Goal: Information Seeking & Learning: Learn about a topic

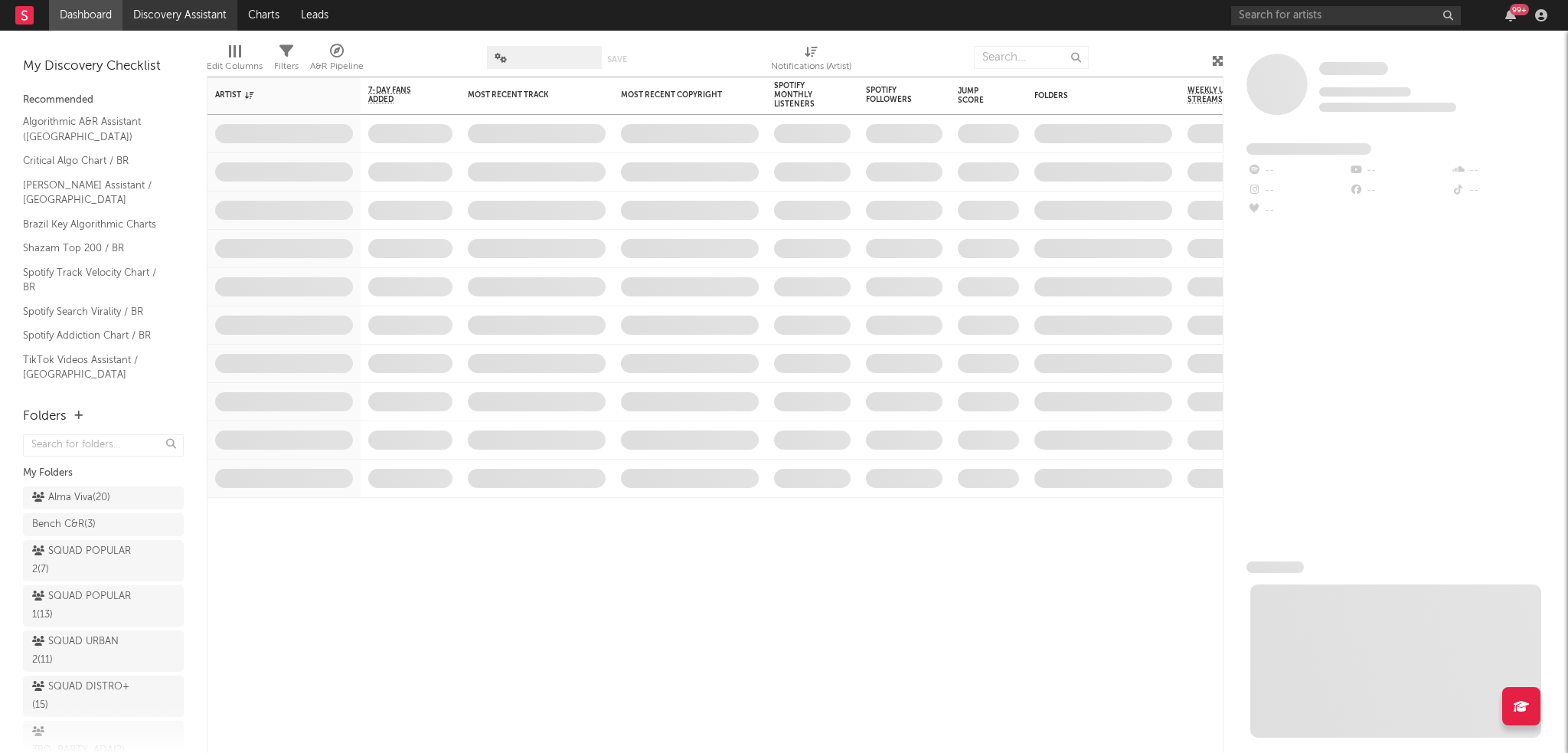
click at [222, 8] on link "Discovery Assistant" at bounding box center [180, 15] width 115 height 31
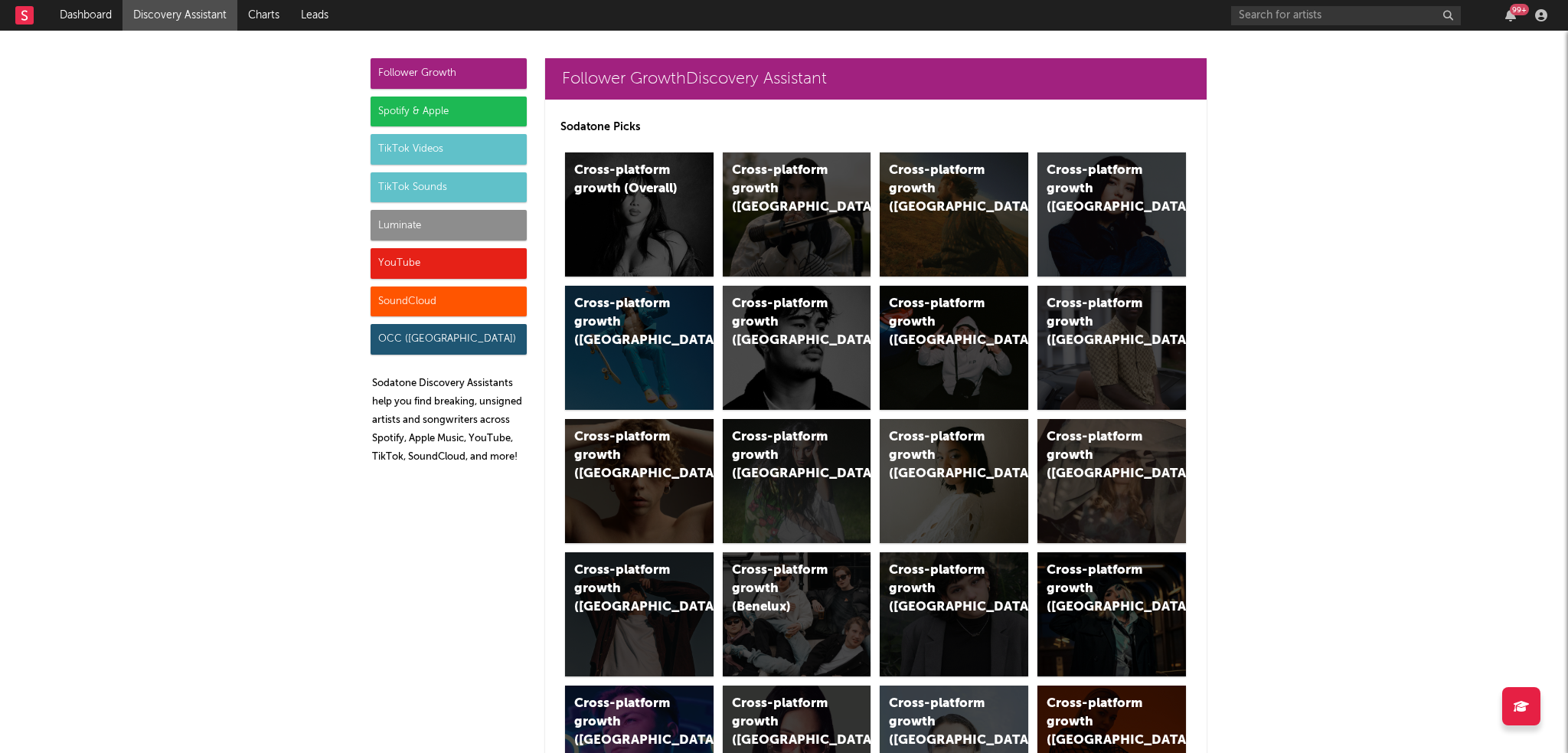
click at [459, 99] on div "Spotify & Apple" at bounding box center [449, 112] width 156 height 31
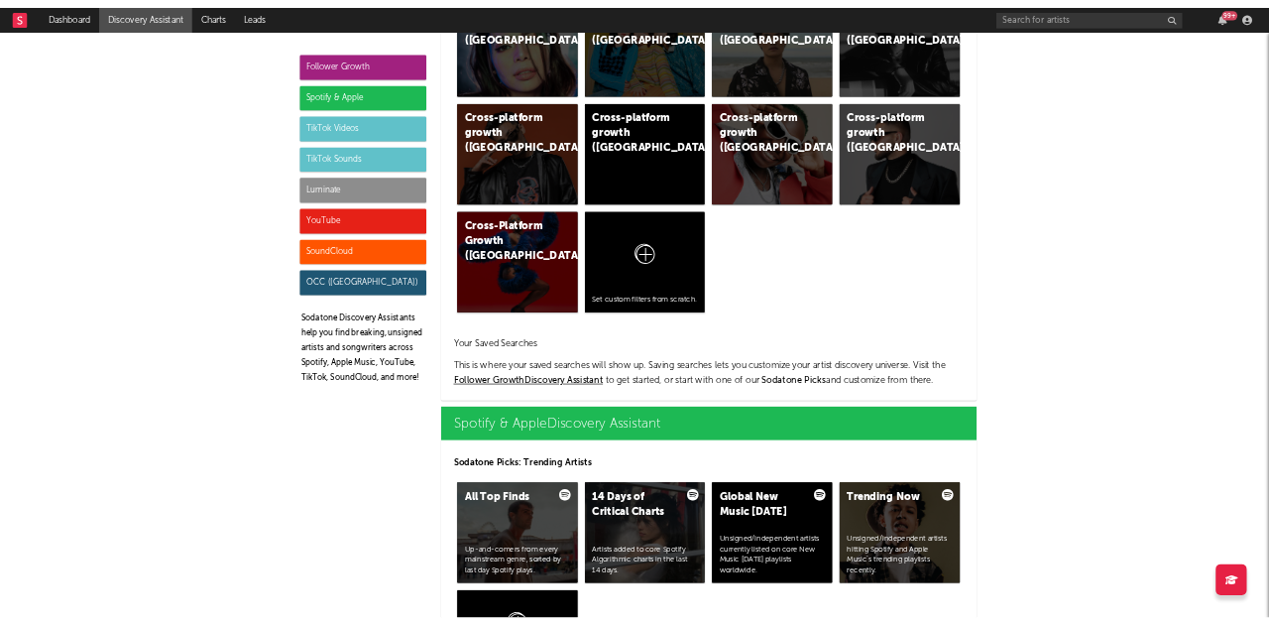
scroll to position [1982, 0]
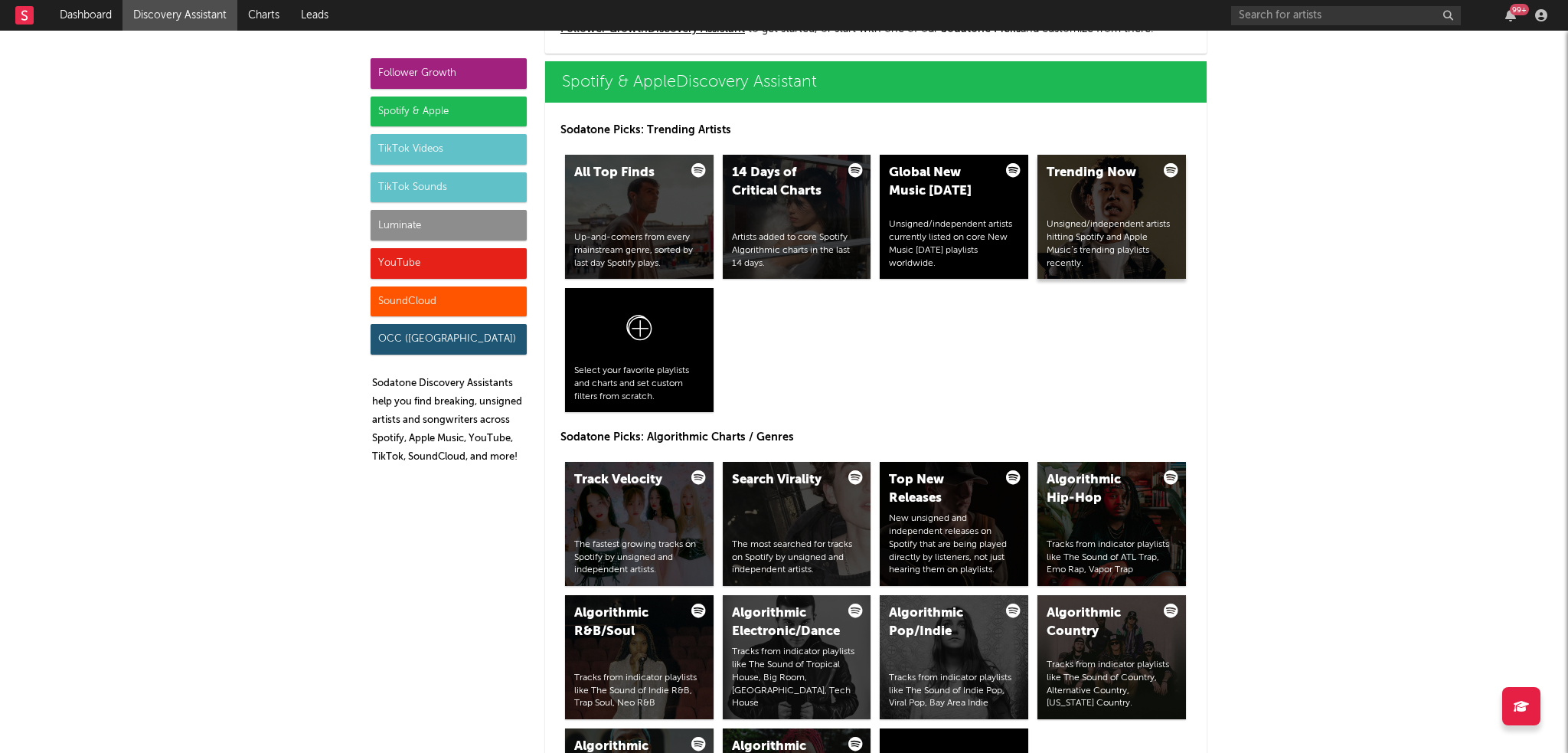
click at [1112, 240] on div "Unsigned/independent artists hitting Spotify and Apple Music’s trending playlis…" at bounding box center [1111, 244] width 130 height 51
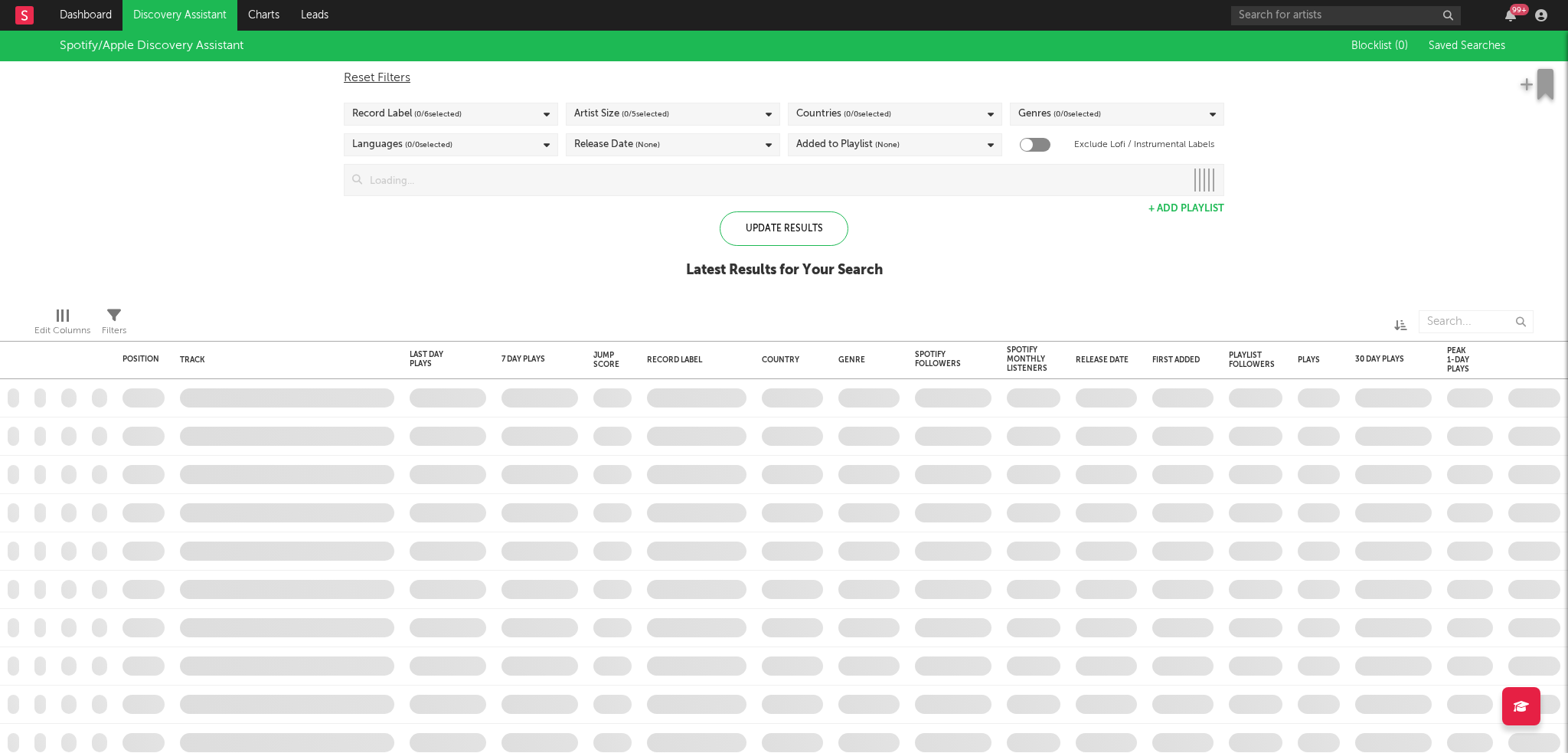
checkbox input "true"
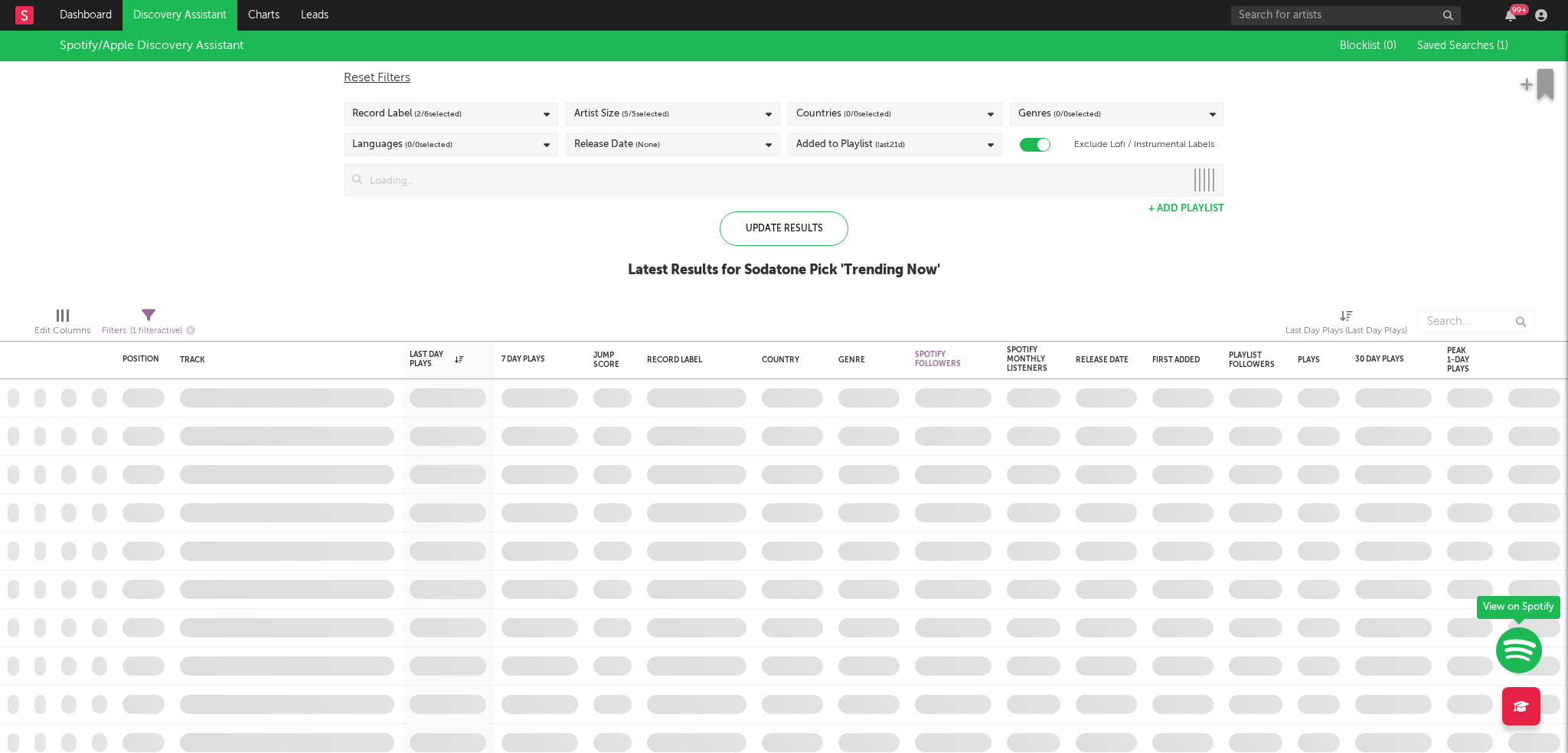
click at [894, 124] on div "Countries ( 0 / 0 selected)" at bounding box center [895, 114] width 215 height 23
click at [887, 158] on input "text" at bounding box center [895, 166] width 198 height 23
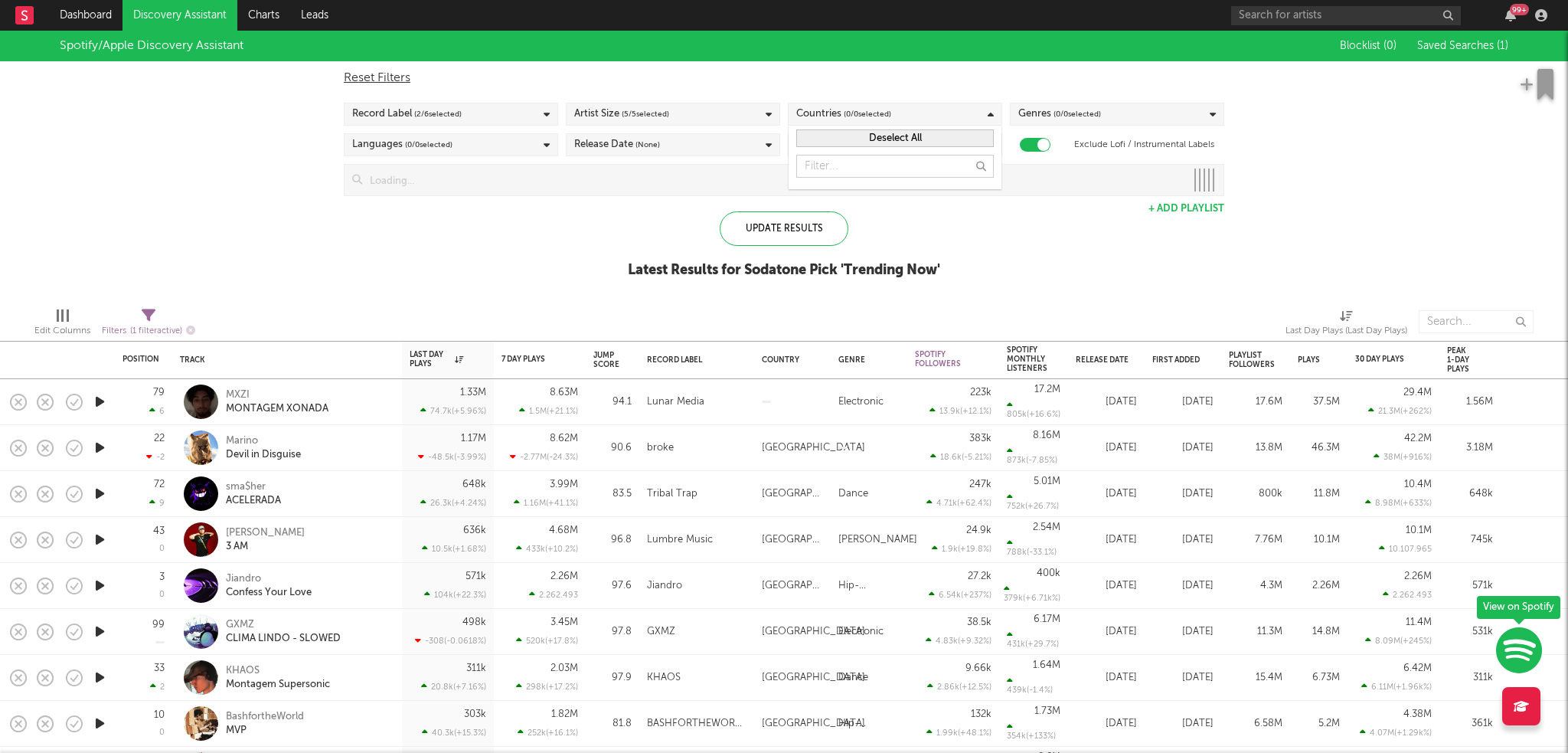
click at [1377, 161] on div "Spotify/Apple Discovery Assistant Blocklist ( 0 ) Saved Searches ( 1 ) Reset Fi…" at bounding box center [784, 163] width 1568 height 264
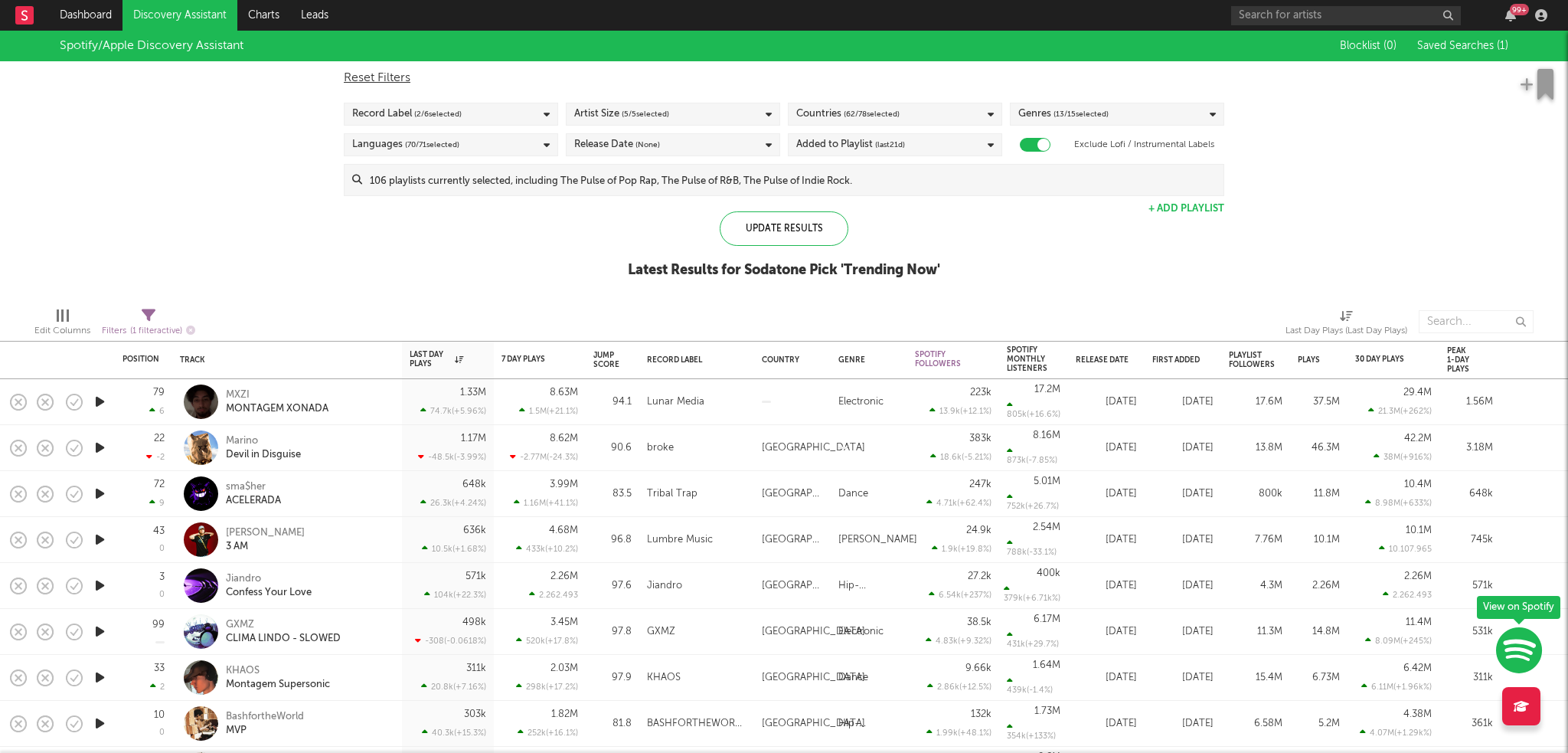
click at [861, 113] on span "( 62 / 78 selected)" at bounding box center [872, 114] width 56 height 19
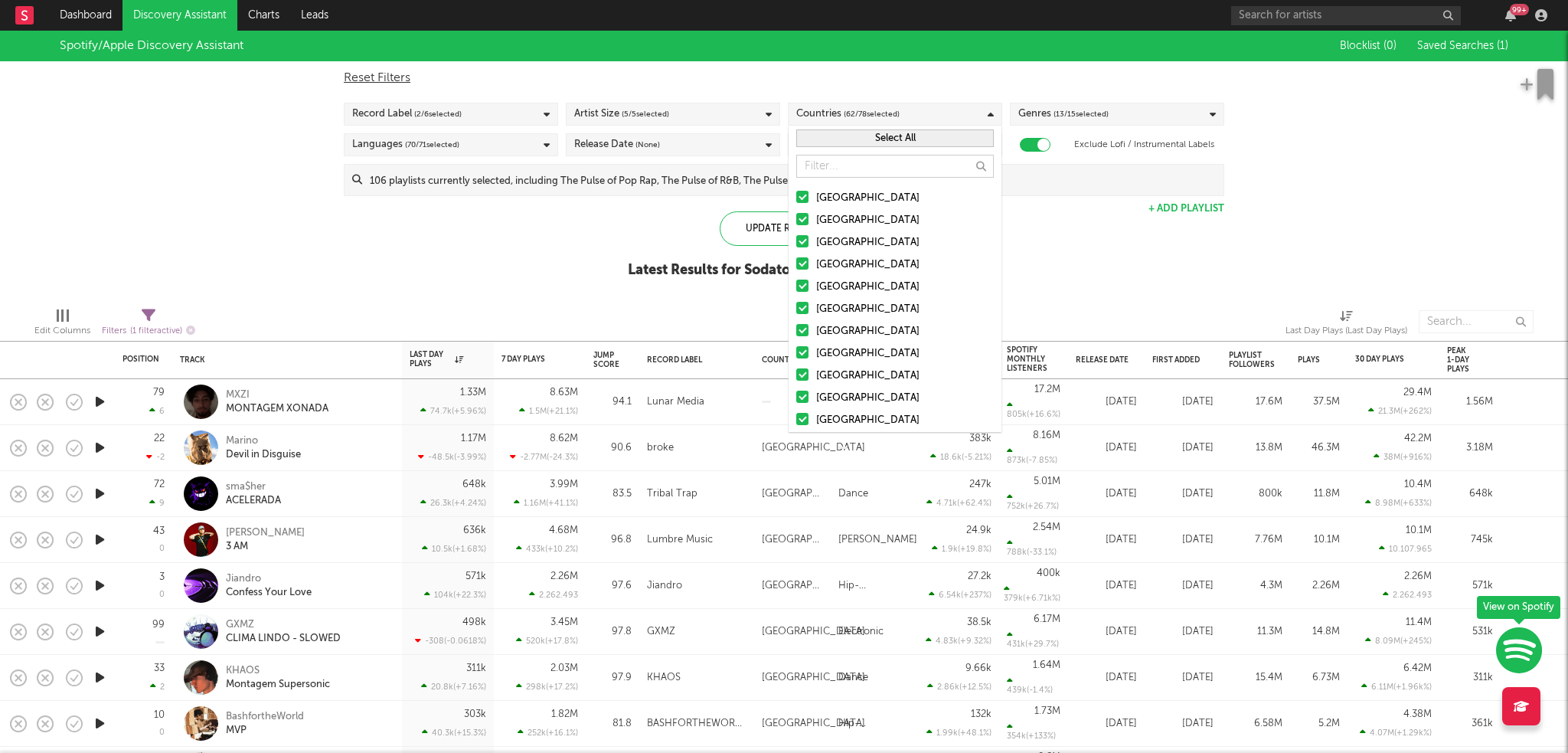
click at [870, 137] on button "Select All" at bounding box center [895, 138] width 198 height 18
click at [870, 137] on button "Deselect All" at bounding box center [895, 138] width 198 height 18
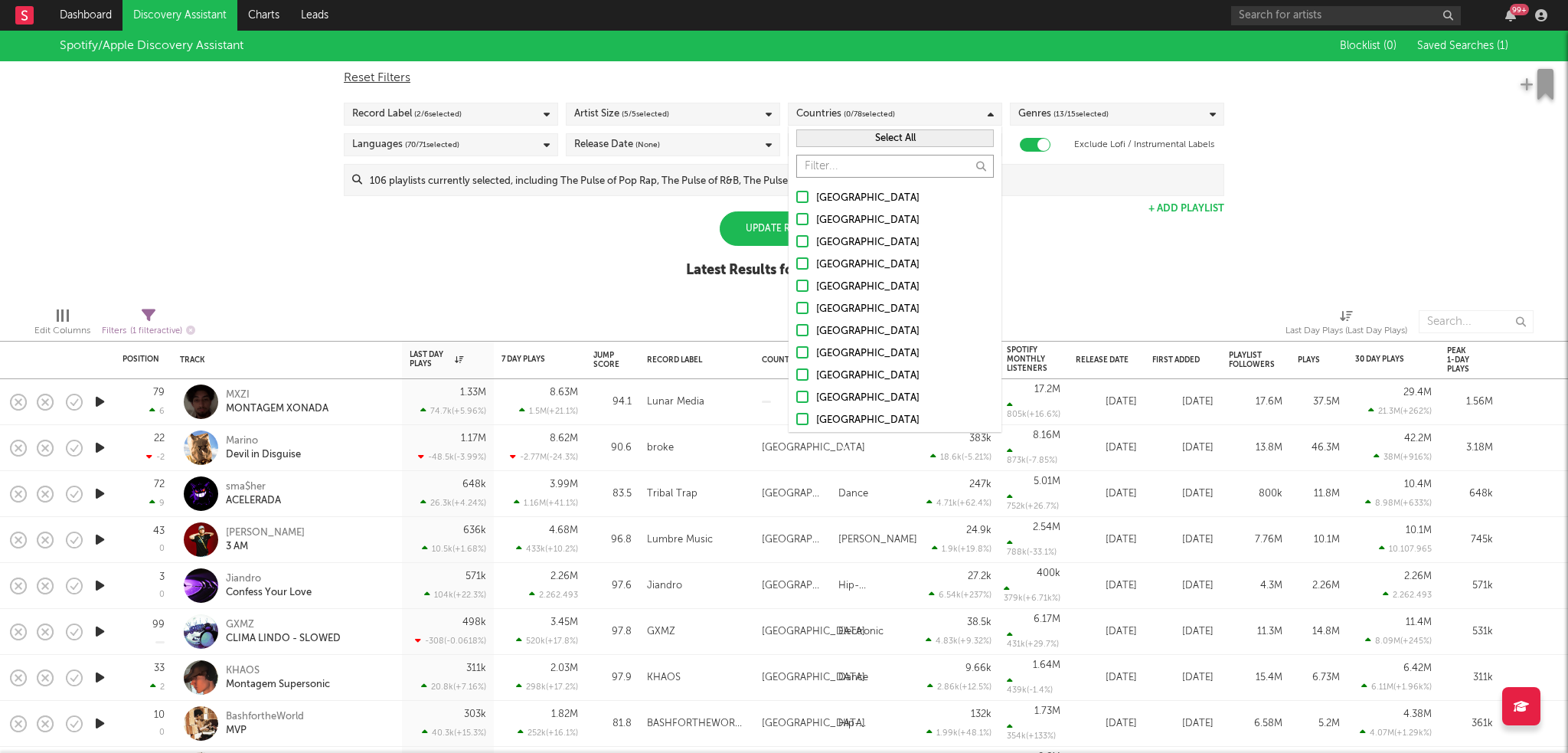
click at [861, 161] on input "text" at bounding box center [895, 166] width 198 height 23
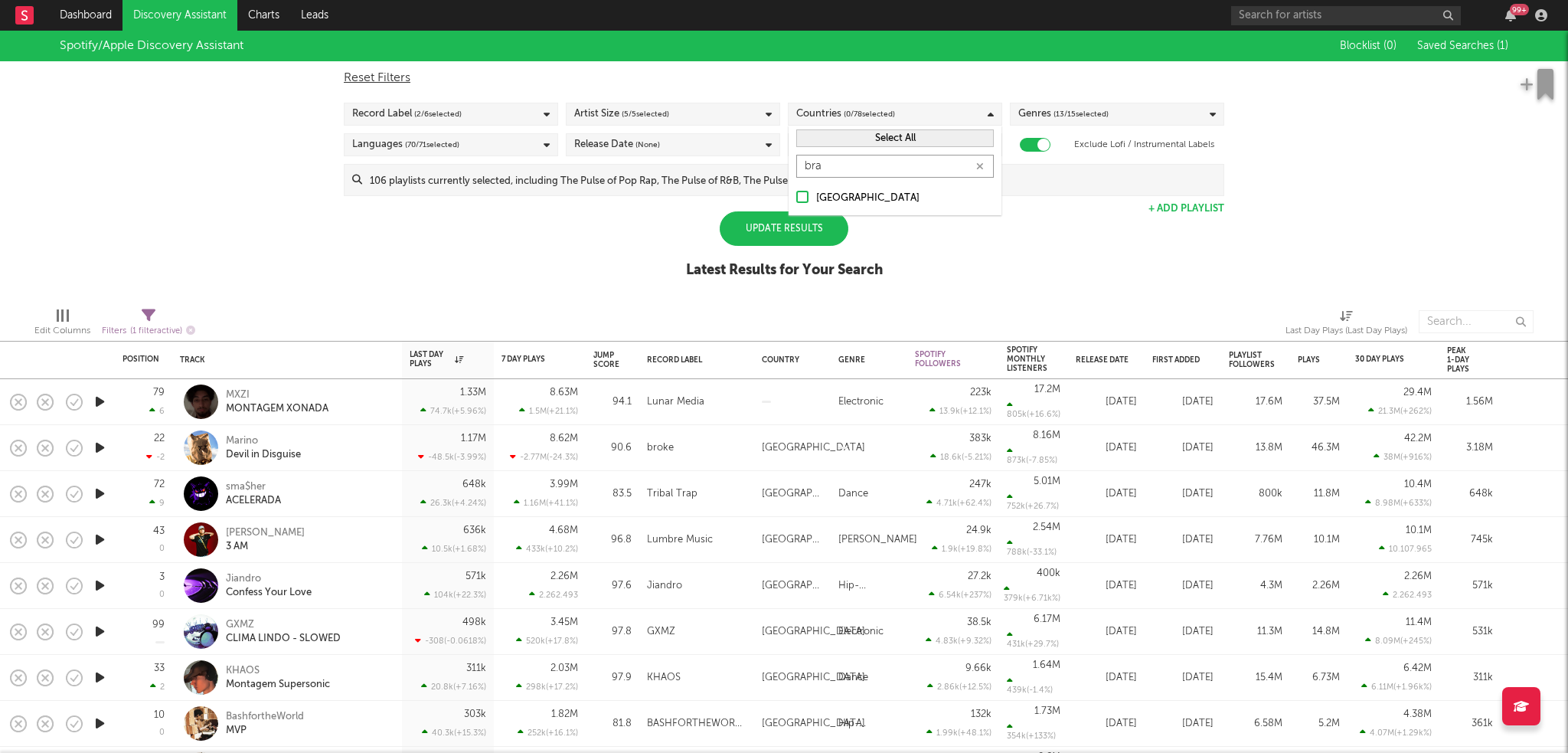
type input "bra"
click at [805, 193] on div at bounding box center [802, 197] width 12 height 12
click at [796, 193] on input "[GEOGRAPHIC_DATA]" at bounding box center [796, 198] width 0 height 19
click at [545, 242] on div "Spotify/Apple Discovery Assistant Blocklist ( 0 ) Saved Searches ( 1 ) Reset Fi…" at bounding box center [784, 163] width 1568 height 264
click at [768, 228] on div "Update Results" at bounding box center [784, 229] width 129 height 35
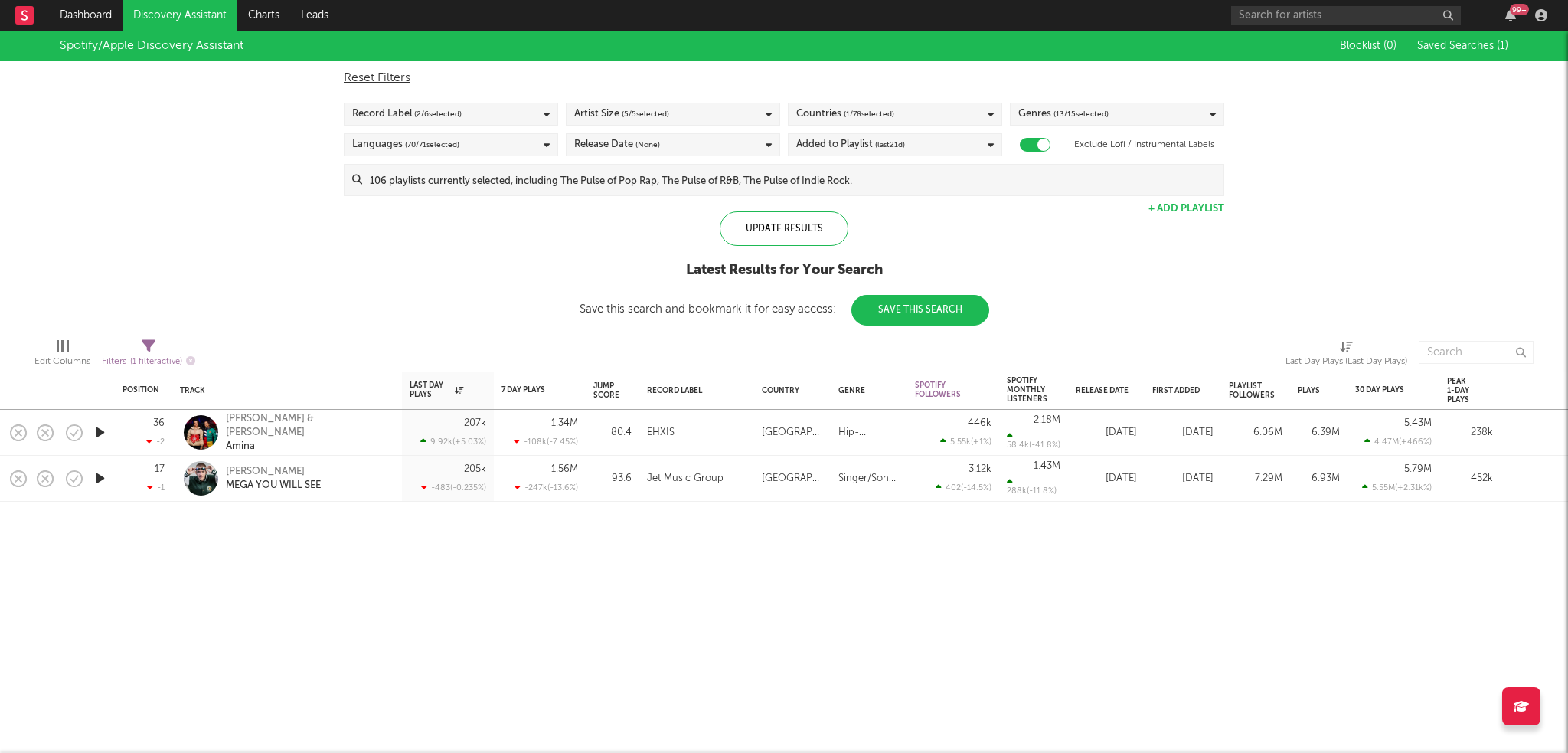
click at [263, 221] on div "Spotify/Apple Discovery Assistant Blocklist ( 0 ) Saved Searches ( 1 ) Reset Fi…" at bounding box center [784, 178] width 1568 height 295
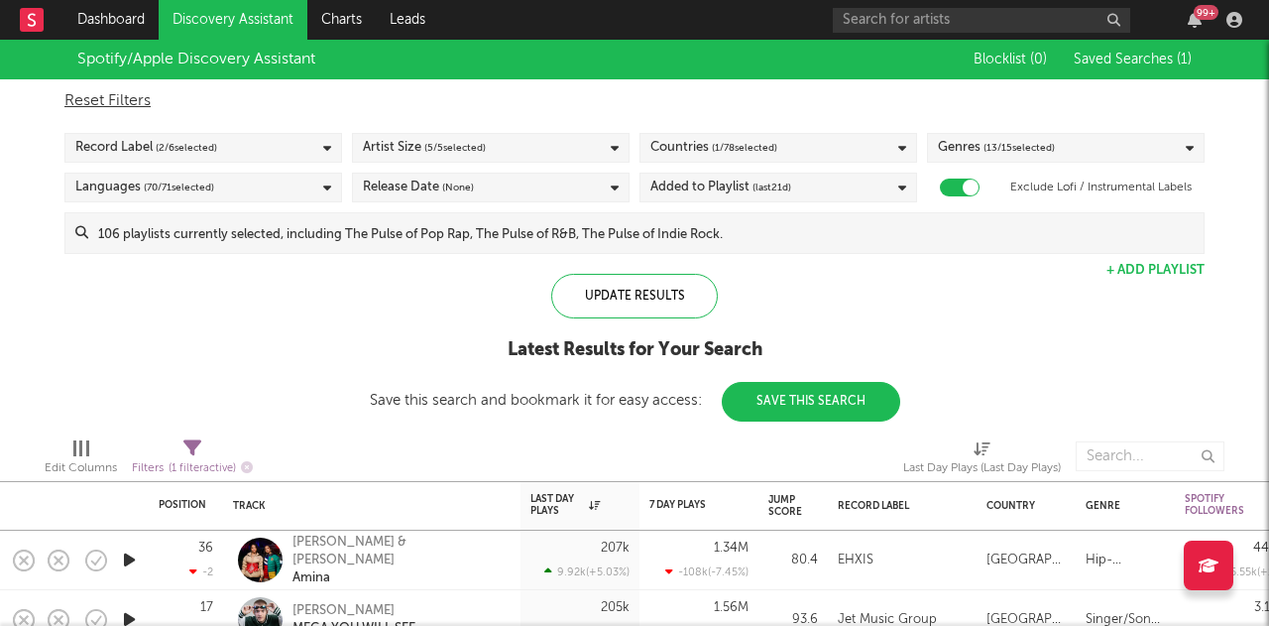
click at [367, 309] on div "Spotify/Apple Discovery Assistant Blocklist ( 0 ) Saved Searches ( 1 ) Reset Fi…" at bounding box center [634, 231] width 1269 height 382
click at [1001, 306] on div "Spotify/Apple Discovery Assistant Blocklist ( 0 ) Saved Searches ( 1 ) Reset Fi…" at bounding box center [634, 231] width 1269 height 382
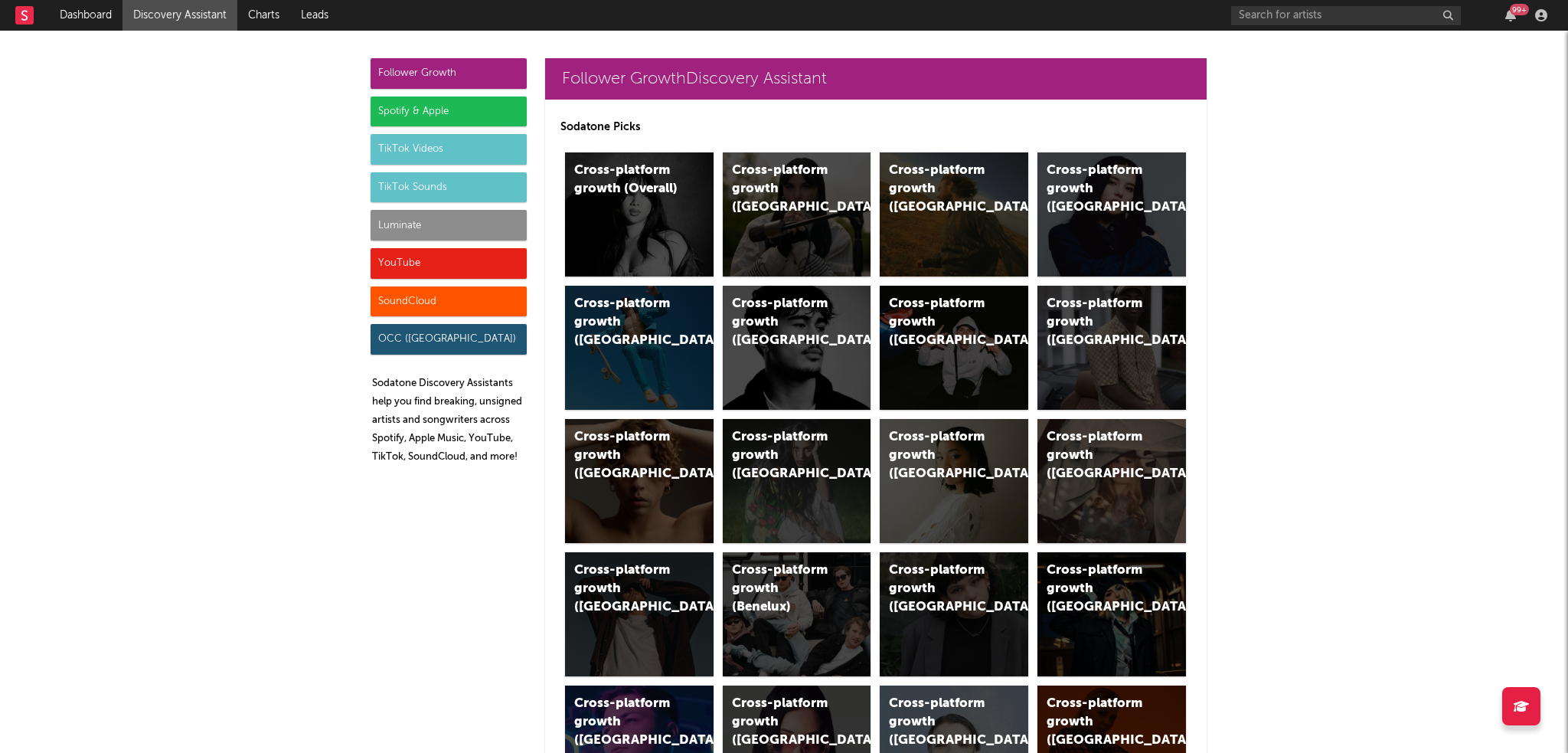
click at [493, 239] on div "Luminate" at bounding box center [449, 226] width 156 height 31
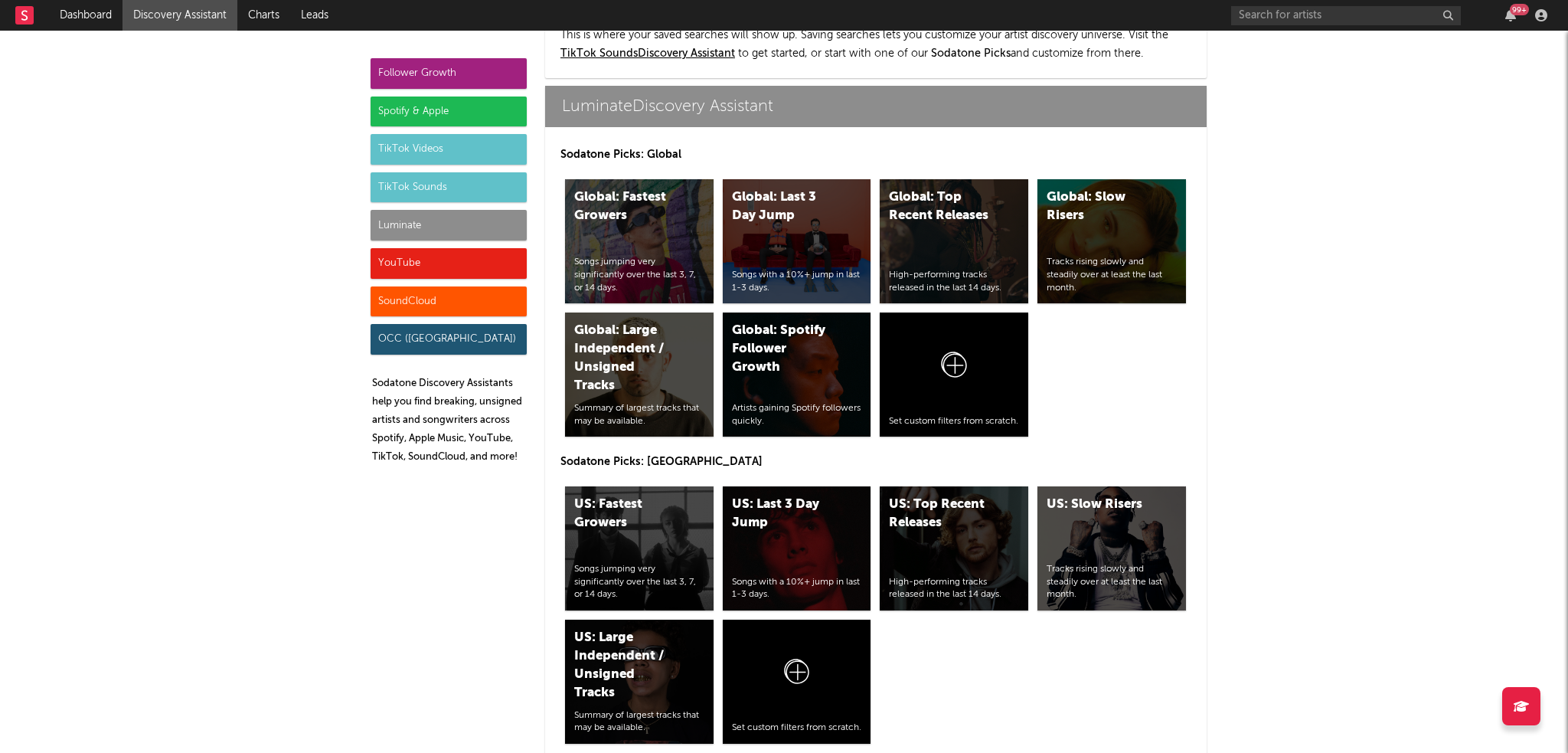
scroll to position [6687, 0]
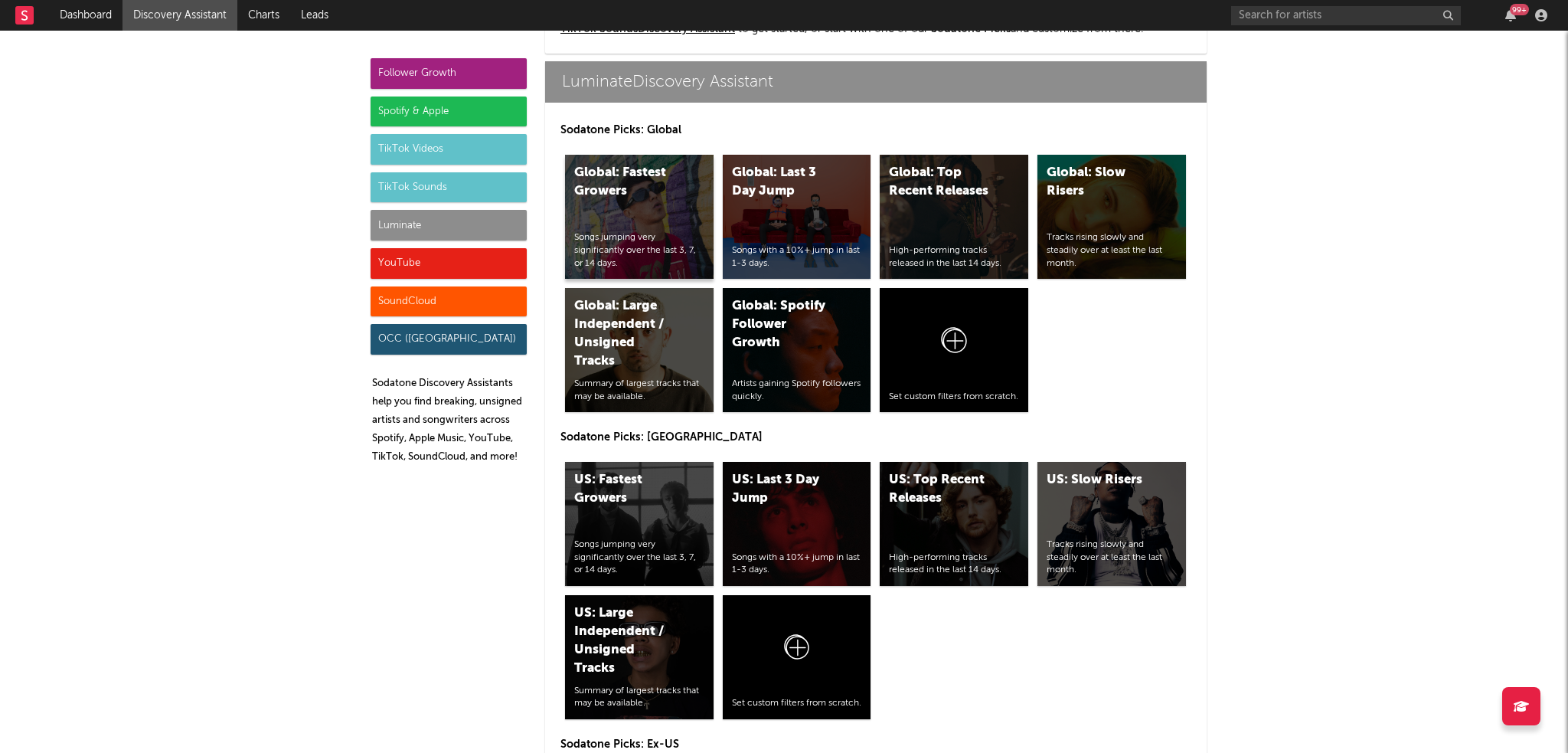
click at [653, 210] on div "Global: Fastest Growers Songs jumping very significantly over the last 3, 7, or…" at bounding box center [639, 216] width 148 height 124
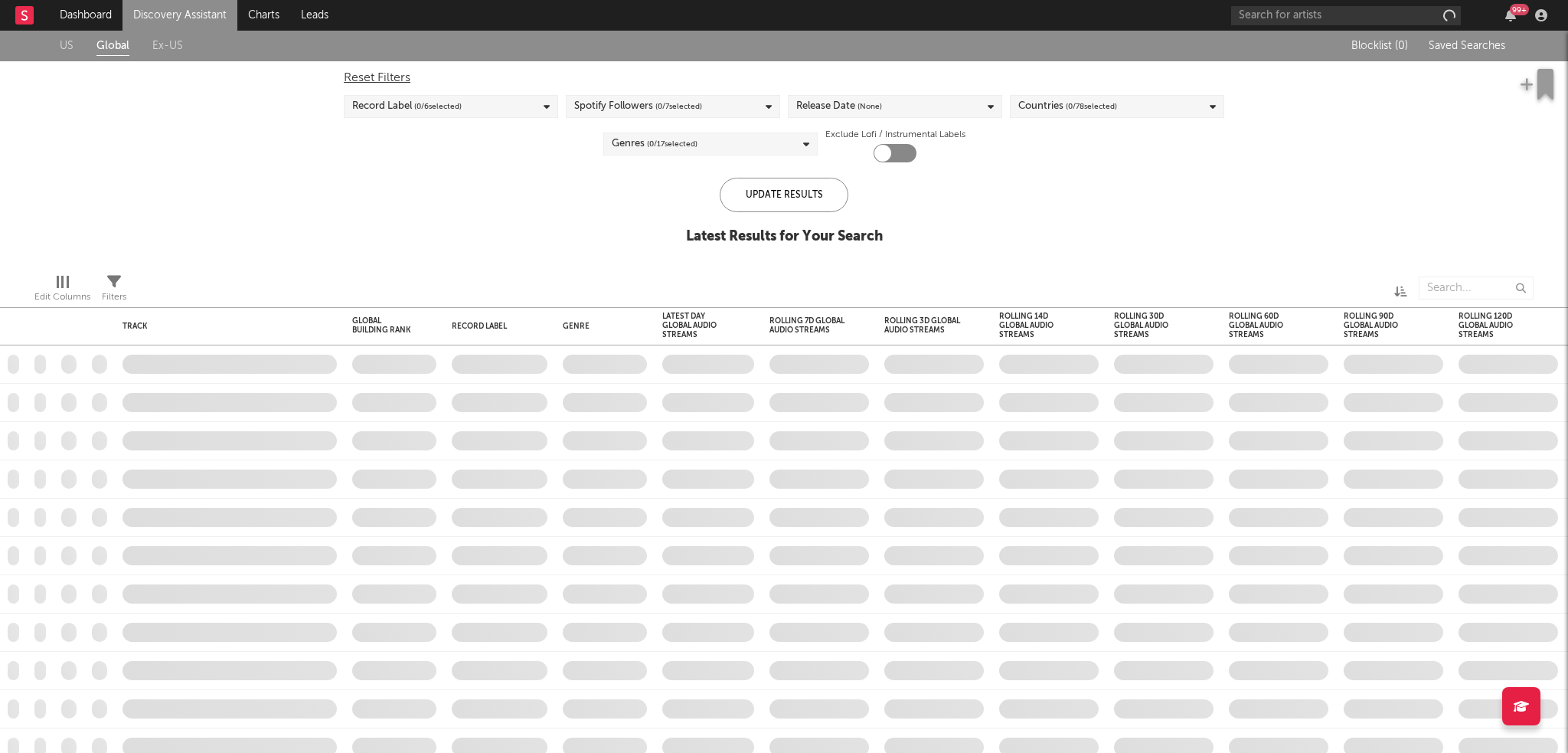
checkbox input "true"
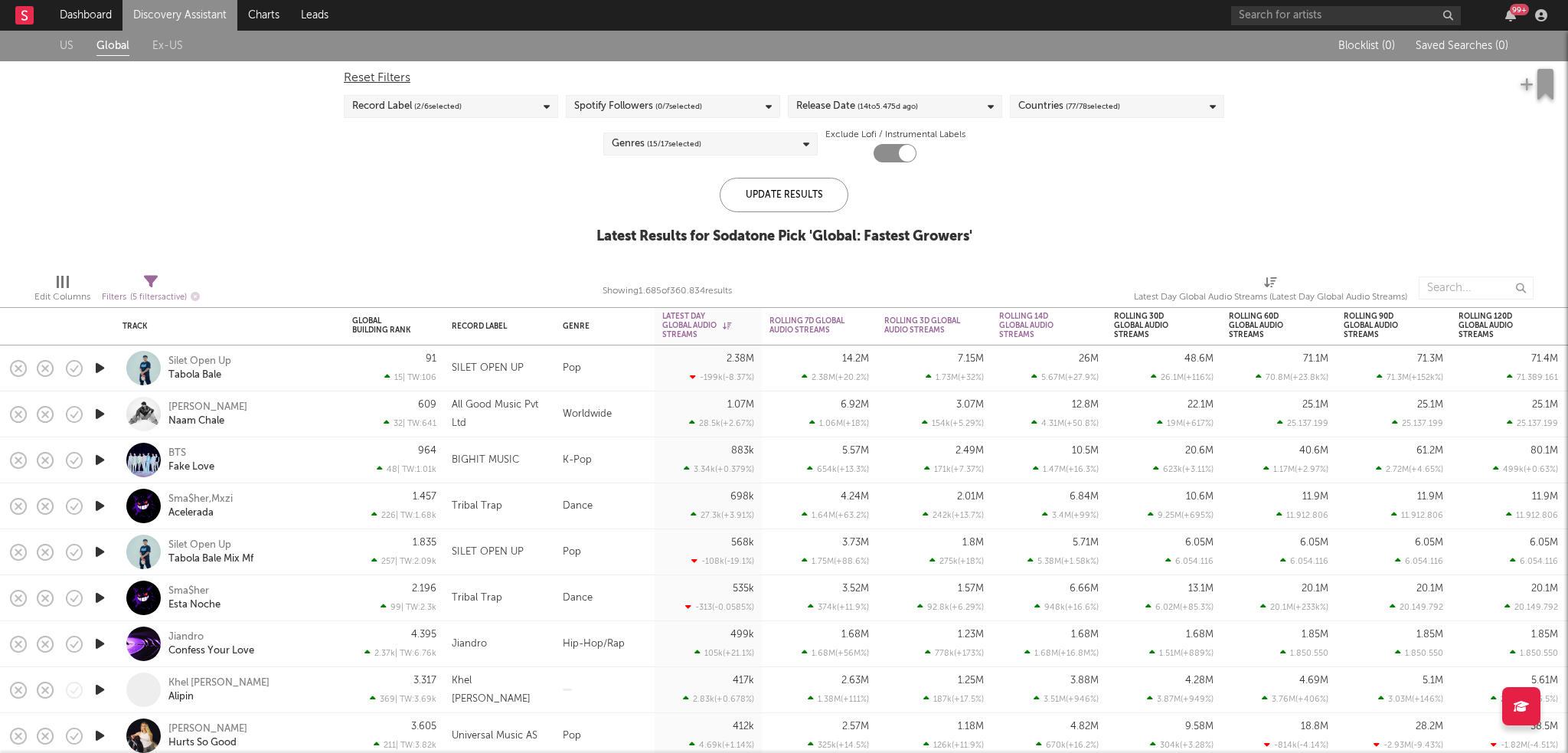
click at [1089, 99] on span "( 77 / 78 selected)" at bounding box center [1092, 107] width 54 height 19
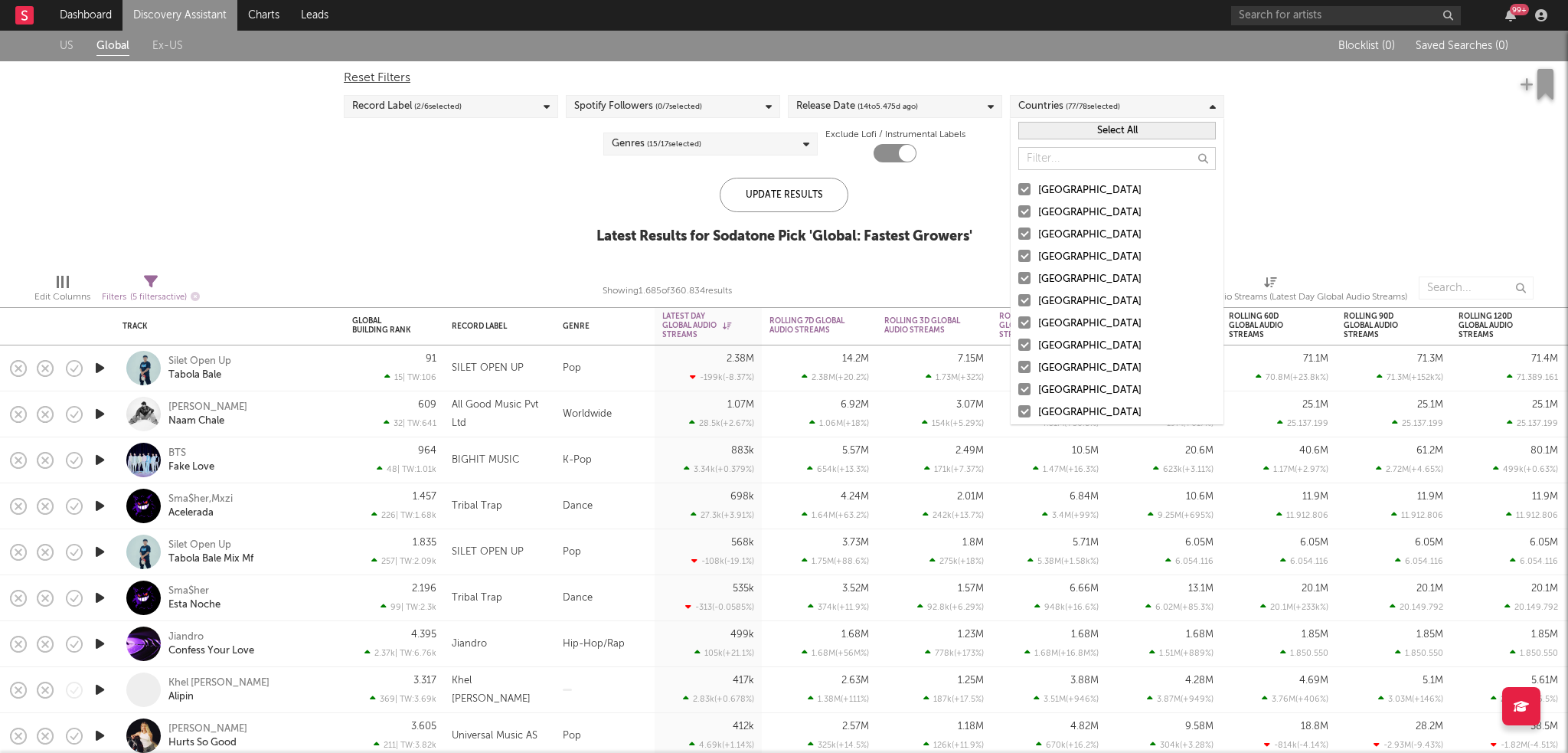
click at [1057, 134] on button "Select All" at bounding box center [1117, 131] width 198 height 18
click at [1057, 134] on button "Deselect All" at bounding box center [1117, 131] width 198 height 18
click at [1065, 156] on input "text" at bounding box center [1117, 158] width 198 height 23
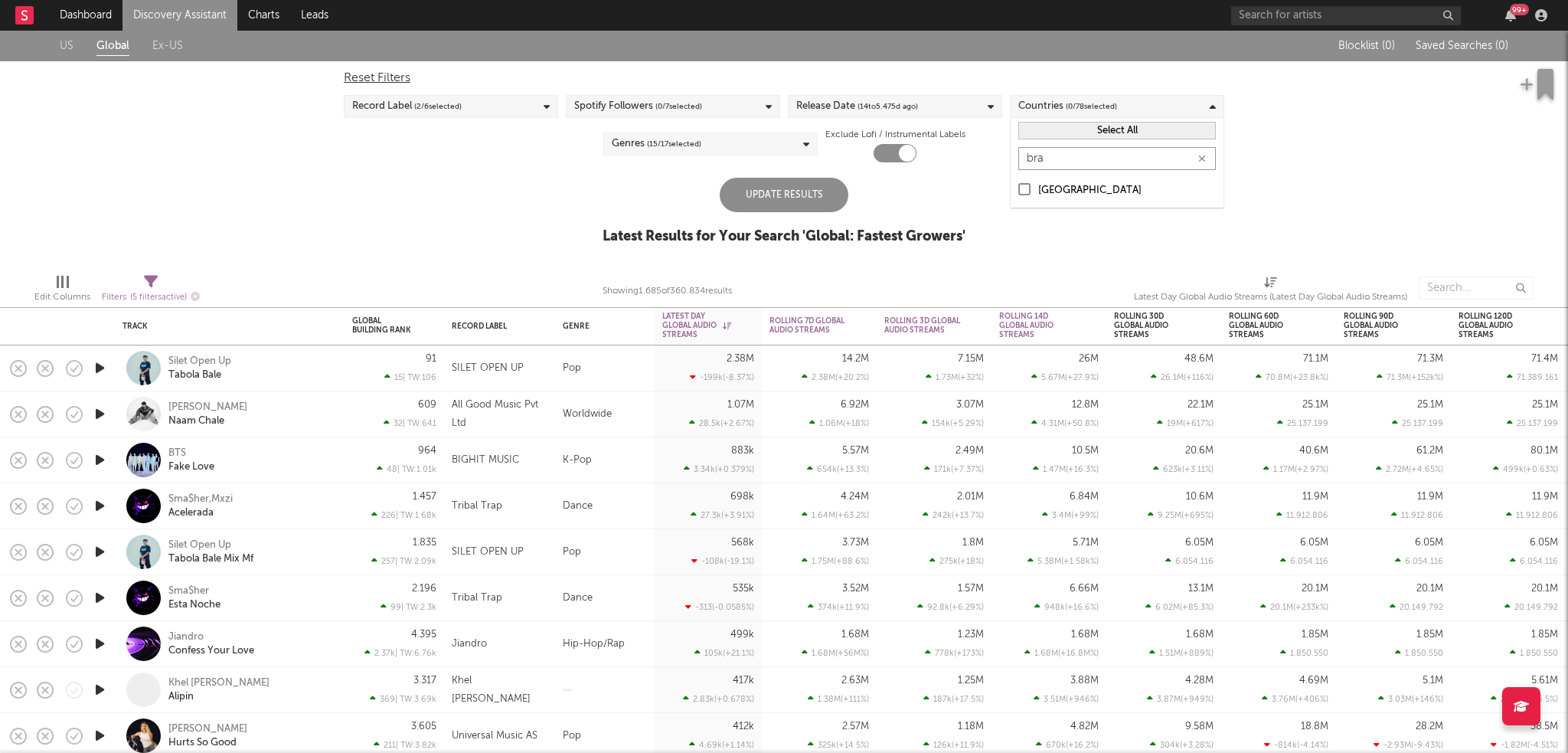
type input "bra"
click at [1035, 193] on label "[GEOGRAPHIC_DATA]" at bounding box center [1117, 191] width 198 height 19
click at [1018, 193] on input "[GEOGRAPHIC_DATA]" at bounding box center [1018, 191] width 0 height 19
click at [865, 211] on div "Update Results Latest Results for Your Search ' Global: Fastest Growers '" at bounding box center [784, 219] width 363 height 83
click at [836, 202] on div "Update Results" at bounding box center [784, 195] width 129 height 35
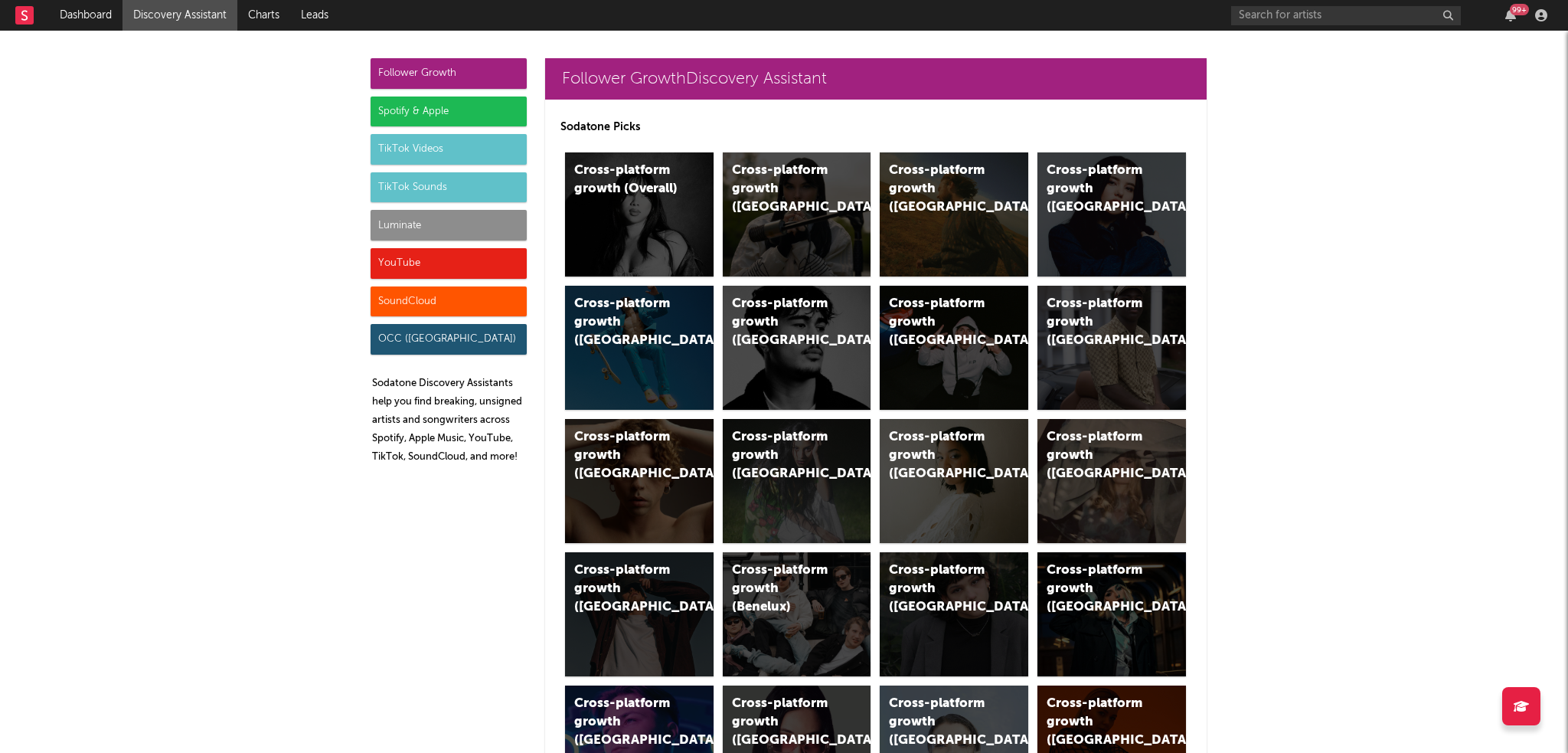
click at [438, 251] on div "YouTube" at bounding box center [449, 263] width 156 height 31
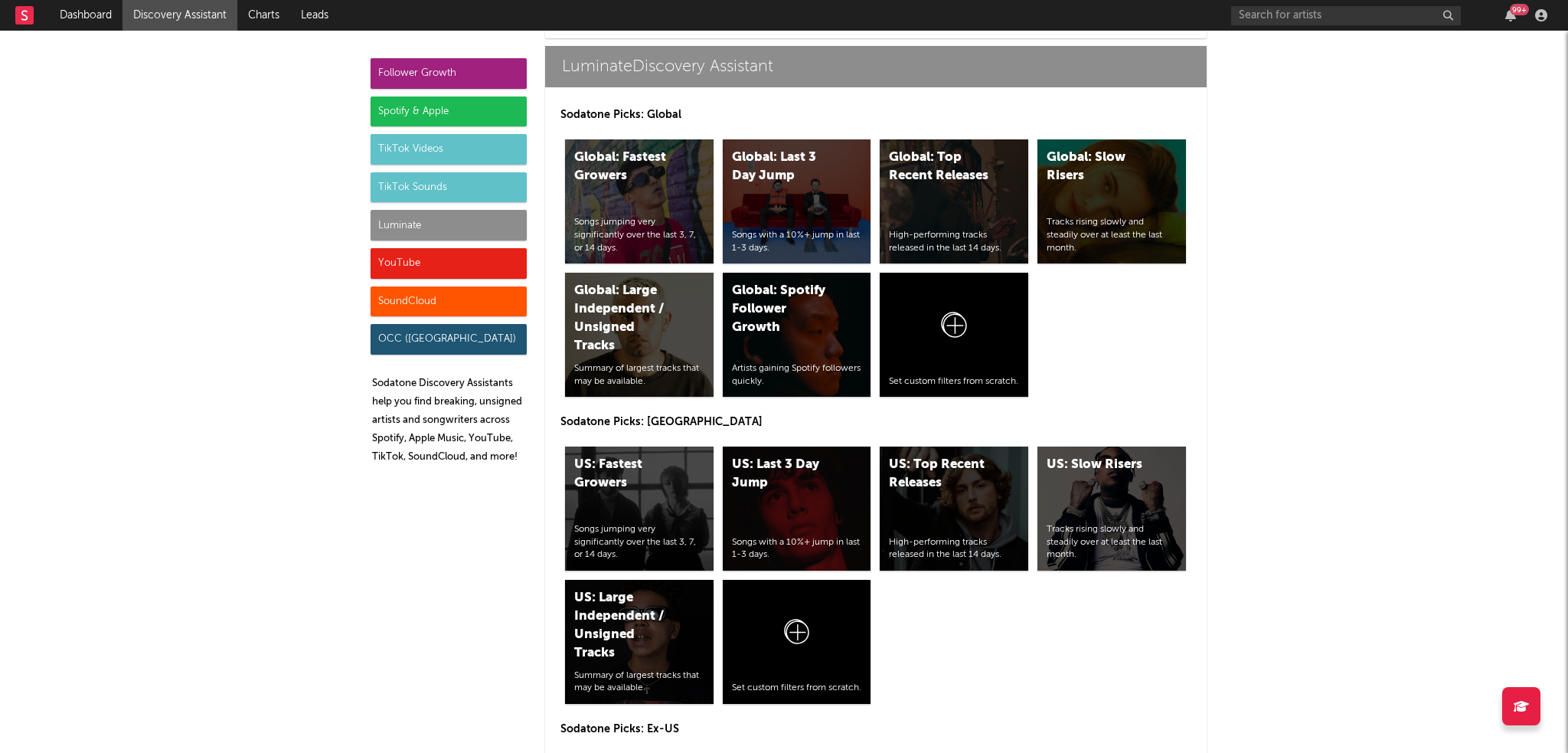
scroll to position [8607, 0]
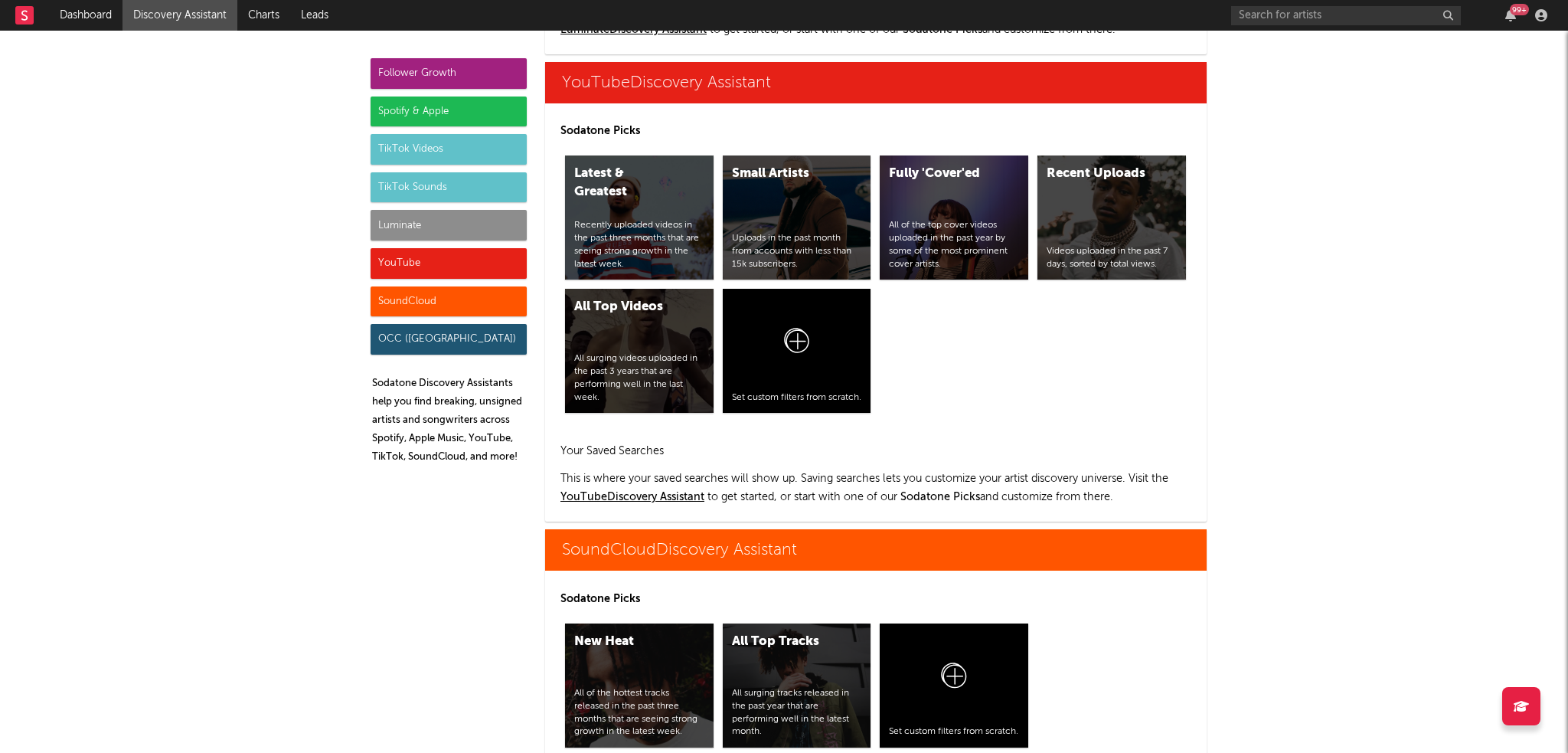
click at [451, 211] on div "Luminate" at bounding box center [449, 226] width 156 height 31
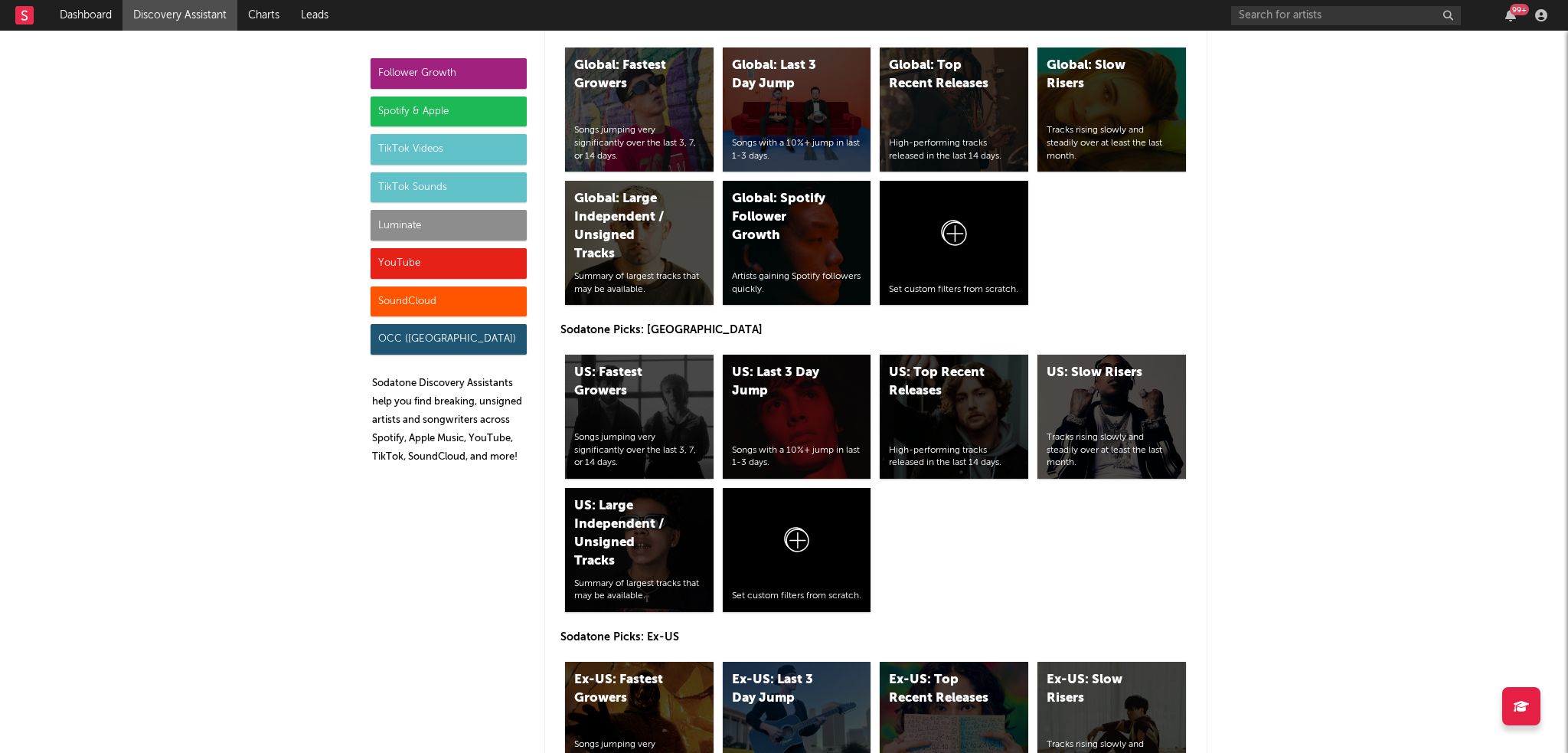
scroll to position [6687, 0]
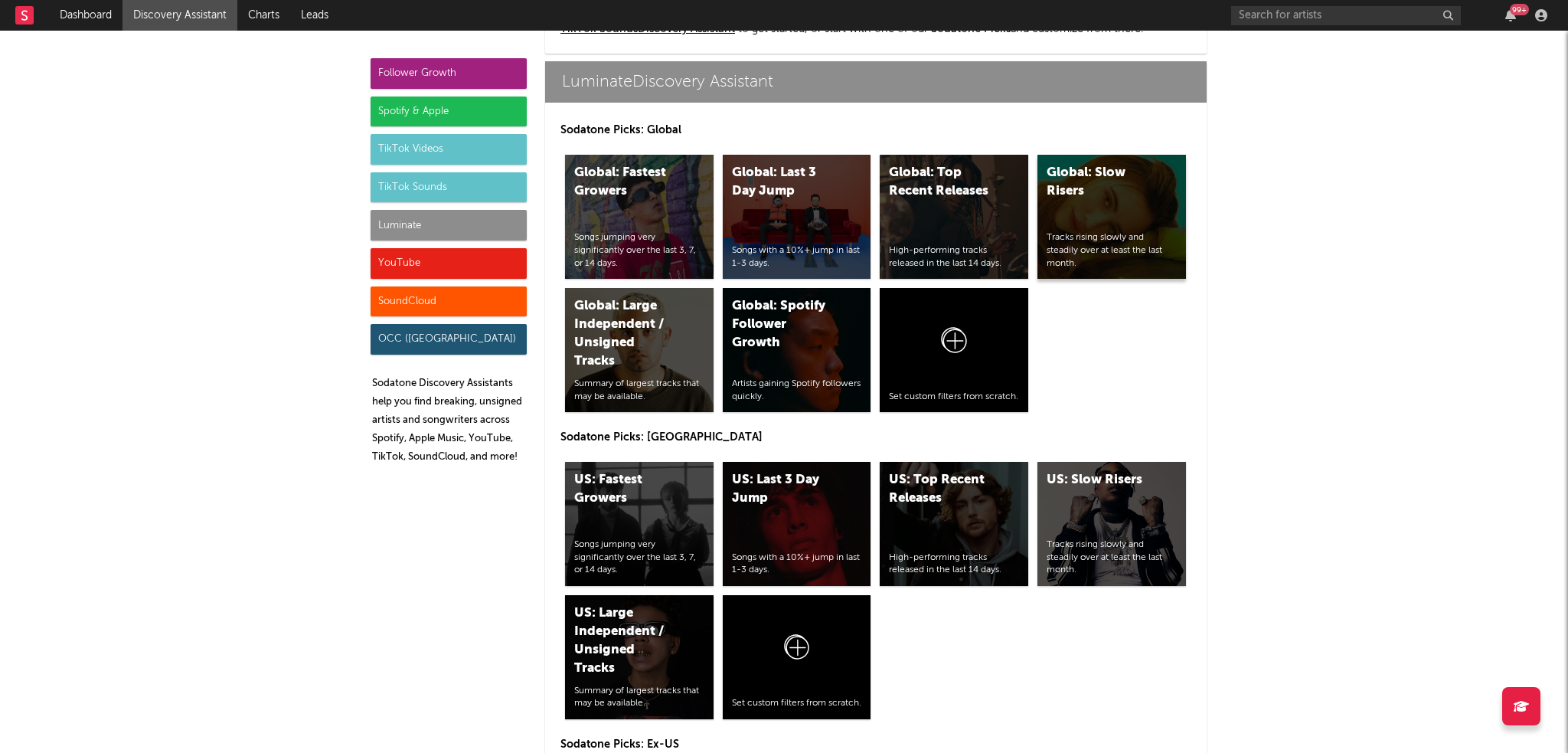
click at [1141, 220] on div "Global: Slow Risers Tracks rising slowly and steadily over at least the last mo…" at bounding box center [1111, 216] width 148 height 124
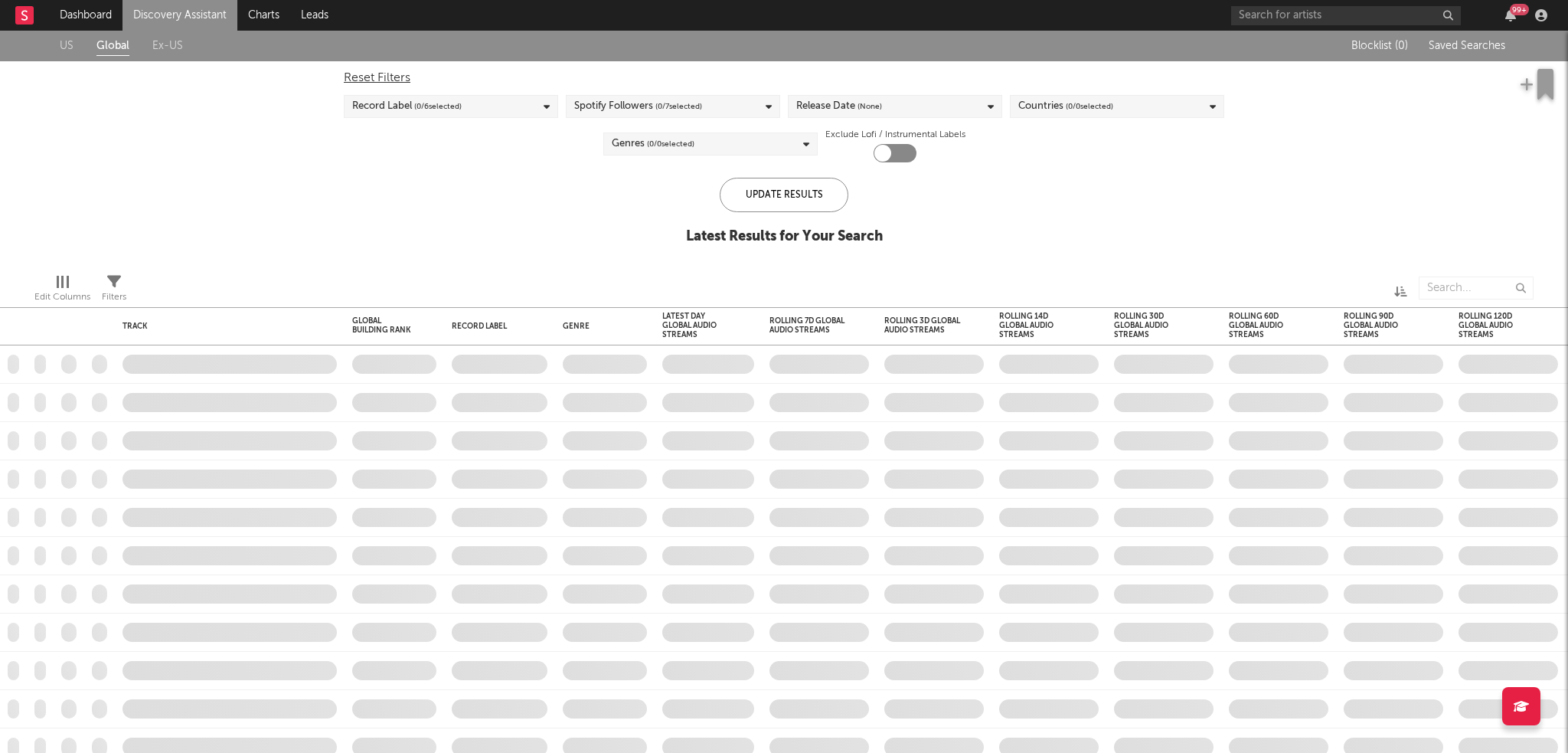
checkbox input "true"
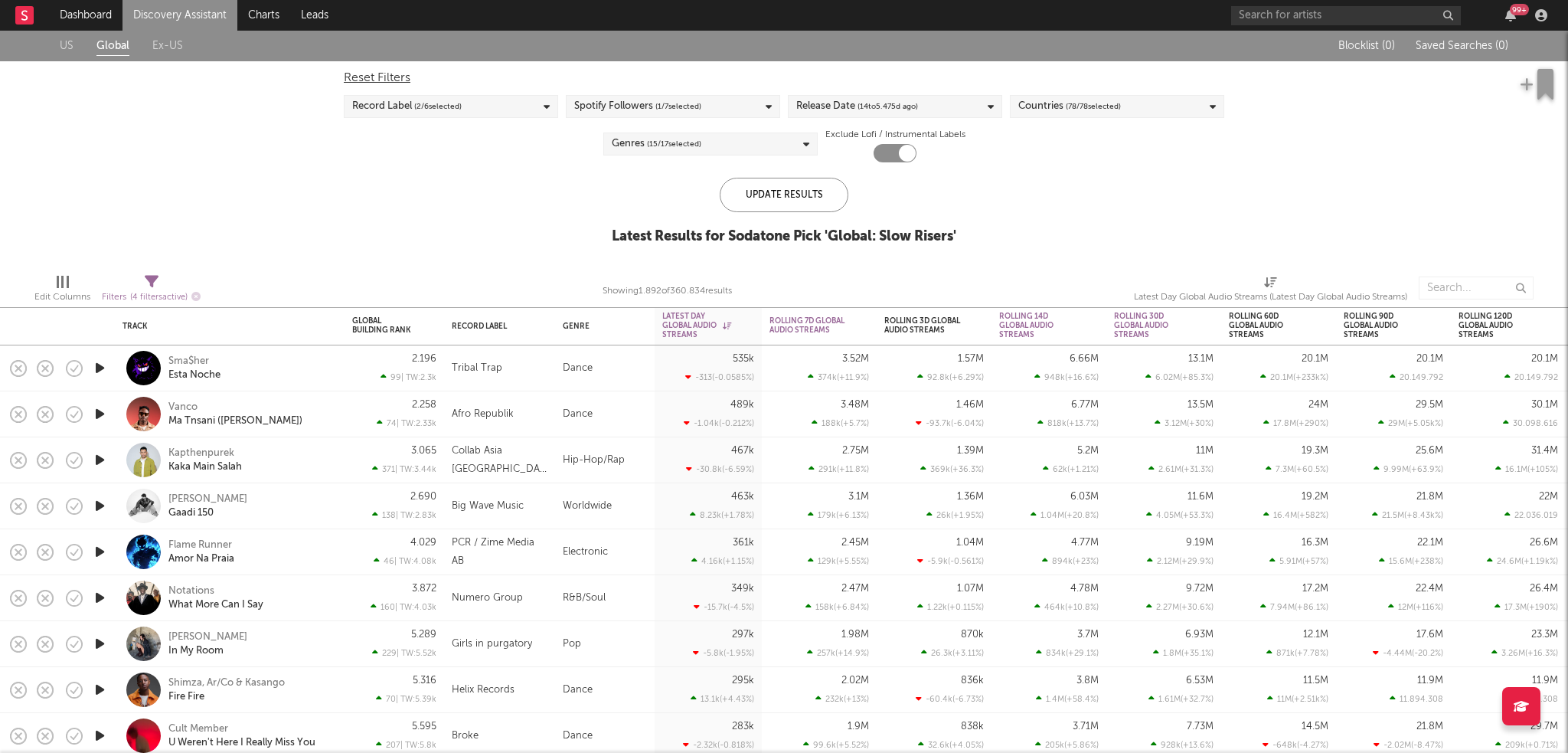
click at [1077, 112] on span "( 78 / 78 selected)" at bounding box center [1092, 107] width 55 height 19
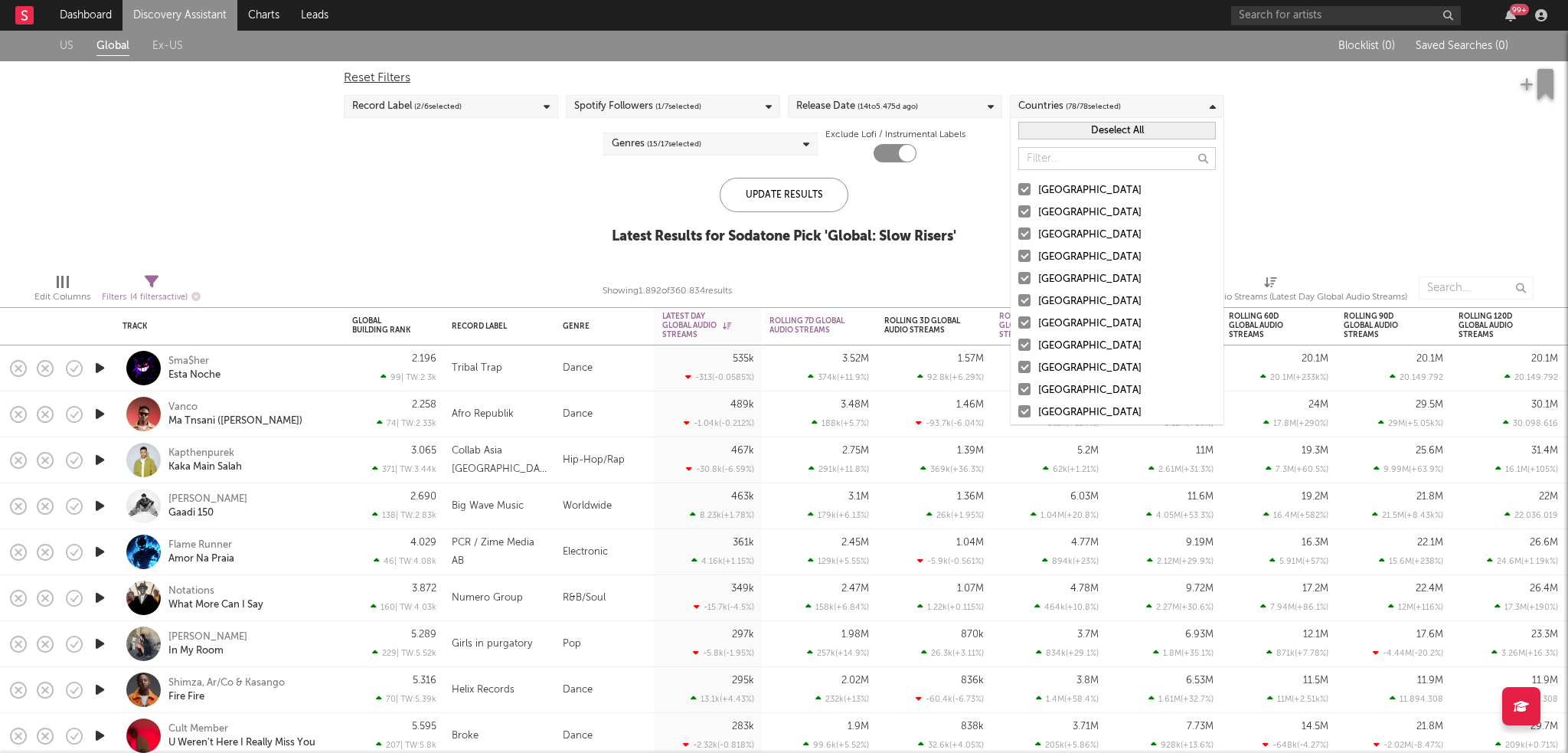
click at [1023, 189] on div at bounding box center [1024, 189] width 12 height 12
click at [1018, 189] on input "[GEOGRAPHIC_DATA]" at bounding box center [1018, 191] width 0 height 19
click at [1068, 125] on button "Select All" at bounding box center [1117, 131] width 198 height 18
click at [1068, 125] on button "Deselect All" at bounding box center [1117, 131] width 198 height 18
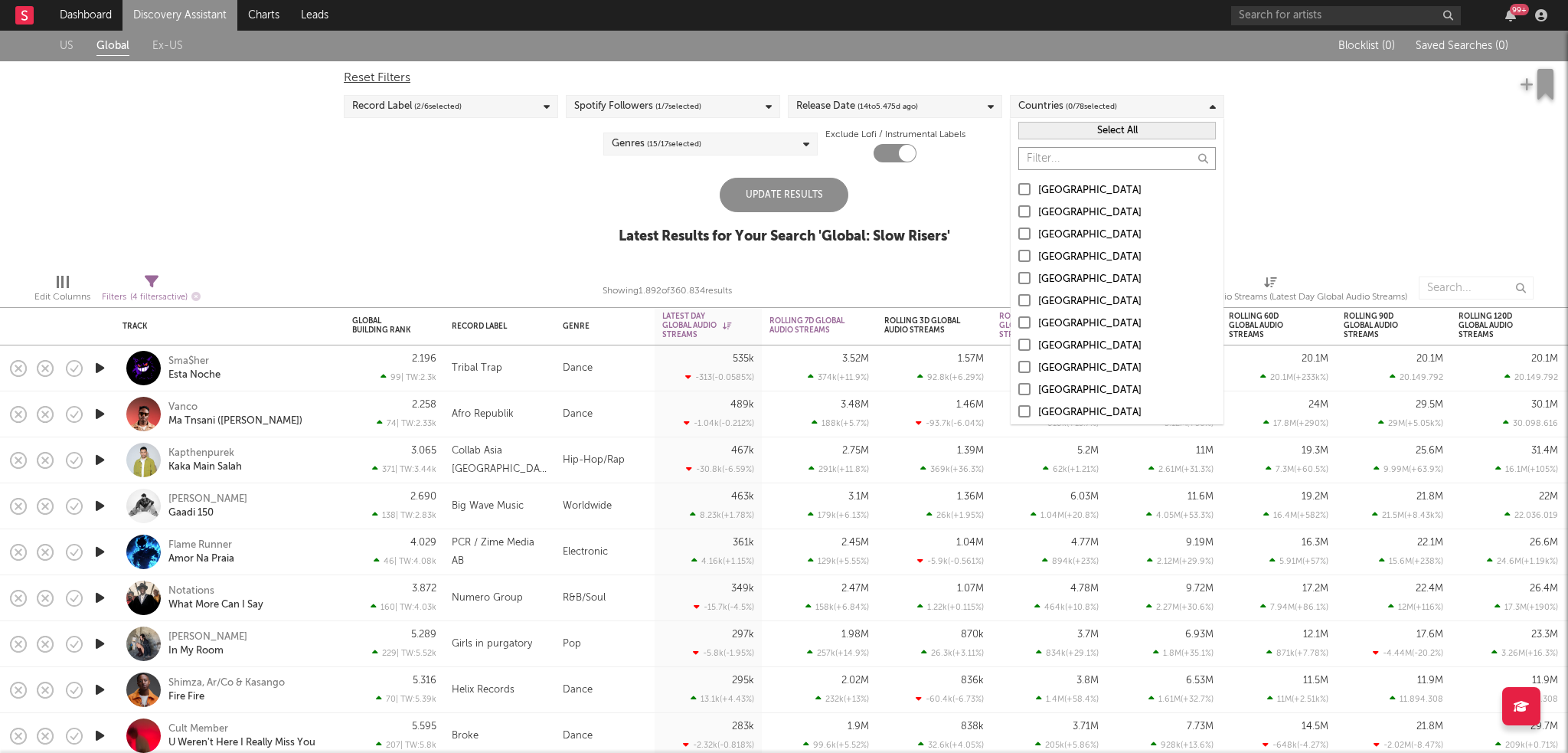
click at [1079, 165] on input "text" at bounding box center [1117, 158] width 198 height 23
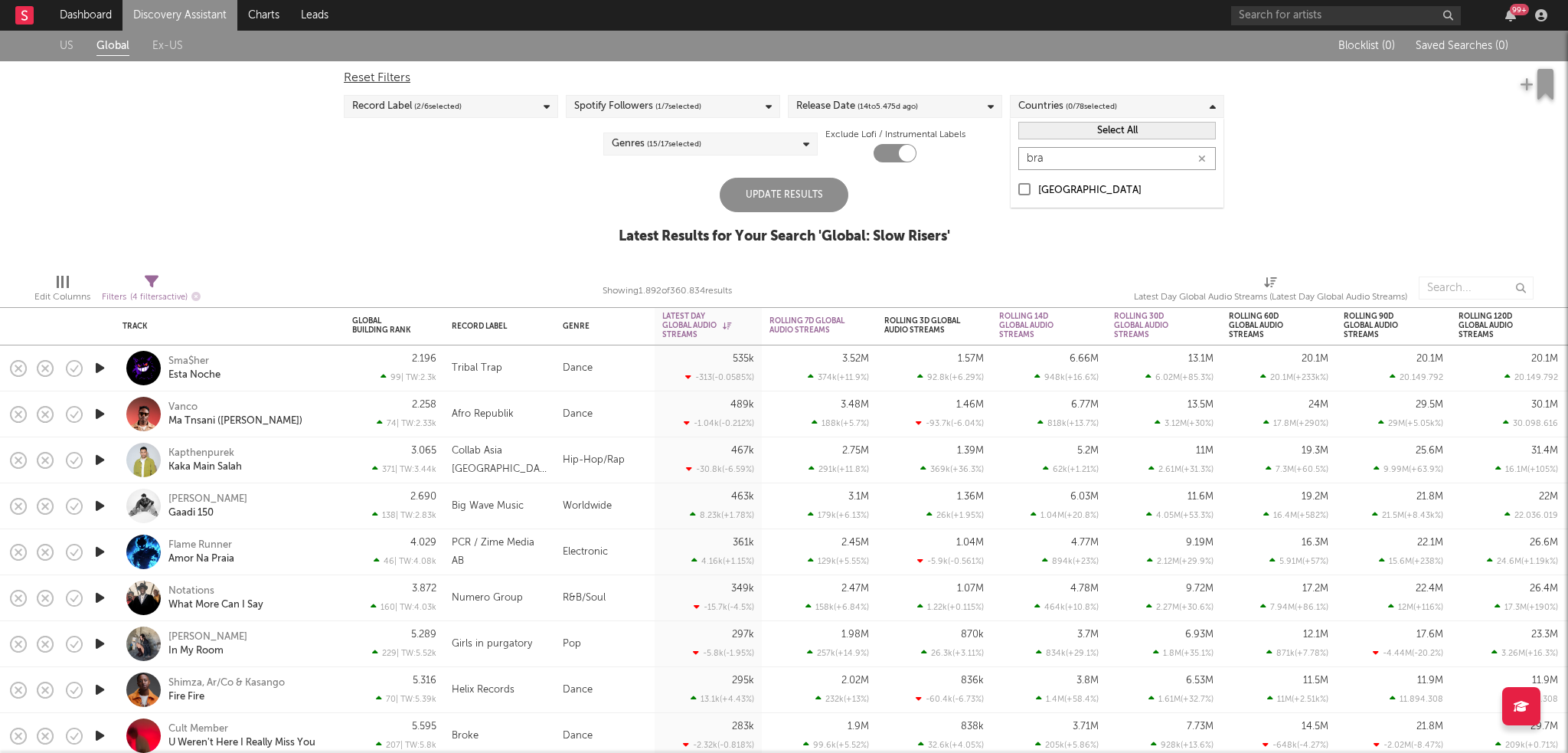
type input "bra"
click at [1030, 185] on div at bounding box center [1024, 189] width 12 height 12
click at [1018, 185] on input "[GEOGRAPHIC_DATA]" at bounding box center [1018, 191] width 0 height 19
click at [1375, 177] on div "US Global Ex-US Blocklist ( 0 ) Saved Searches ( 0 ) Reset Filters Record Label…" at bounding box center [784, 146] width 1568 height 230
drag, startPoint x: 801, startPoint y: 190, endPoint x: 800, endPoint y: 181, distance: 9.1
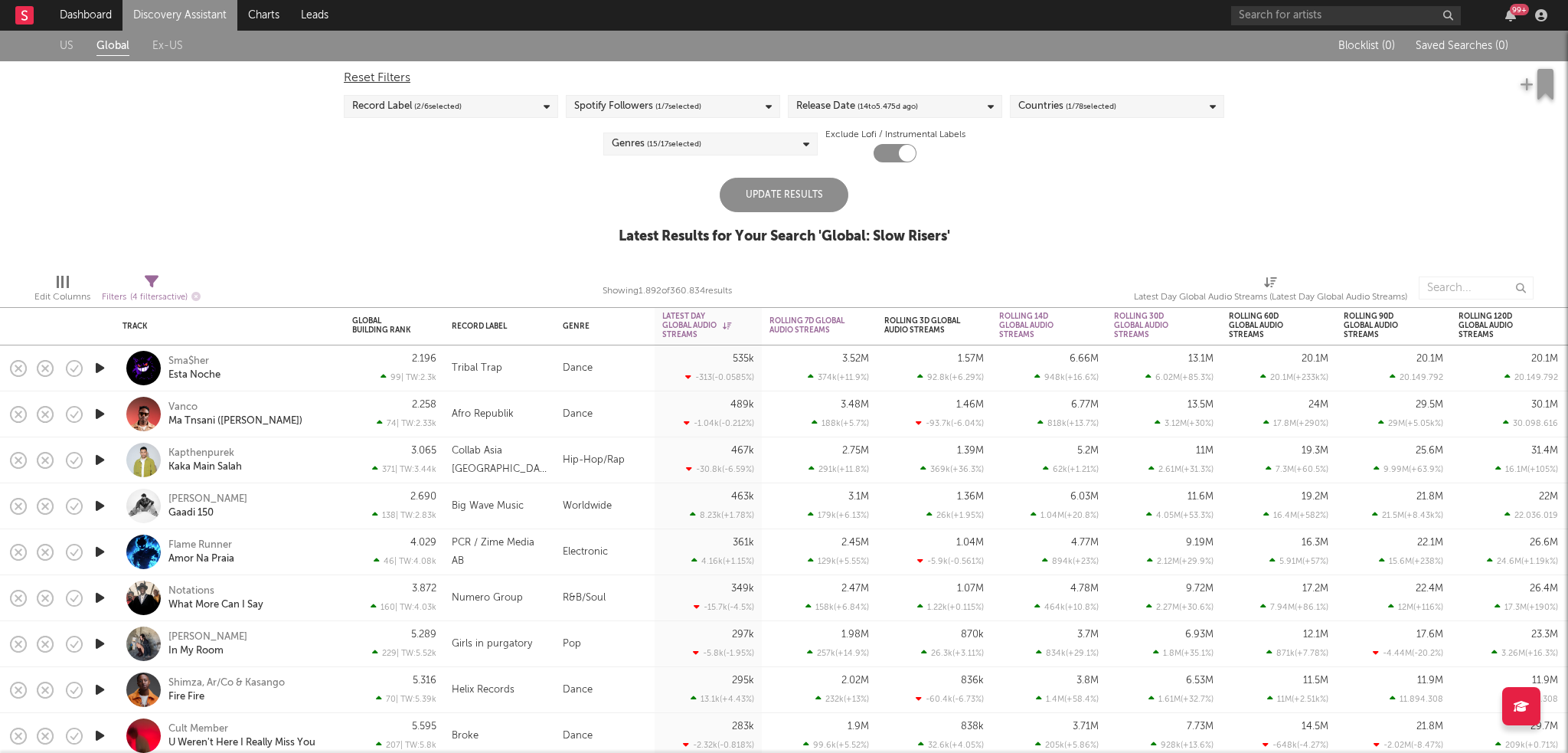
click at [801, 190] on div "Update Results" at bounding box center [784, 195] width 129 height 35
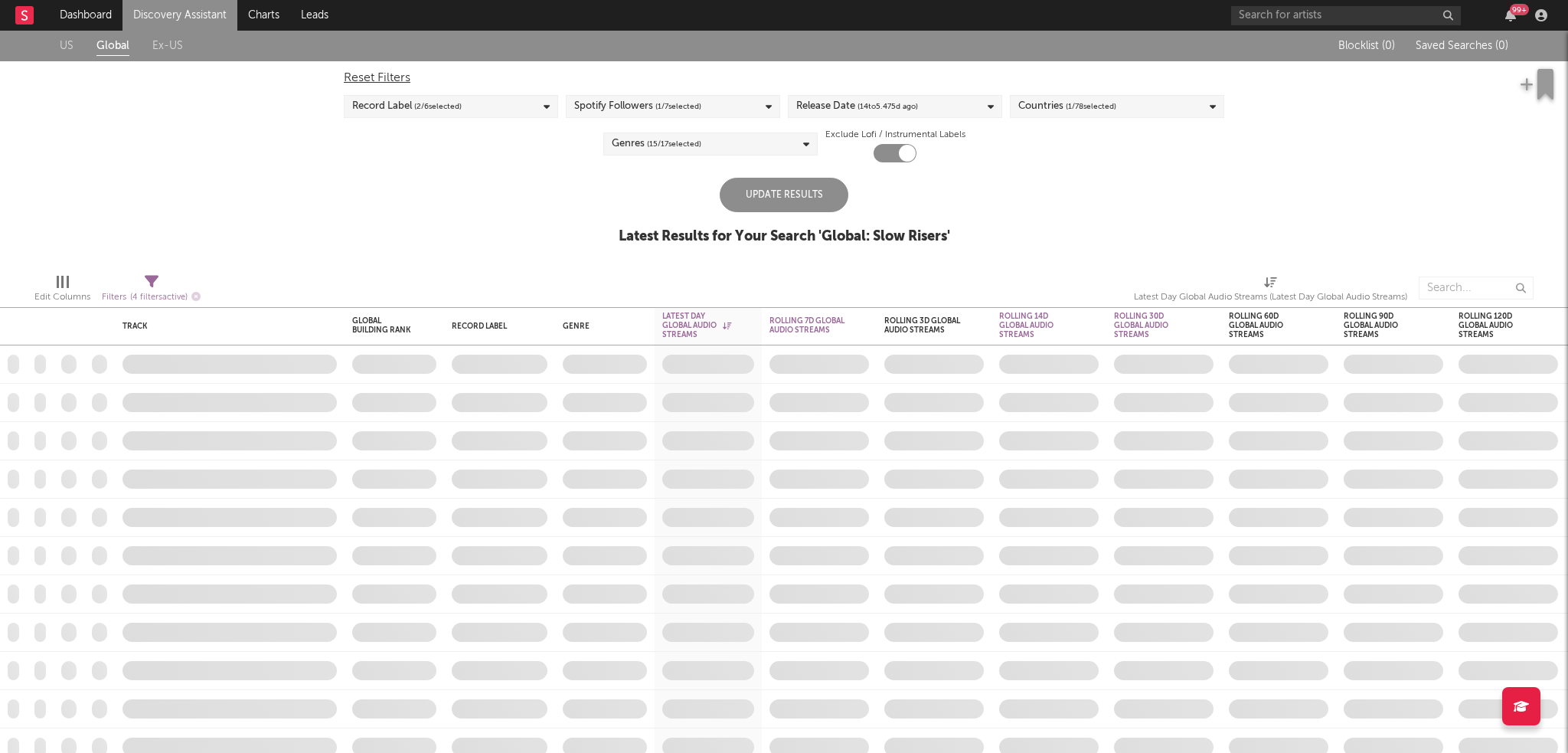
drag, startPoint x: 789, startPoint y: 206, endPoint x: 781, endPoint y: 208, distance: 8.2
click at [787, 205] on div "Update Results" at bounding box center [784, 195] width 129 height 35
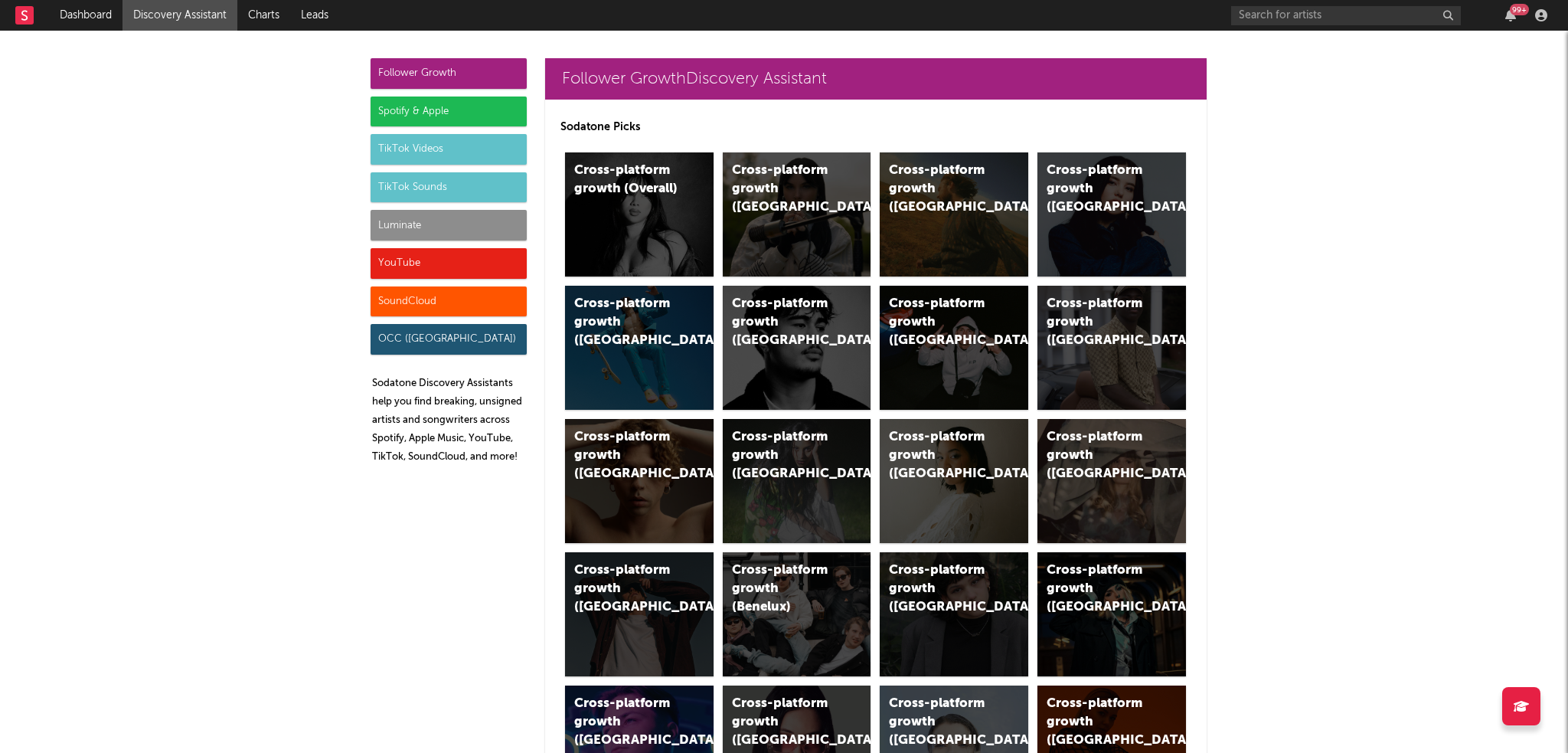
click at [461, 116] on div "Spotify & Apple" at bounding box center [449, 112] width 156 height 31
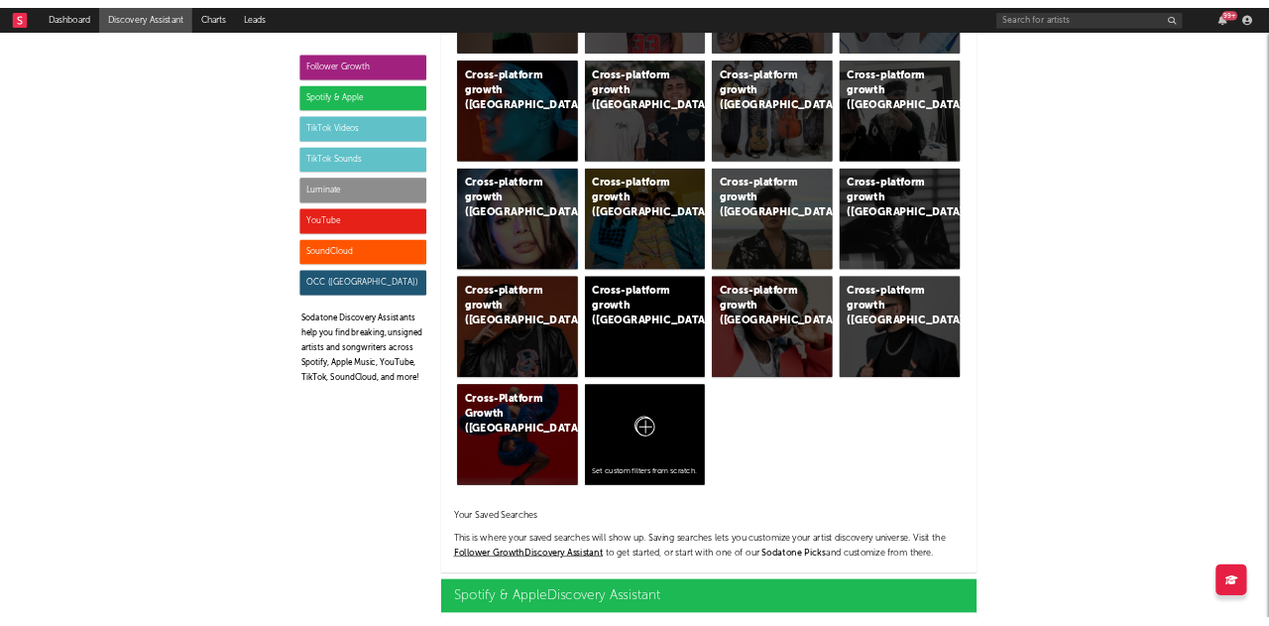
scroll to position [1982, 0]
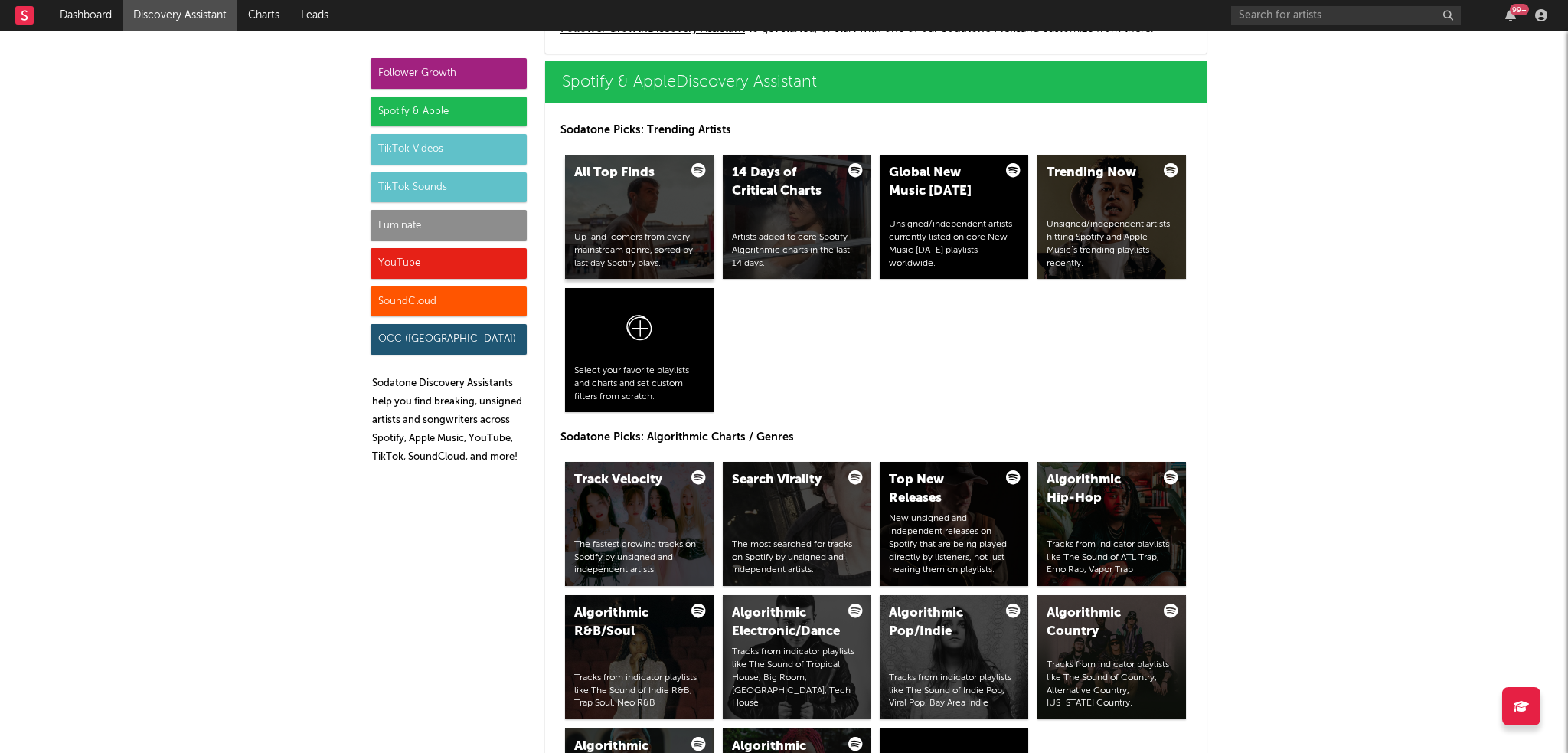
click at [683, 250] on div "Up-and-comers from every mainstream genre, sorted by last day Spotify plays." at bounding box center [639, 250] width 130 height 39
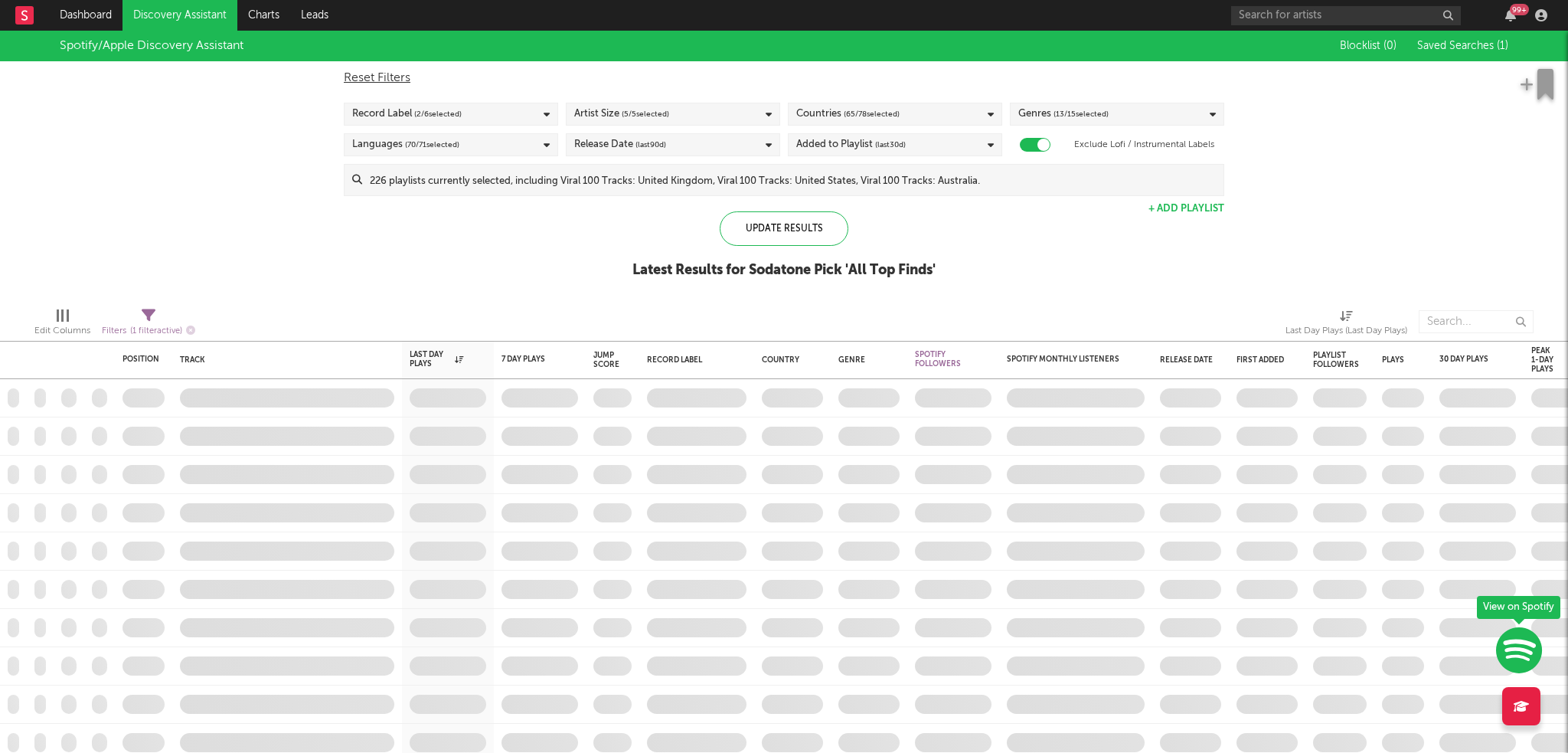
checkbox input "true"
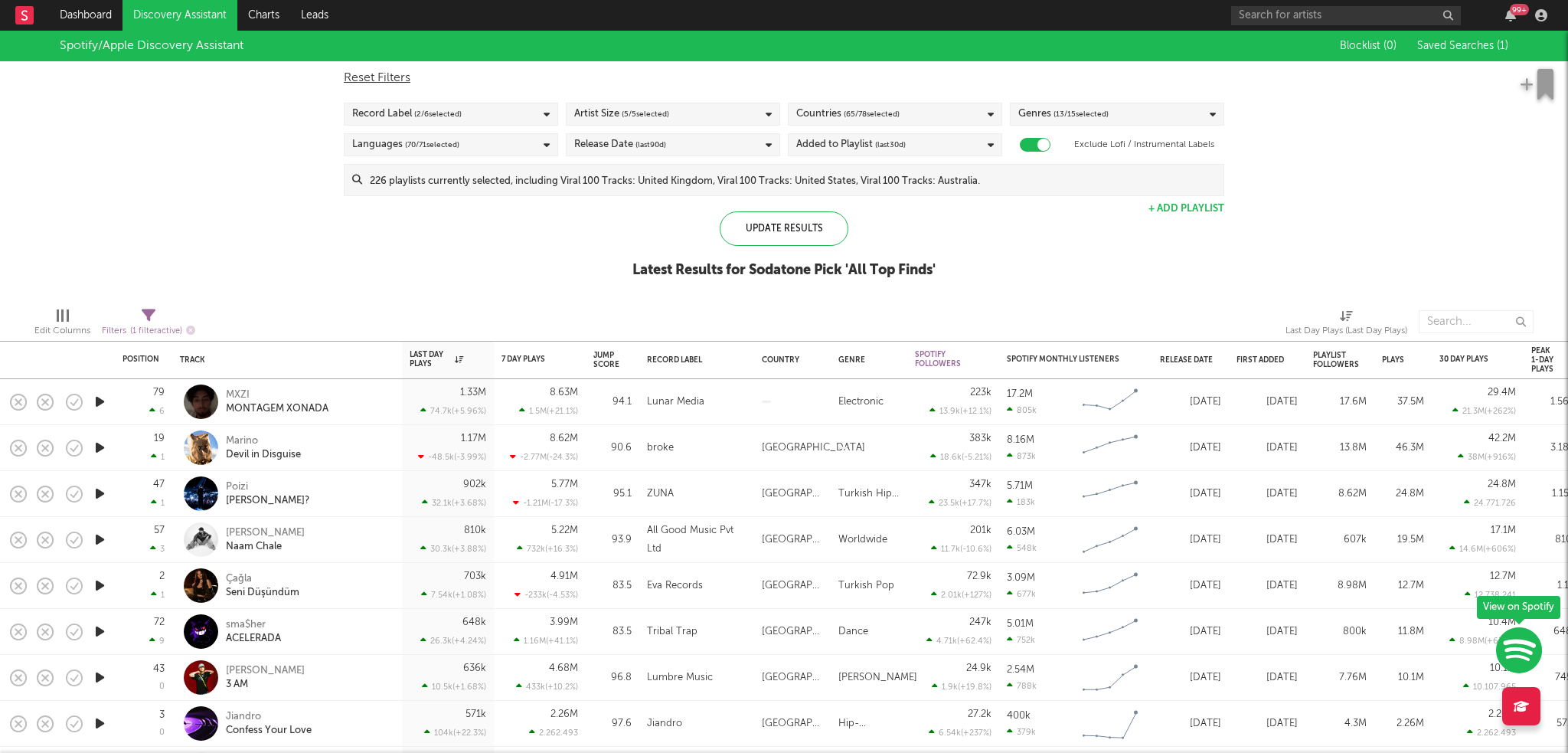
click at [928, 114] on div "Countries ( 65 / 78 selected)" at bounding box center [895, 114] width 215 height 23
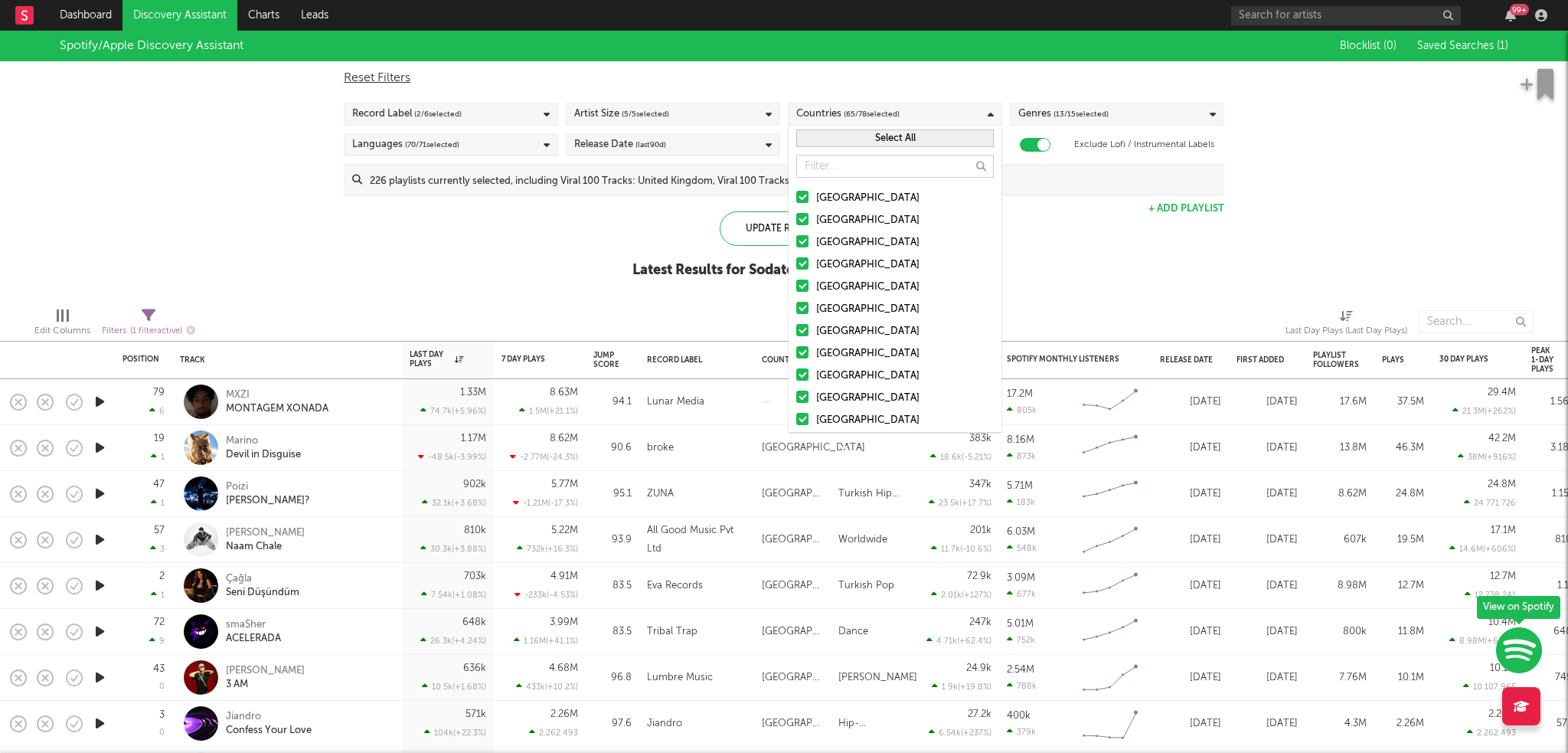
click at [836, 134] on button "Select All" at bounding box center [895, 138] width 198 height 18
click at [826, 131] on button "Deselect All" at bounding box center [895, 138] width 198 height 18
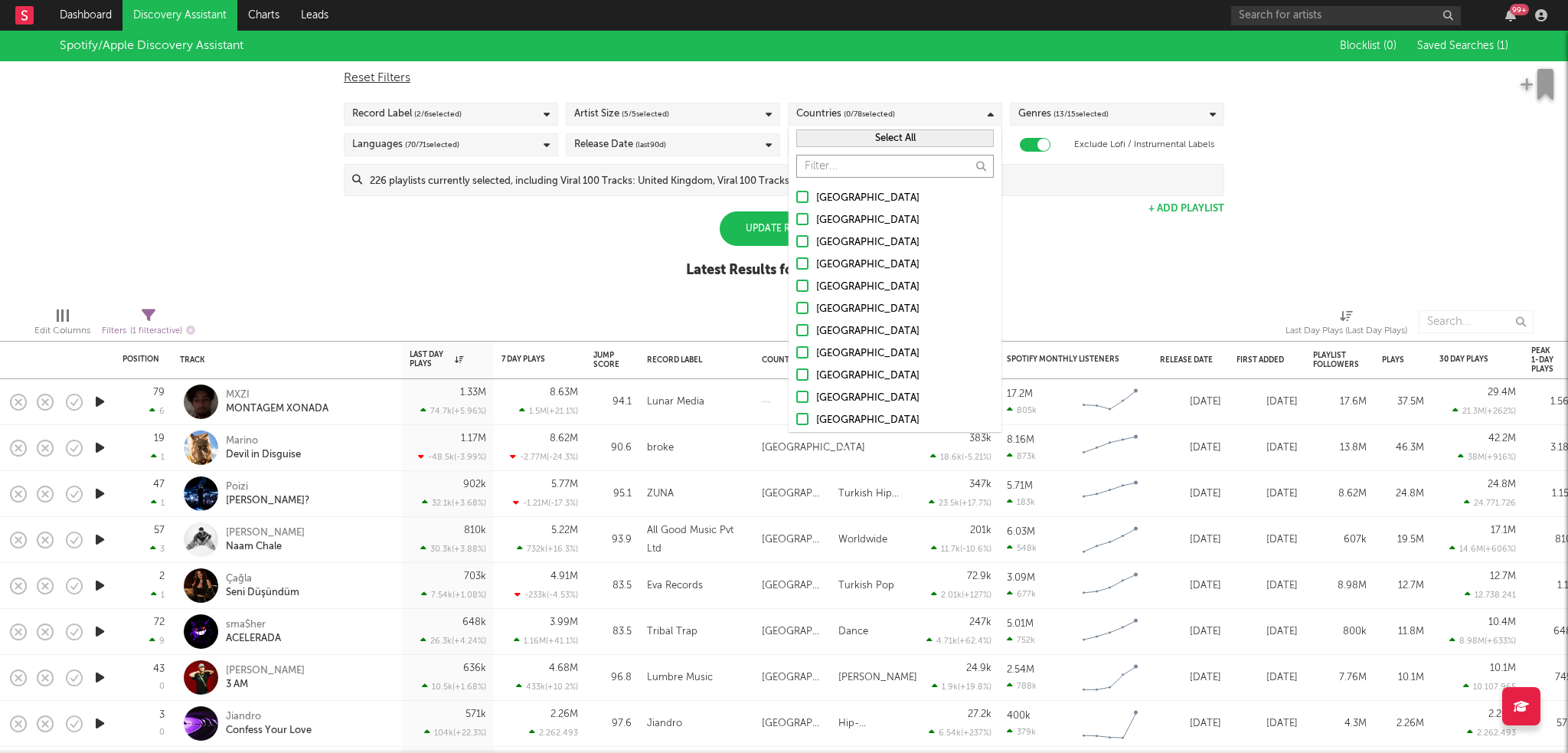
click at [827, 165] on input "text" at bounding box center [895, 166] width 198 height 23
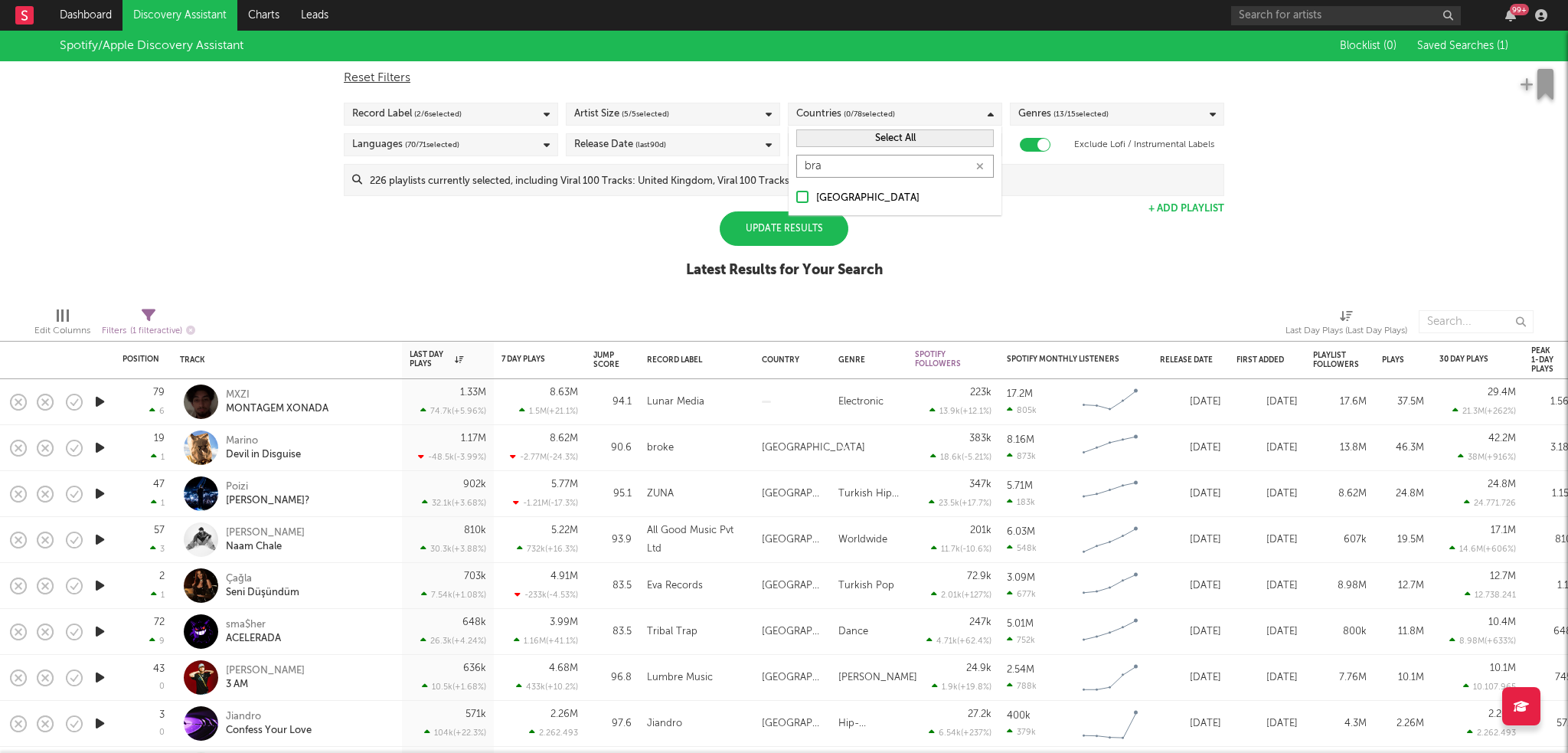
type input "bra"
click at [805, 194] on div at bounding box center [802, 197] width 12 height 12
click at [796, 194] on input "[GEOGRAPHIC_DATA]" at bounding box center [796, 198] width 0 height 19
click at [675, 258] on div "Spotify/Apple Discovery Assistant Blocklist ( 0 ) Saved Searches ( 1 ) Reset Fi…" at bounding box center [784, 163] width 1568 height 264
click at [753, 249] on div "Update Results Latest Results for Your Search" at bounding box center [784, 253] width 197 height 83
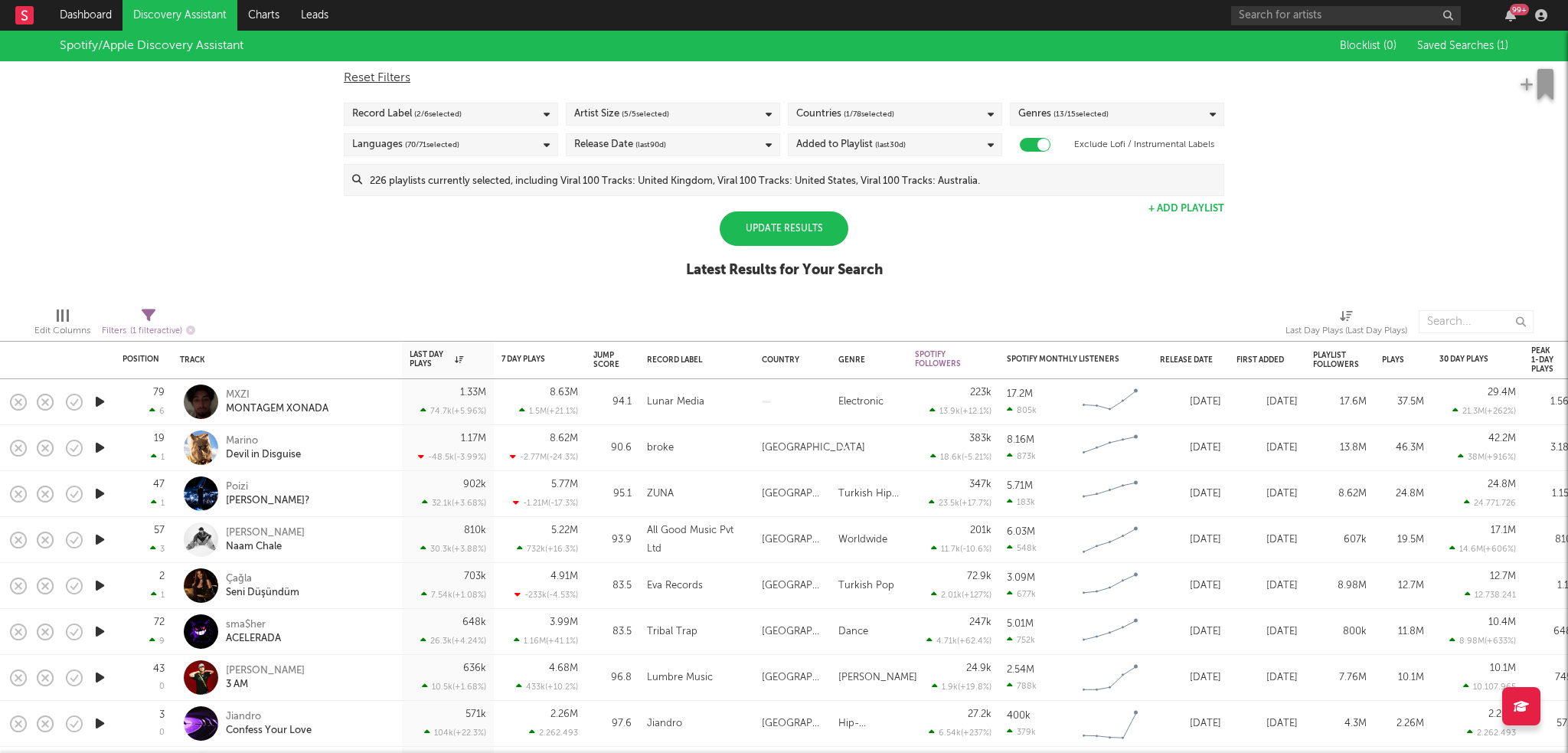
click at [760, 241] on div "Update Results" at bounding box center [784, 229] width 129 height 35
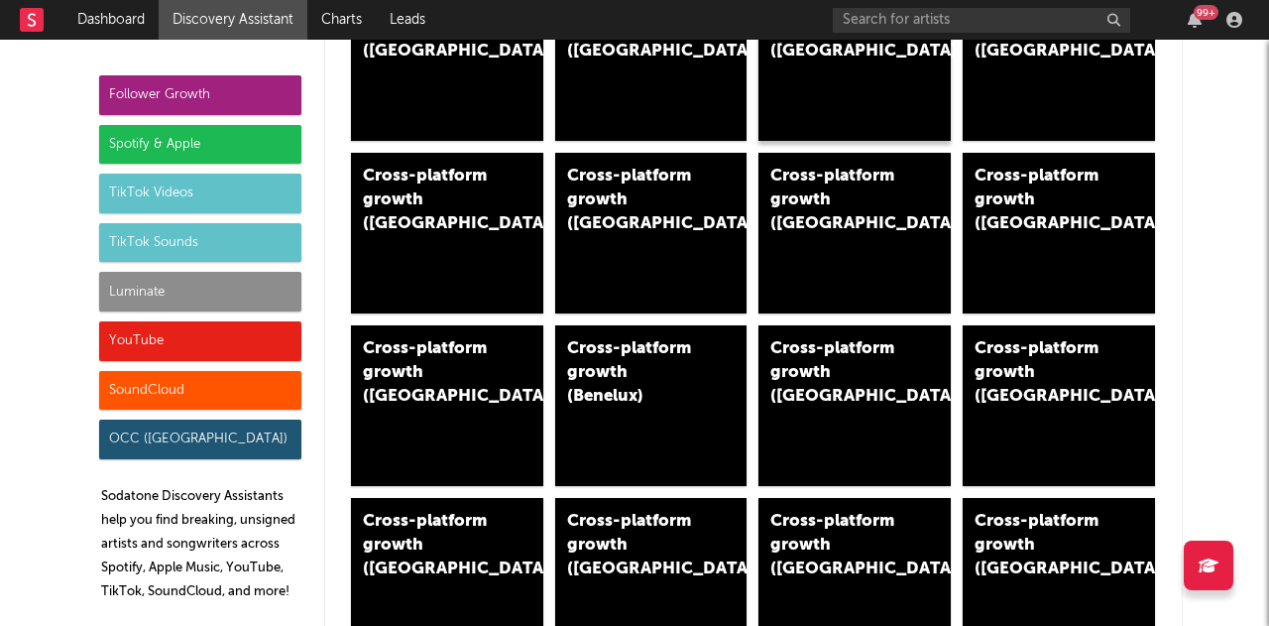
scroll to position [397, 0]
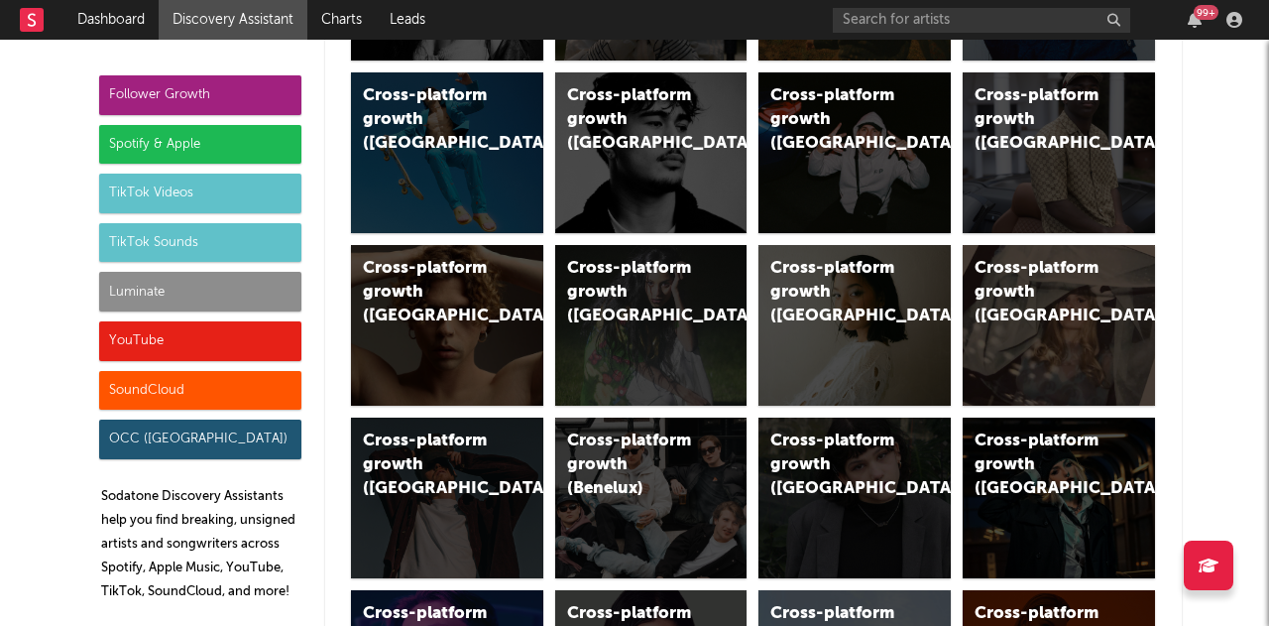
click at [210, 138] on div "Spotify & Apple" at bounding box center [200, 145] width 202 height 40
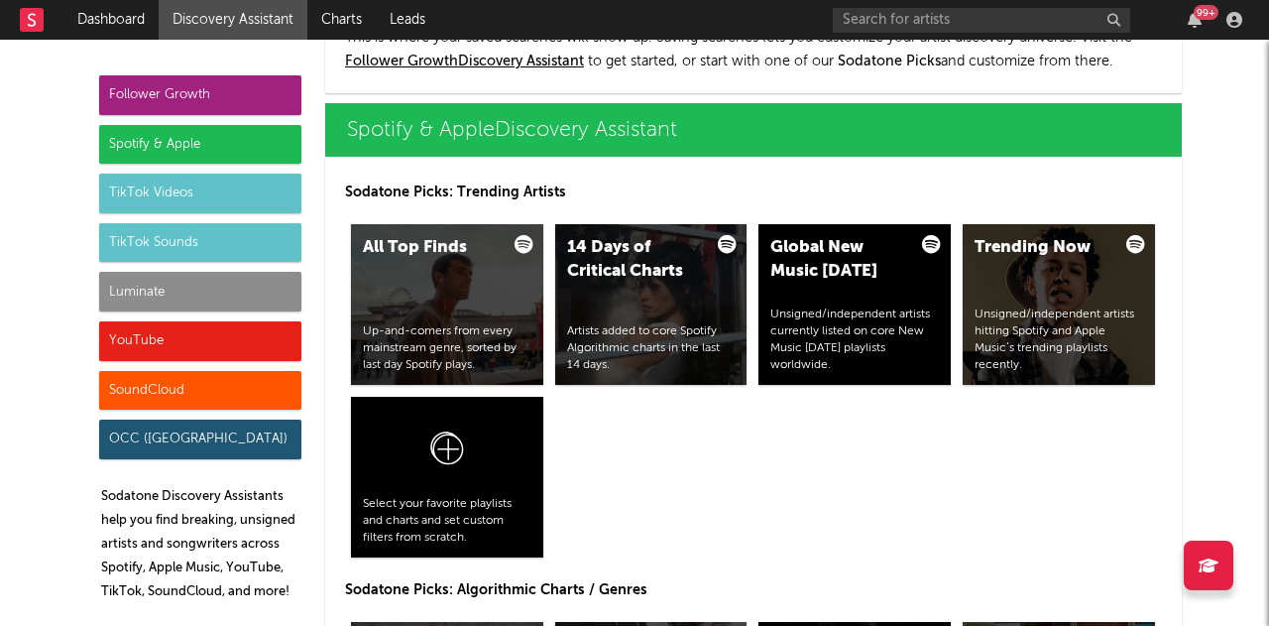
scroll to position [1982, 0]
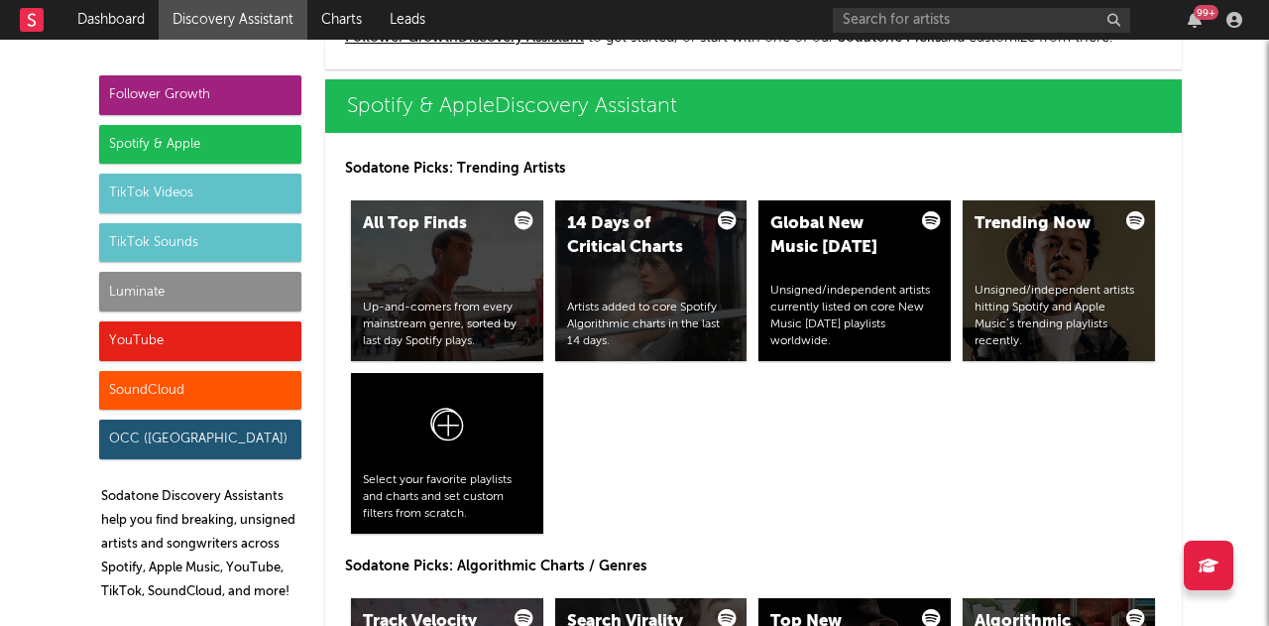
click at [143, 198] on div "TikTok Videos" at bounding box center [200, 194] width 202 height 40
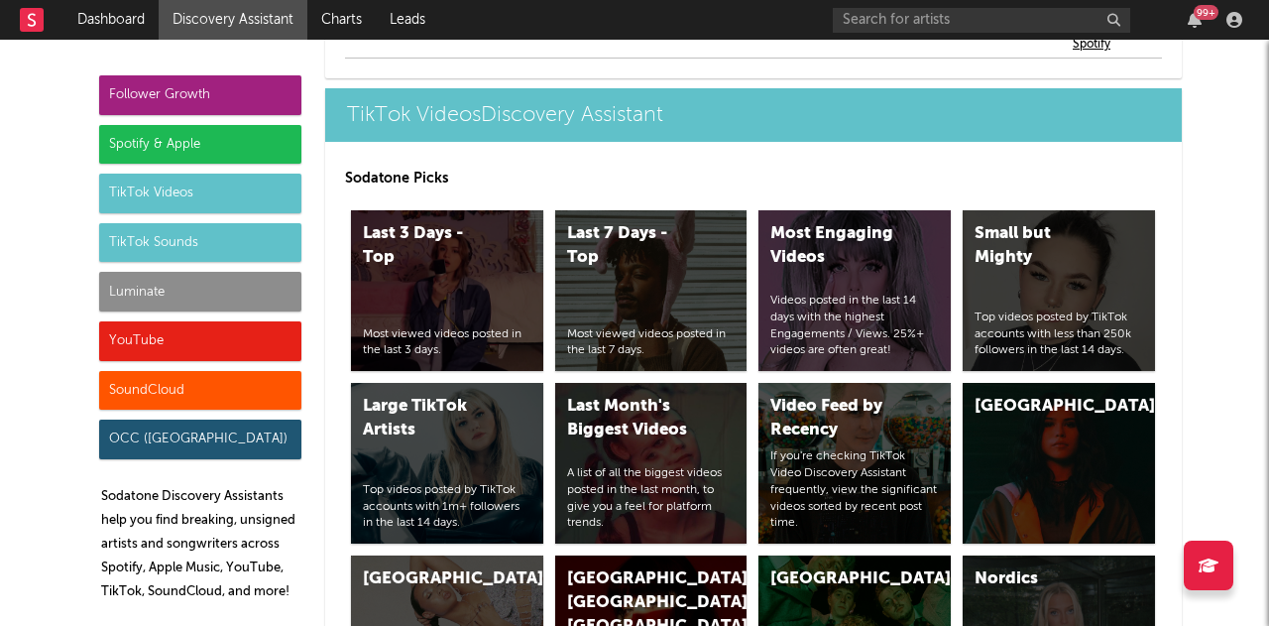
scroll to position [4686, 0]
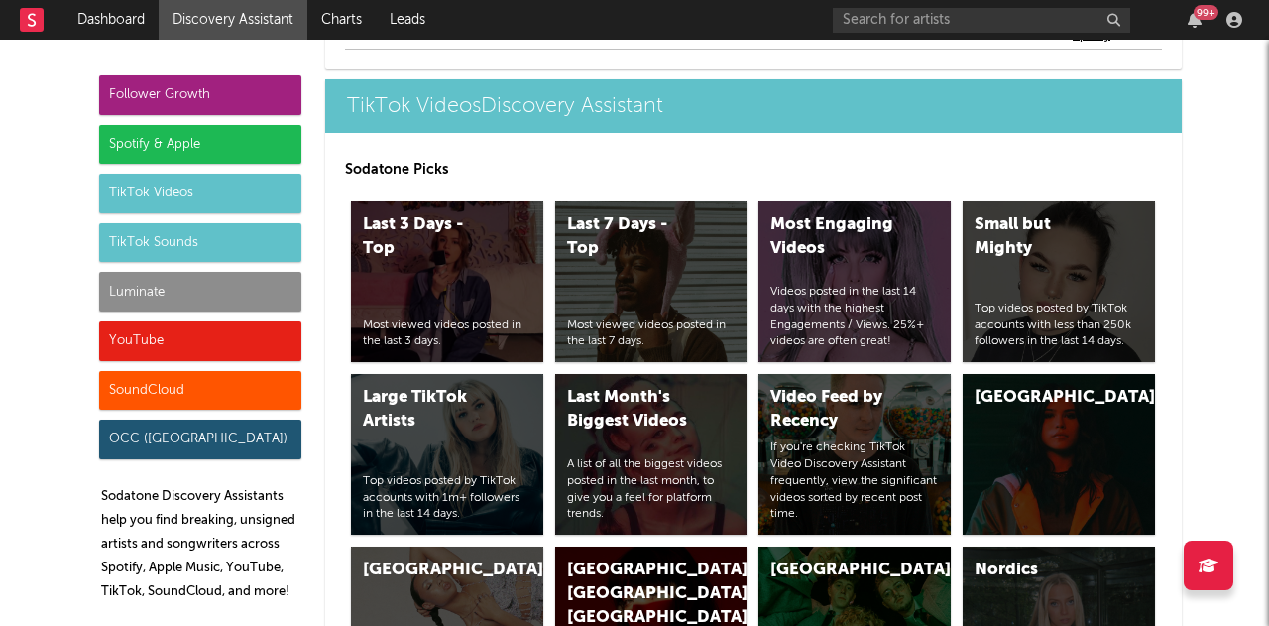
click at [124, 254] on div "TikTok Sounds" at bounding box center [200, 243] width 202 height 40
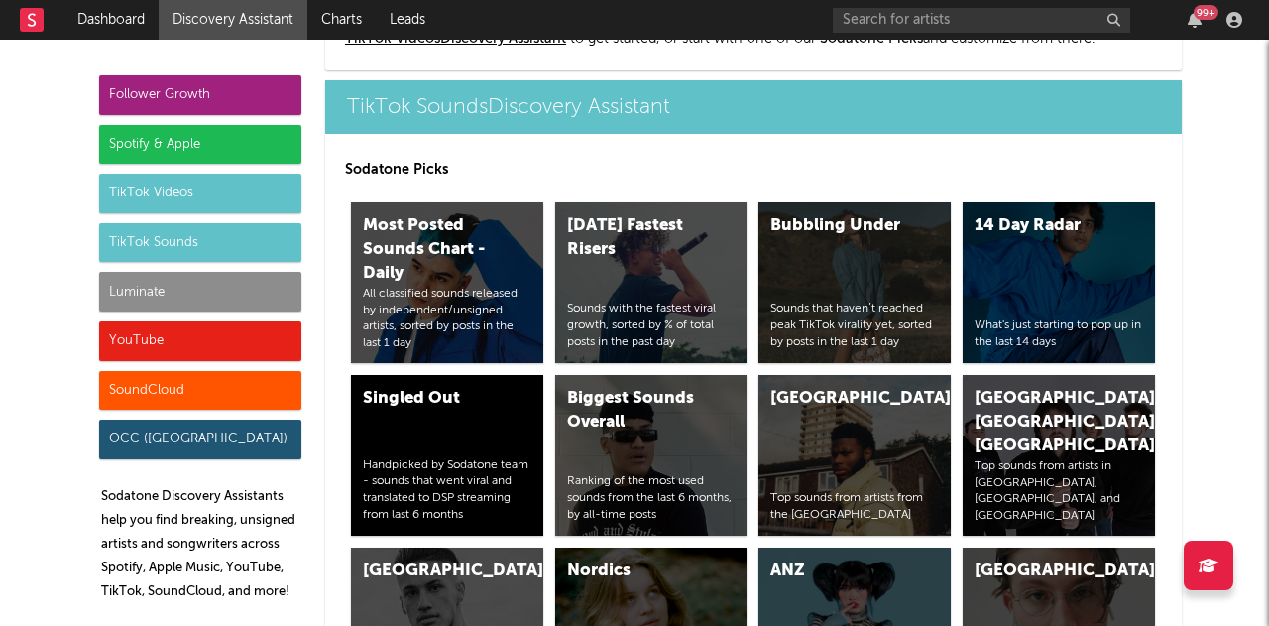
click at [139, 291] on div "Luminate" at bounding box center [200, 292] width 202 height 40
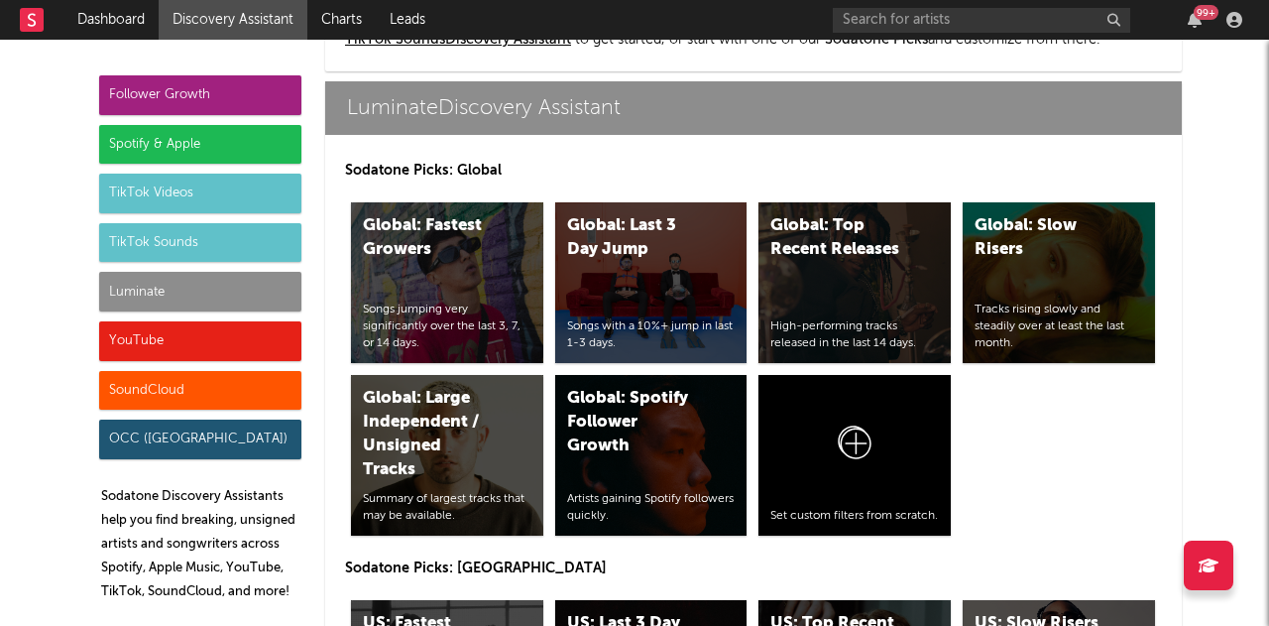
click at [176, 345] on div "YouTube" at bounding box center [200, 341] width 202 height 40
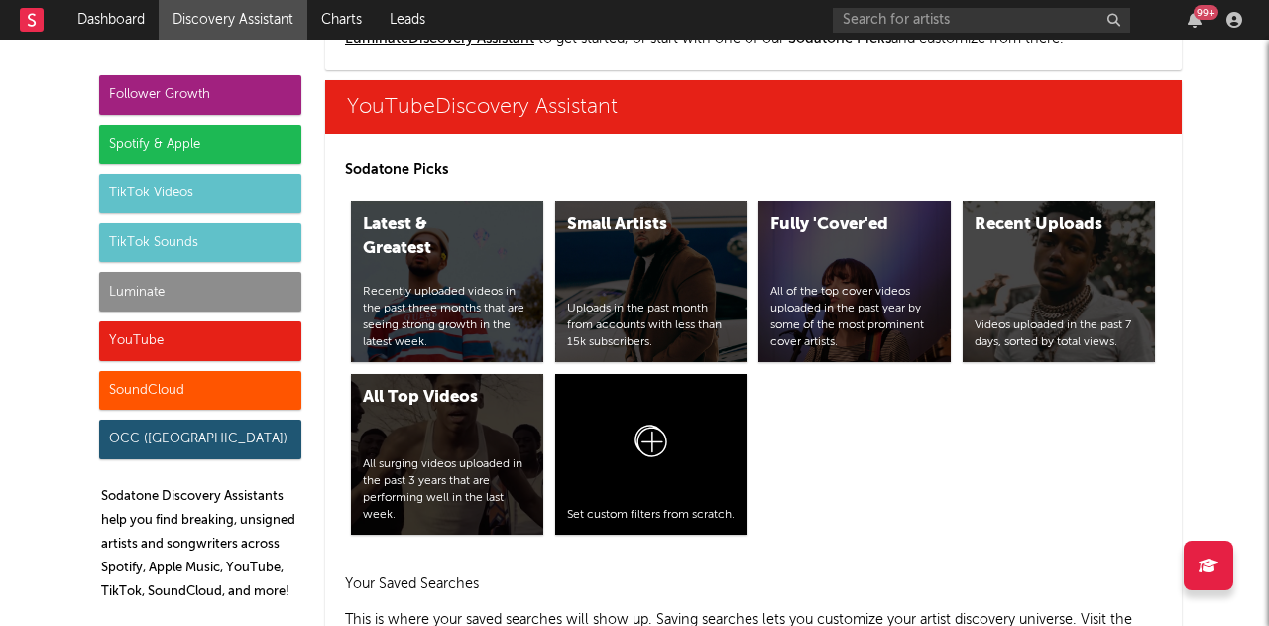
click at [182, 400] on div "SoundCloud" at bounding box center [200, 391] width 202 height 40
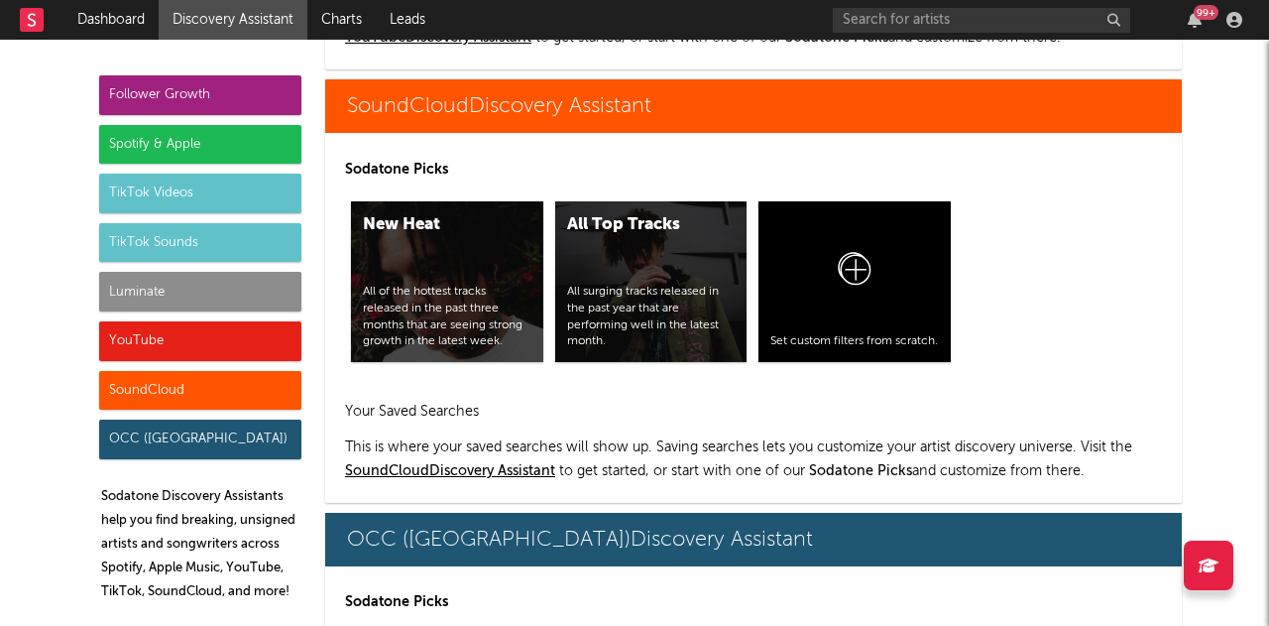
click at [192, 450] on div "OCC (UK)" at bounding box center [200, 439] width 202 height 40
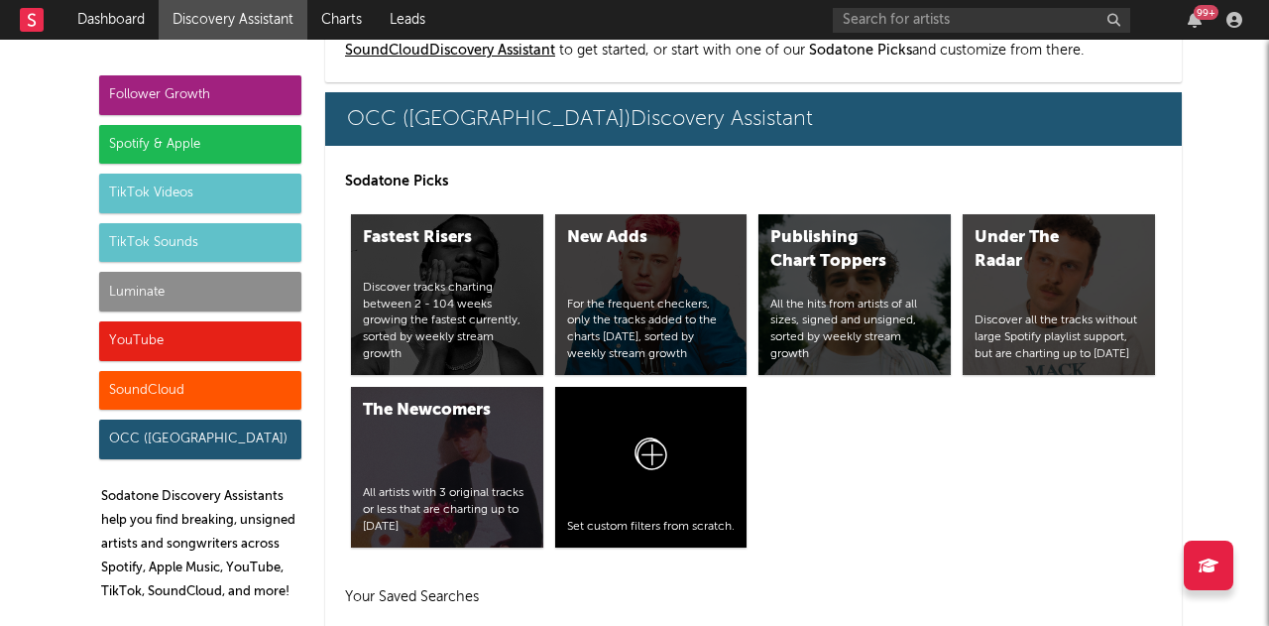
scroll to position [12183, 0]
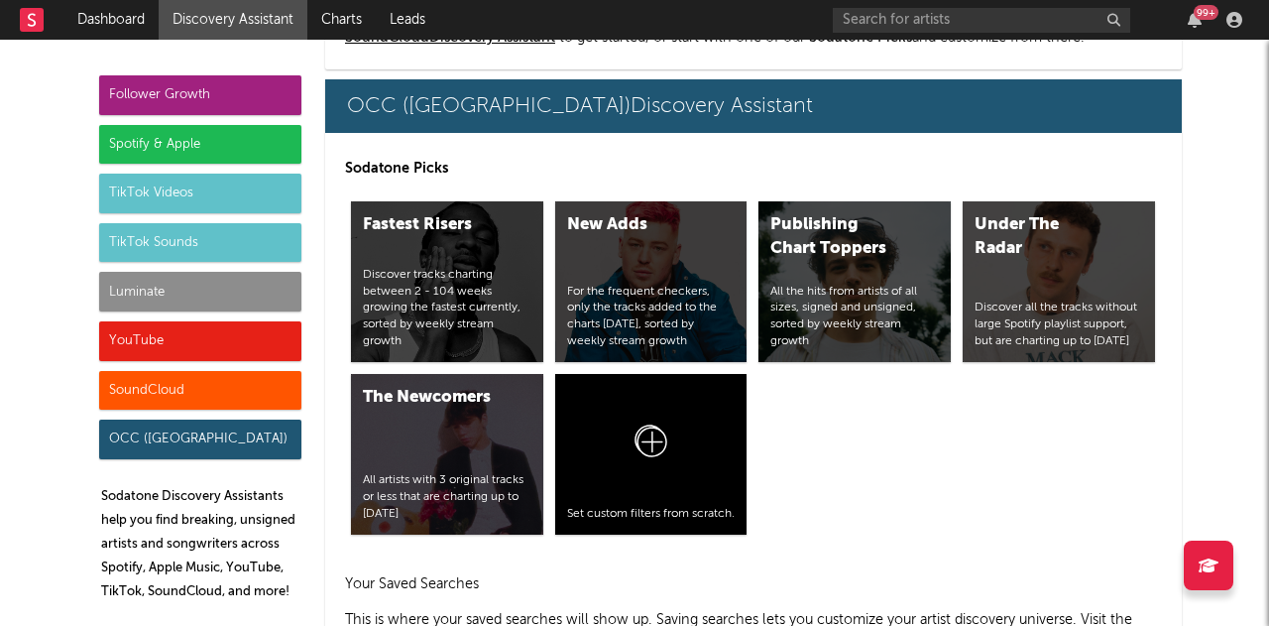
click at [180, 137] on div "Spotify & Apple" at bounding box center [200, 145] width 202 height 40
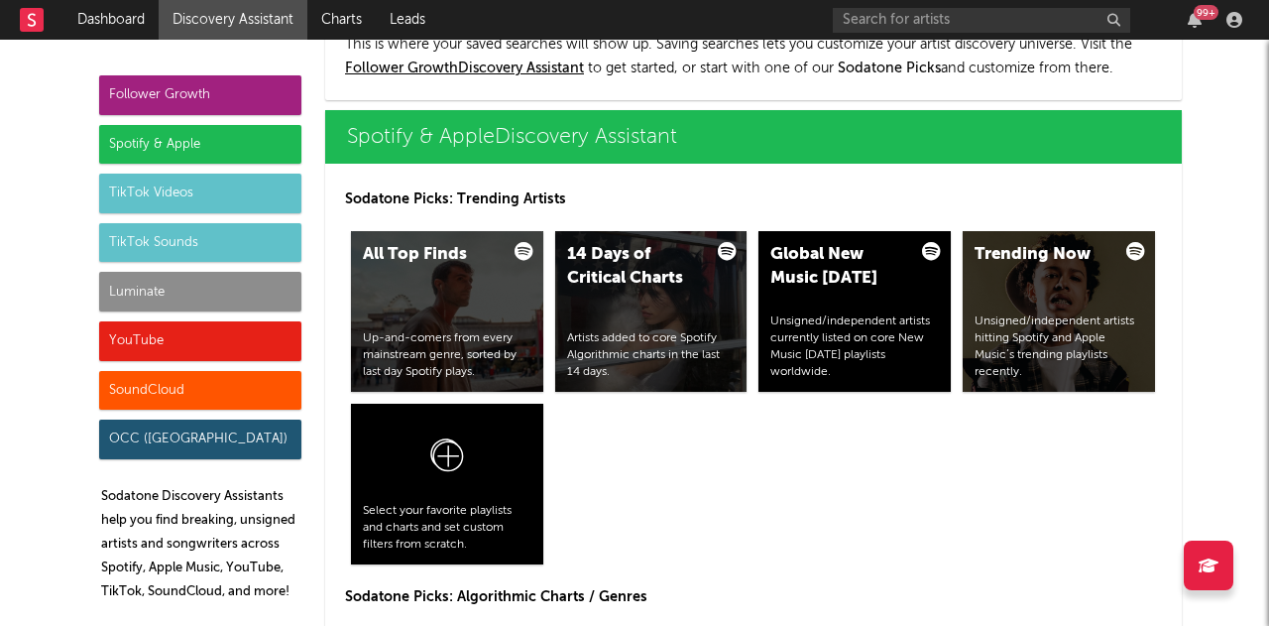
scroll to position [1981, 0]
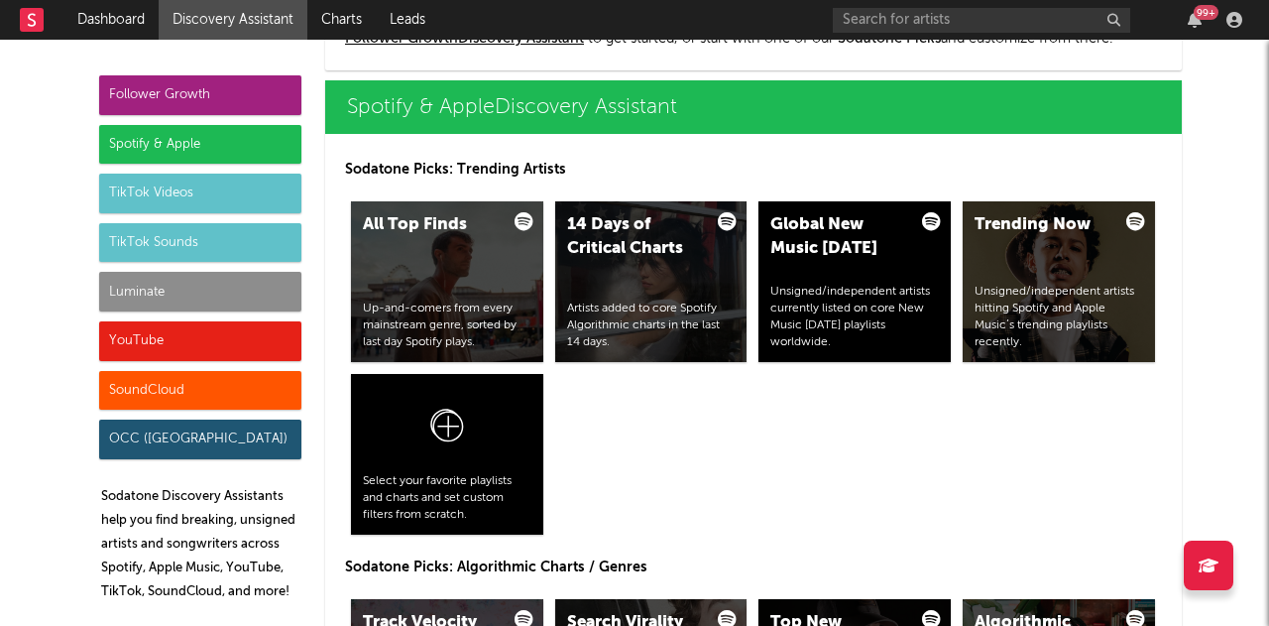
click at [175, 380] on div "SoundCloud" at bounding box center [200, 391] width 202 height 40
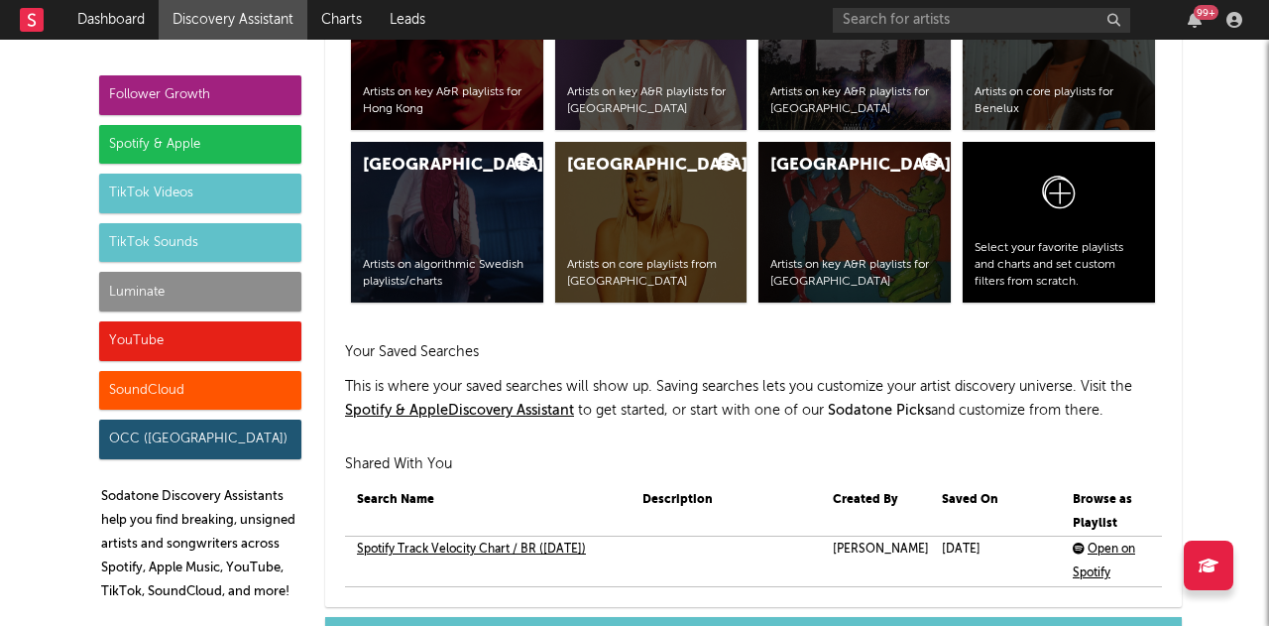
scroll to position [11749, 0]
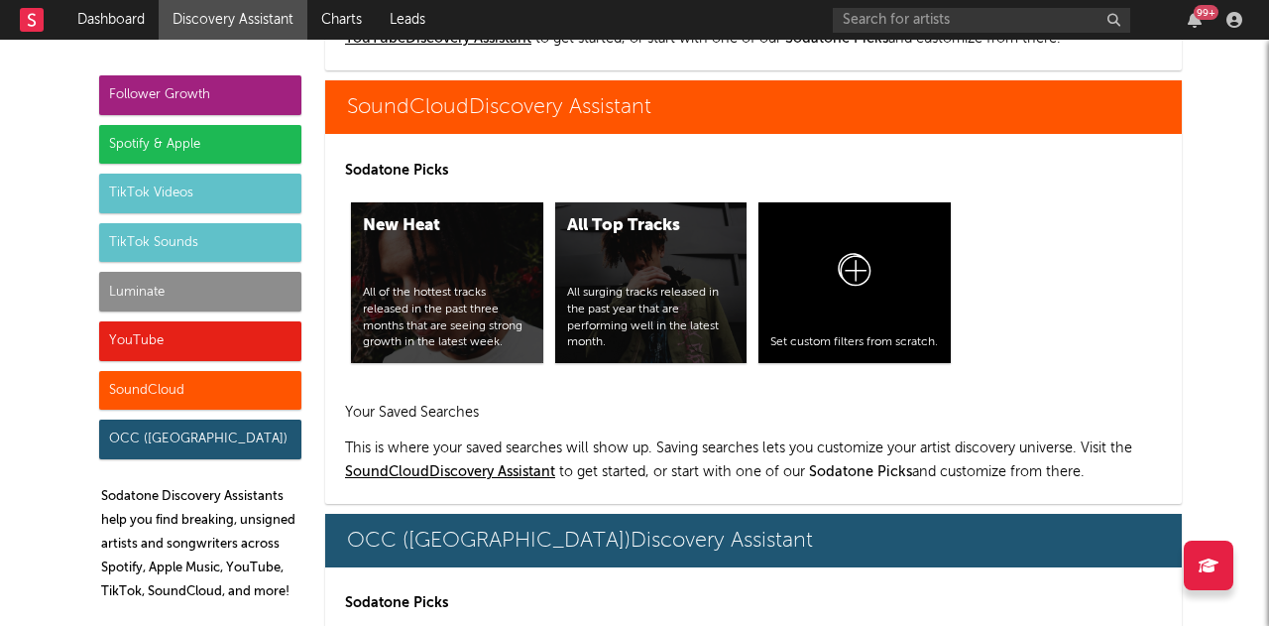
click at [151, 144] on div "Spotify & Apple" at bounding box center [200, 145] width 202 height 40
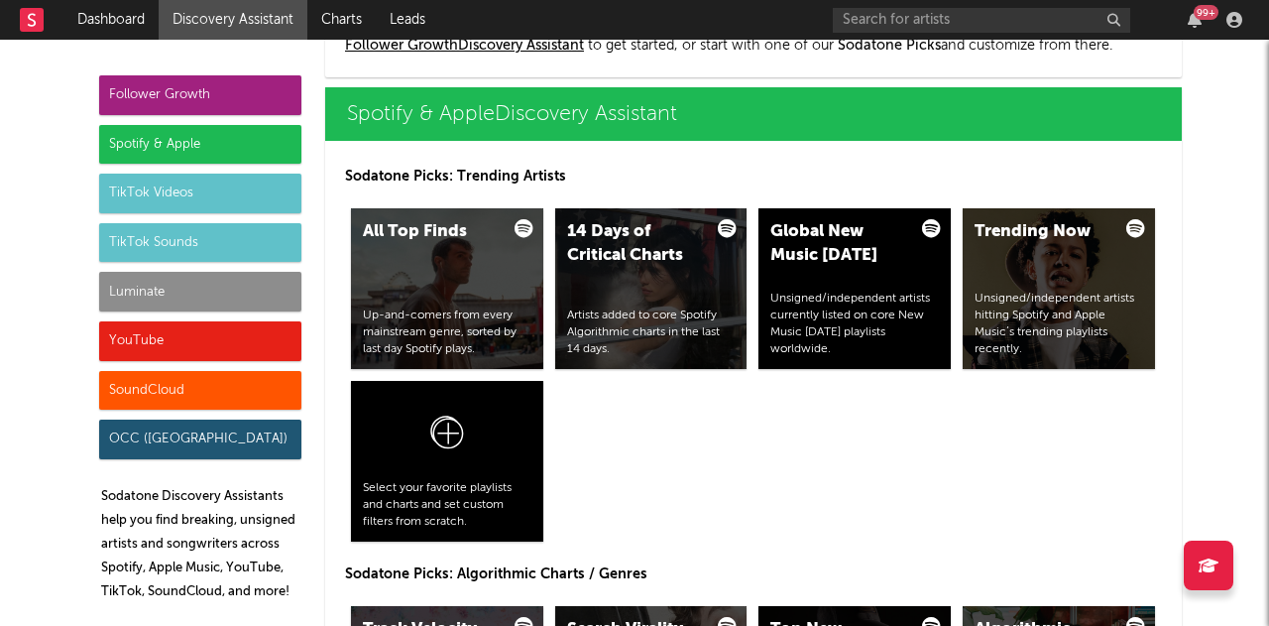
scroll to position [1981, 0]
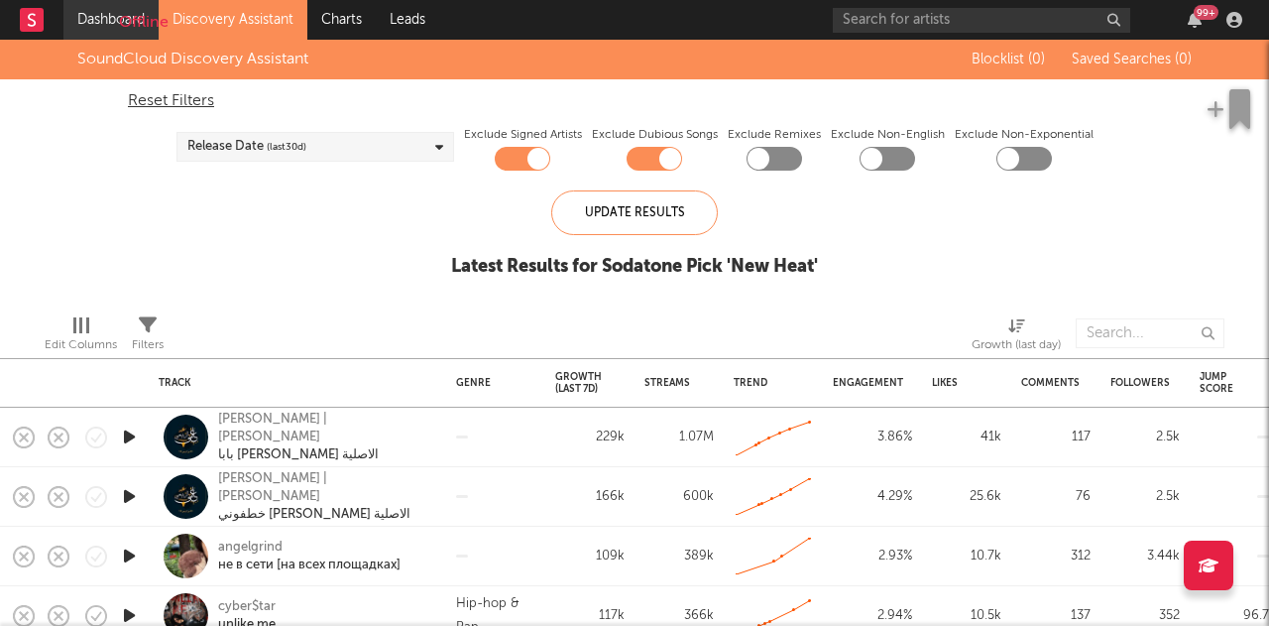
click at [97, 24] on link "Dashboard" at bounding box center [110, 20] width 95 height 40
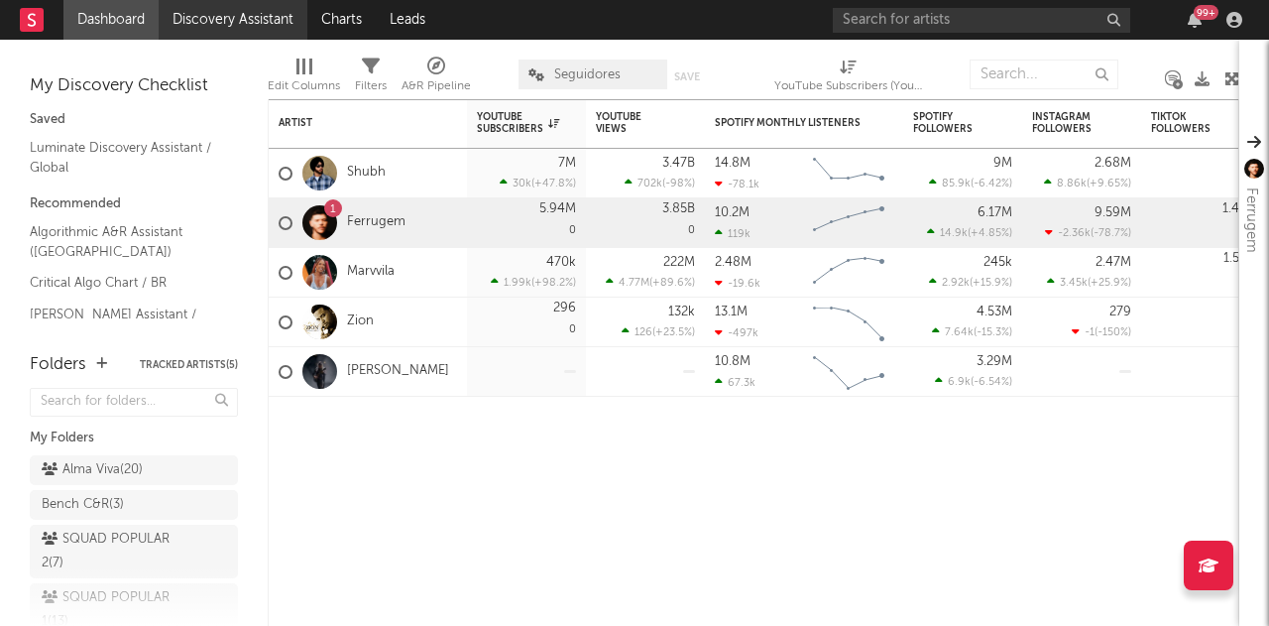
click at [248, 25] on link "Discovery Assistant" at bounding box center [233, 20] width 149 height 40
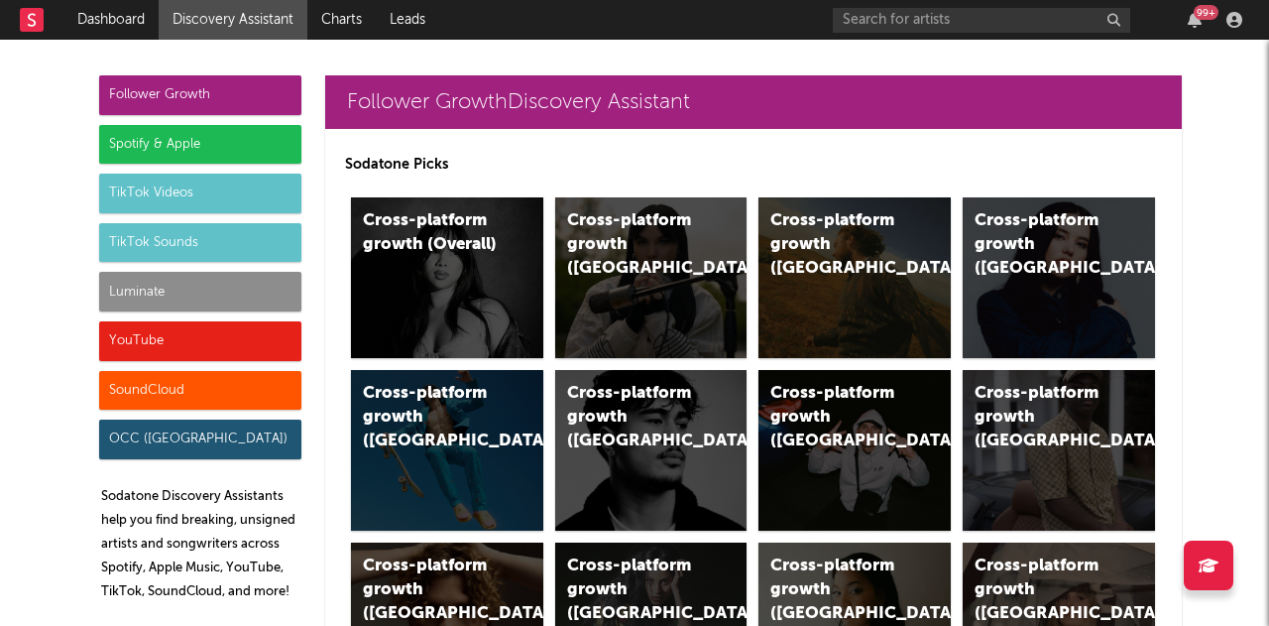
click at [208, 294] on div "Luminate" at bounding box center [200, 292] width 202 height 40
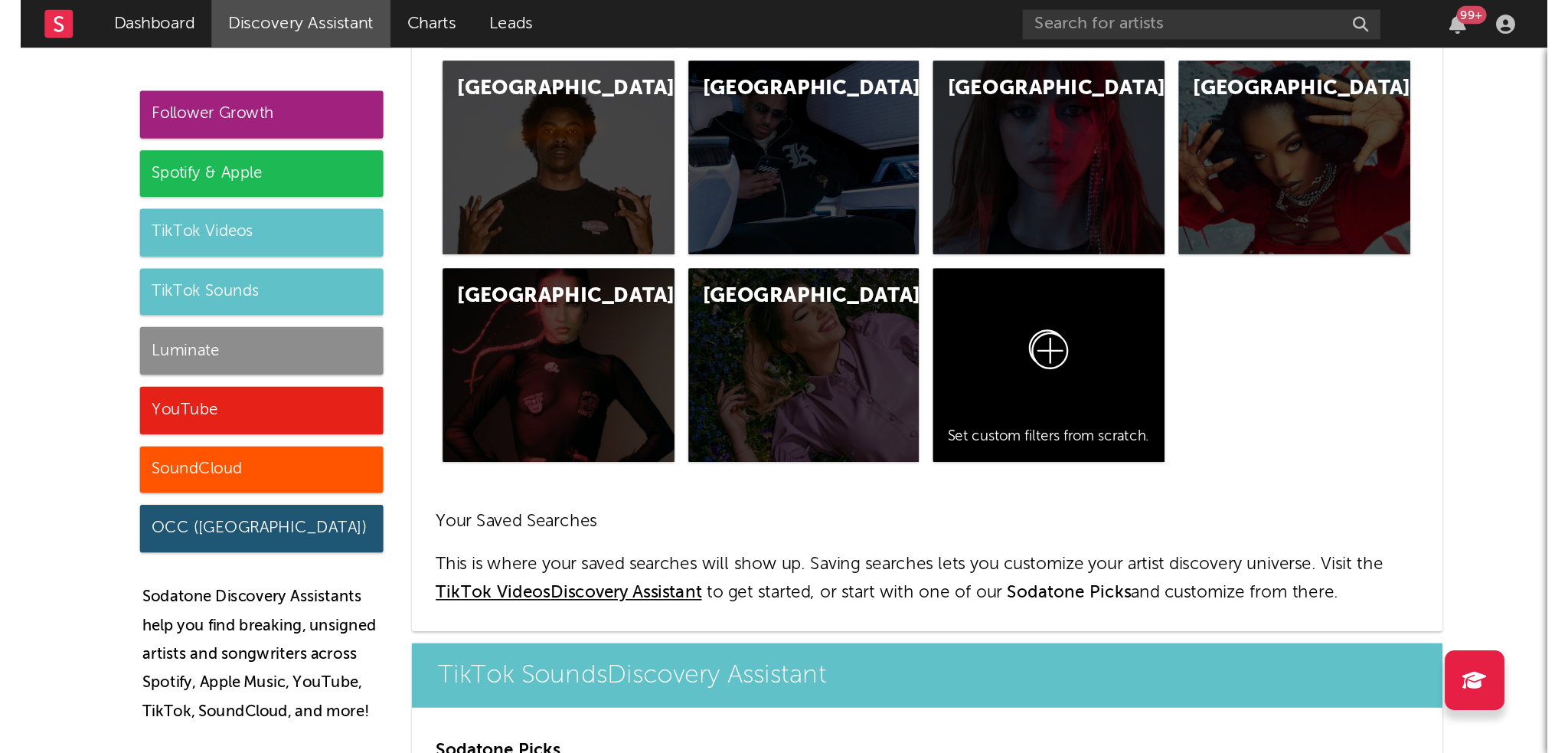
scroll to position [6696, 0]
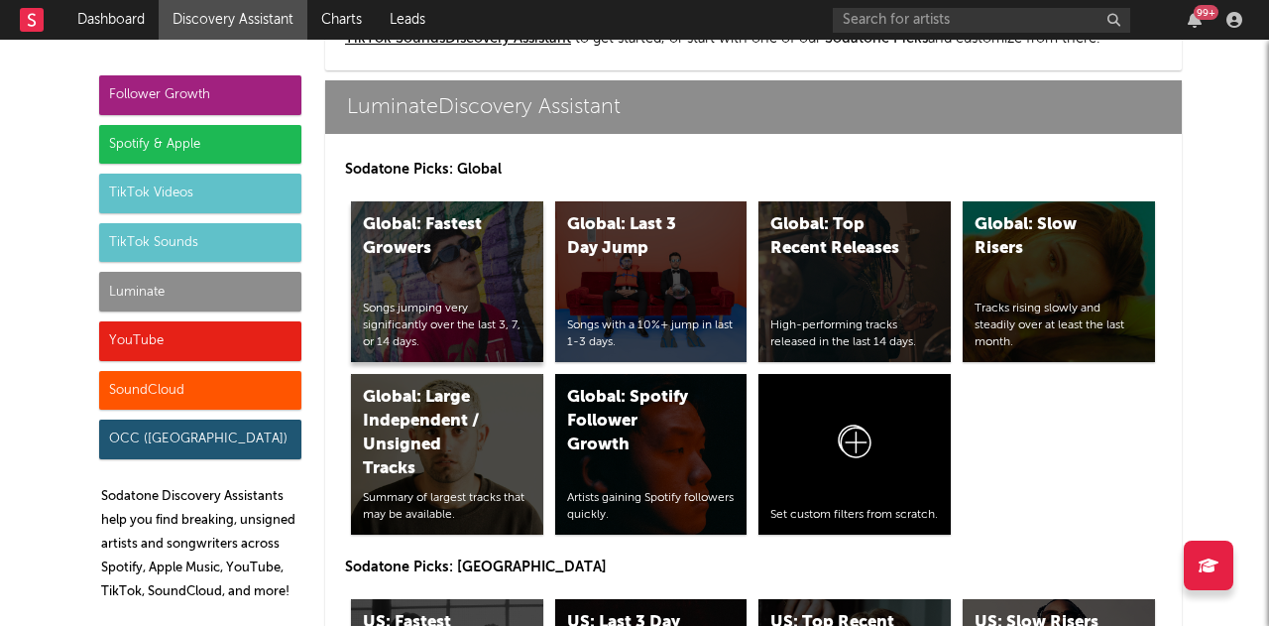
click at [425, 273] on div "Global: Fastest Growers Songs jumping very significantly over the last 3, 7, or…" at bounding box center [447, 281] width 192 height 161
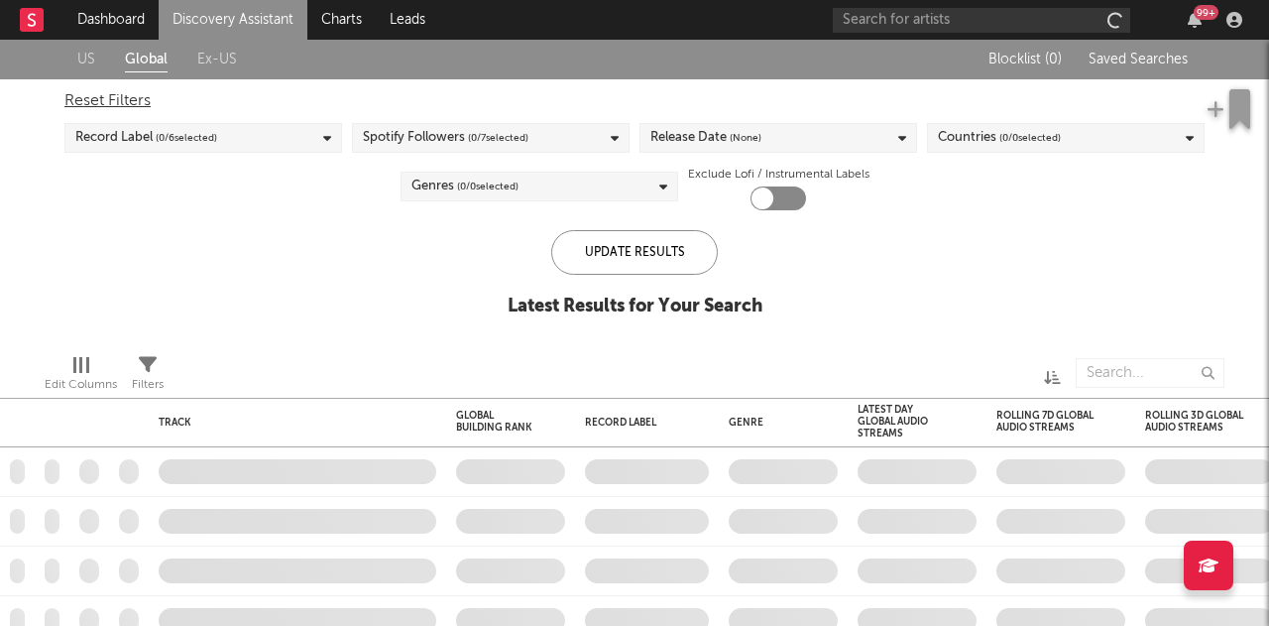
checkbox input "true"
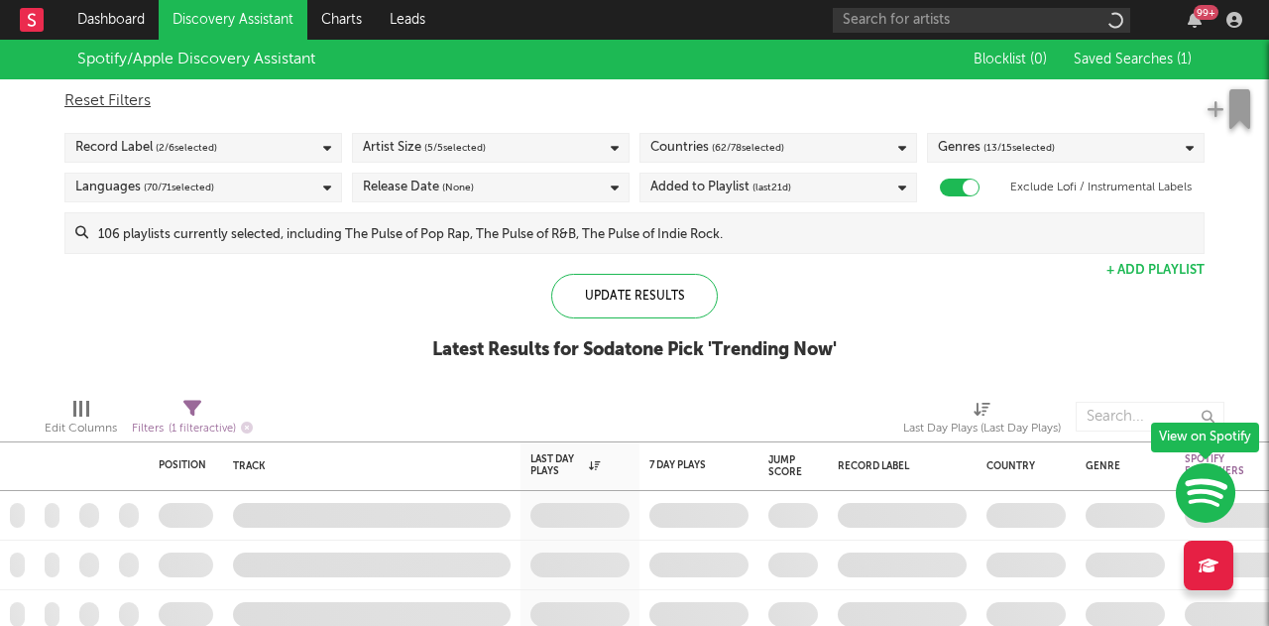
checkbox input "true"
click at [730, 237] on input at bounding box center [645, 233] width 1115 height 40
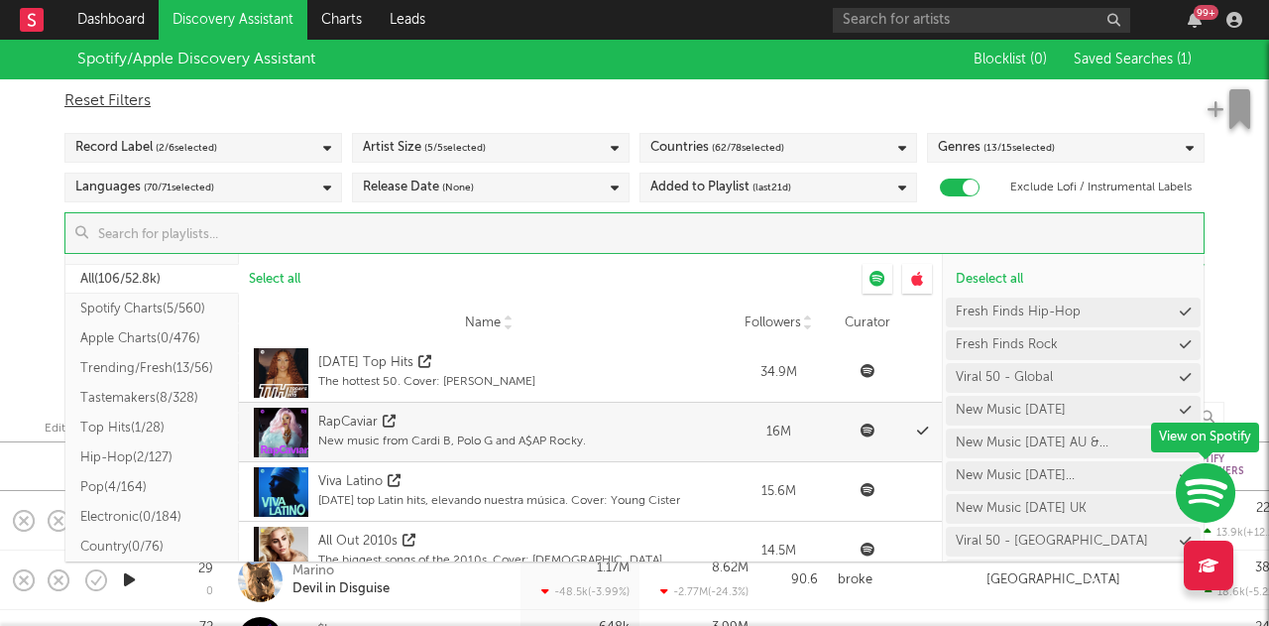
scroll to position [3201, 0]
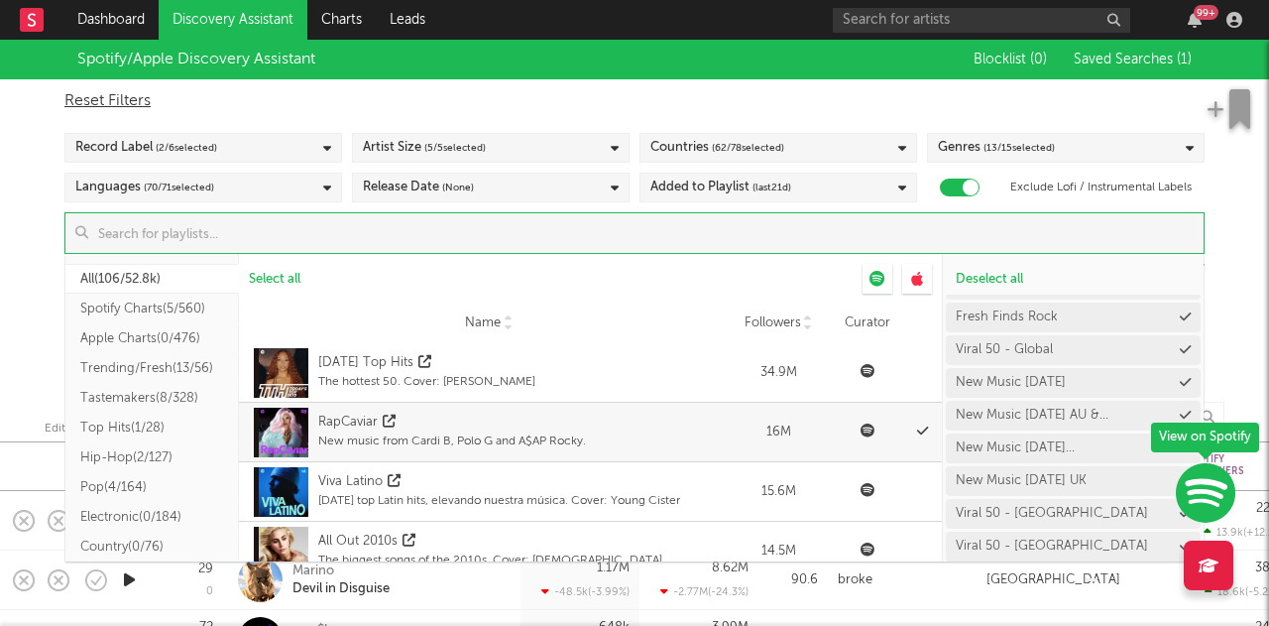
click at [815, 160] on div "Countries ( 62 / 78 selected)" at bounding box center [779, 148] width 278 height 30
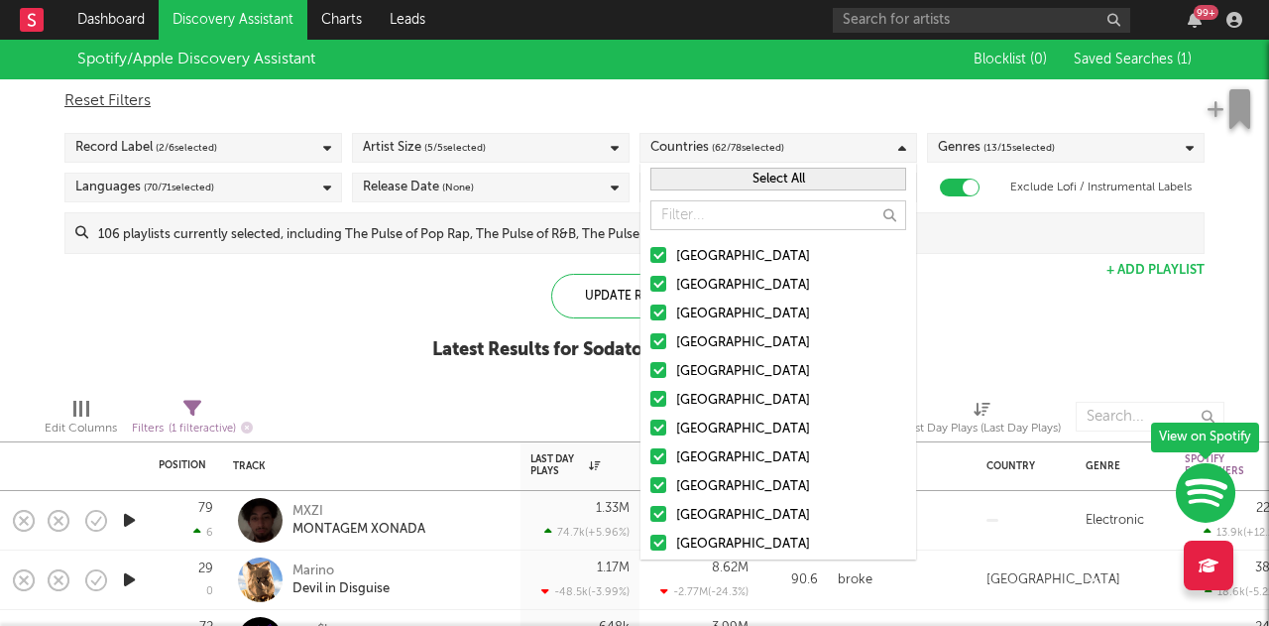
click at [769, 183] on button "Select All" at bounding box center [778, 179] width 256 height 23
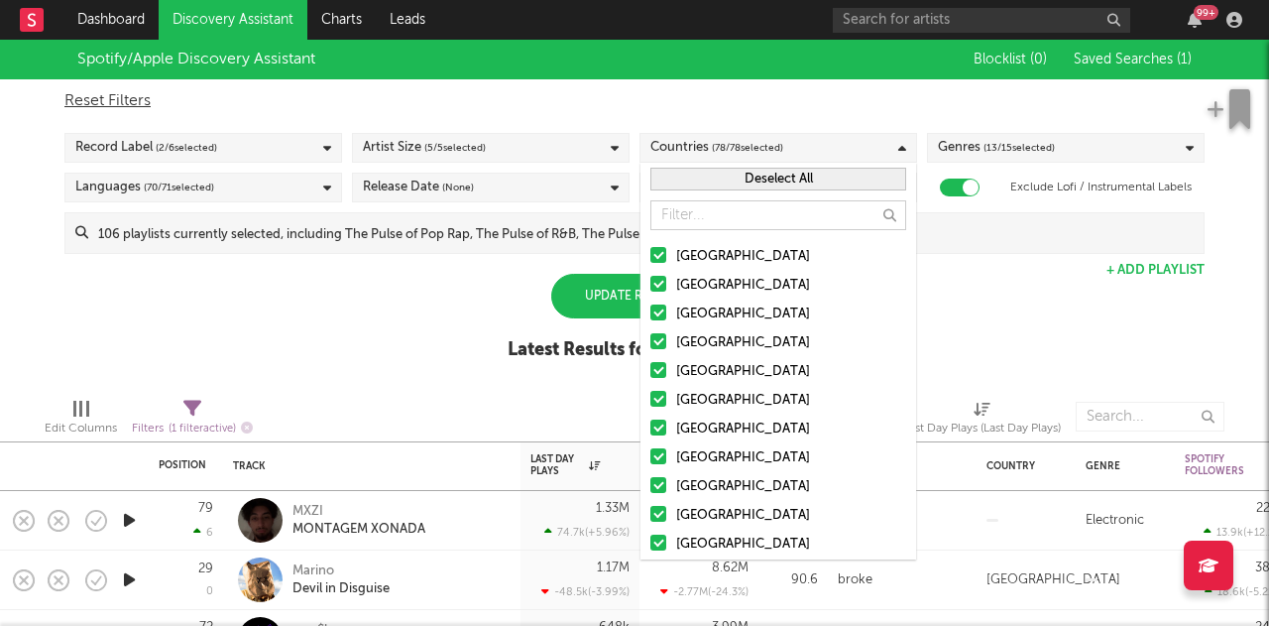
click at [769, 183] on button "Deselect All" at bounding box center [778, 179] width 256 height 23
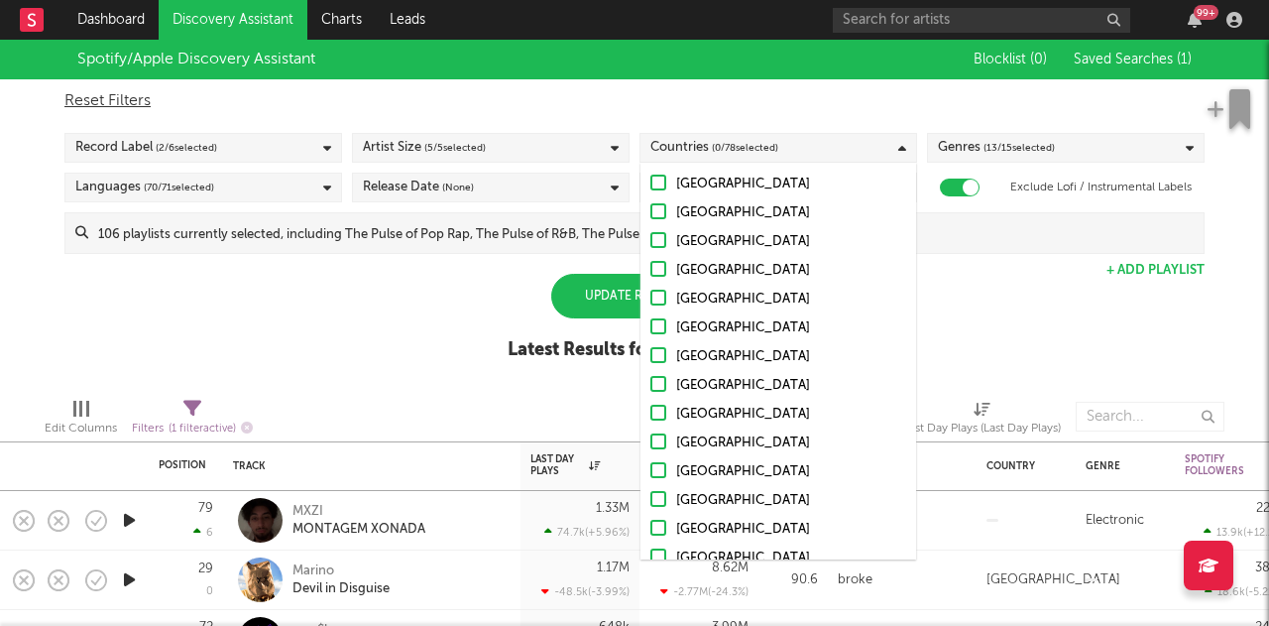
scroll to position [99, 0]
click at [661, 472] on div at bounding box center [658, 472] width 16 height 16
click at [650, 472] on input "[GEOGRAPHIC_DATA]" at bounding box center [650, 474] width 0 height 24
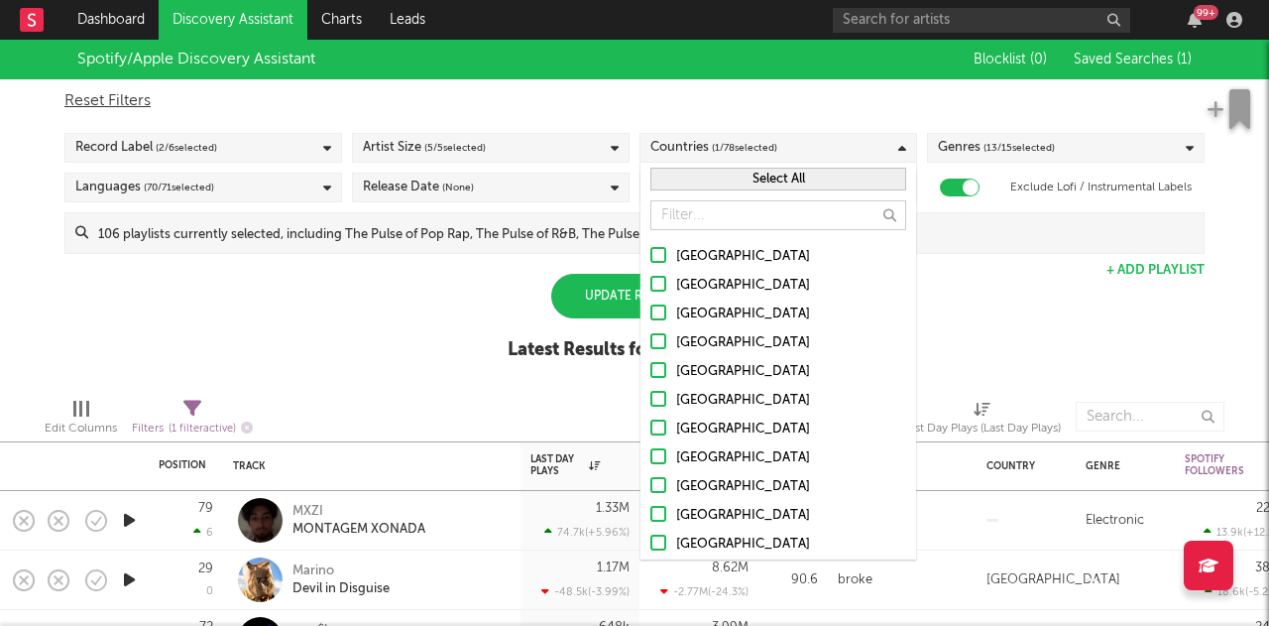
click at [738, 172] on button "Select All" at bounding box center [778, 179] width 256 height 23
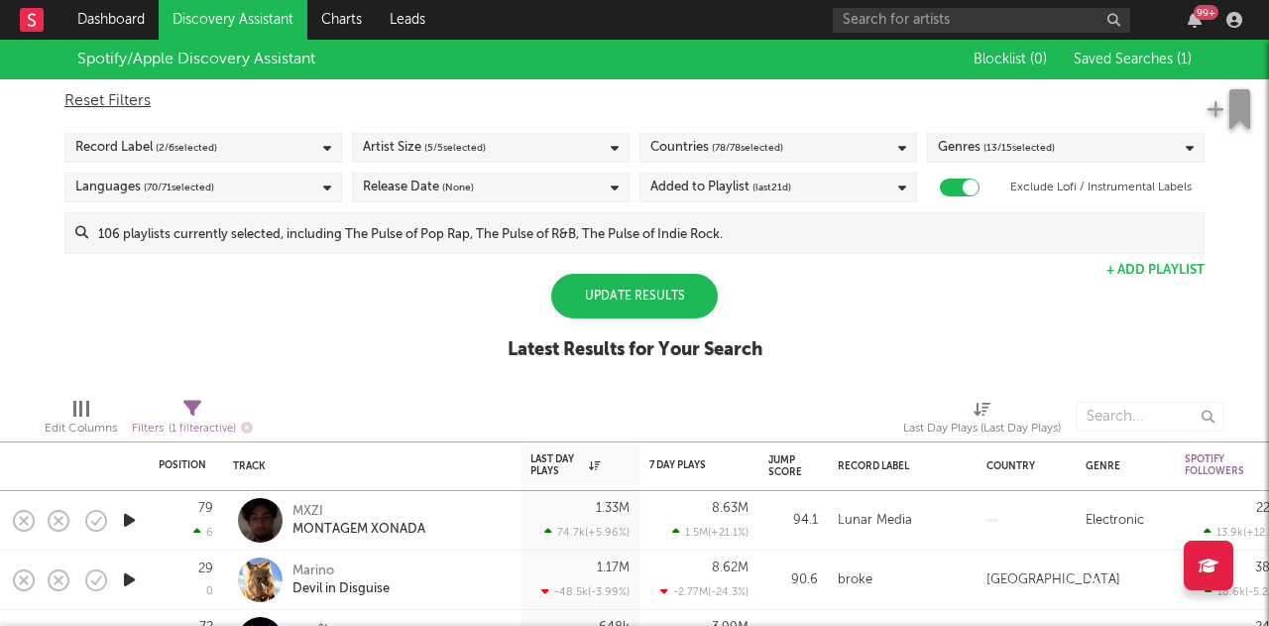
click at [954, 293] on div "Spotify/Apple Discovery Assistant Blocklist ( 0 ) Saved Searches ( 1 ) Reset Fi…" at bounding box center [634, 211] width 1269 height 342
click at [255, 202] on div "Reset Filters Record Label ( 2 / 6 selected) Artist Size ( 5 / 5 selected) Coun…" at bounding box center [635, 166] width 1160 height 175
click at [254, 191] on div "Languages ( 70 / 71 selected)" at bounding box center [203, 188] width 278 height 30
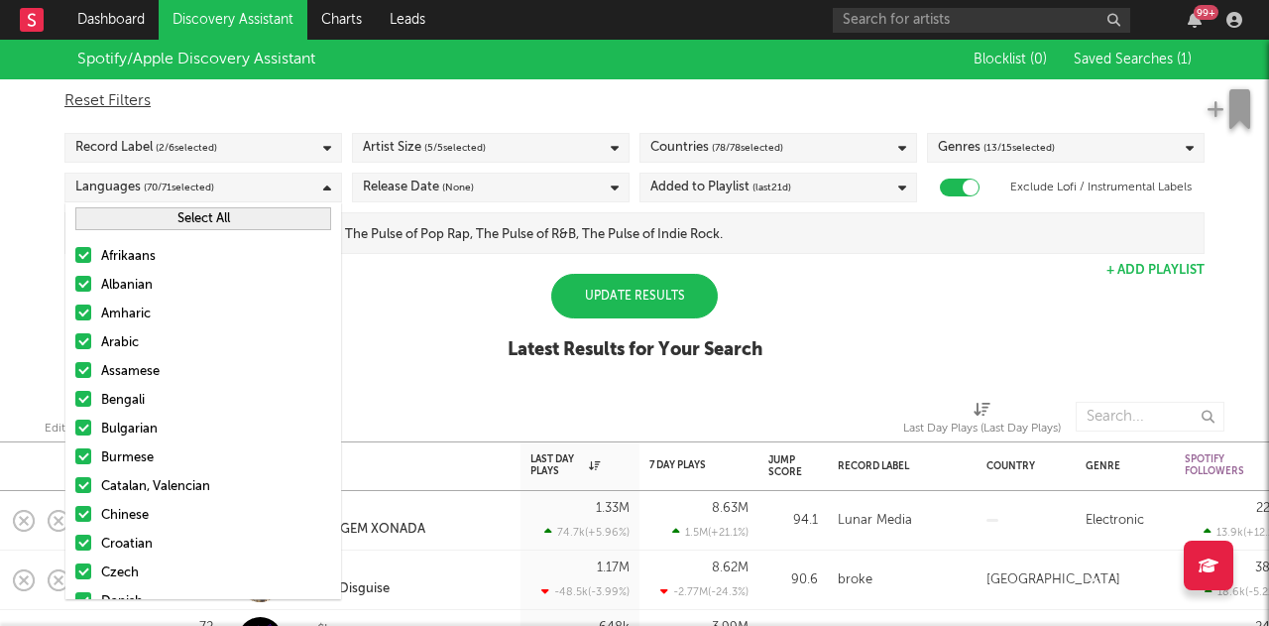
click at [153, 222] on button "Select All" at bounding box center [203, 218] width 256 height 23
click at [153, 222] on button "Deselect All" at bounding box center [203, 218] width 256 height 23
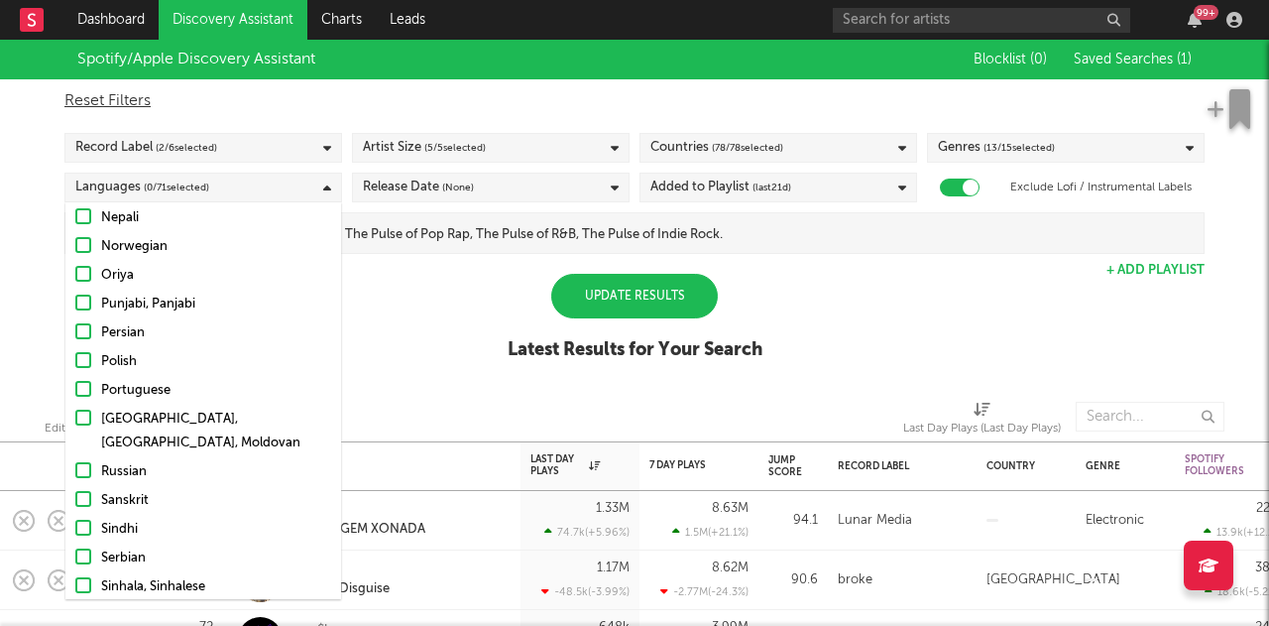
scroll to position [1097, 0]
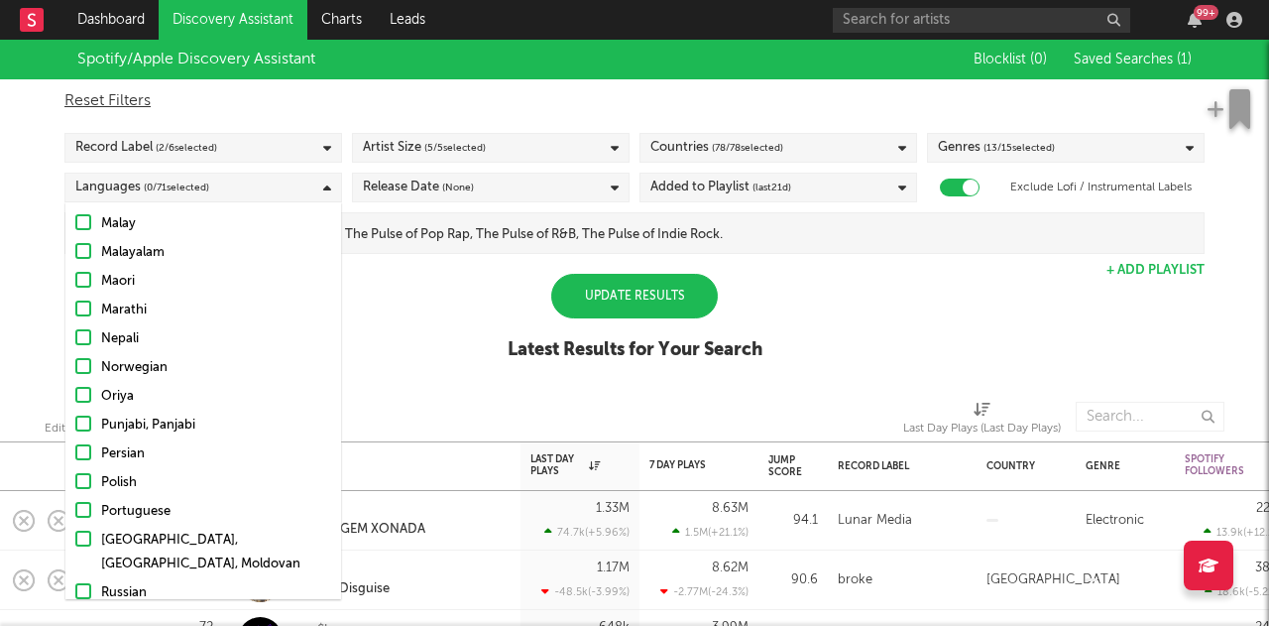
click at [82, 503] on div at bounding box center [83, 510] width 16 height 16
click at [75, 503] on input "Portuguese" at bounding box center [75, 512] width 0 height 24
click at [412, 278] on div "Spotify/Apple Discovery Assistant Blocklist ( 0 ) Saved Searches ( 1 ) Reset Fi…" at bounding box center [634, 211] width 1269 height 342
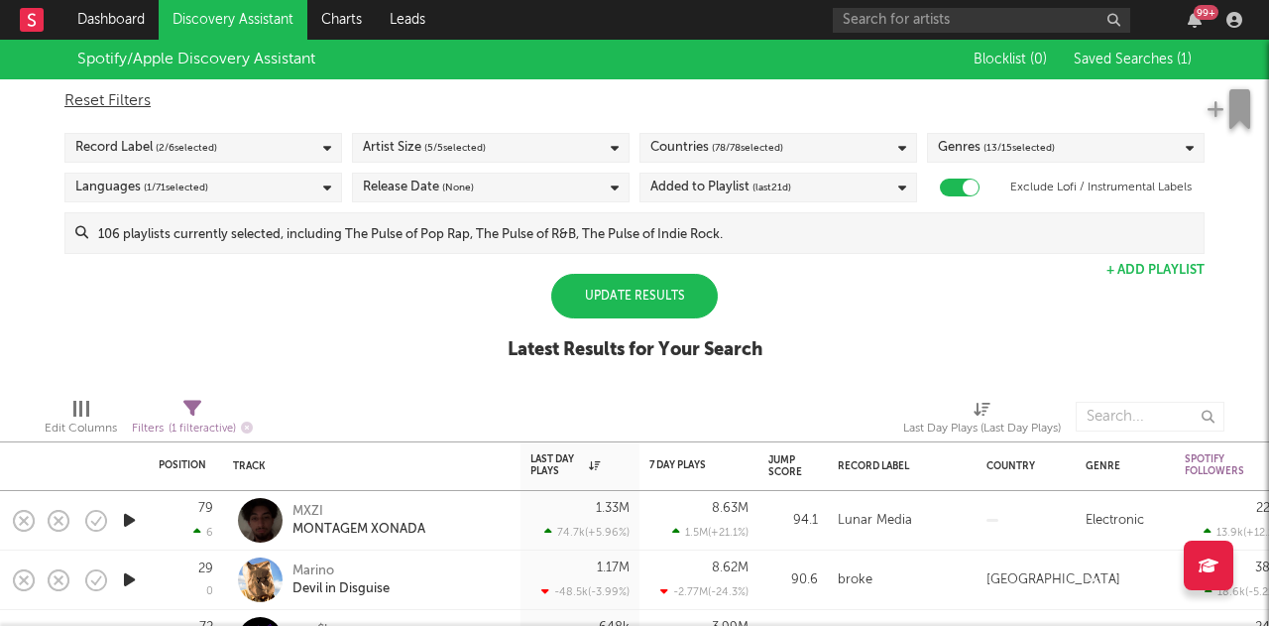
click at [612, 300] on div "Update Results" at bounding box center [634, 296] width 167 height 45
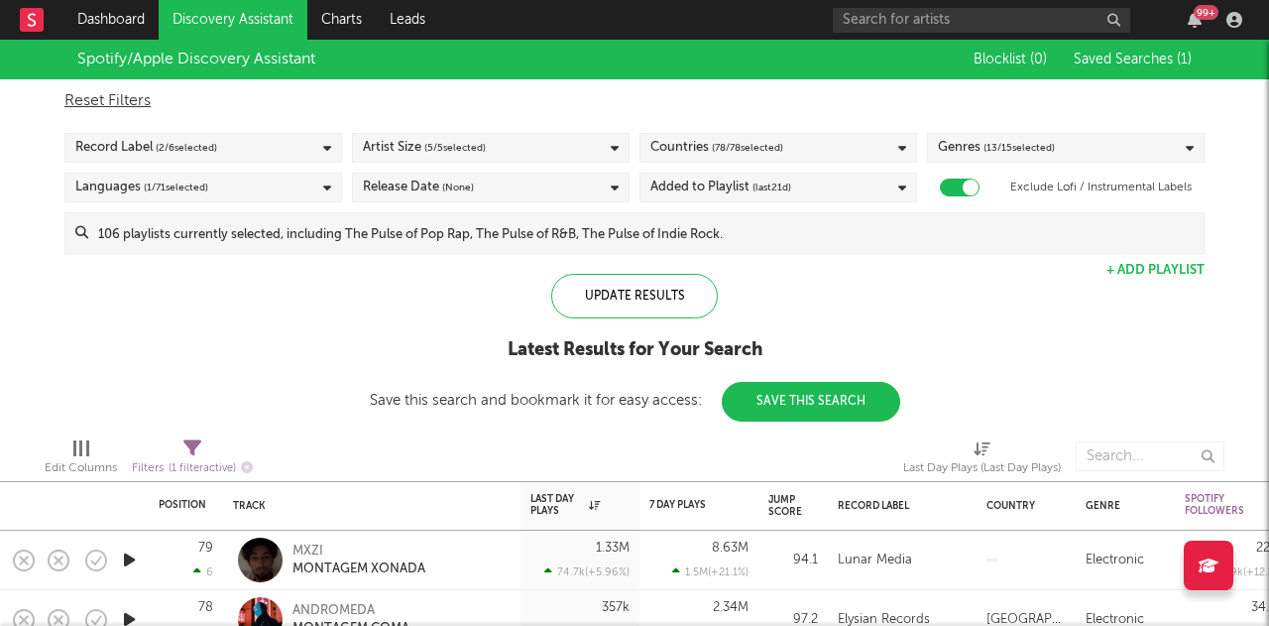
click at [202, 178] on span "( 1 / 71 selected)" at bounding box center [176, 187] width 64 height 24
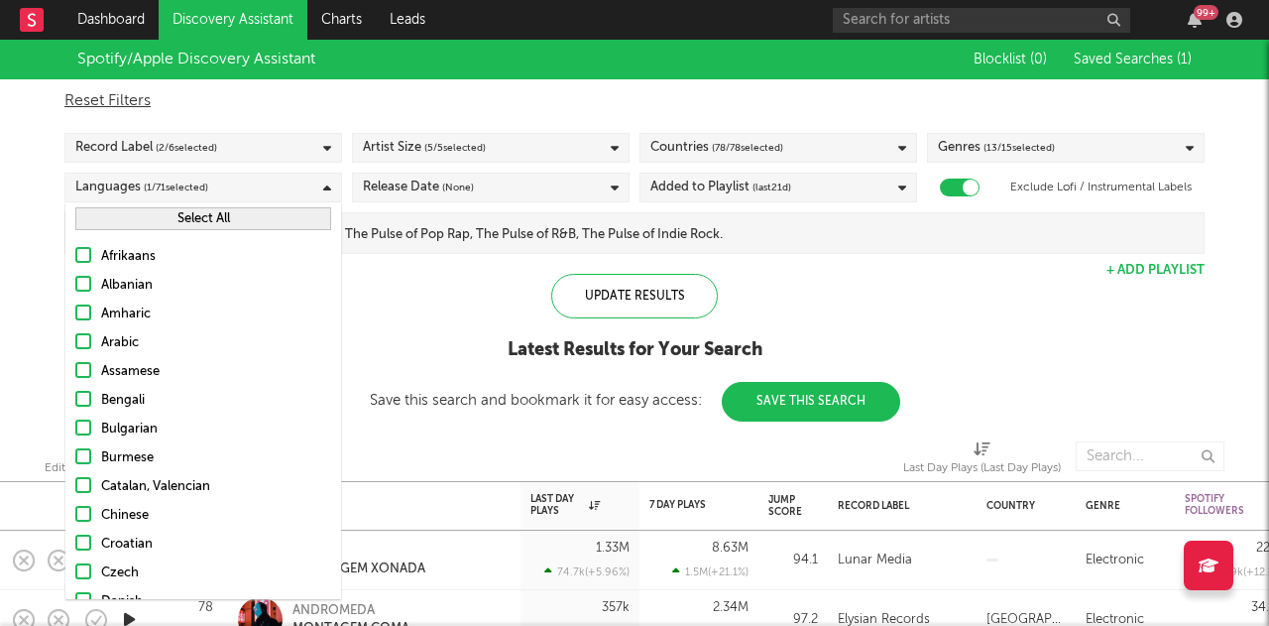
click at [95, 225] on button "Select All" at bounding box center [203, 218] width 256 height 23
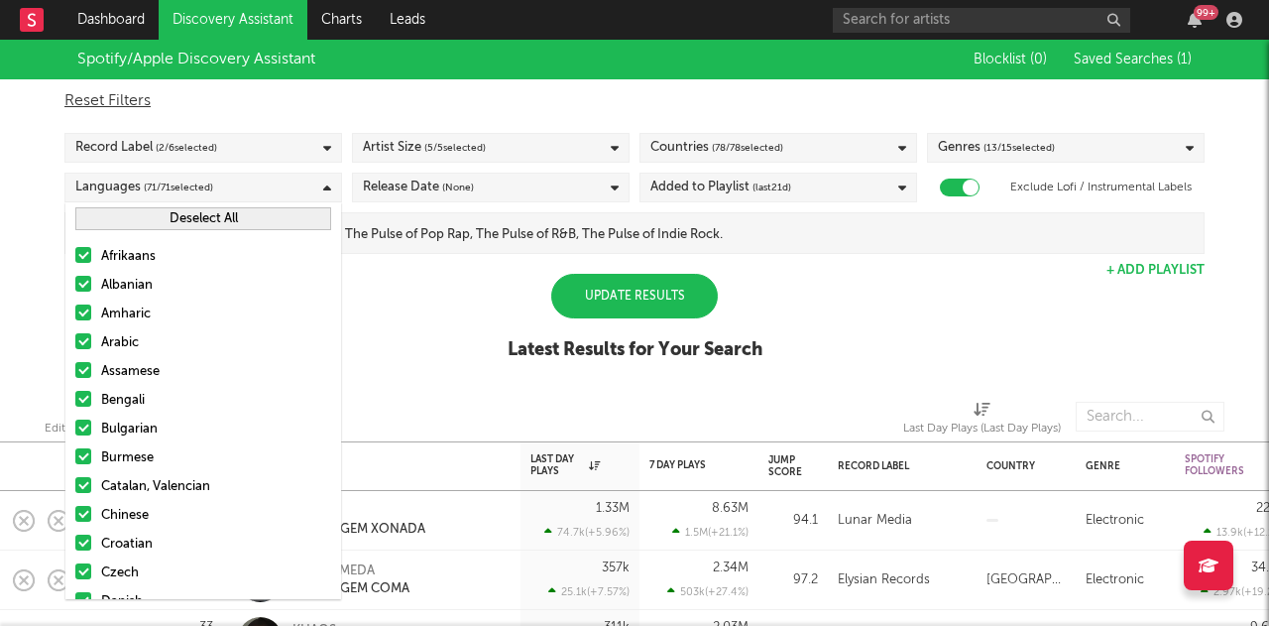
scroll to position [595, 0]
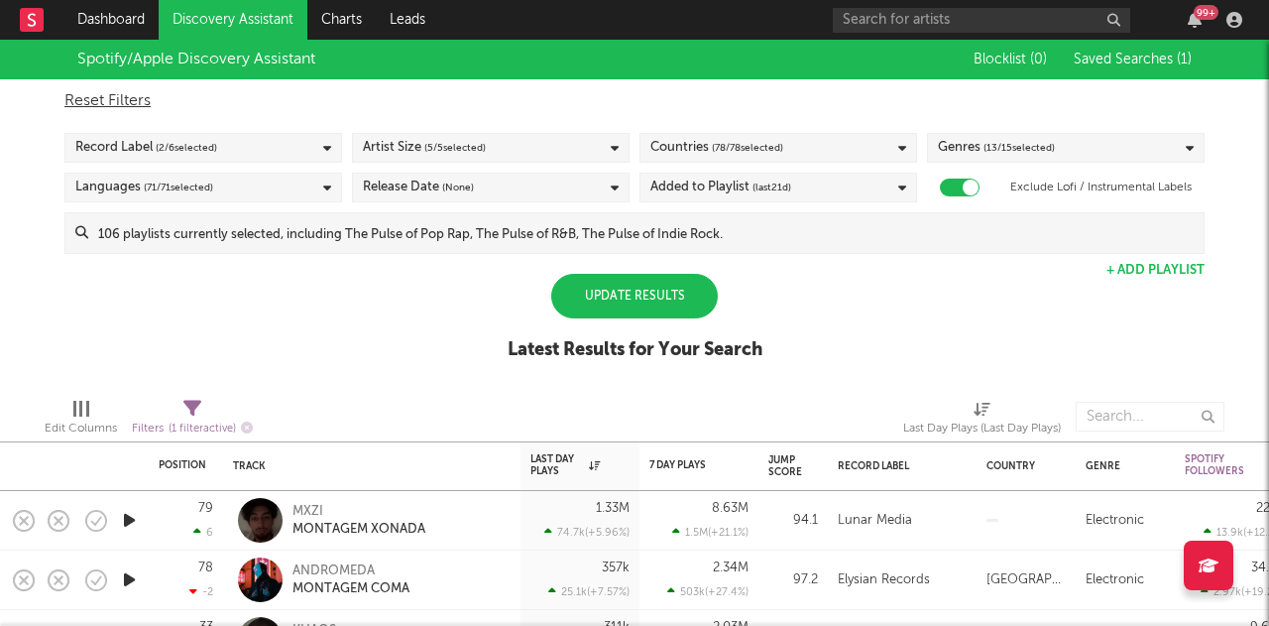
drag, startPoint x: 767, startPoint y: 287, endPoint x: 739, endPoint y: 198, distance: 92.8
click at [768, 288] on div "Spotify/Apple Discovery Assistant Blocklist ( 0 ) Saved Searches ( 1 ) Reset Fi…" at bounding box center [634, 211] width 1269 height 342
click at [738, 170] on div "Reset Filters Record Label ( 2 / 6 selected) Artist Size ( 5 / 5 selected) Coun…" at bounding box center [635, 166] width 1160 height 175
click at [738, 154] on span "( 78 / 78 selected)" at bounding box center [747, 148] width 71 height 24
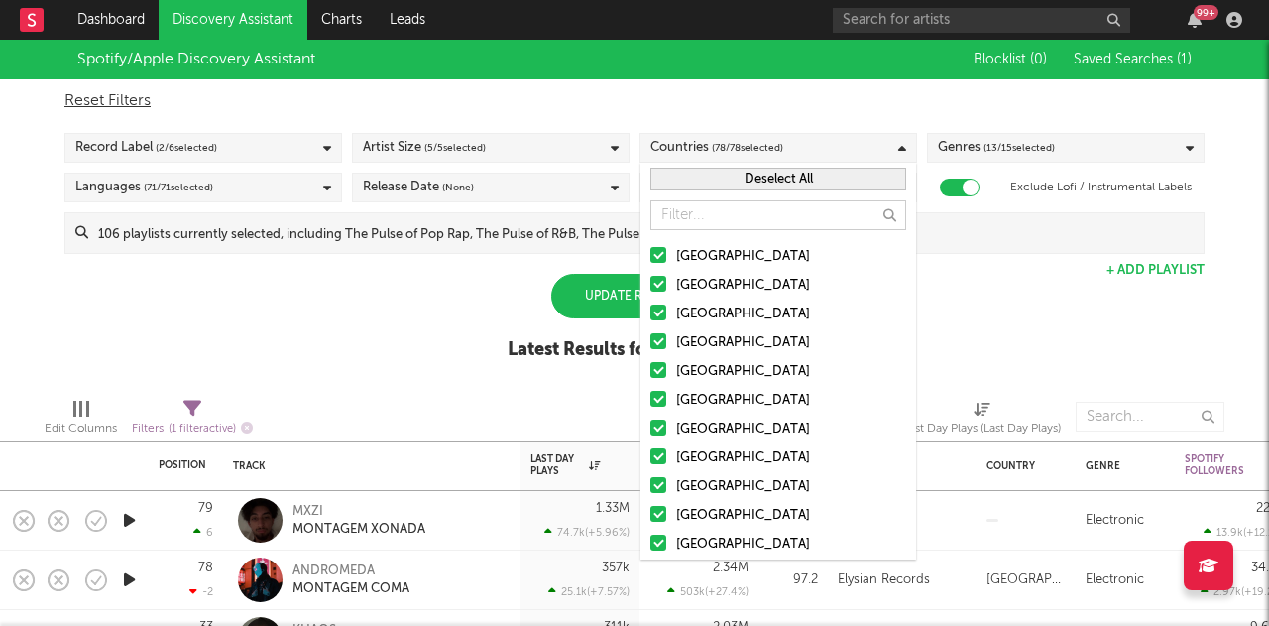
click at [730, 185] on button "Deselect All" at bounding box center [778, 179] width 256 height 23
click at [730, 185] on button "Select All" at bounding box center [778, 179] width 256 height 23
click at [730, 185] on button "Deselect All" at bounding box center [778, 179] width 256 height 23
click at [706, 223] on input "text" at bounding box center [778, 215] width 256 height 30
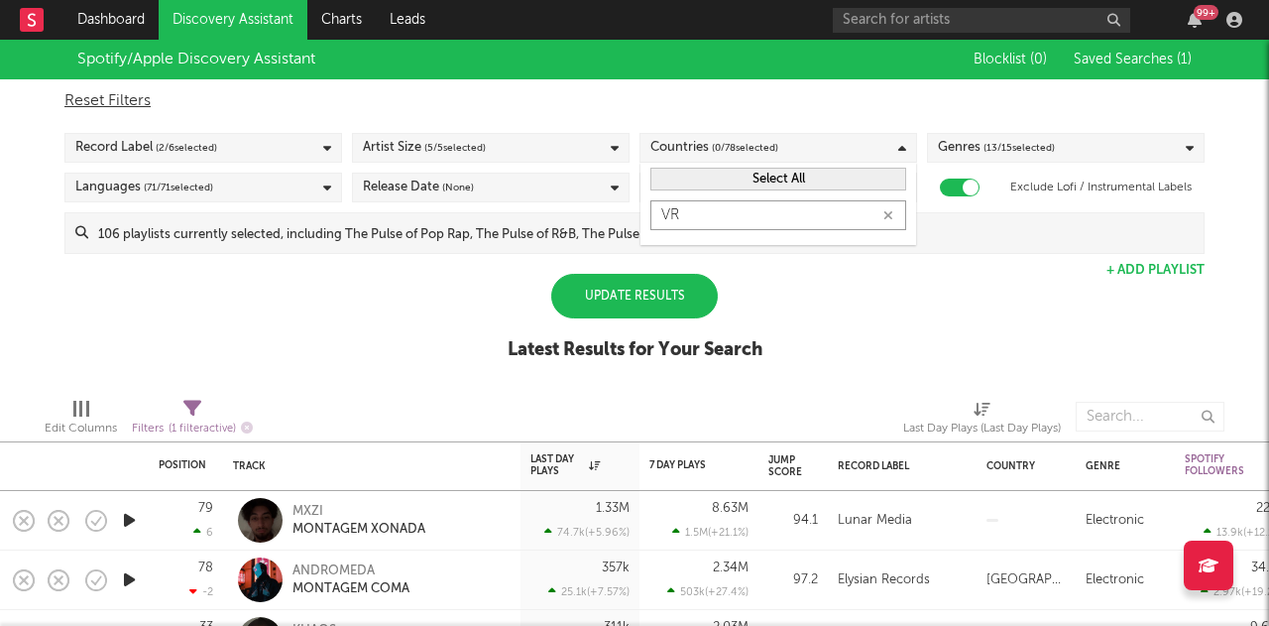
type input "V"
type input "BR"
click at [648, 253] on div "[GEOGRAPHIC_DATA]" at bounding box center [779, 257] width 276 height 44
click at [657, 258] on div at bounding box center [658, 255] width 16 height 16
click at [650, 258] on input "[GEOGRAPHIC_DATA]" at bounding box center [650, 257] width 0 height 24
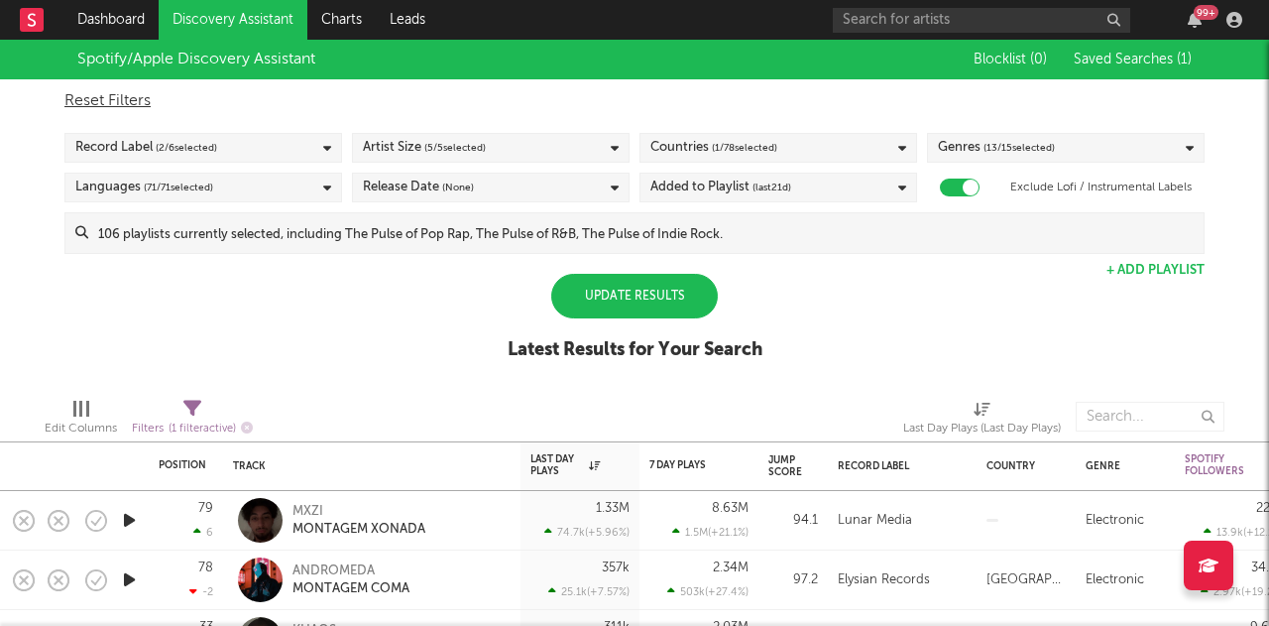
click at [970, 327] on div "Spotify/Apple Discovery Assistant Blocklist ( 0 ) Saved Searches ( 1 ) Reset Fi…" at bounding box center [634, 211] width 1269 height 342
click at [708, 296] on div "Update Results" at bounding box center [634, 296] width 167 height 45
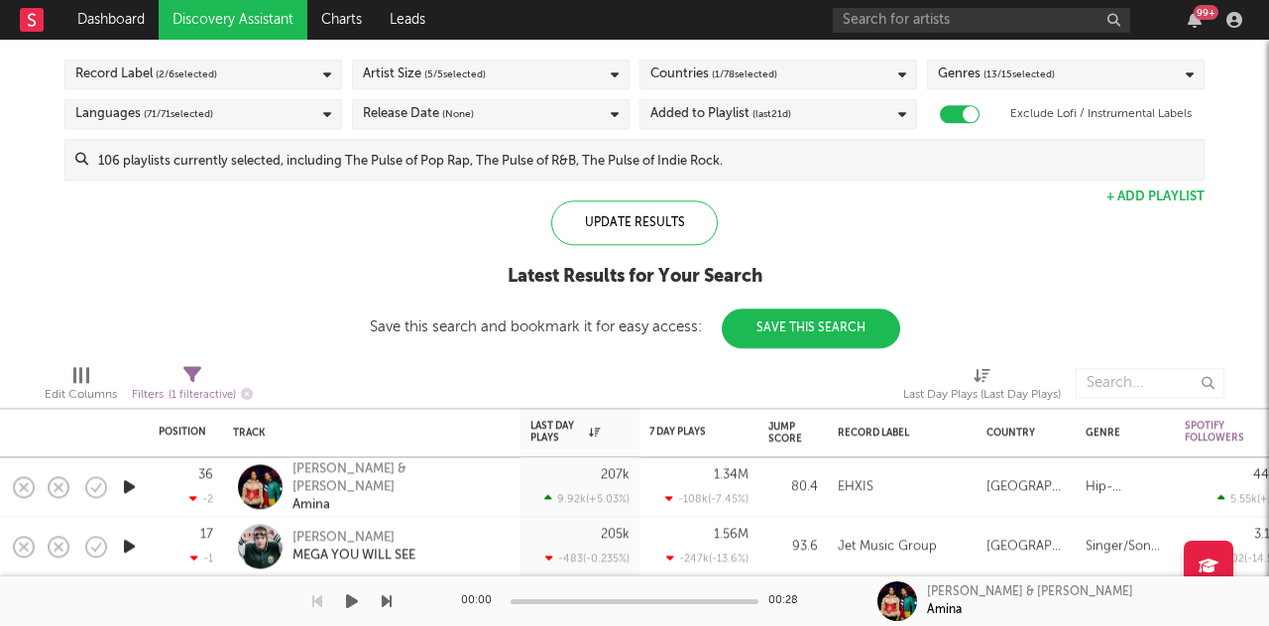
click at [840, 624] on div "00:00 00:28 Tasha & Tracie Amina" at bounding box center [634, 601] width 1269 height 50
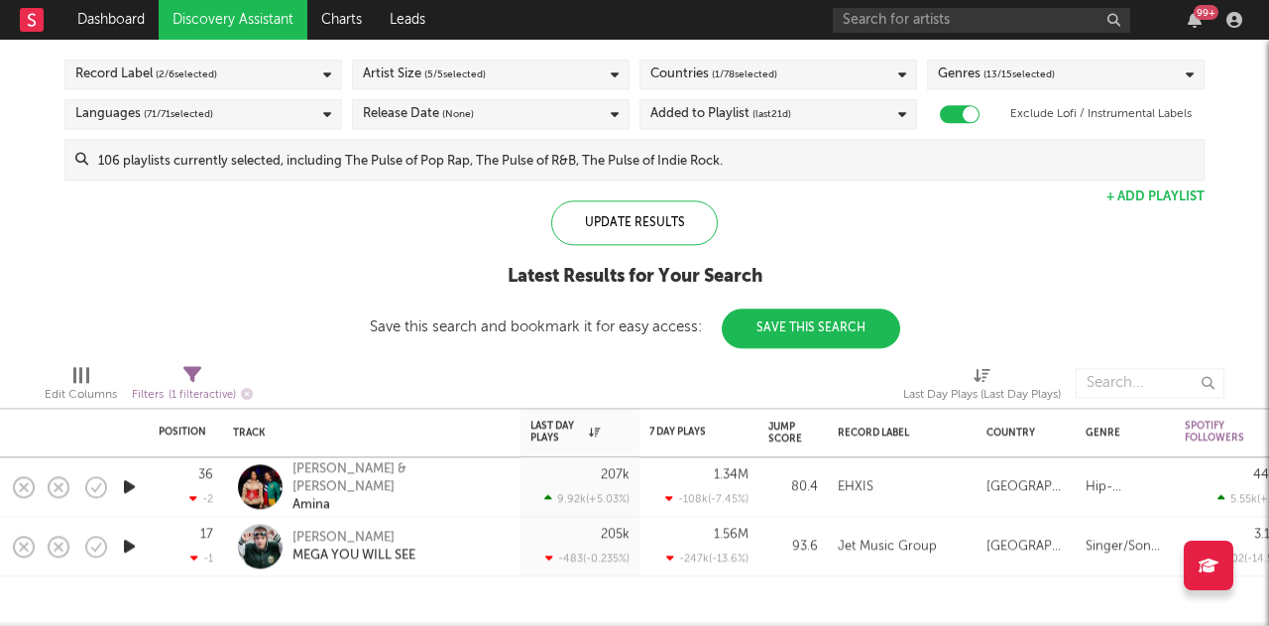
click at [639, 492] on div "207k 9.92k ( +5.03 % )" at bounding box center [580, 486] width 119 height 59
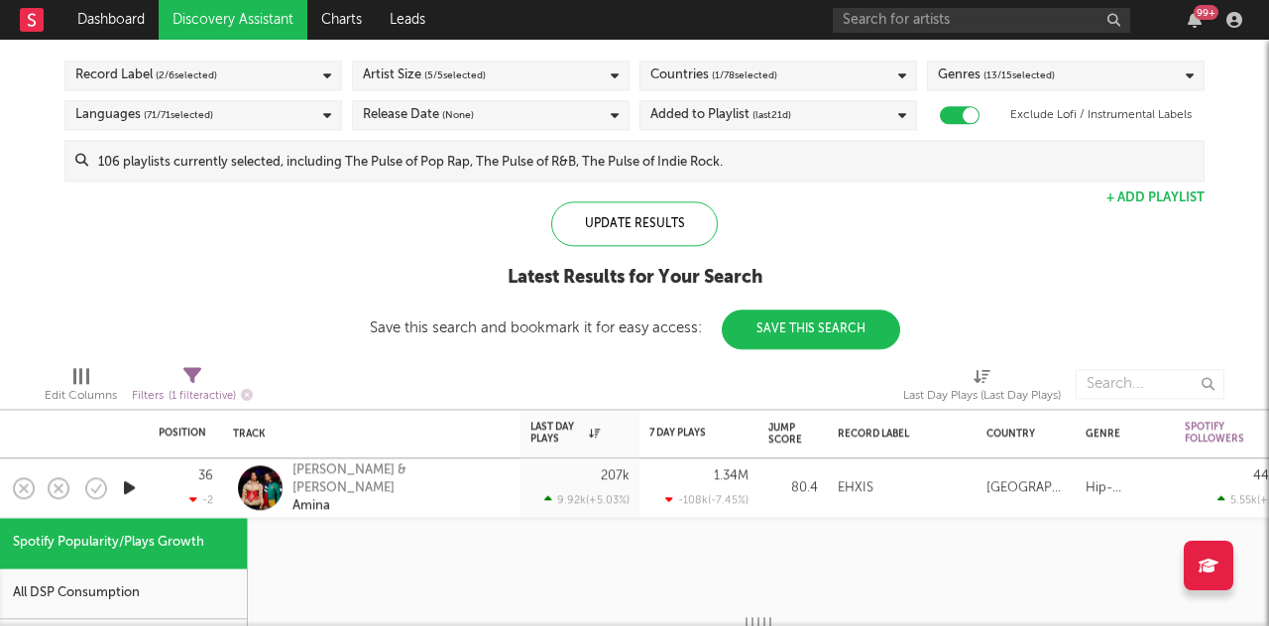
click at [641, 491] on div "1.34M -108k ( -7.45 % )" at bounding box center [699, 487] width 119 height 59
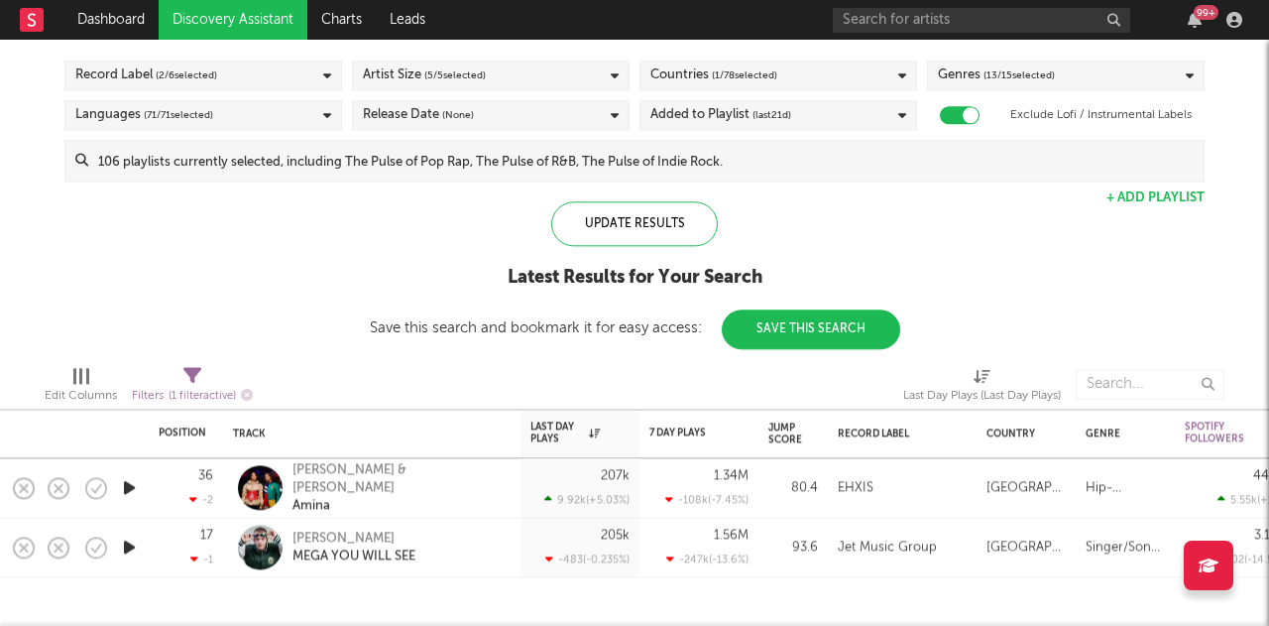
click at [659, 480] on div "1.34M -108k ( -7.45 % )" at bounding box center [698, 487] width 99 height 58
select select "1w"
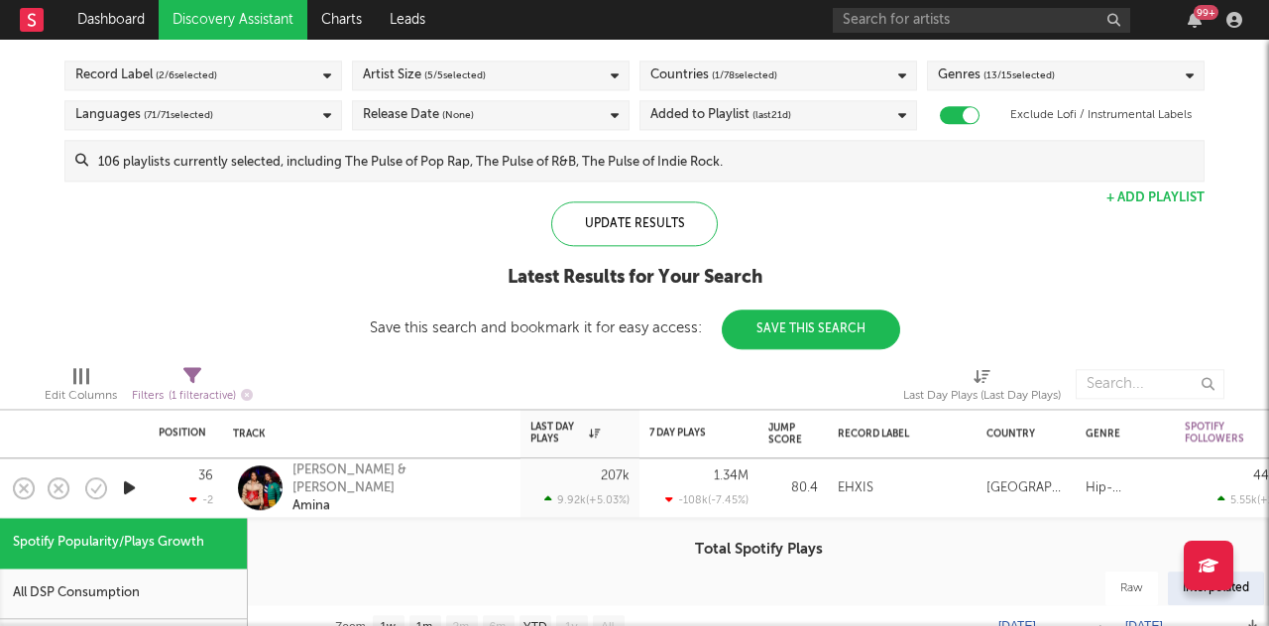
click at [547, 323] on div "Save this search and bookmark it for easy access: Save This Search" at bounding box center [635, 327] width 530 height 15
click at [477, 346] on div "Update Results Latest Results for Your Search Save this search and bookmark it …" at bounding box center [635, 275] width 530 height 148
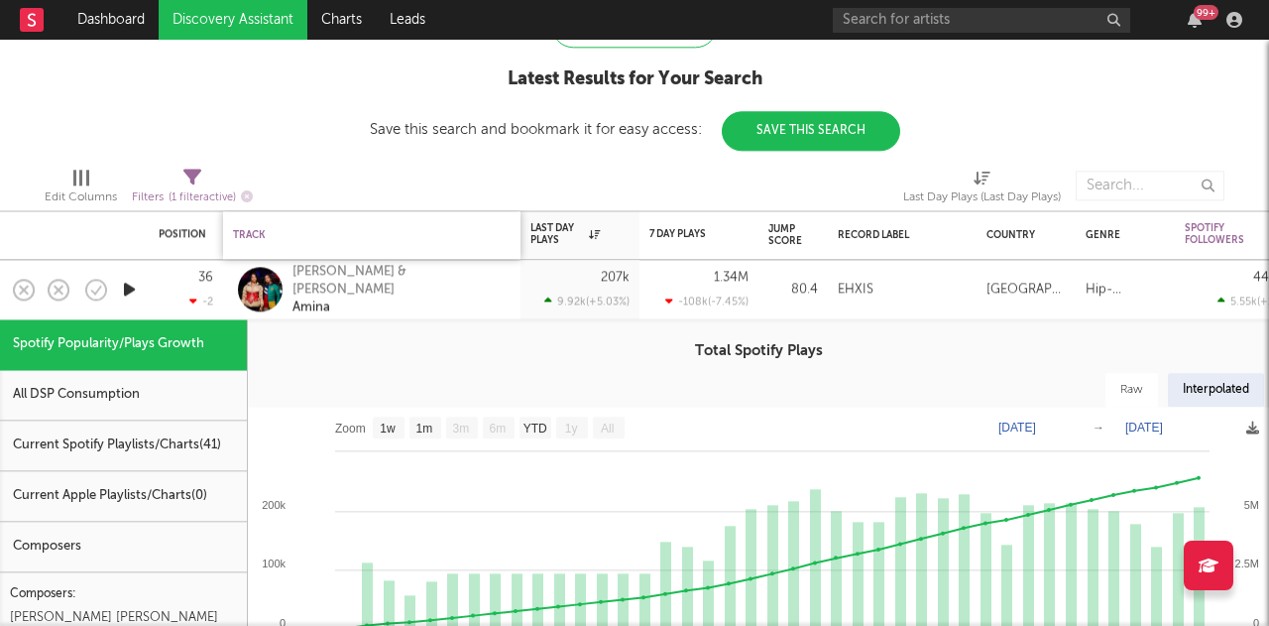
click at [490, 239] on div "Track" at bounding box center [367, 235] width 268 height 12
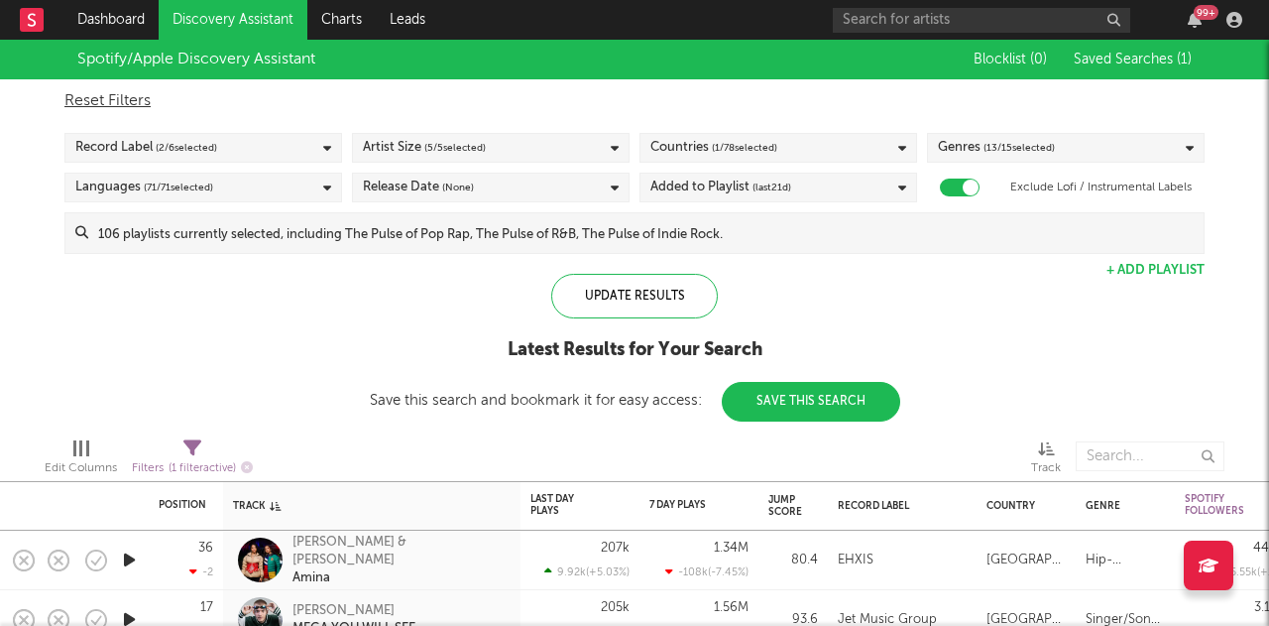
click at [669, 154] on div "Countries ( 1 / 78 selected)" at bounding box center [713, 148] width 127 height 24
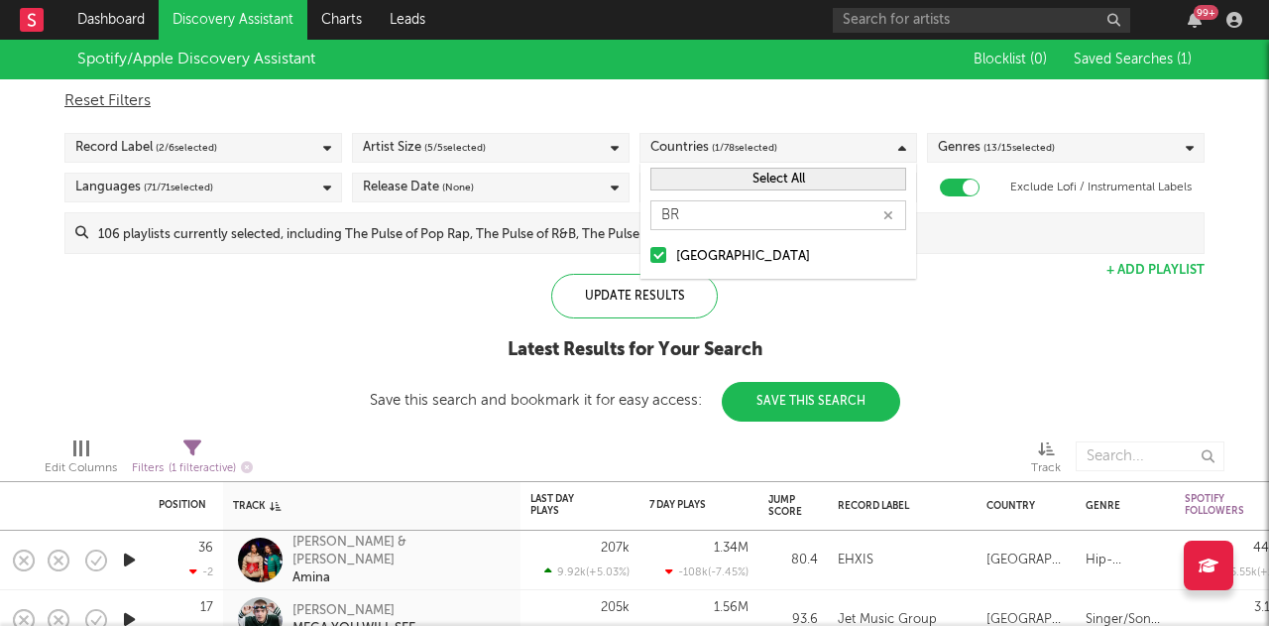
click at [669, 154] on div "Countries ( 1 / 78 selected)" at bounding box center [713, 148] width 127 height 24
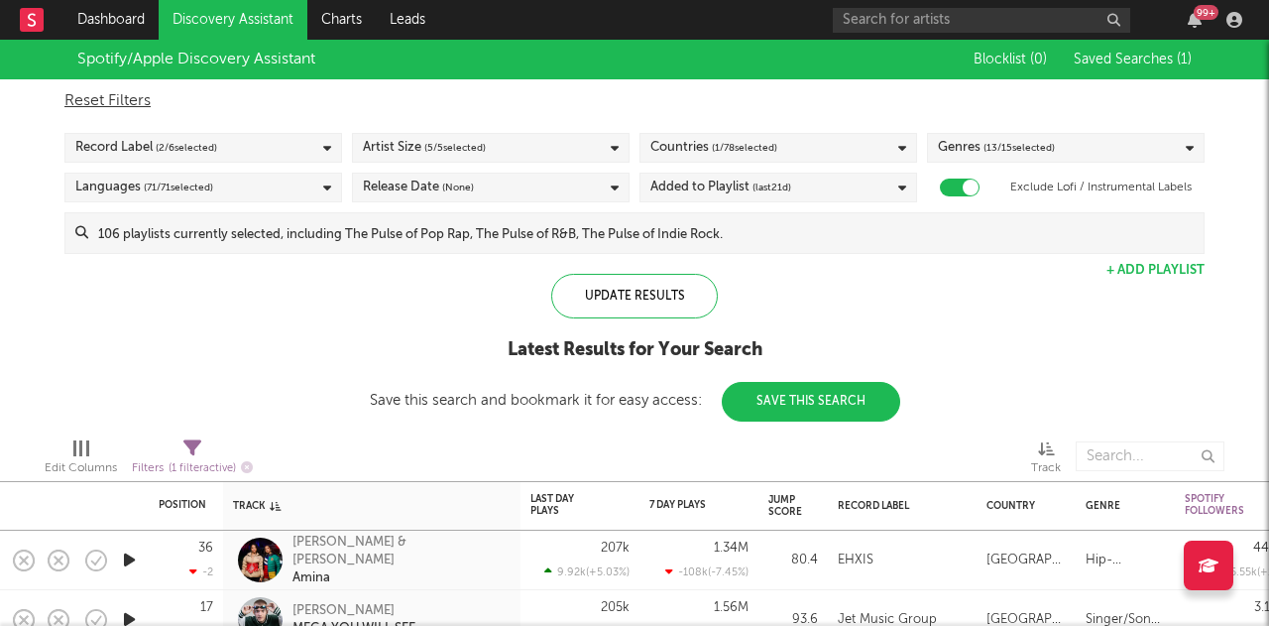
click at [807, 414] on button "Save This Search" at bounding box center [811, 402] width 178 height 40
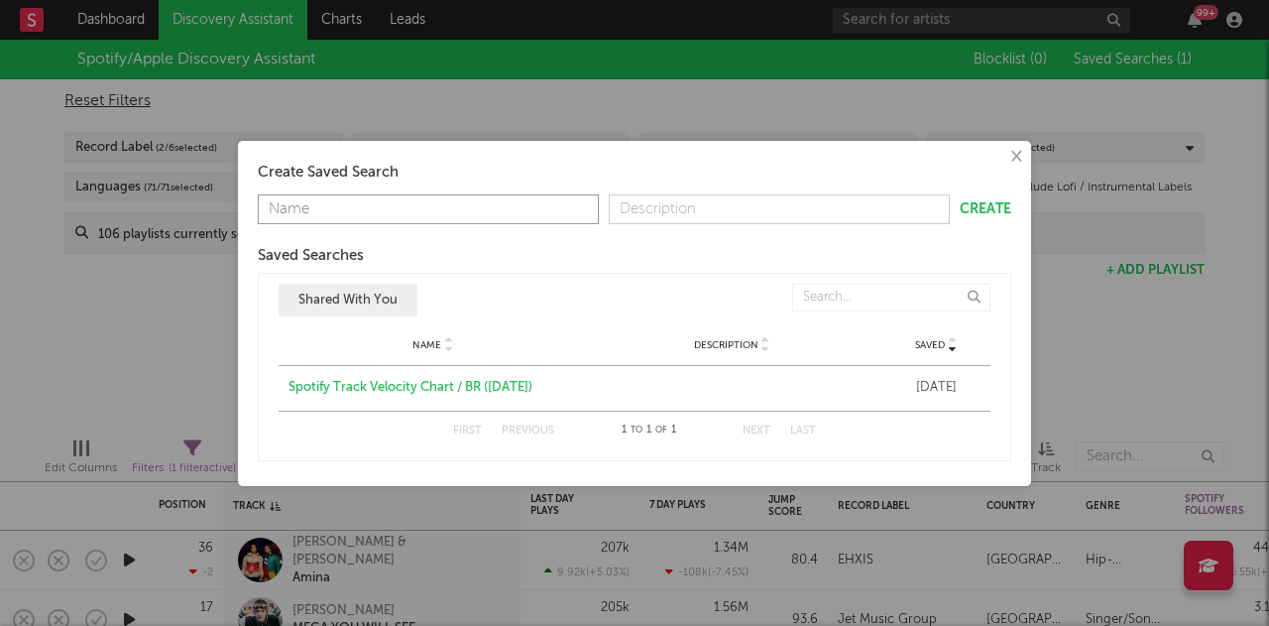
click at [438, 214] on input "text" at bounding box center [428, 209] width 341 height 30
drag, startPoint x: 438, startPoint y: 214, endPoint x: 44, endPoint y: 150, distance: 399.8
click at [44, 150] on div "× Create Saved Search TreNDING sPOTIFY br Create Saved Searches Saved Name Desc…" at bounding box center [634, 313] width 1269 height 626
type input "Trending Spotify BR"
click at [466, 263] on div "Saved Searches" at bounding box center [635, 256] width 754 height 24
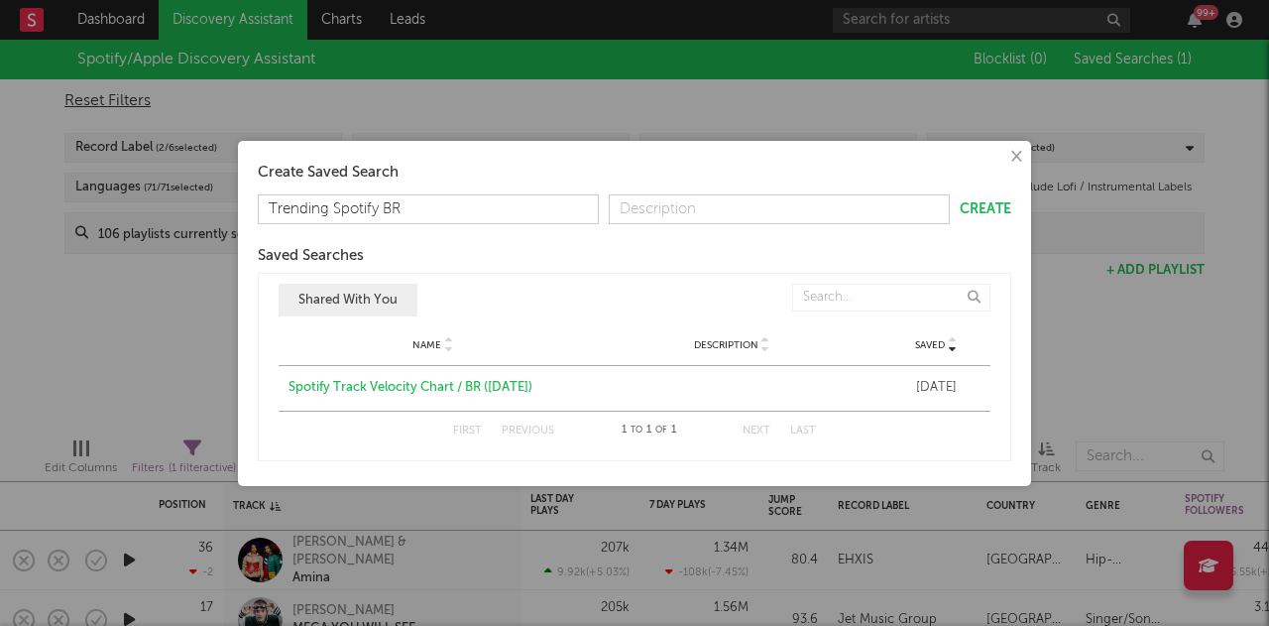
click at [993, 214] on button "Create" at bounding box center [986, 209] width 52 height 14
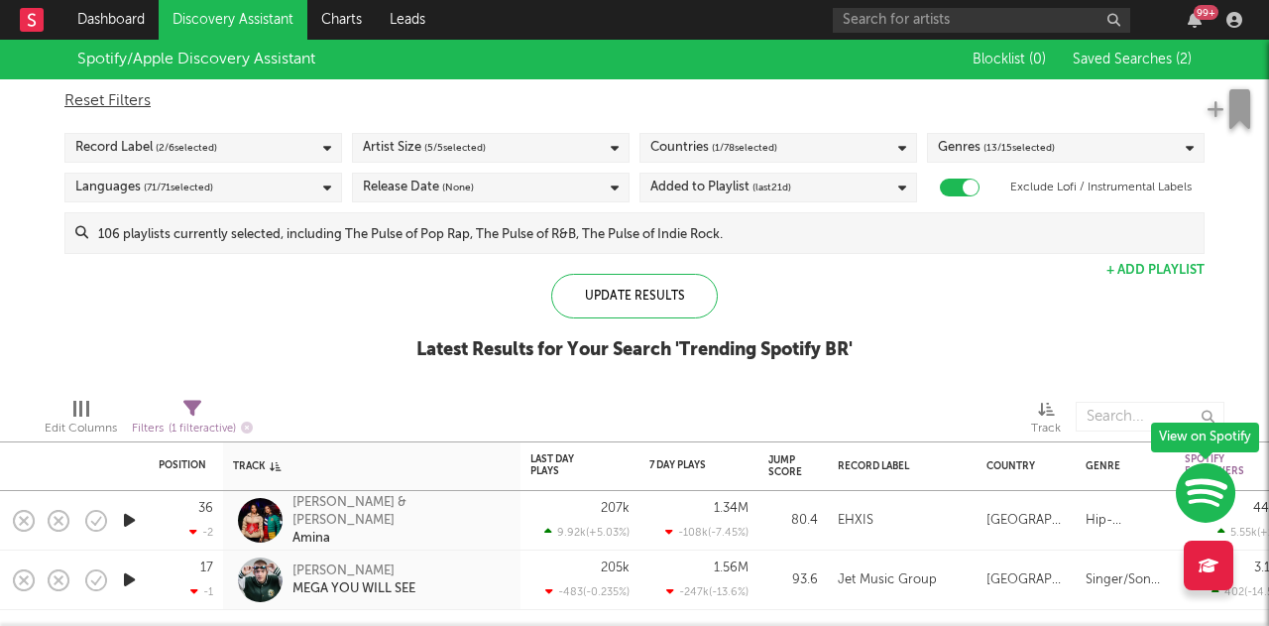
click at [33, 29] on rect at bounding box center [32, 20] width 24 height 24
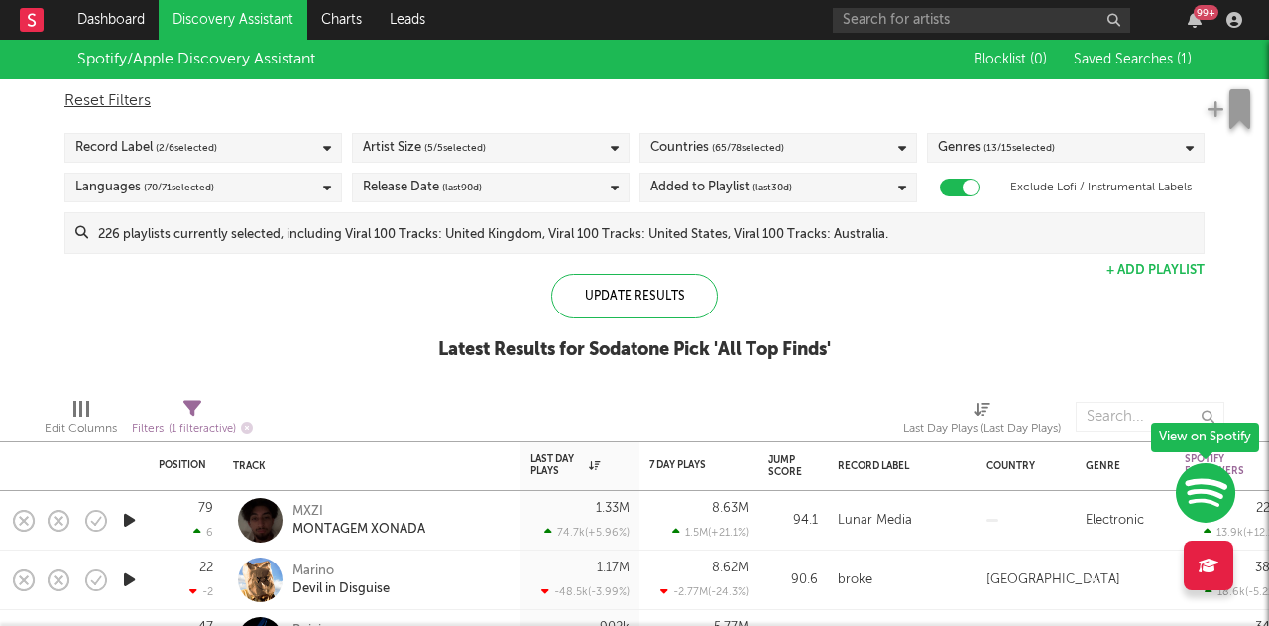
click at [1112, 59] on span "Saved Searches ( 1 )" at bounding box center [1133, 60] width 118 height 14
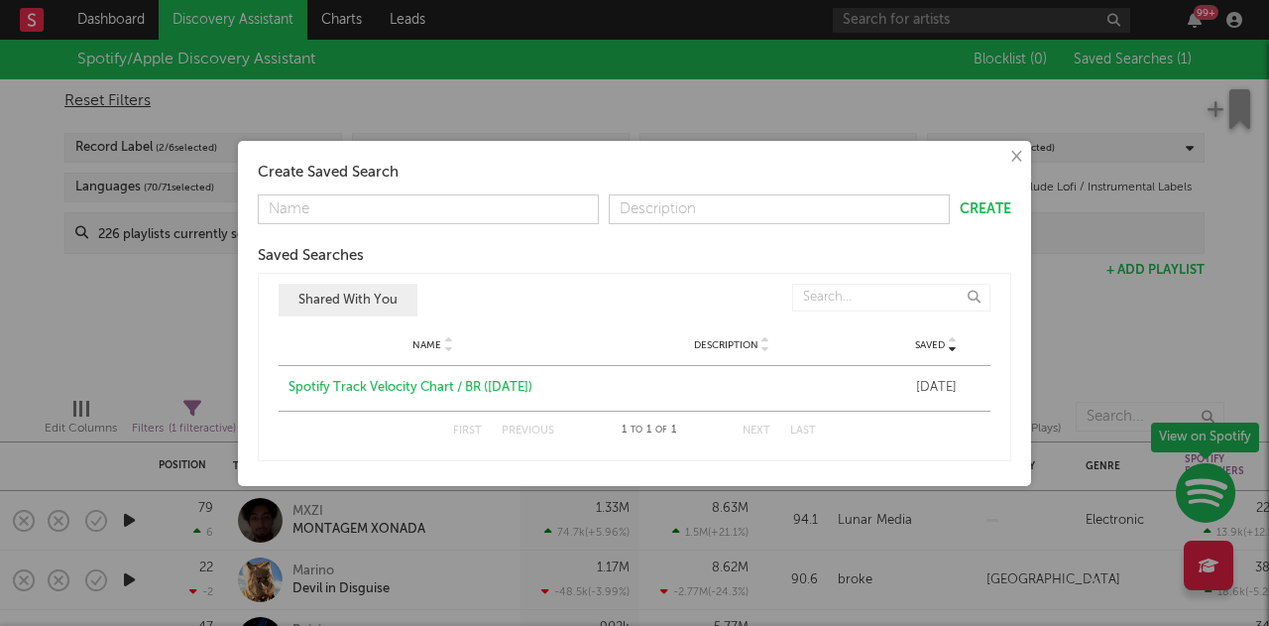
click at [1170, 306] on div "× Create Saved Search Create Saved Searches Saved Name Description Saved Shared…" at bounding box center [634, 313] width 1269 height 626
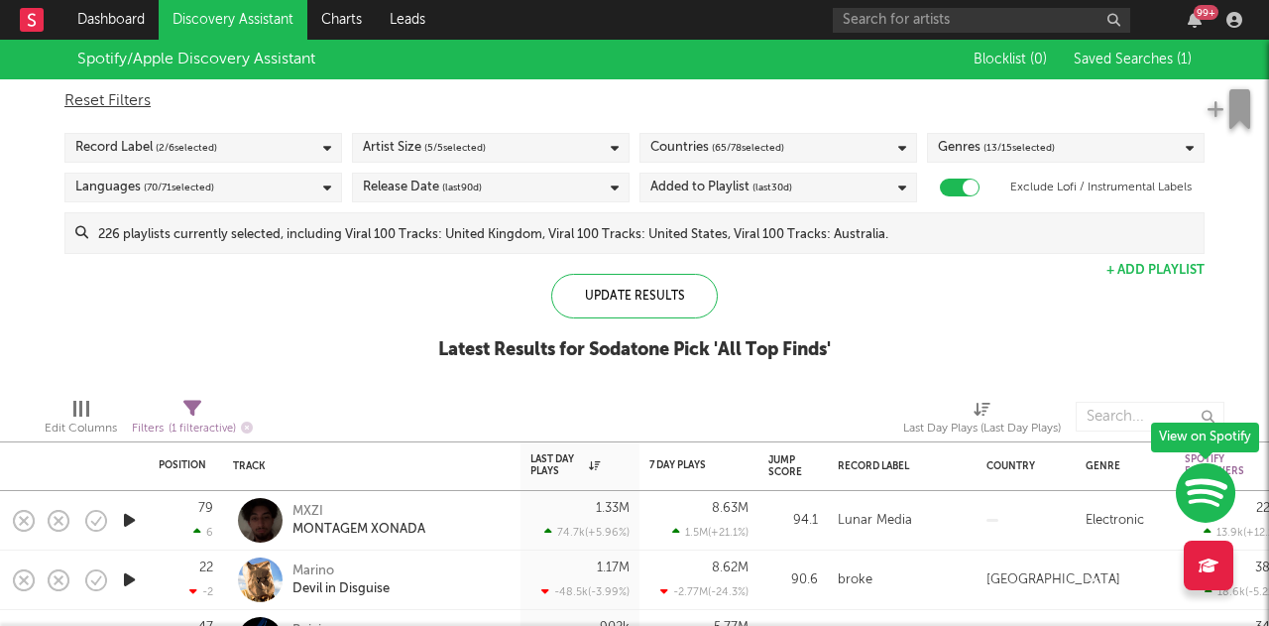
click at [720, 151] on span "( 65 / 78 selected)" at bounding box center [748, 148] width 72 height 24
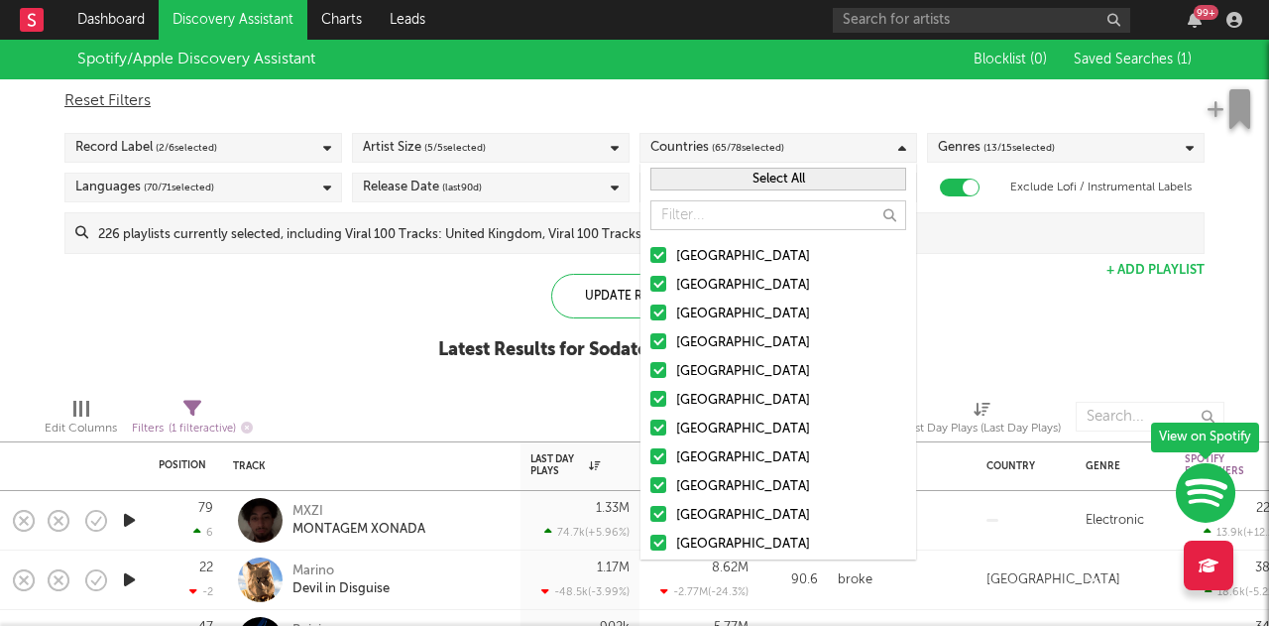
click at [724, 170] on button "Select All" at bounding box center [778, 179] width 256 height 23
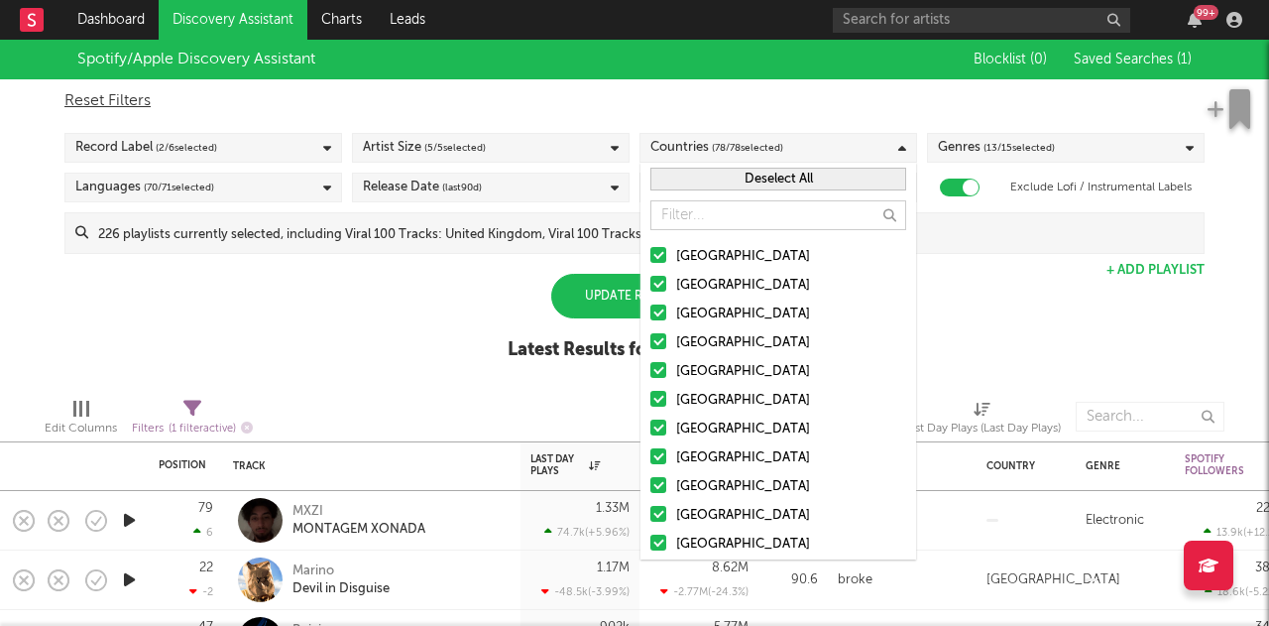
click at [724, 170] on button "Deselect All" at bounding box center [778, 179] width 256 height 23
click at [720, 206] on input "text" at bounding box center [778, 215] width 256 height 30
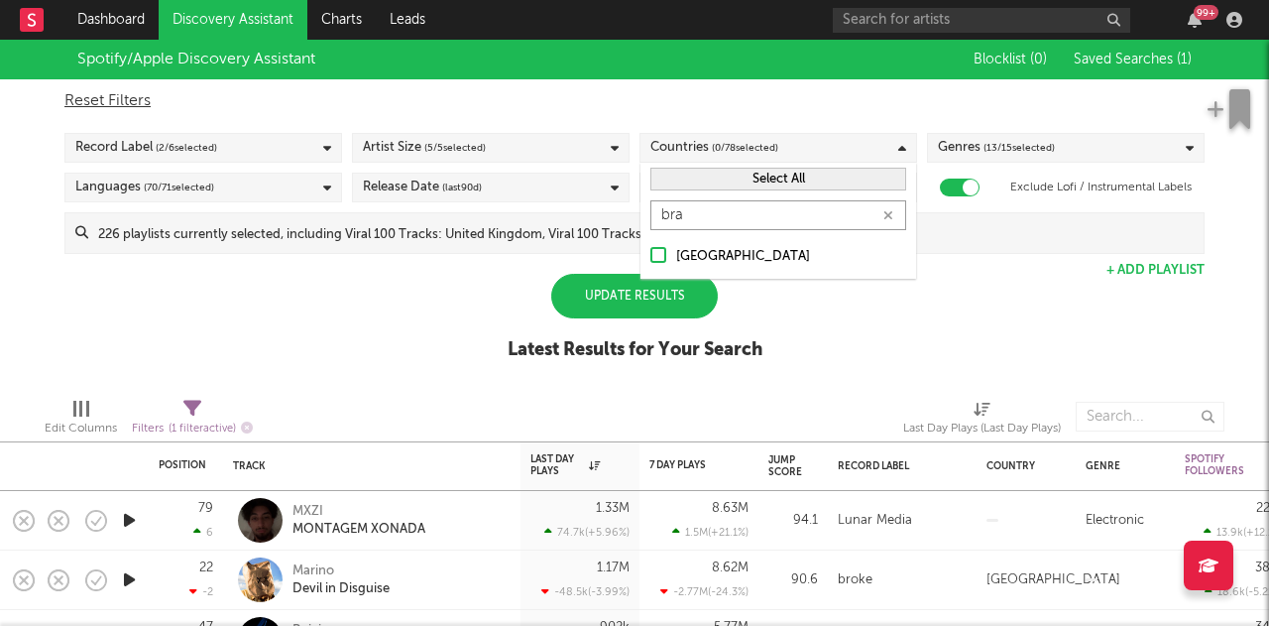
type input "bra"
click at [661, 255] on div at bounding box center [658, 255] width 16 height 16
click at [650, 255] on input "[GEOGRAPHIC_DATA]" at bounding box center [650, 257] width 0 height 24
click at [650, 307] on div "Update Results" at bounding box center [634, 296] width 167 height 45
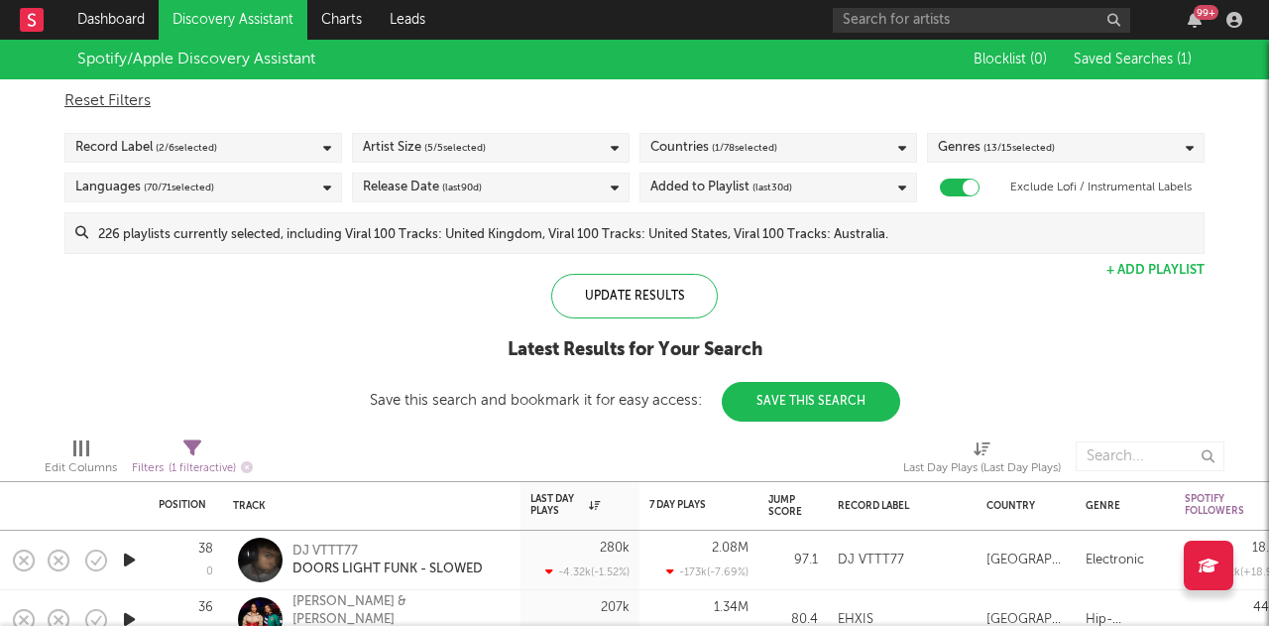
click at [493, 145] on div "Artist Size ( 5 / 5 selected)" at bounding box center [491, 148] width 278 height 30
click at [265, 388] on div "Spotify/Apple Discovery Assistant Blocklist ( 0 ) Saved Searches ( 1 ) Reset Fi…" at bounding box center [634, 231] width 1269 height 382
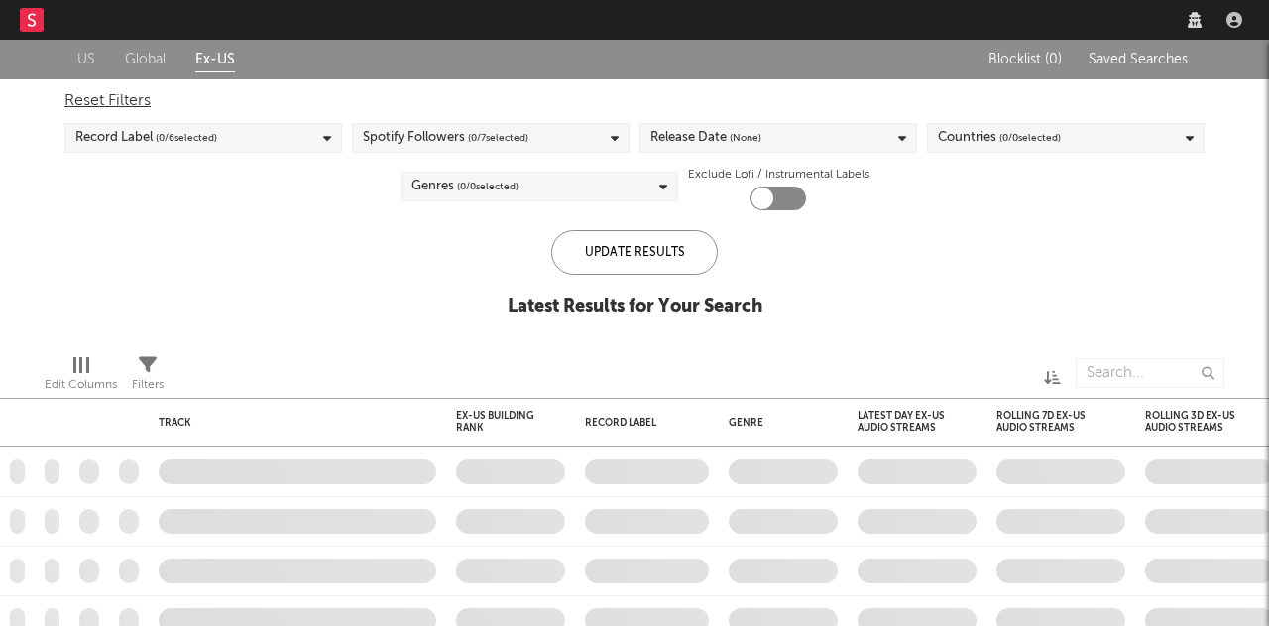
checkbox input "true"
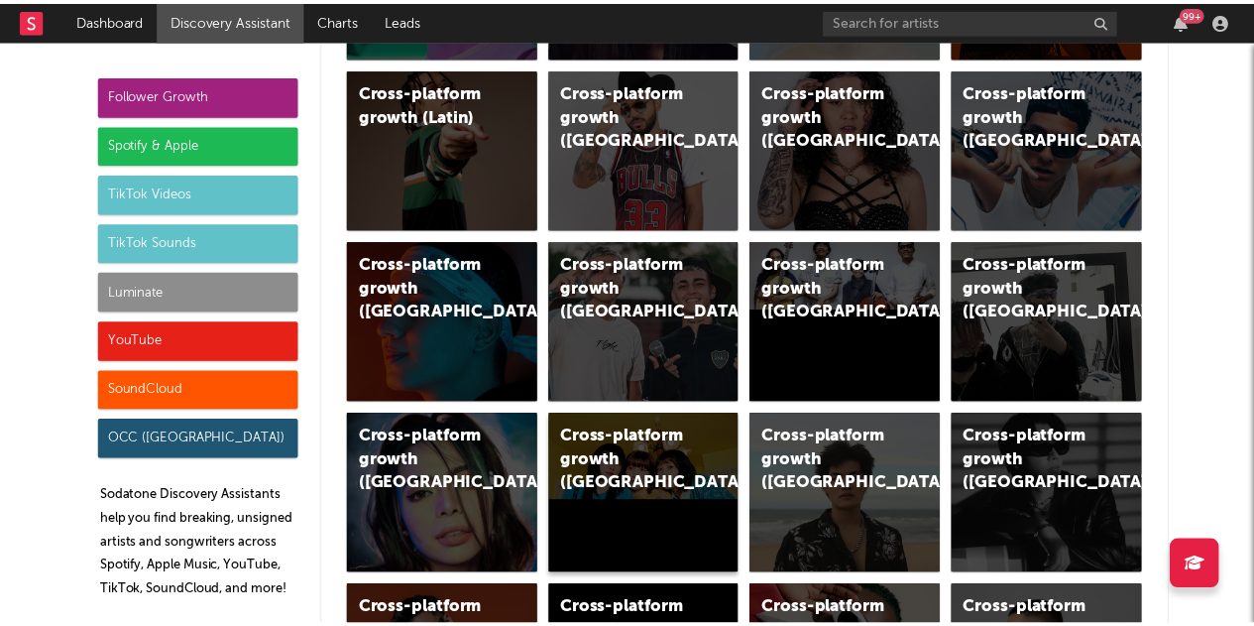
scroll to position [496, 0]
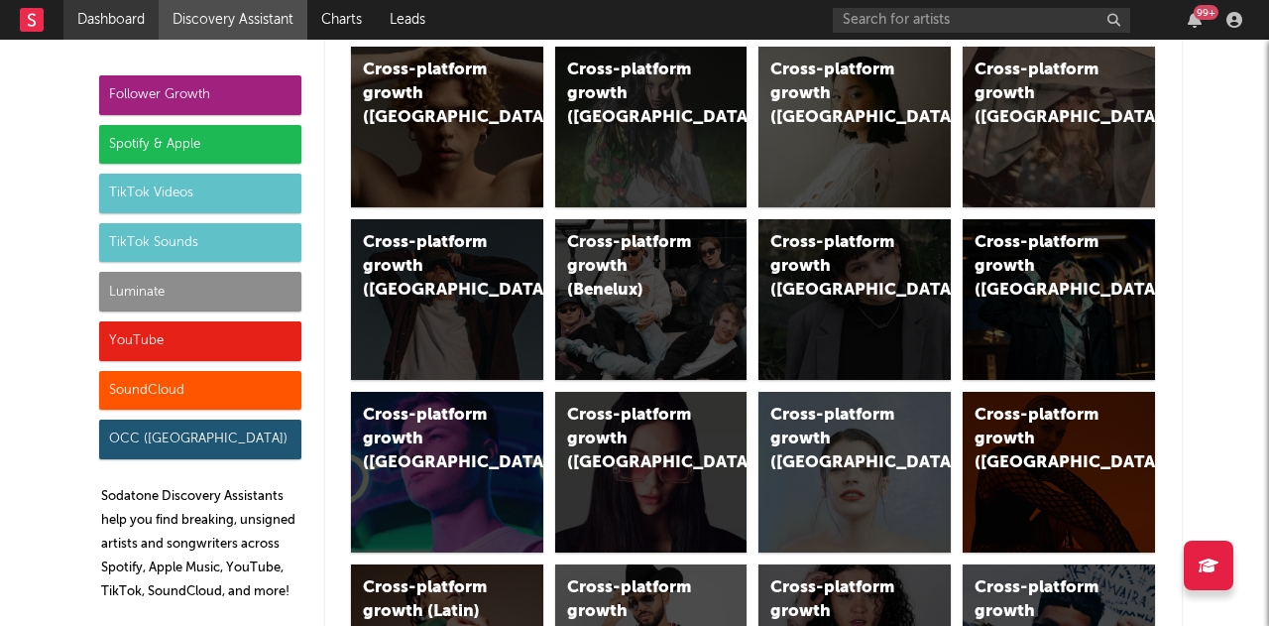
click at [105, 12] on link "Dashboard" at bounding box center [110, 20] width 95 height 40
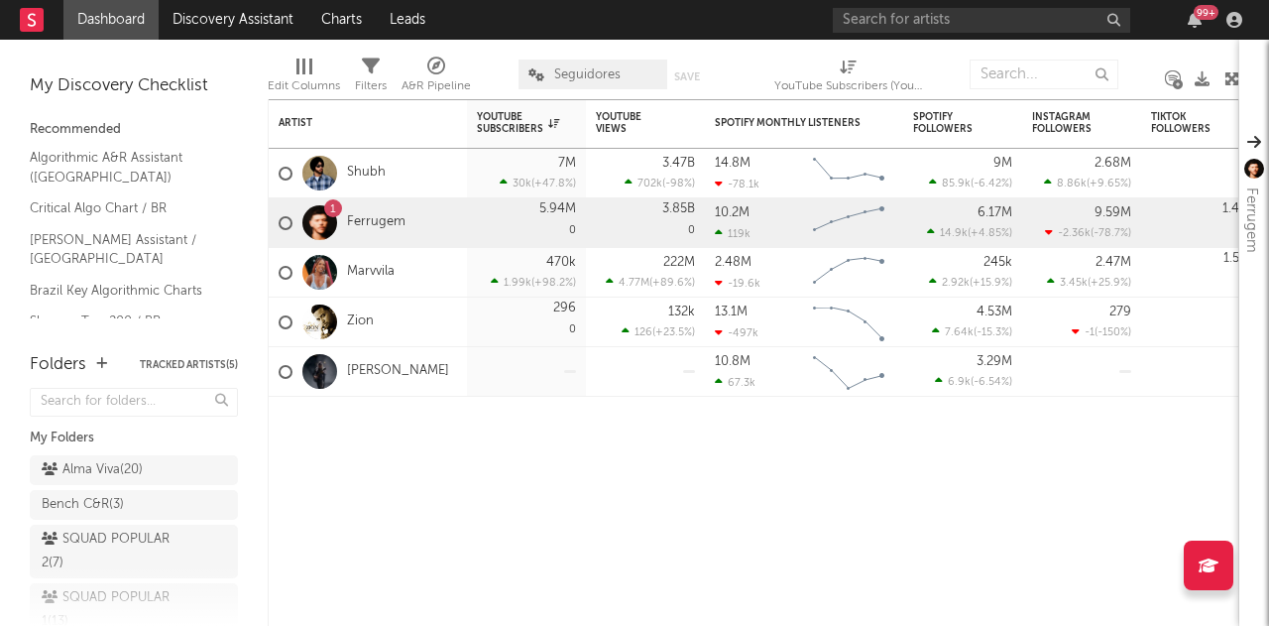
click at [374, 231] on link "Ferrugem" at bounding box center [376, 222] width 58 height 17
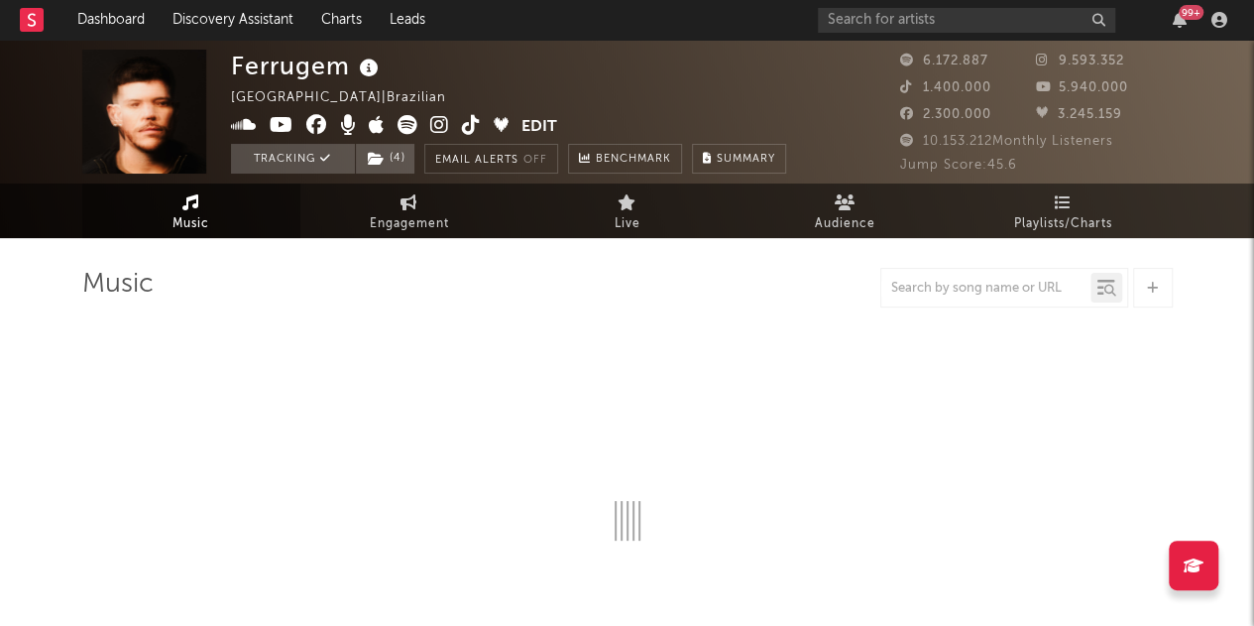
select select "6m"
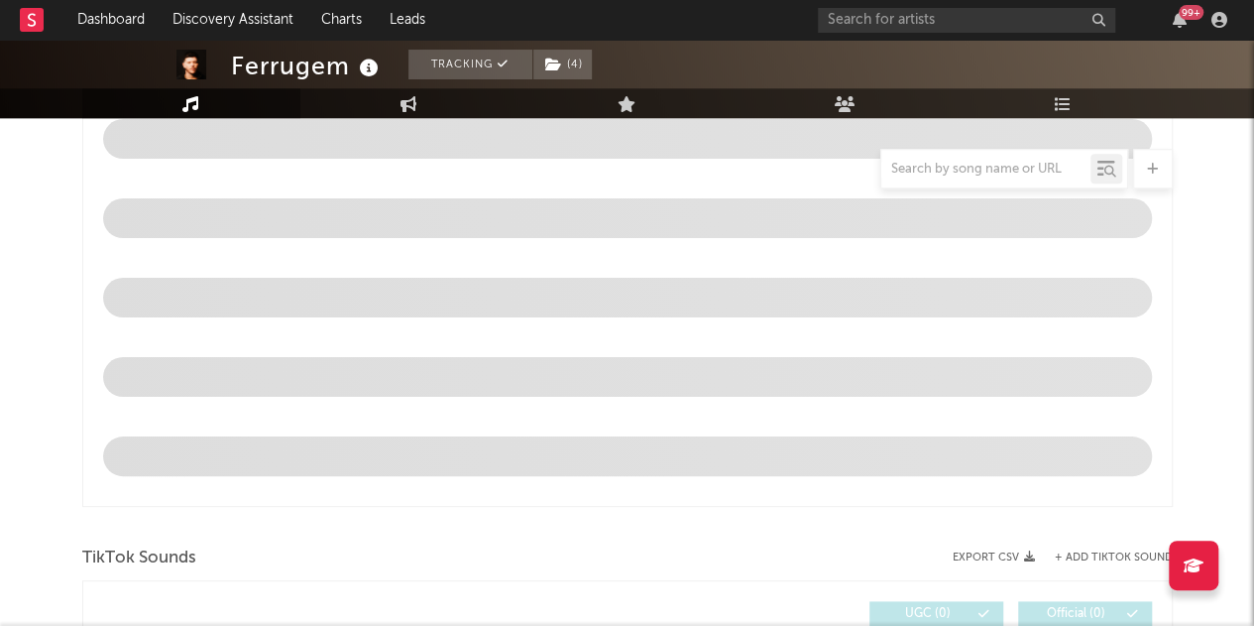
scroll to position [793, 0]
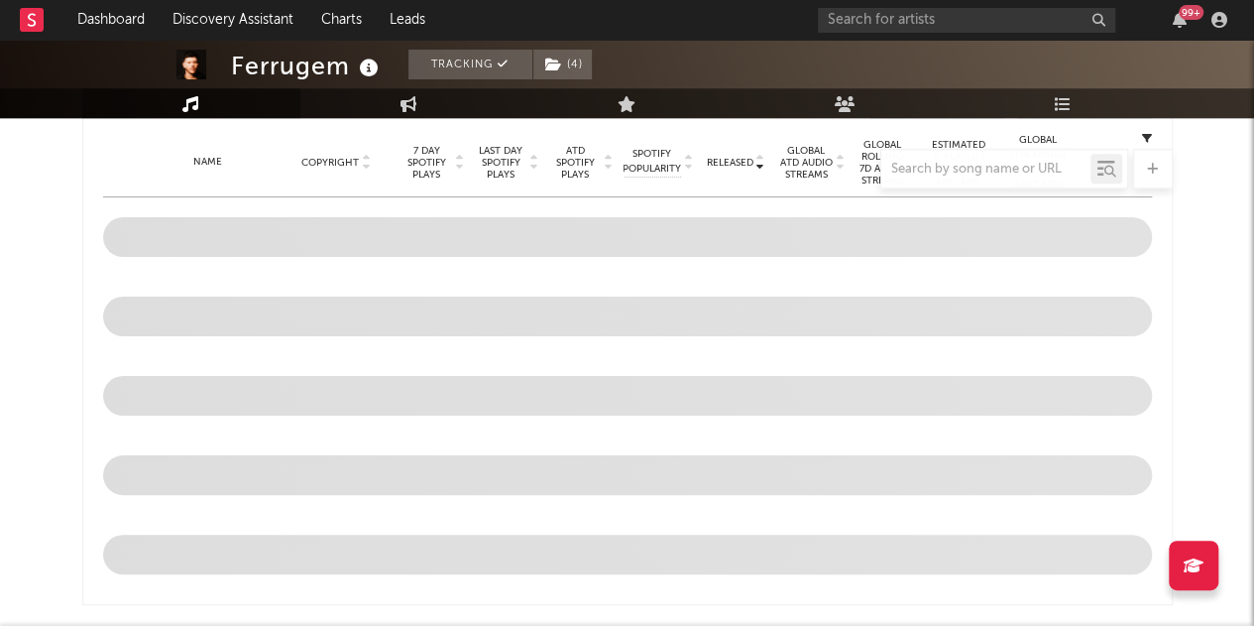
click at [817, 164] on div at bounding box center [627, 169] width 1091 height 40
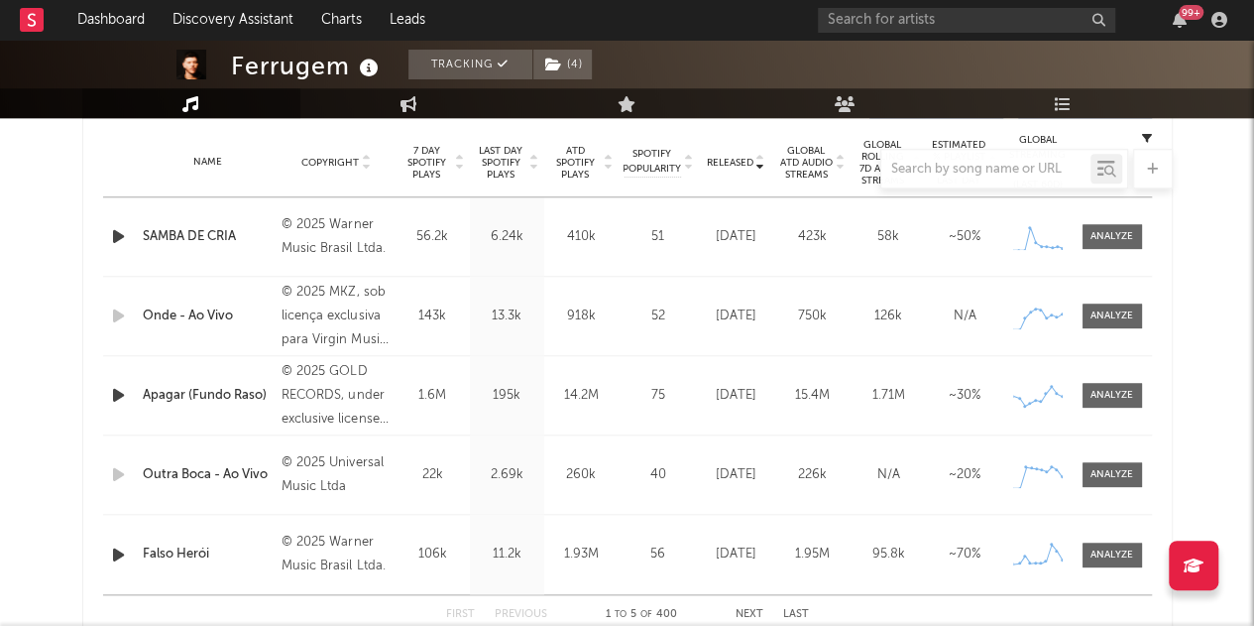
click at [815, 156] on div at bounding box center [627, 169] width 1091 height 40
click at [1103, 245] on span at bounding box center [1112, 236] width 59 height 25
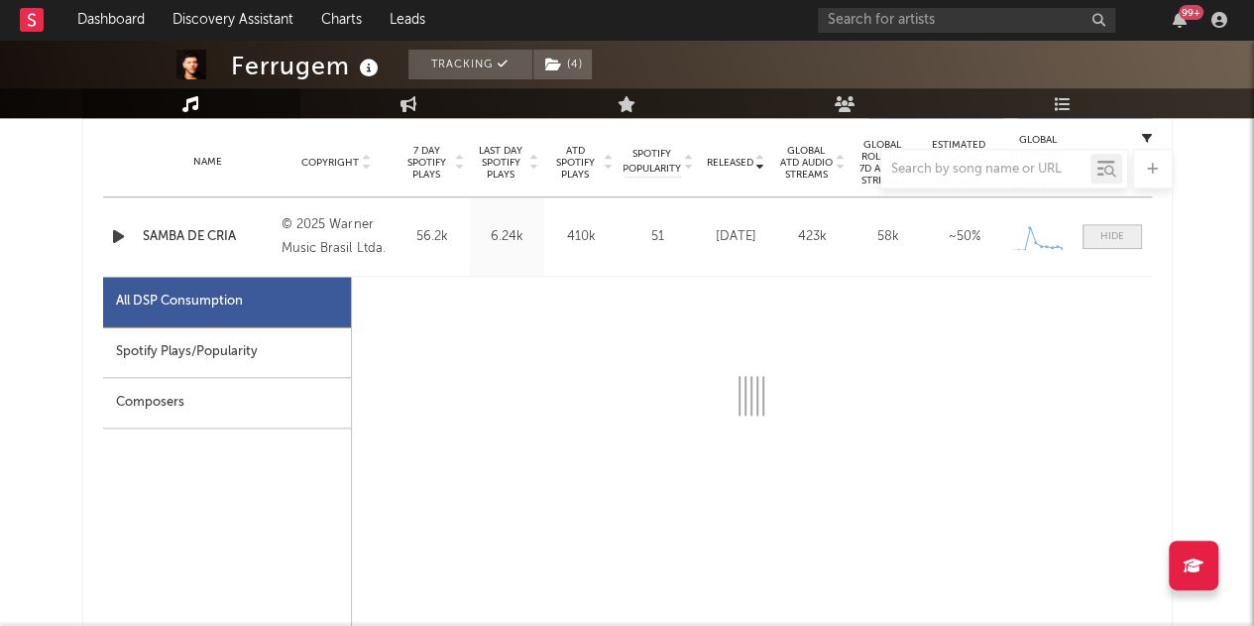
select select "1w"
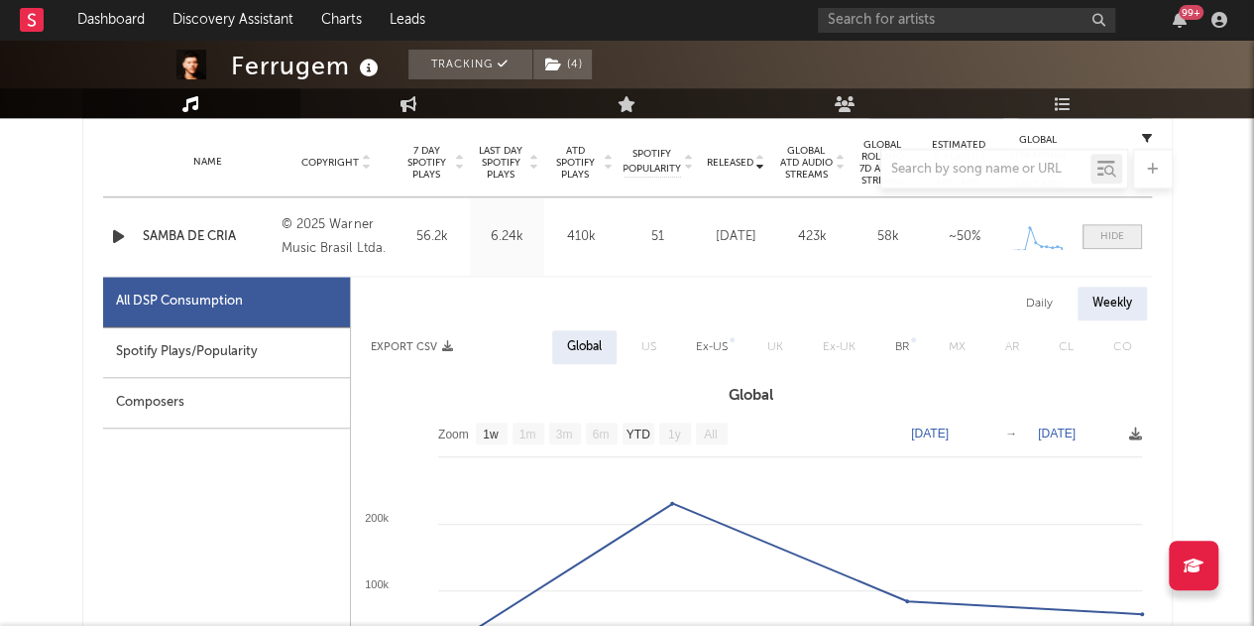
click at [1107, 237] on div at bounding box center [1113, 236] width 24 height 15
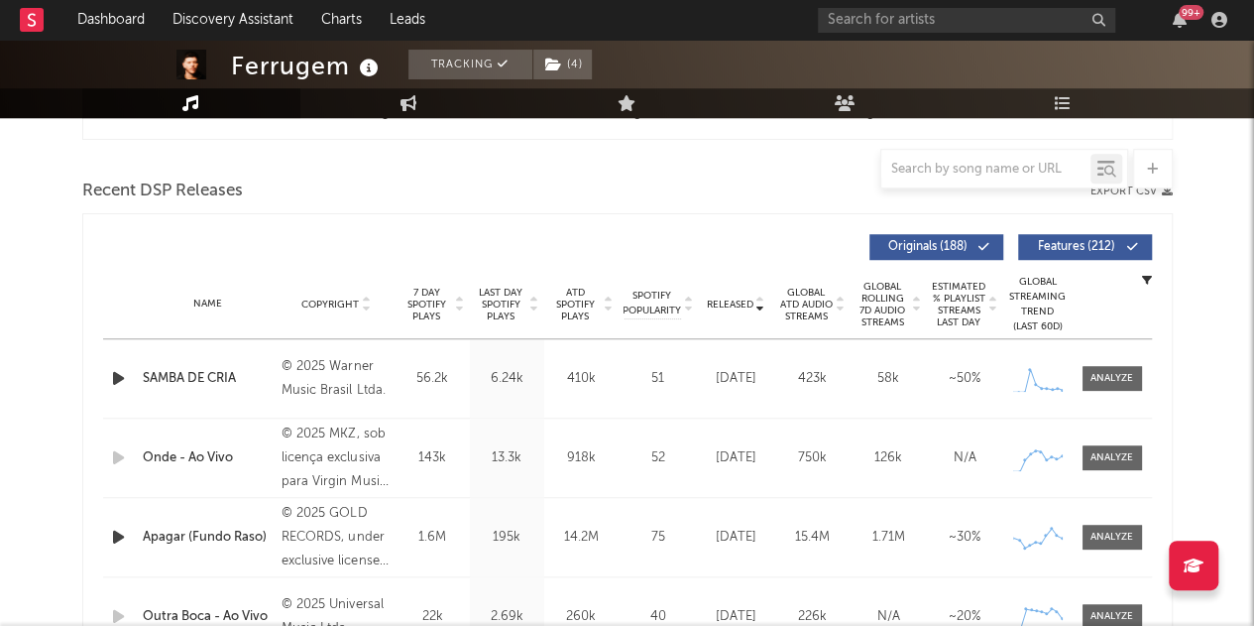
scroll to position [694, 0]
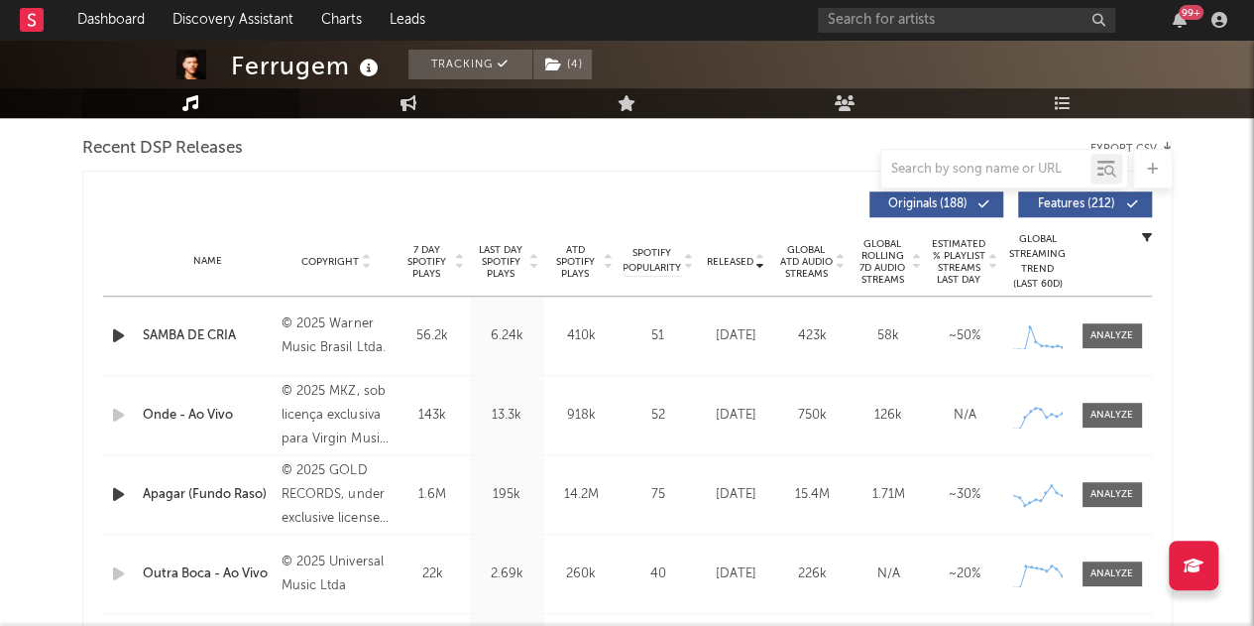
click at [1092, 209] on span "Features ( 212 )" at bounding box center [1076, 204] width 91 height 12
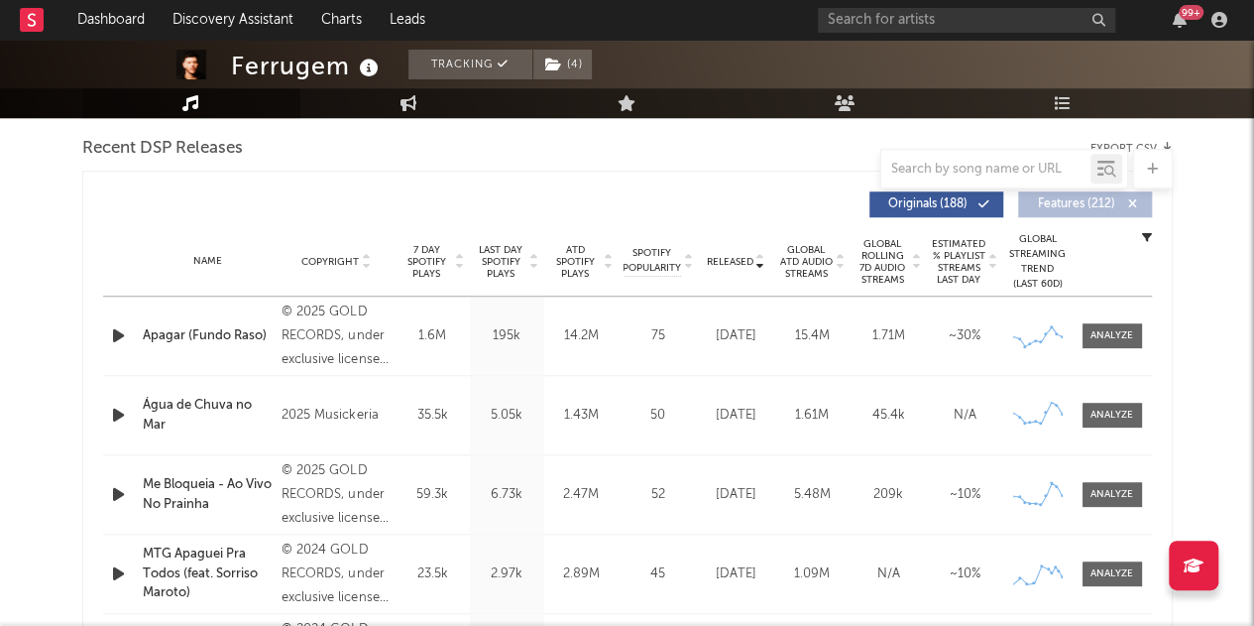
click at [1092, 209] on span "Features ( 212 )" at bounding box center [1076, 204] width 91 height 12
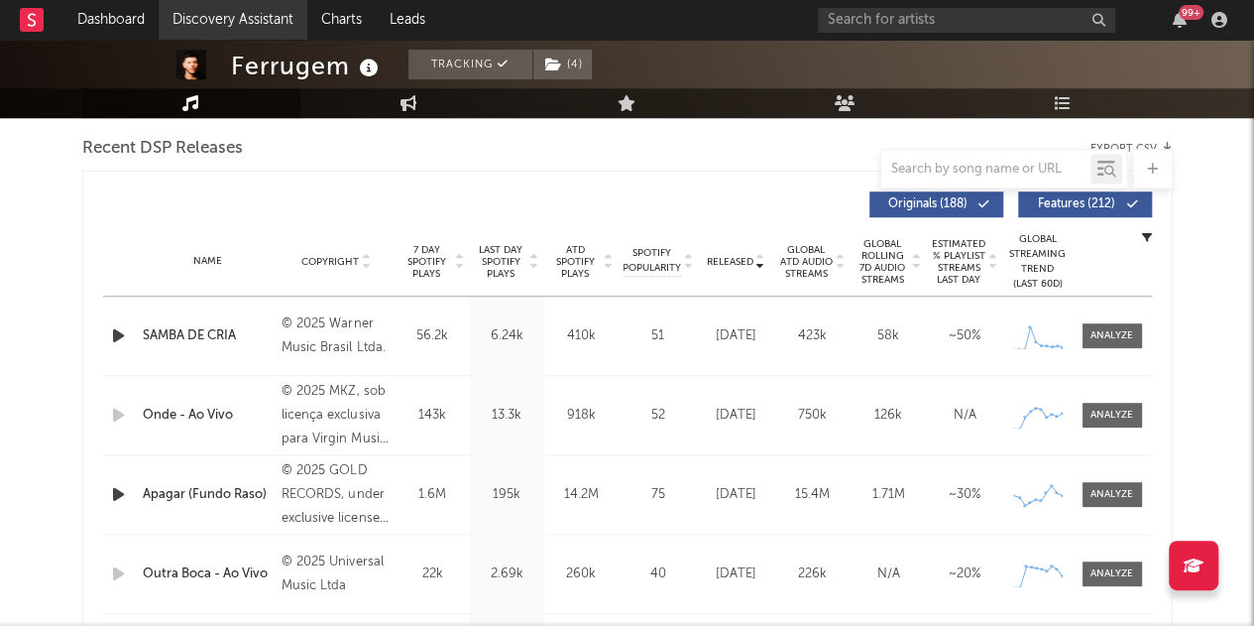
click at [226, 15] on link "Discovery Assistant" at bounding box center [233, 20] width 149 height 40
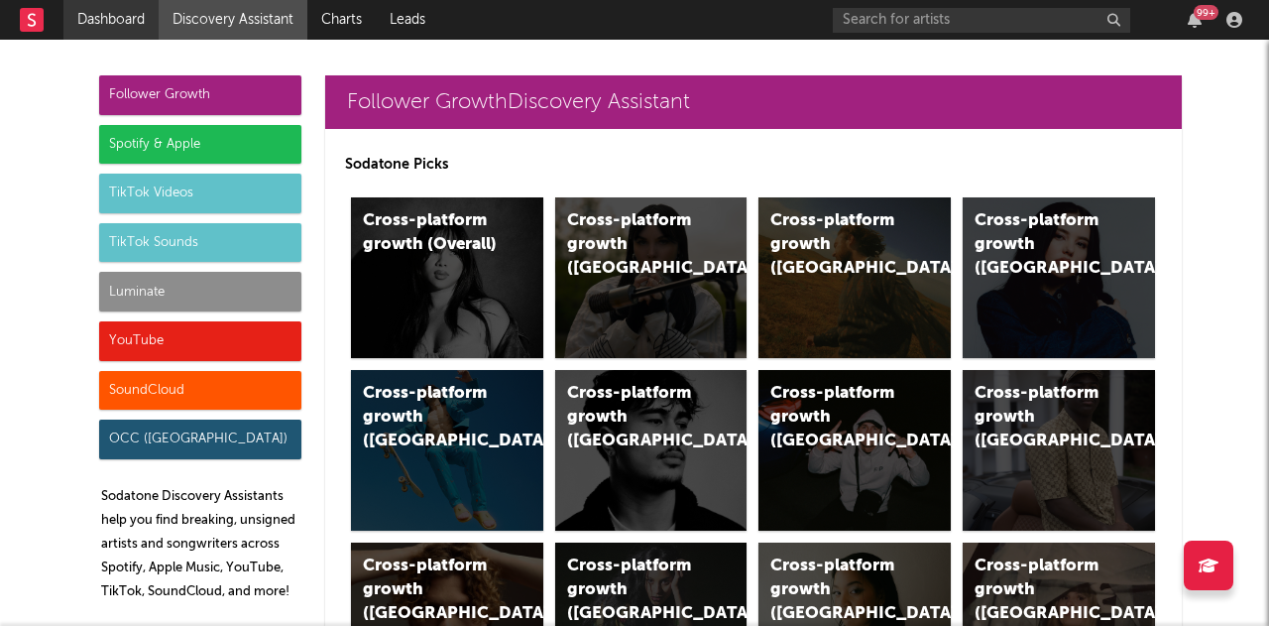
click at [121, 35] on link "Dashboard" at bounding box center [110, 20] width 95 height 40
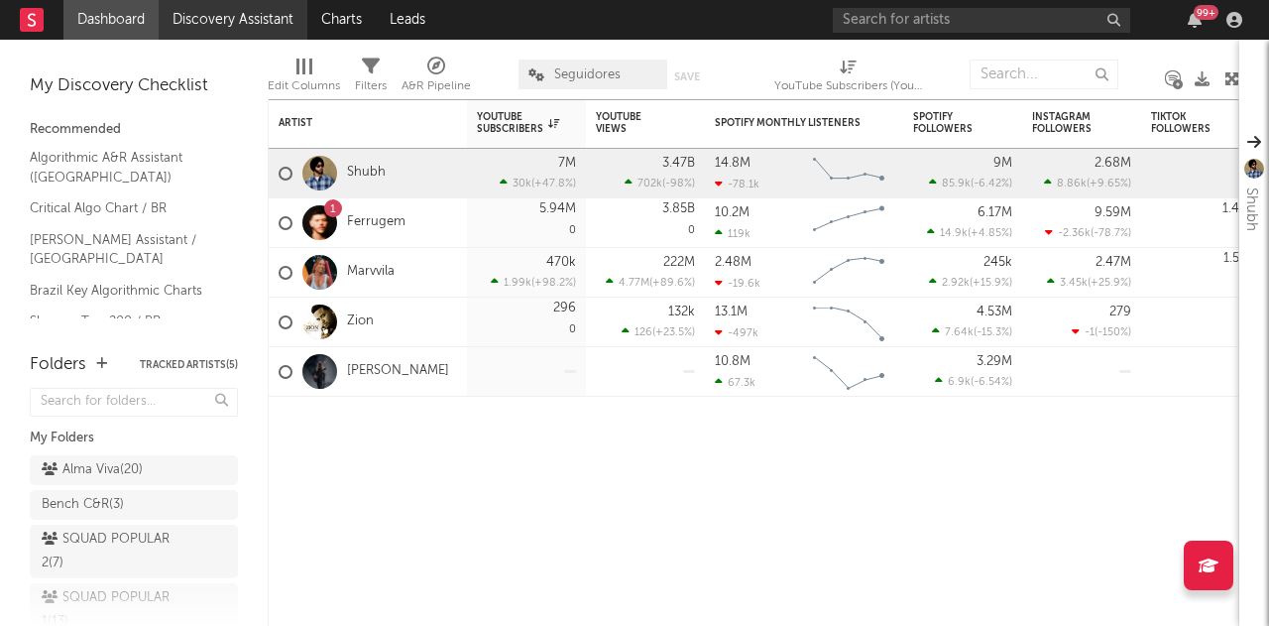
click at [213, 24] on link "Discovery Assistant" at bounding box center [233, 20] width 149 height 40
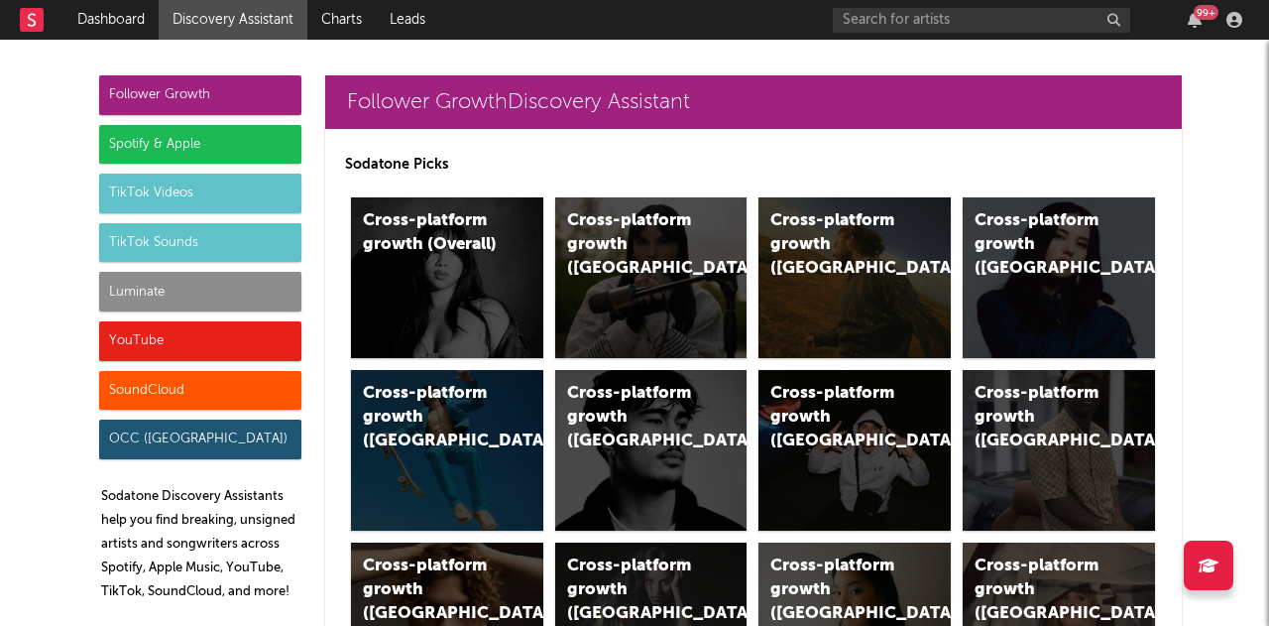
click at [161, 296] on div "Luminate" at bounding box center [200, 292] width 202 height 40
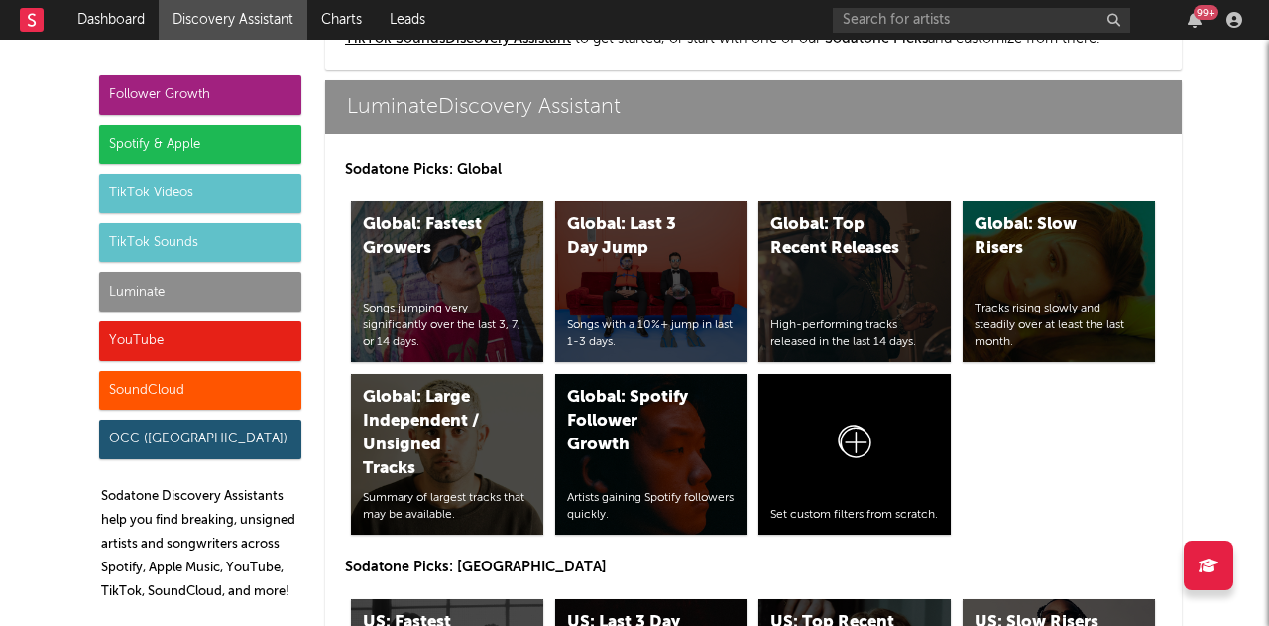
scroll to position [8670, 0]
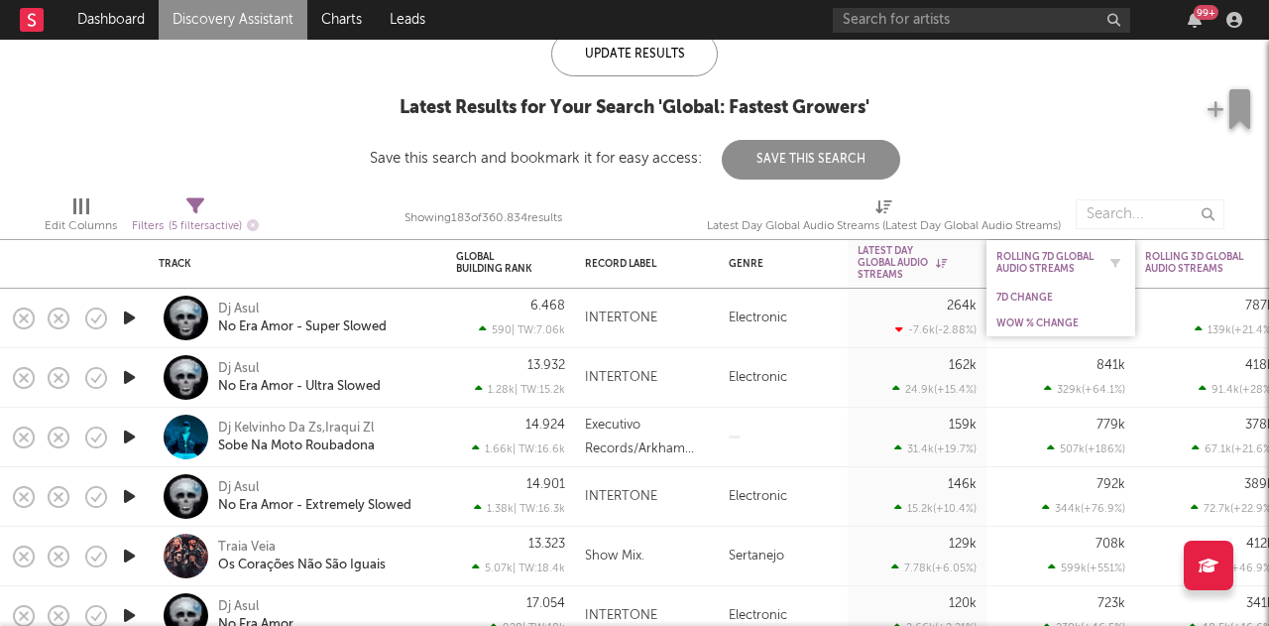
click at [1047, 265] on div "Rolling 7D Global Audio Streams" at bounding box center [1045, 263] width 99 height 24
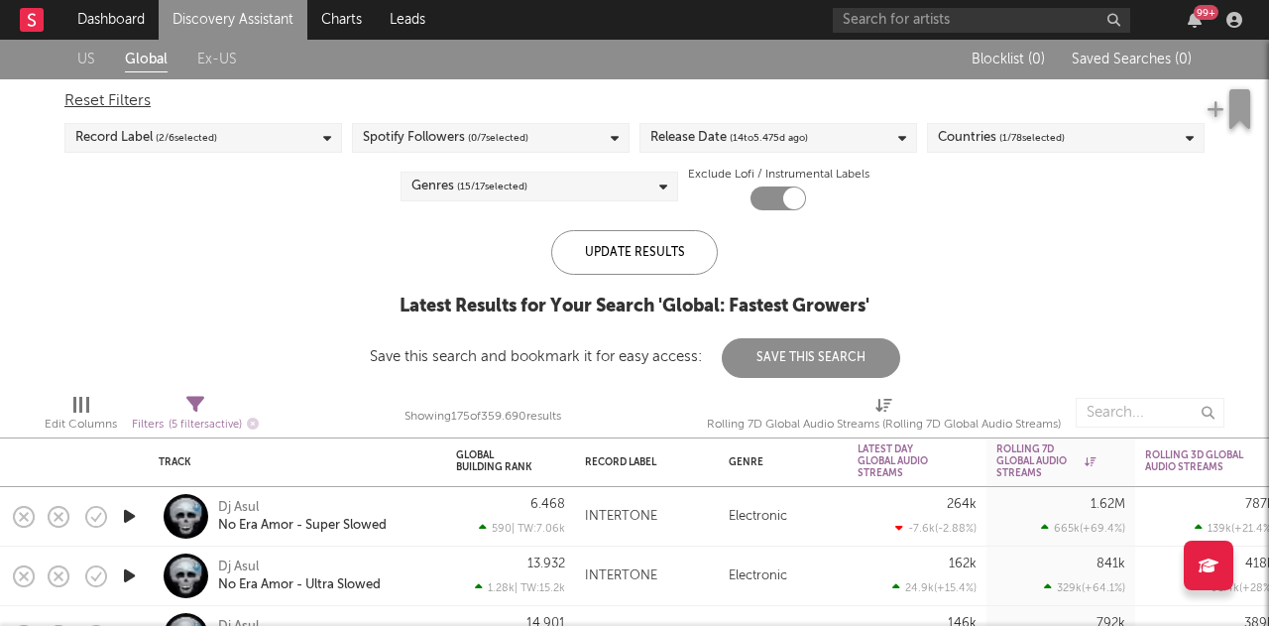
click at [222, 146] on div "Record Label ( 2 / 6 selected)" at bounding box center [203, 138] width 278 height 30
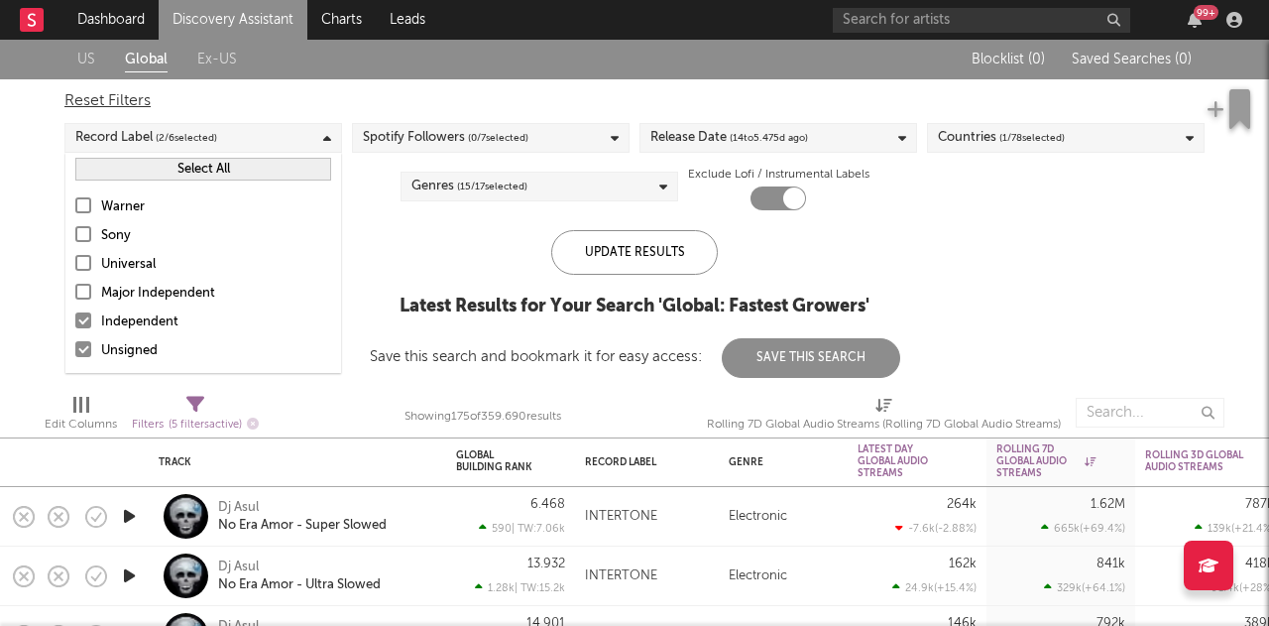
click at [222, 146] on div "Record Label ( 2 / 6 selected)" at bounding box center [203, 138] width 278 height 30
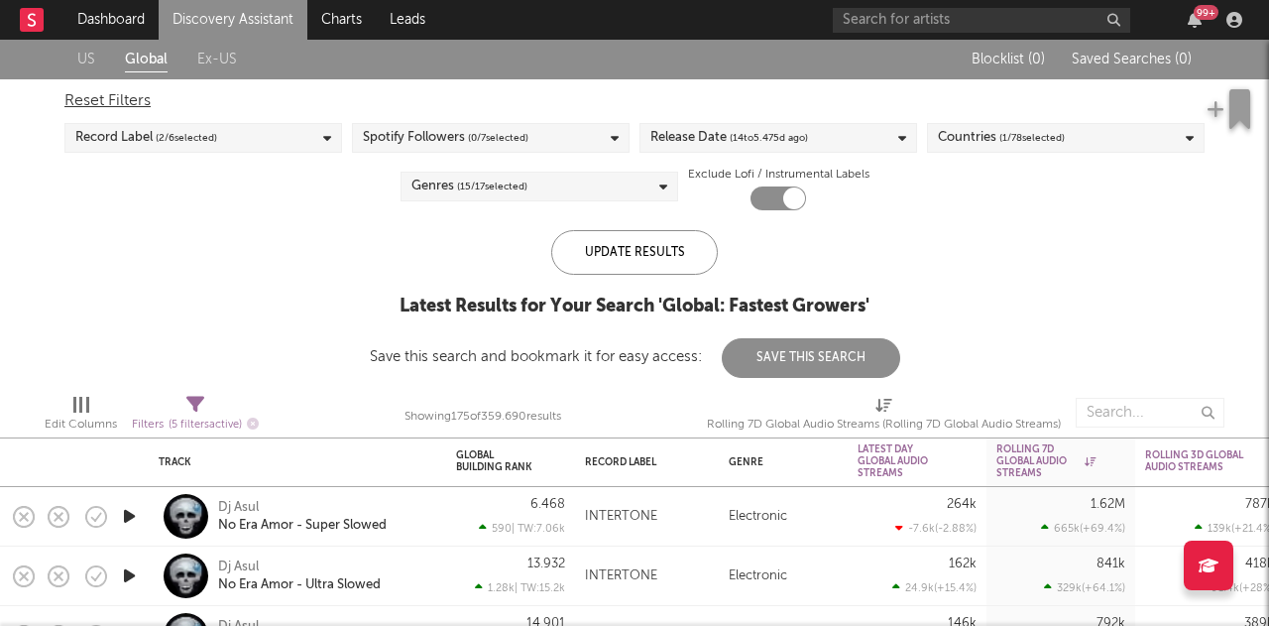
click at [222, 146] on div "Record Label ( 2 / 6 selected)" at bounding box center [203, 138] width 278 height 30
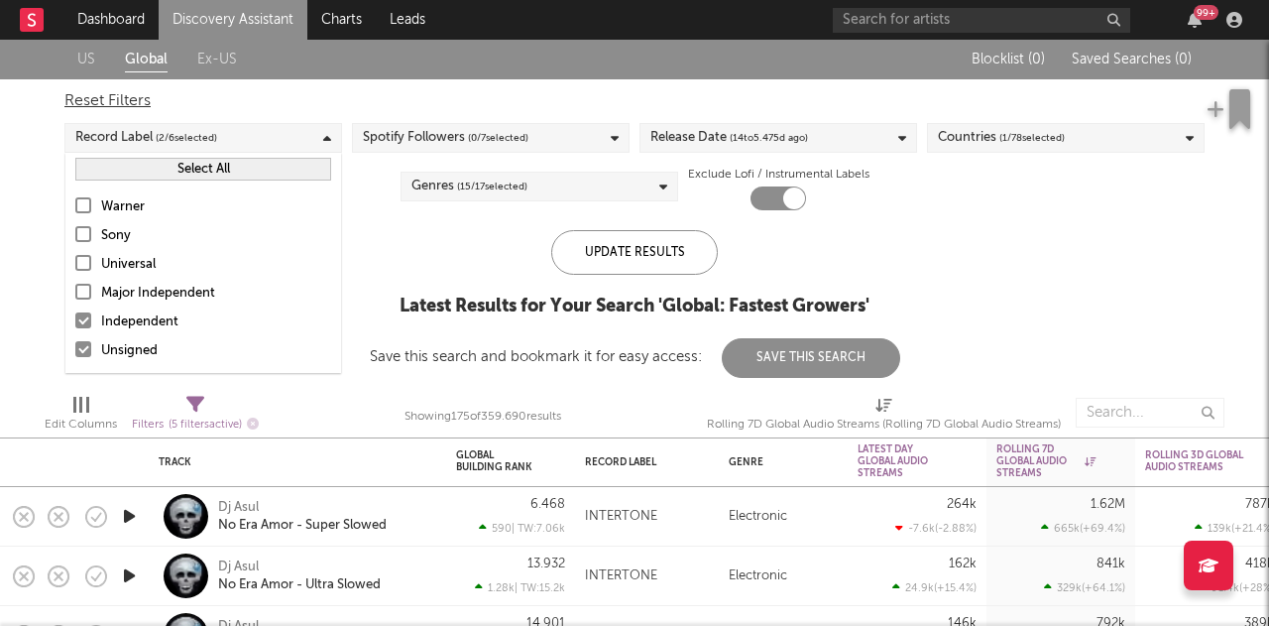
click at [437, 235] on div "Update Results Latest Results for Your Search ' Global: Fastest Growers ' Save …" at bounding box center [635, 304] width 530 height 148
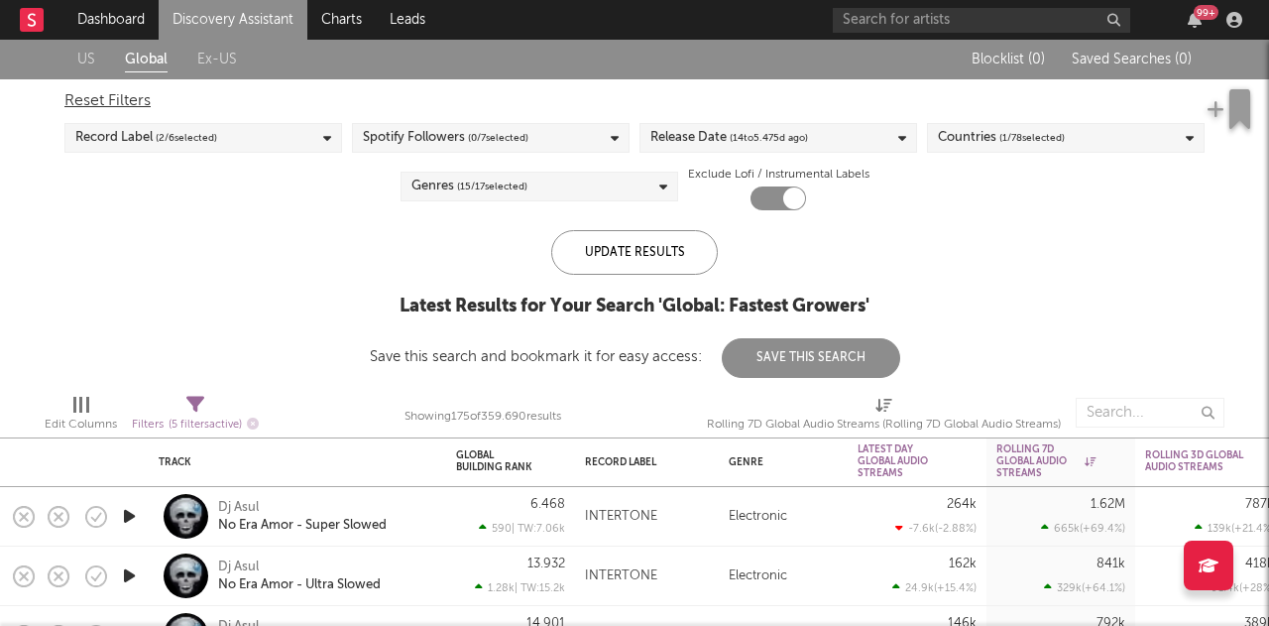
click at [199, 136] on span "( 2 / 6 selected)" at bounding box center [186, 138] width 61 height 24
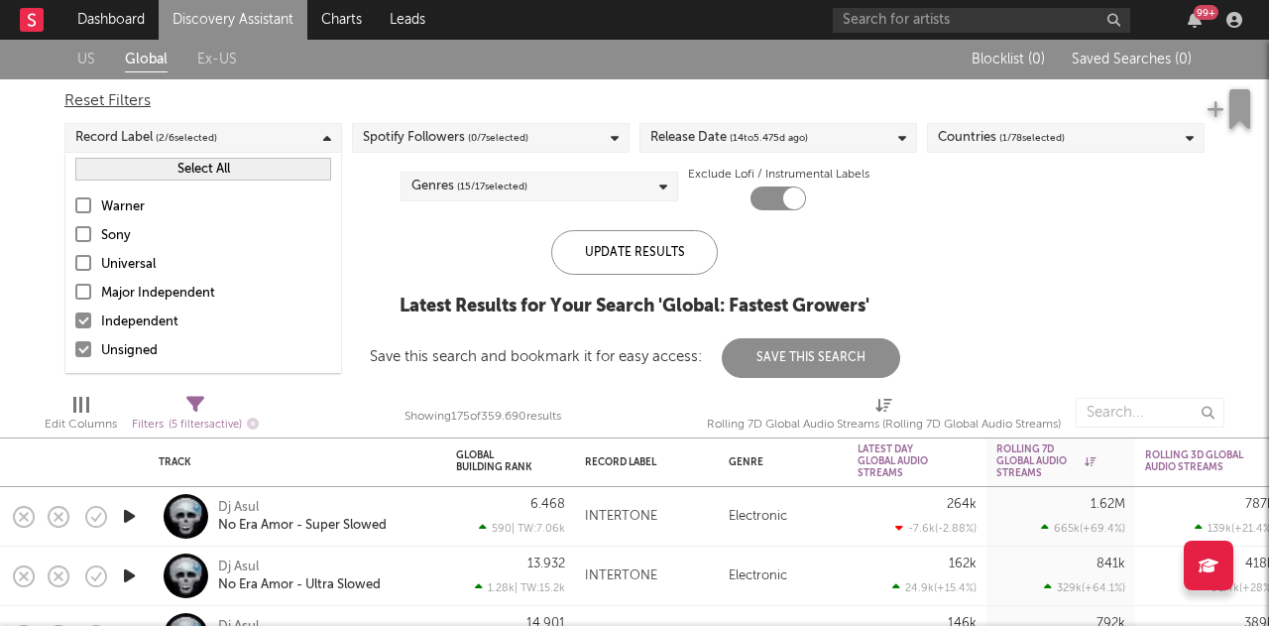
click at [204, 136] on span "( 2 / 6 selected)" at bounding box center [186, 138] width 61 height 24
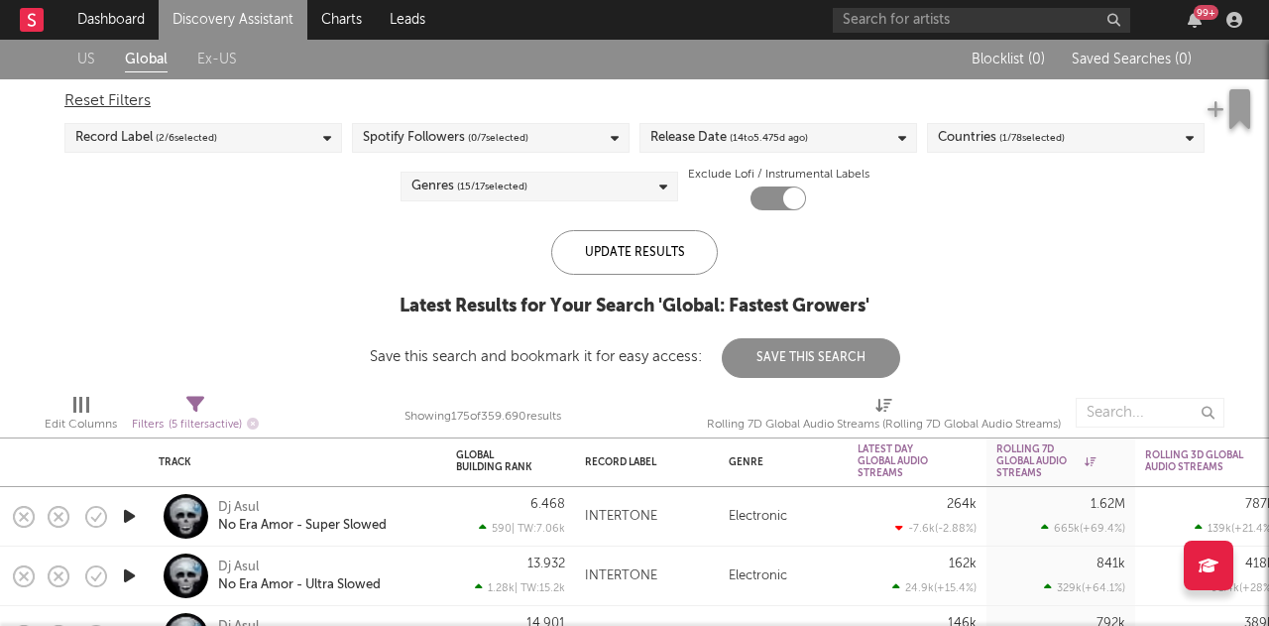
click at [471, 138] on span "( 0 / 7 selected)" at bounding box center [498, 138] width 60 height 24
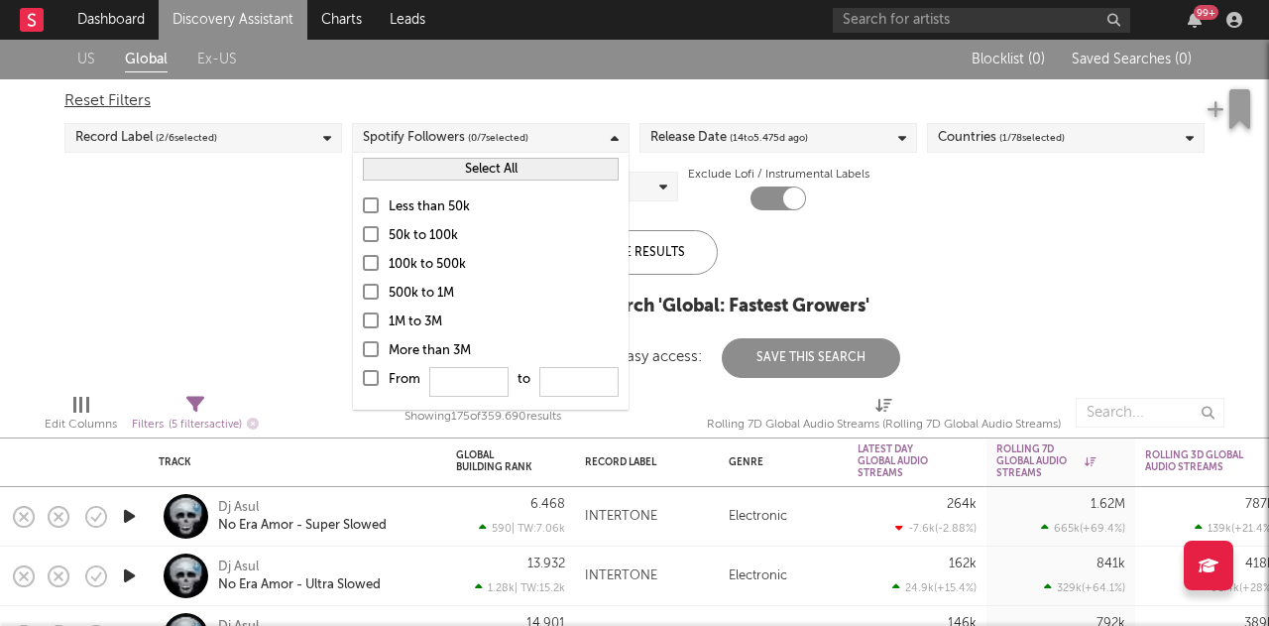
click at [471, 138] on span "( 0 / 7 selected)" at bounding box center [498, 138] width 60 height 24
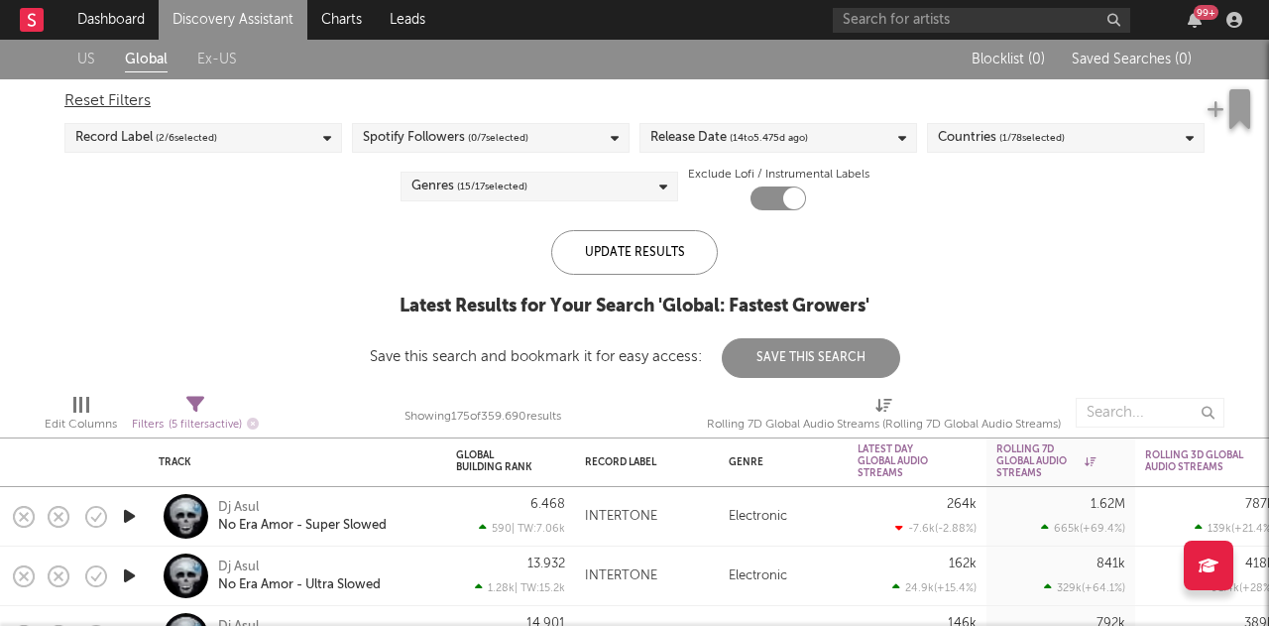
click at [686, 133] on div "Release Date ( 14 to 5.[DATE])" at bounding box center [729, 138] width 158 height 24
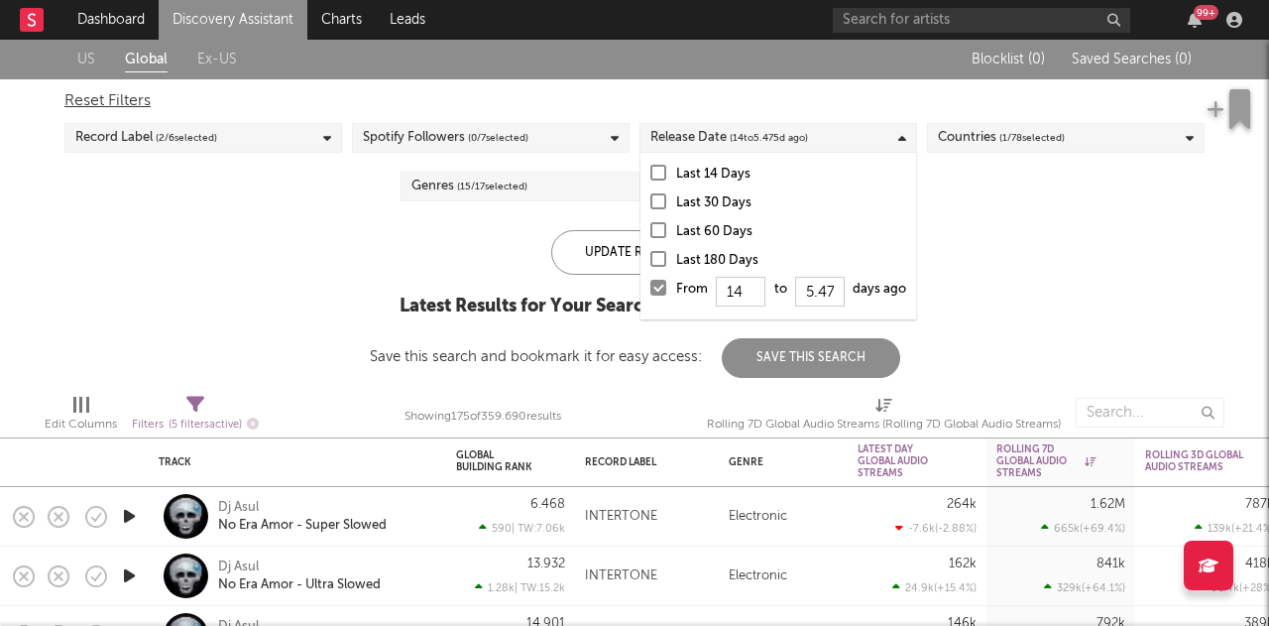
click at [1011, 267] on div "US Global Ex-US Blocklist ( 0 ) Saved Searches ( 0 ) Reset Filters Record Label…" at bounding box center [634, 209] width 1269 height 338
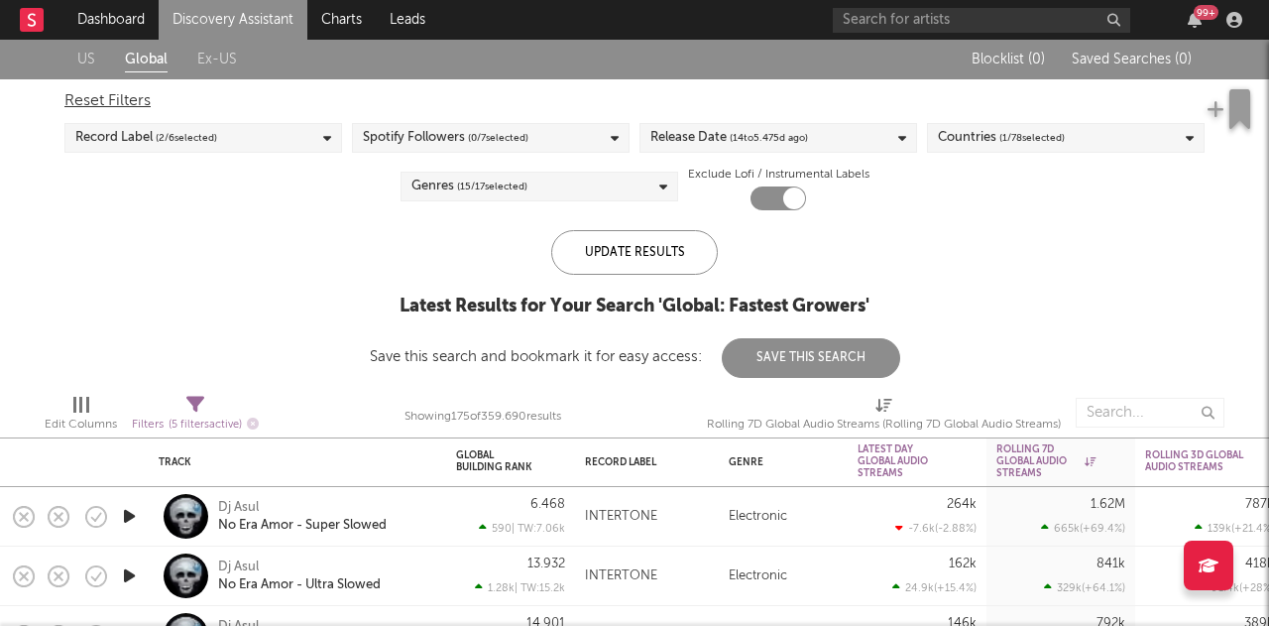
click at [856, 144] on div "Release Date ( 14 to 5.[DATE])" at bounding box center [779, 138] width 278 height 30
click at [1014, 205] on div "Reset Filters Record Label ( 2 / 6 selected) Spotify Followers ( 0 / 7 selected…" at bounding box center [635, 144] width 1160 height 131
click at [616, 195] on div "Genres ( 15 / 17 selected)" at bounding box center [540, 187] width 278 height 30
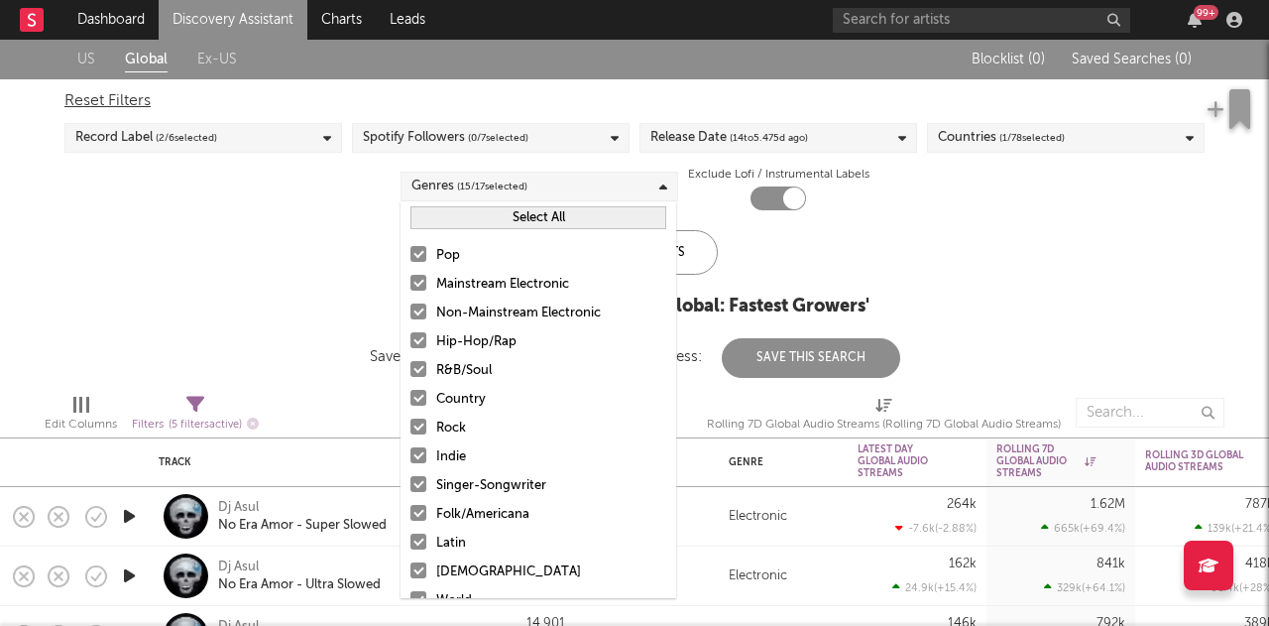
click at [615, 198] on div "Genres ( 15 / 17 selected)" at bounding box center [540, 187] width 278 height 30
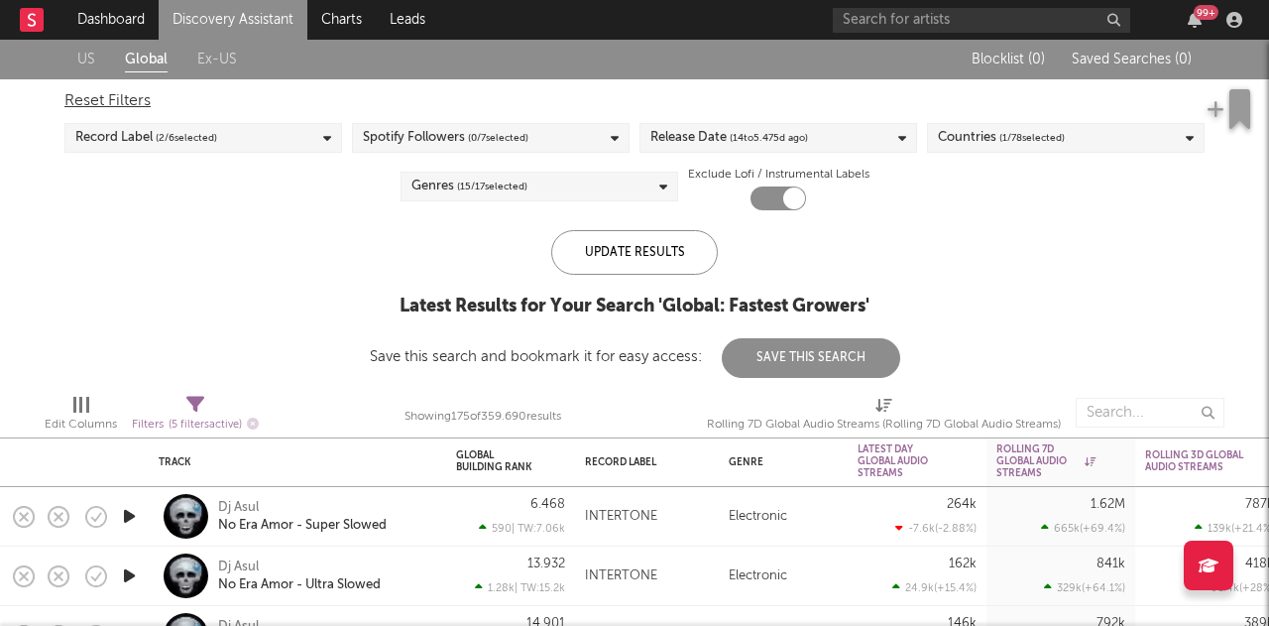
click at [1191, 269] on div "US Global Ex-US Blocklist ( 0 ) Saved Searches ( 0 ) Reset Filters Record Label…" at bounding box center [634, 209] width 1269 height 338
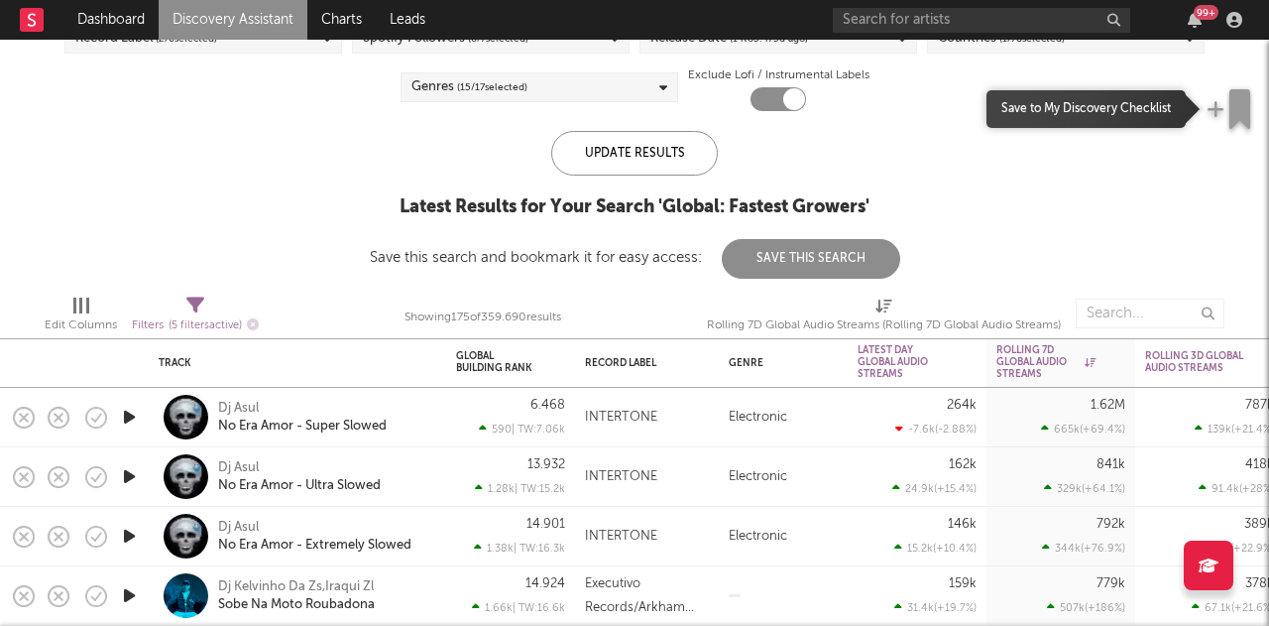
click at [1233, 113] on icon "button" at bounding box center [1239, 109] width 21 height 40
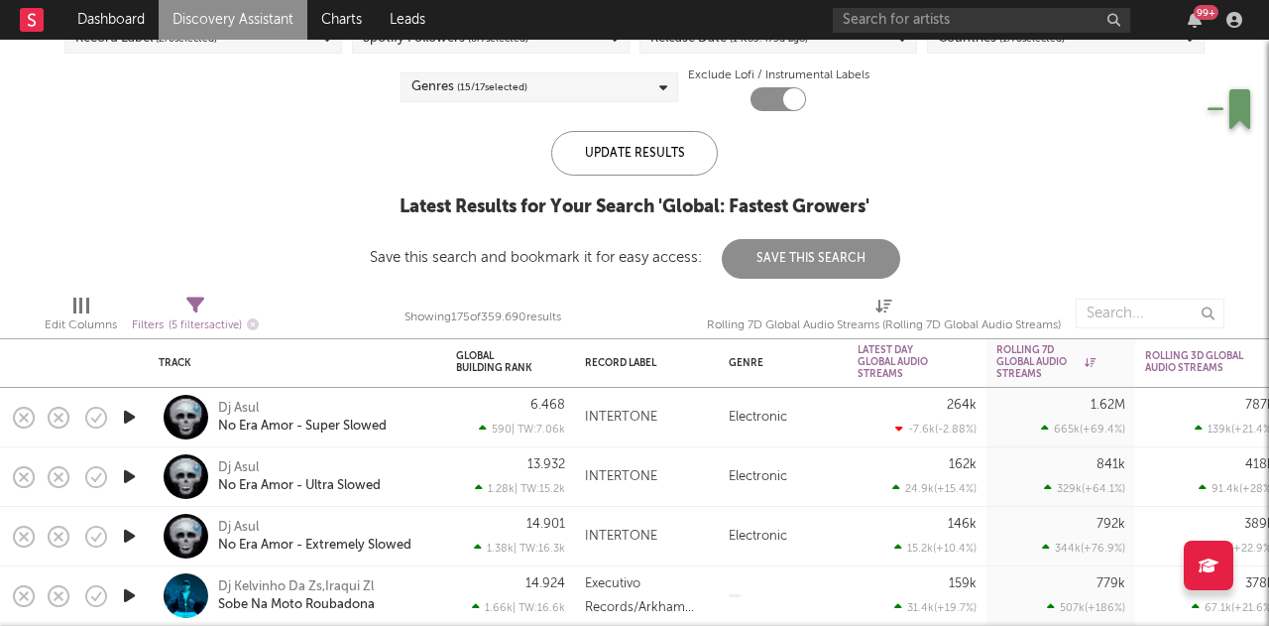
click at [1167, 196] on div "US Global Ex-US Blocklist ( 0 ) Saved Searches ( 0 ) Reset Filters Record Label…" at bounding box center [634, 110] width 1269 height 338
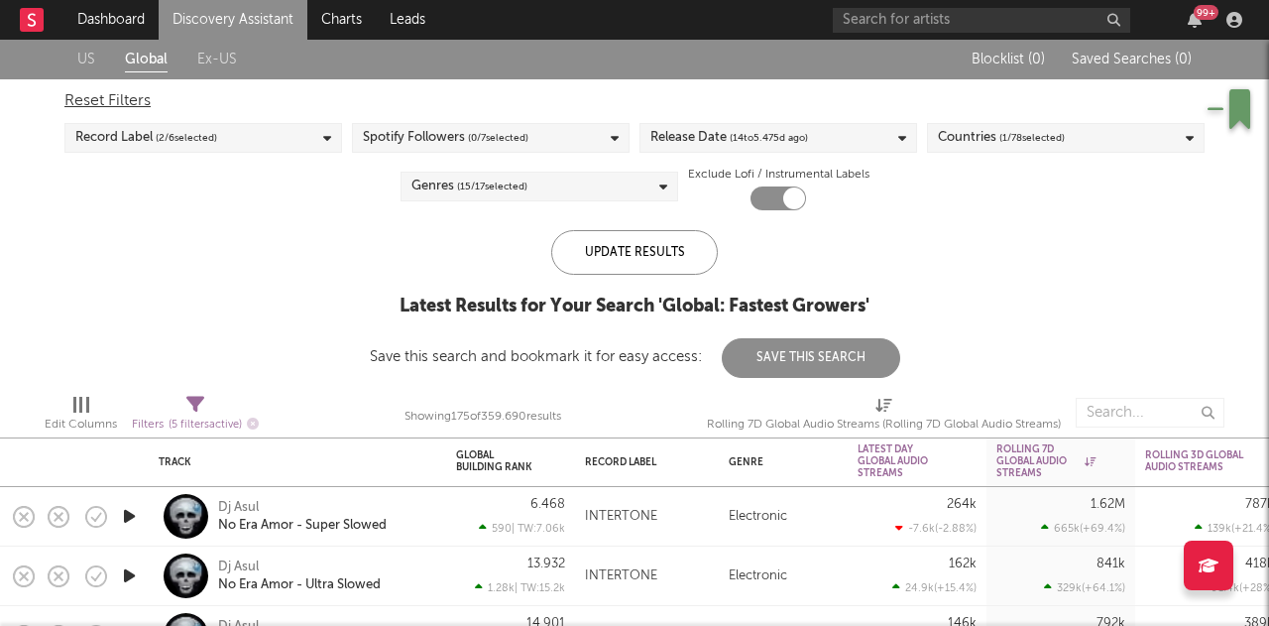
click at [190, 17] on link "Discovery Assistant" at bounding box center [233, 20] width 149 height 40
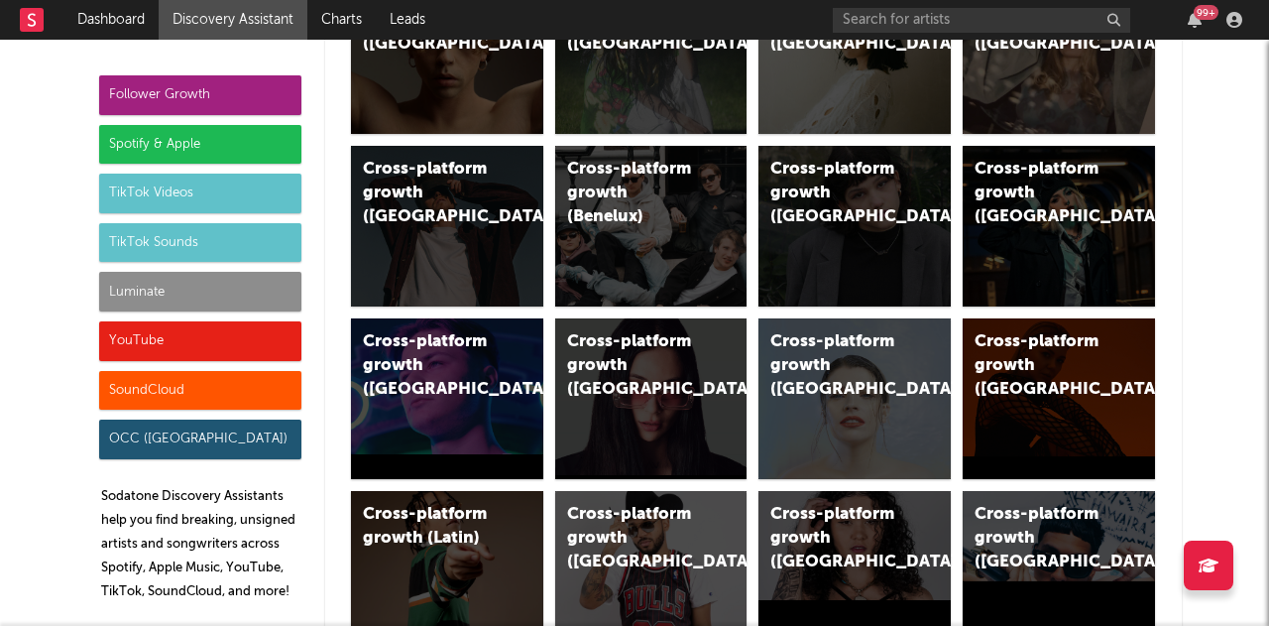
scroll to position [595, 0]
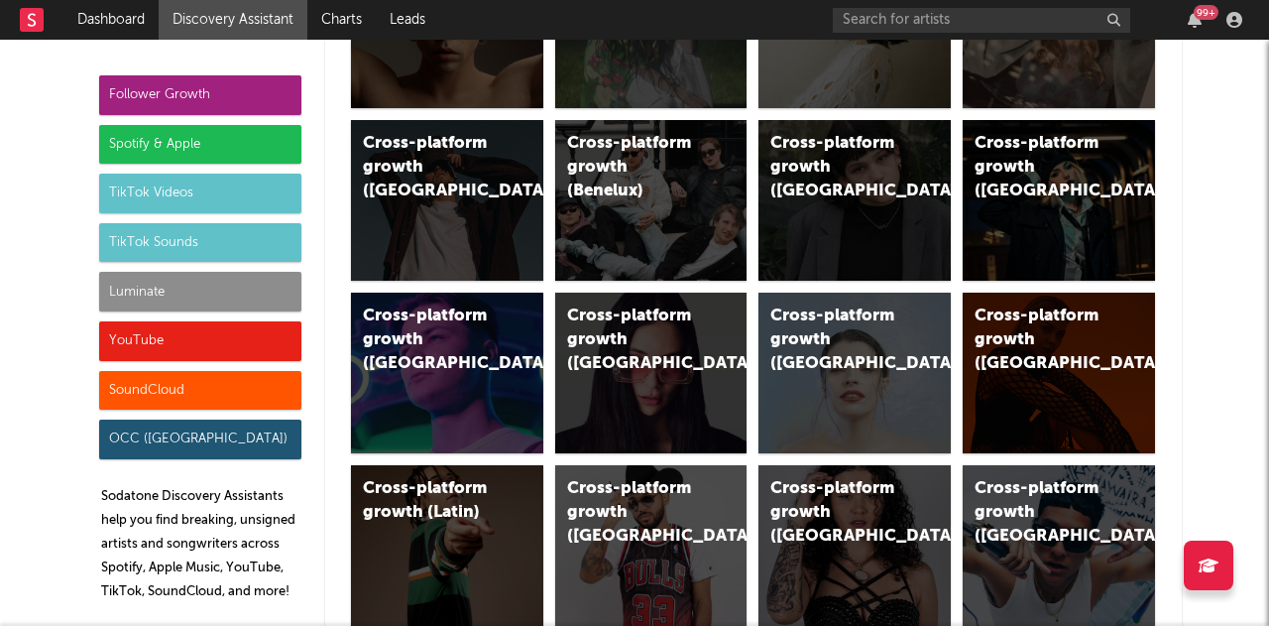
click at [204, 126] on div "Spotify & Apple" at bounding box center [200, 145] width 202 height 40
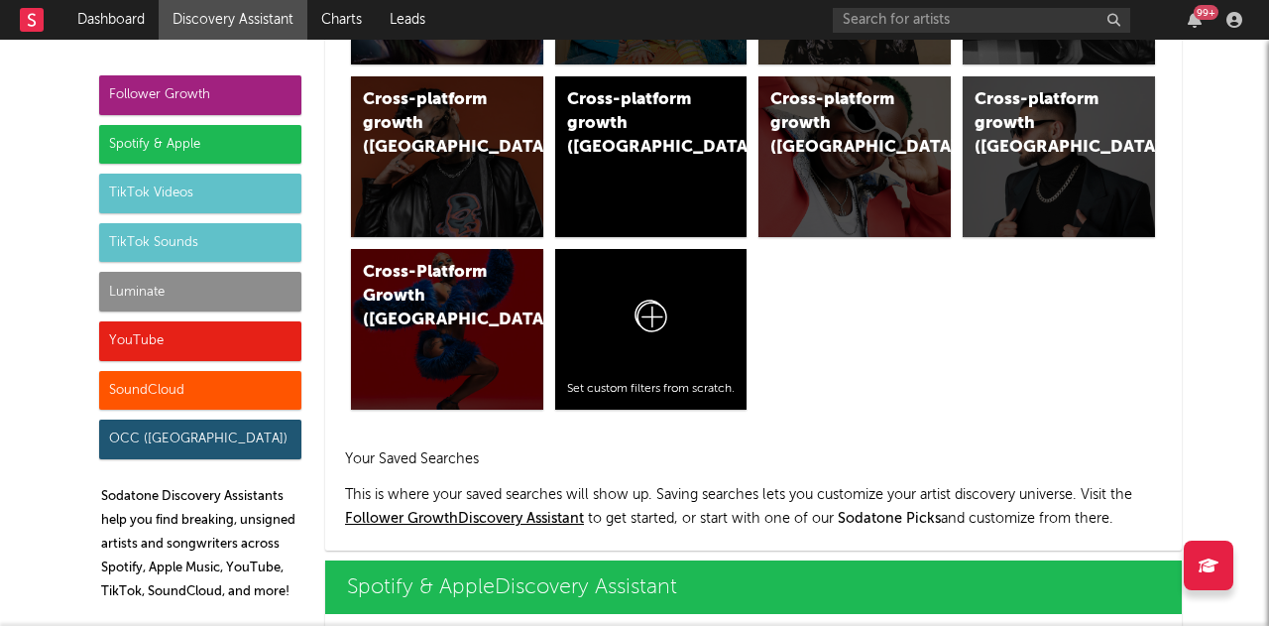
scroll to position [1982, 0]
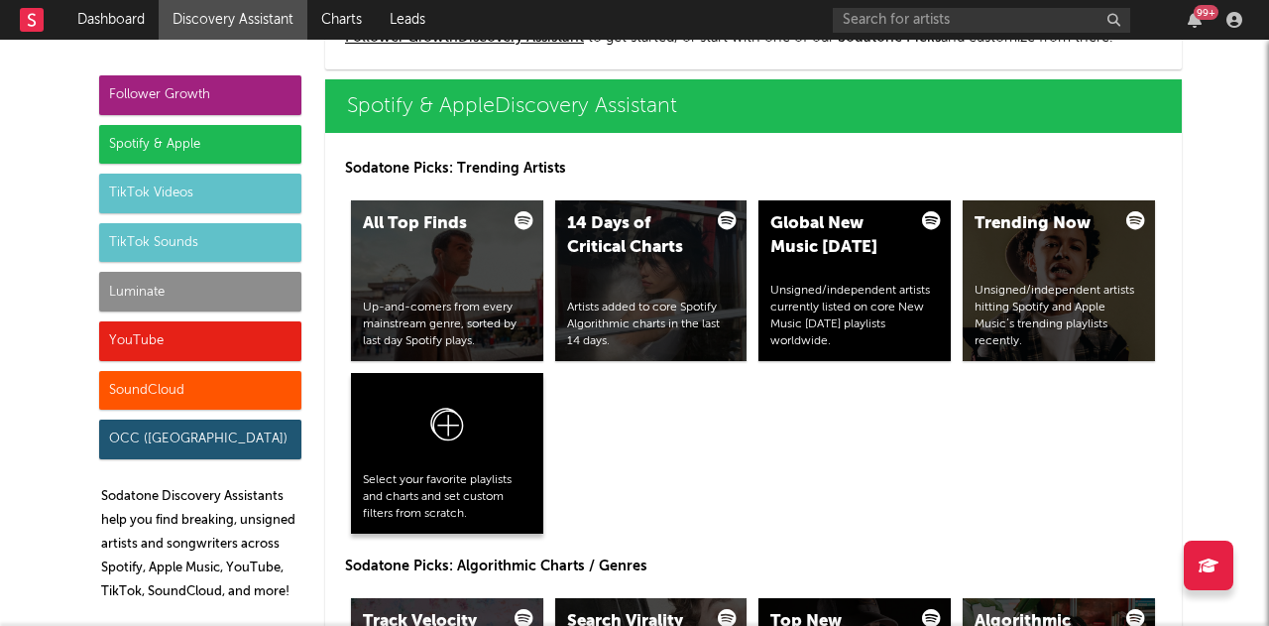
click at [474, 423] on div at bounding box center [447, 428] width 169 height 87
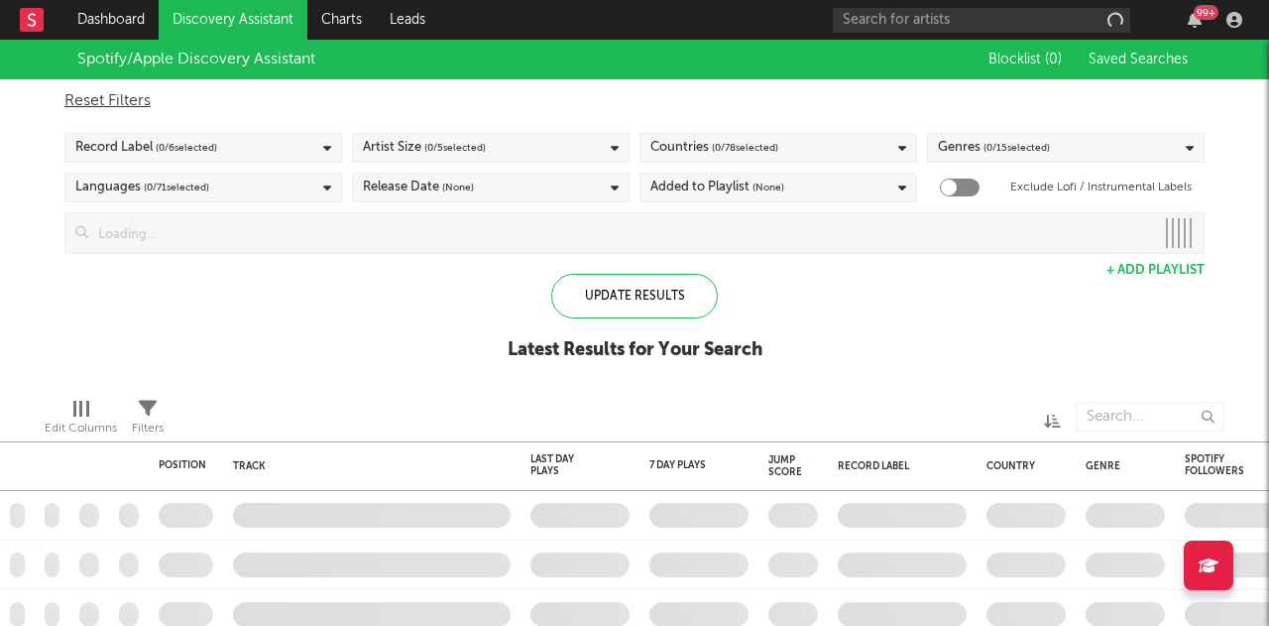
checkbox input "true"
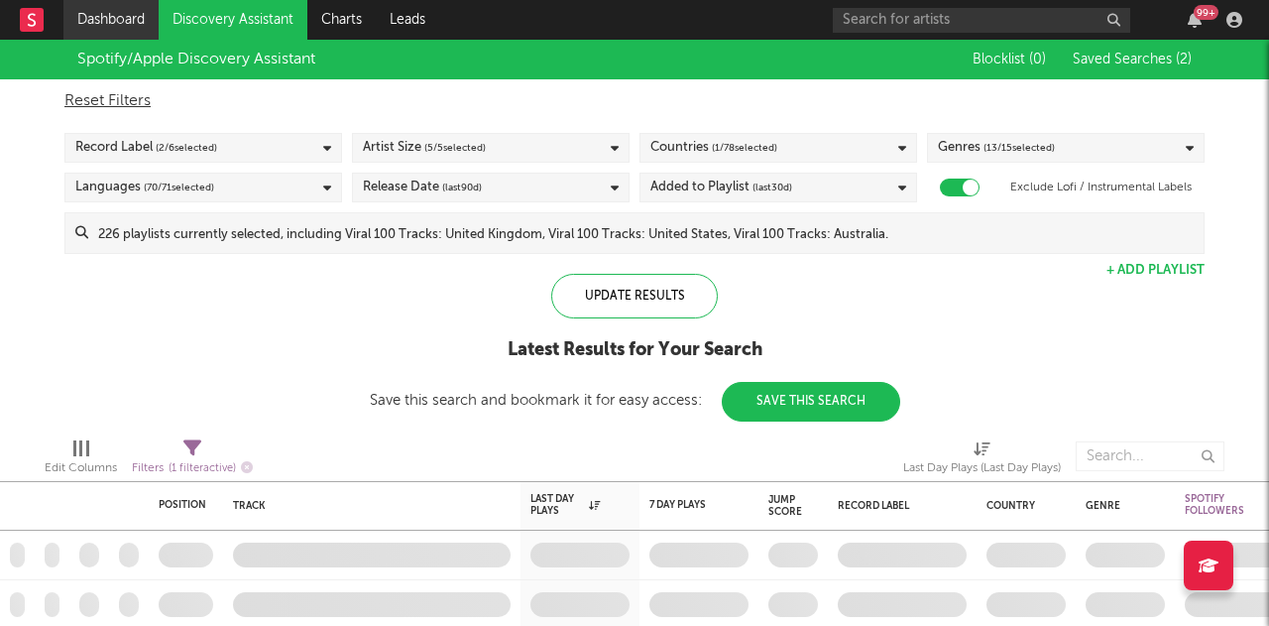
click at [109, 15] on link "Dashboard" at bounding box center [110, 20] width 95 height 40
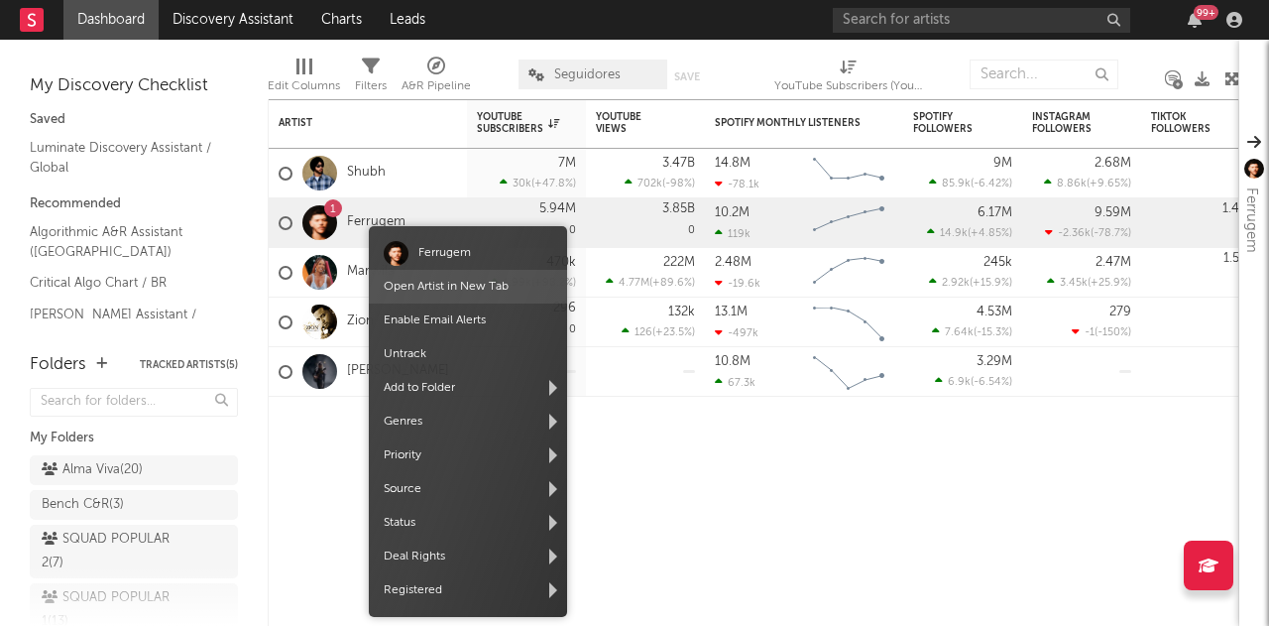
click at [419, 283] on link "Open Artist in New Tab" at bounding box center [446, 287] width 125 height 12
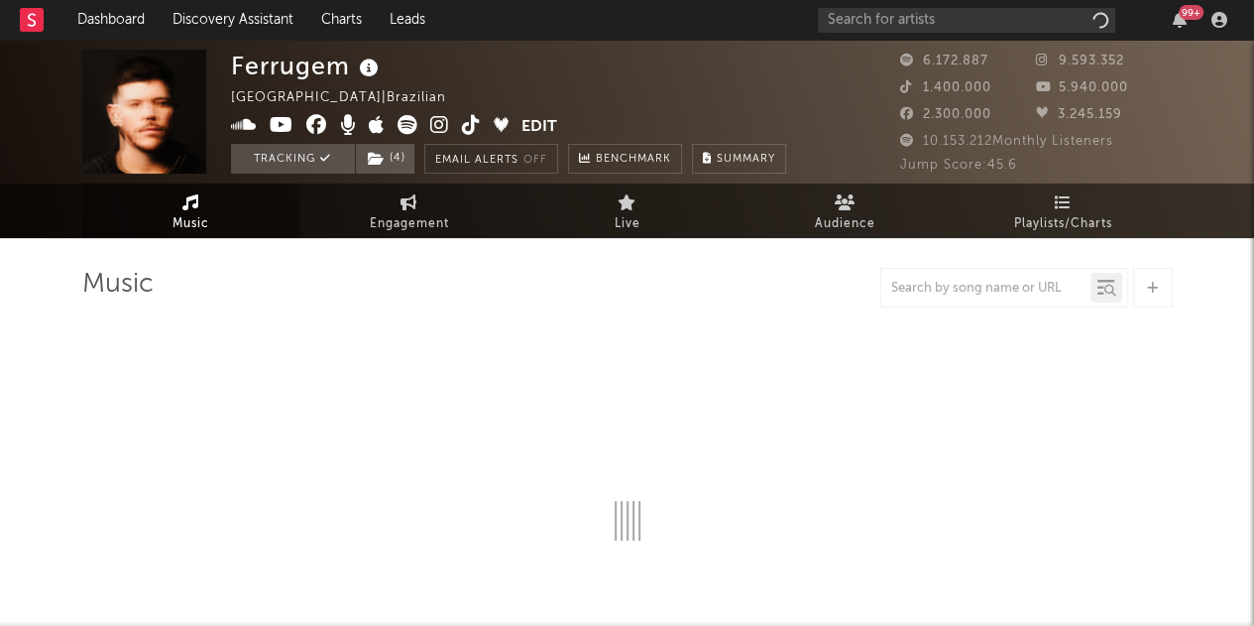
select select "6m"
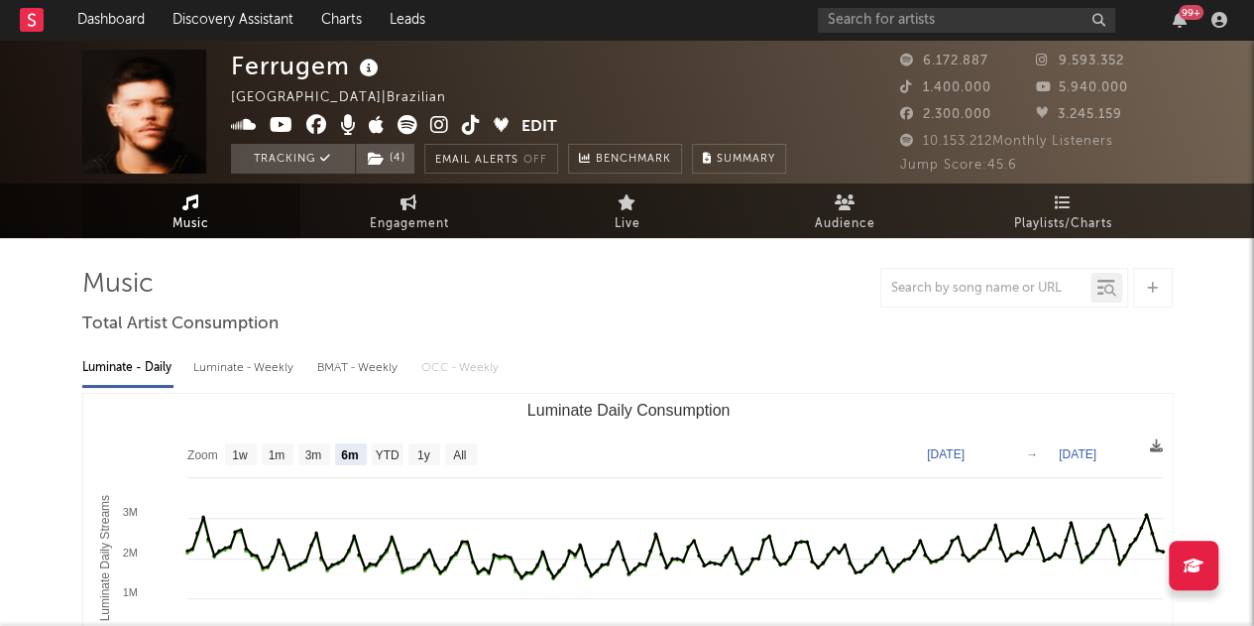
click at [361, 364] on div "BMAT - Weekly" at bounding box center [359, 368] width 84 height 34
select select "6m"
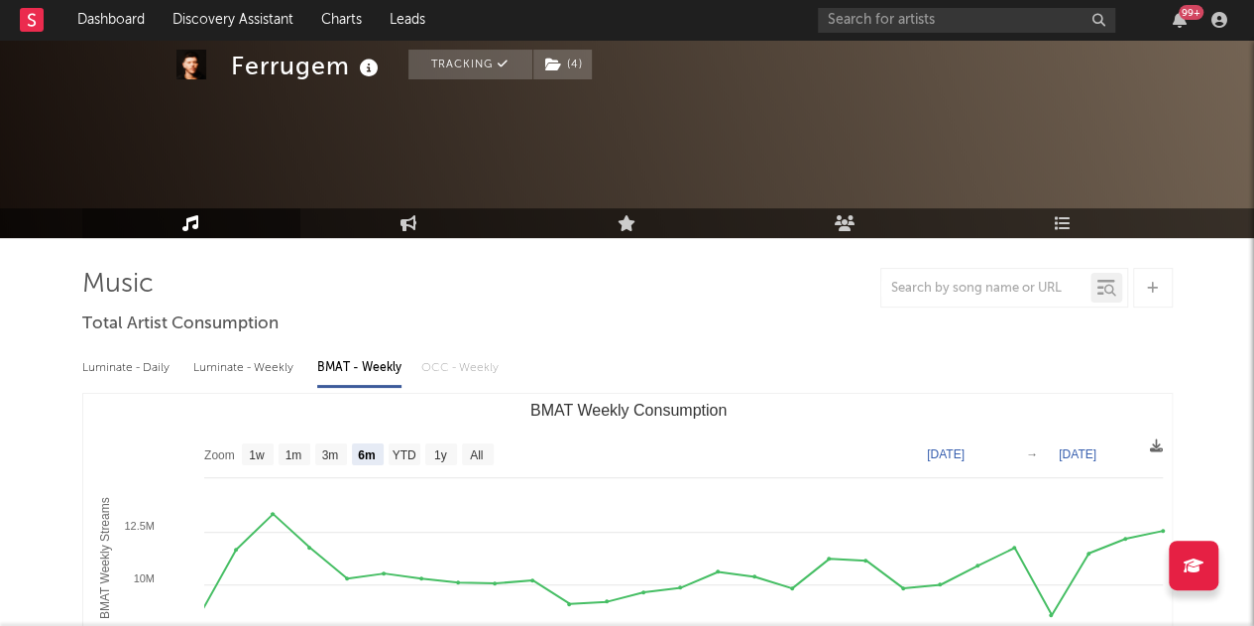
scroll to position [198, 0]
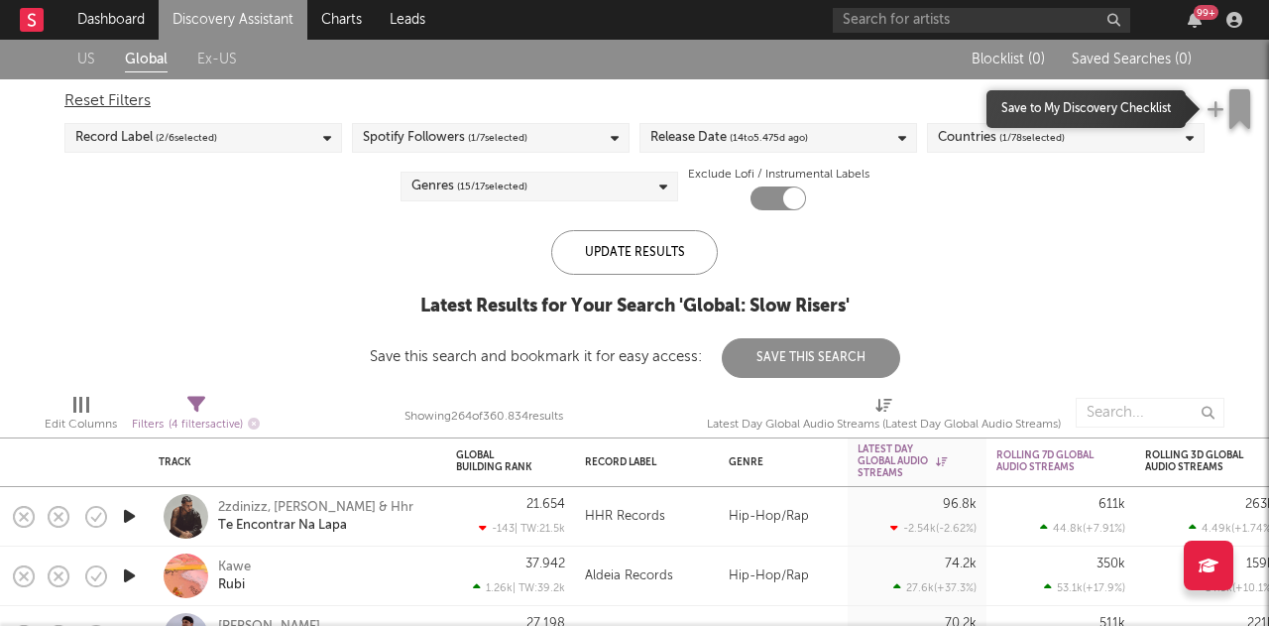
click at [1239, 106] on icon "button" at bounding box center [1239, 109] width 21 height 40
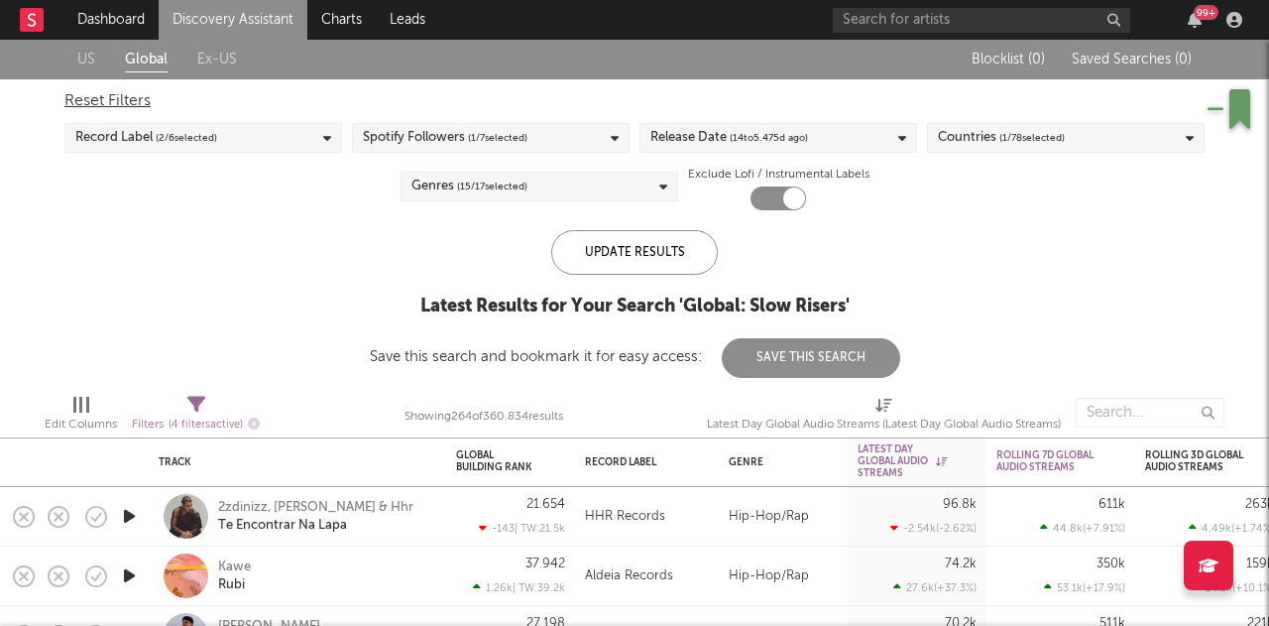
click at [46, 14] on div at bounding box center [42, 20] width 44 height 40
click at [28, 18] on rect at bounding box center [32, 20] width 24 height 24
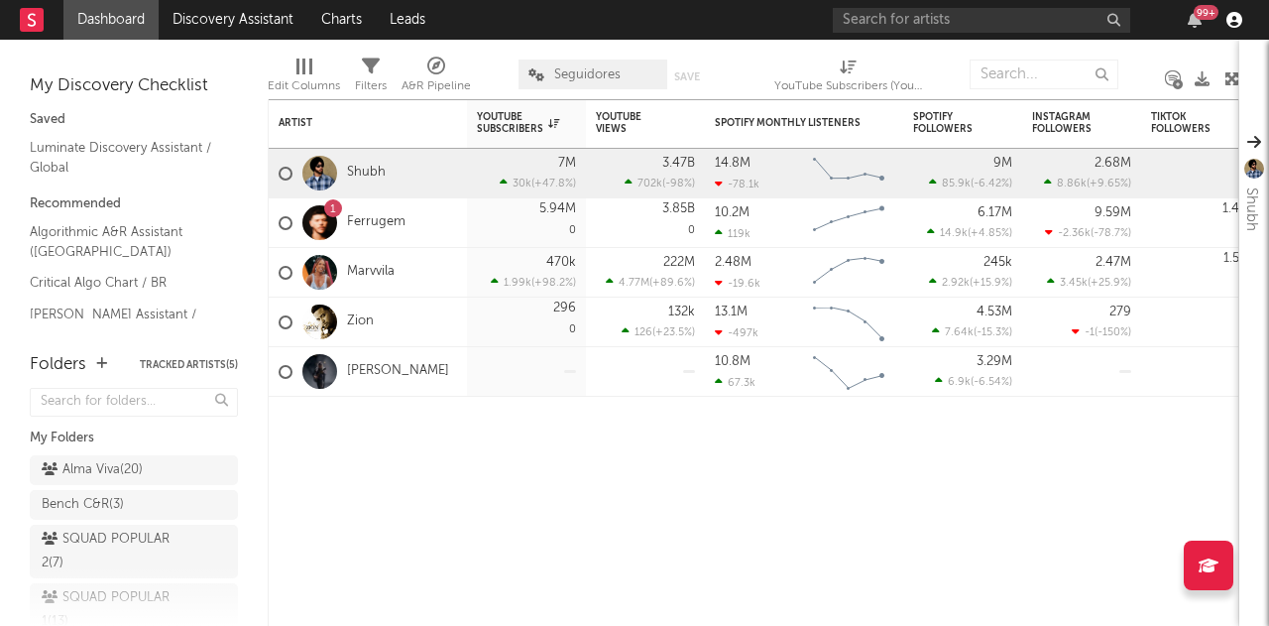
click at [1229, 21] on icon "button" at bounding box center [1234, 20] width 16 height 16
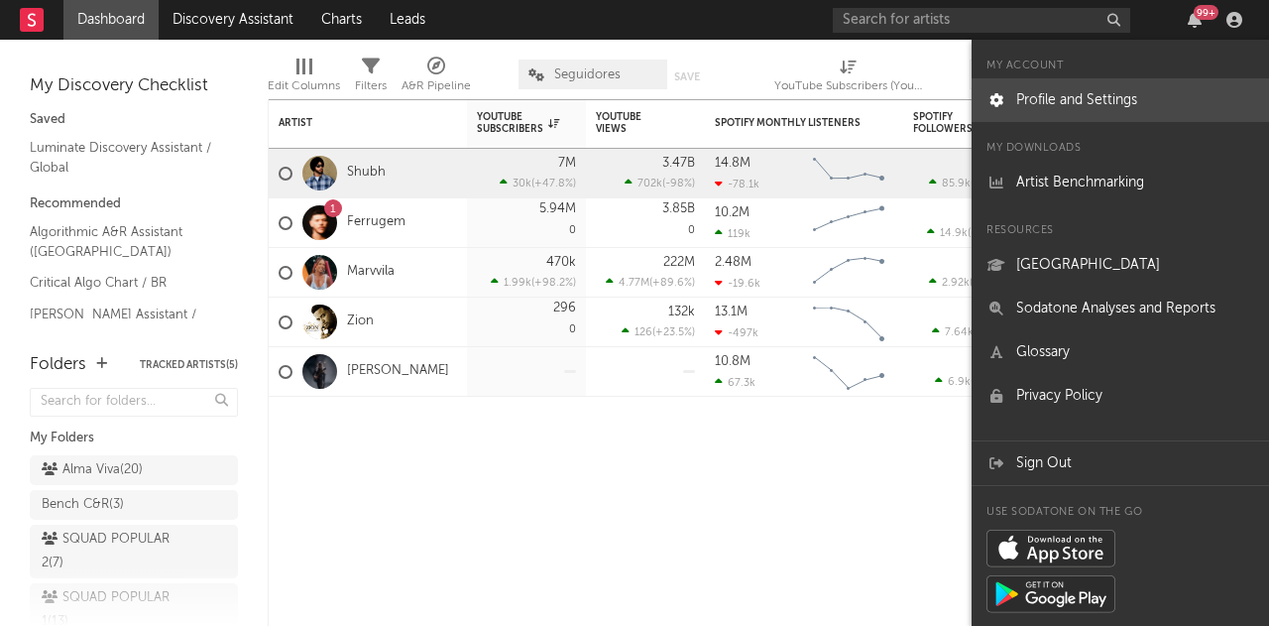
click at [1118, 88] on link "Profile and Settings" at bounding box center [1120, 100] width 297 height 44
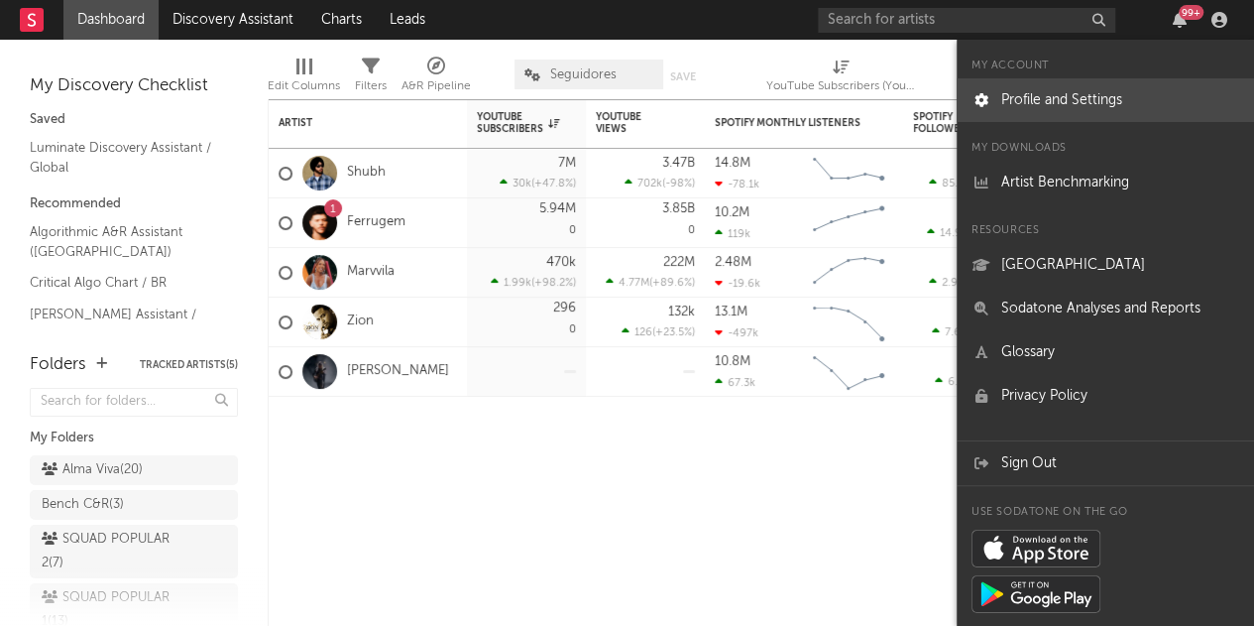
select select "recorded_music"
select select "other"
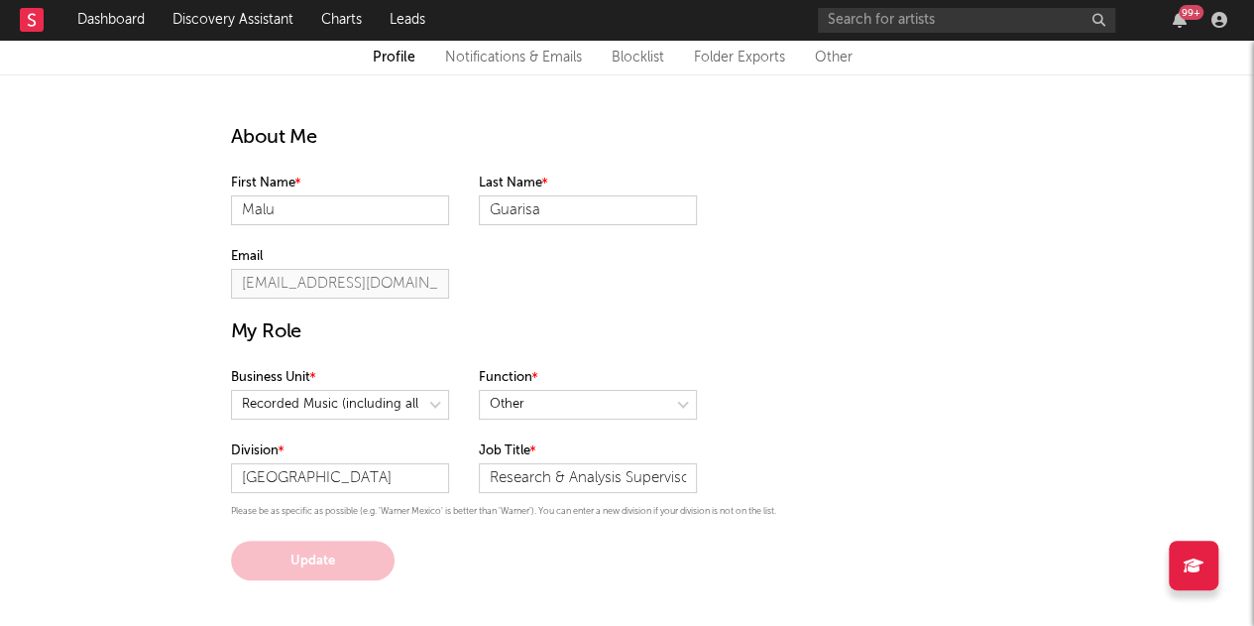
click at [498, 51] on link "Notifications & Emails" at bounding box center [513, 58] width 137 height 24
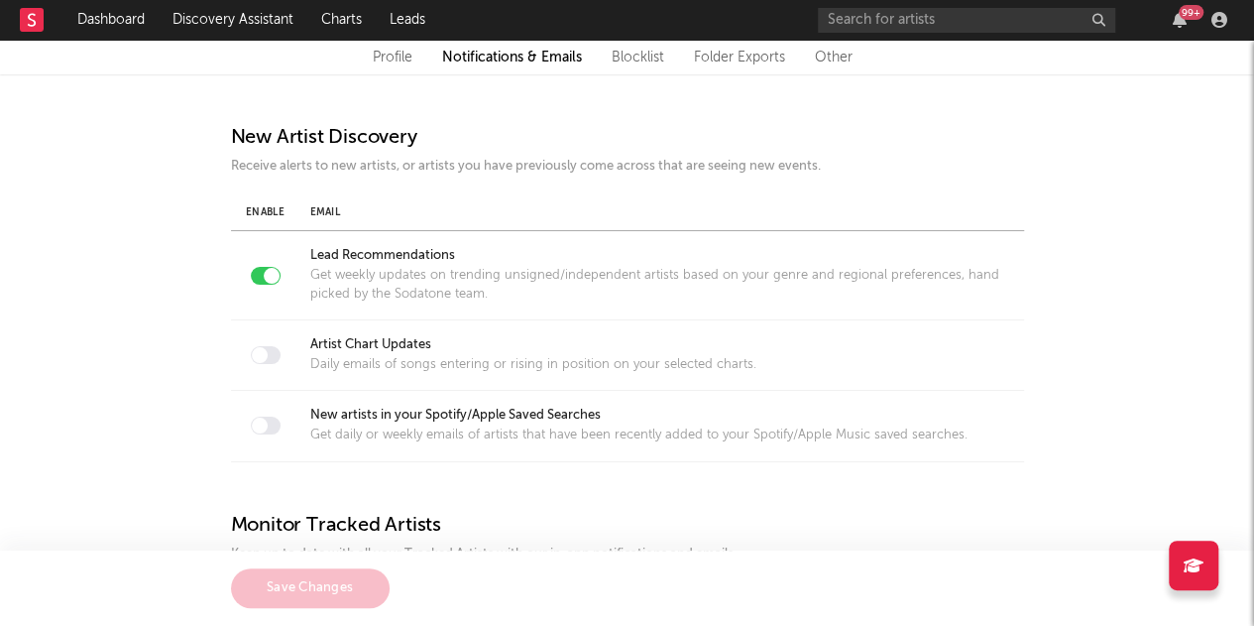
click at [262, 417] on div at bounding box center [260, 425] width 16 height 16
checkbox input "true"
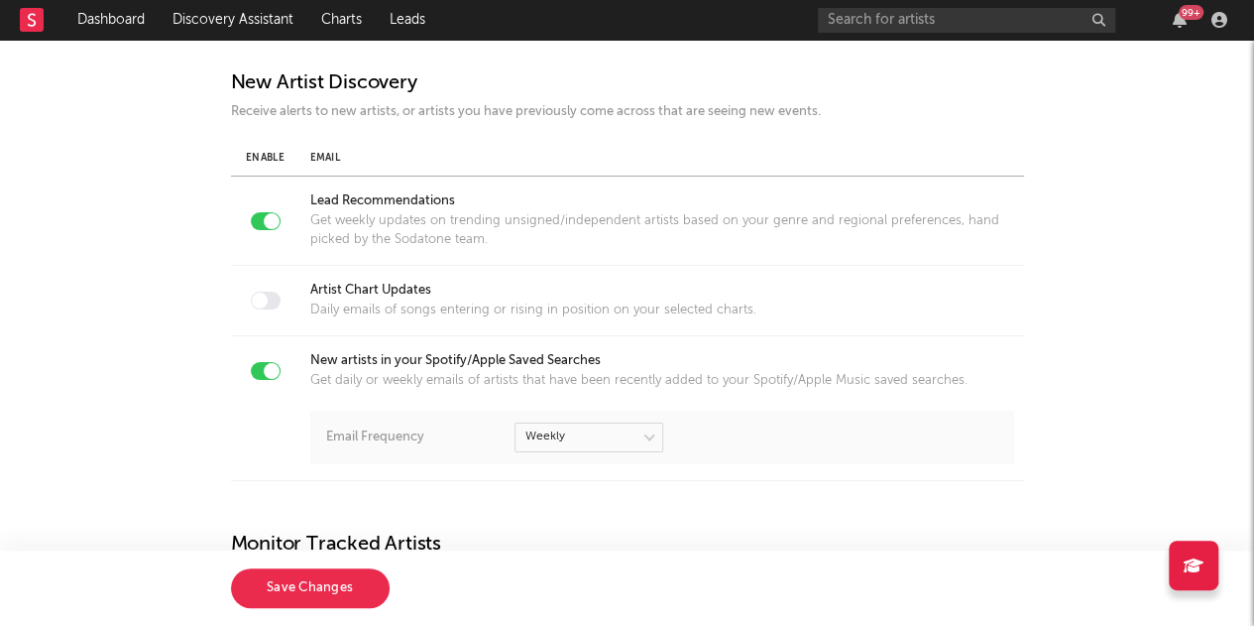
scroll to position [99, 0]
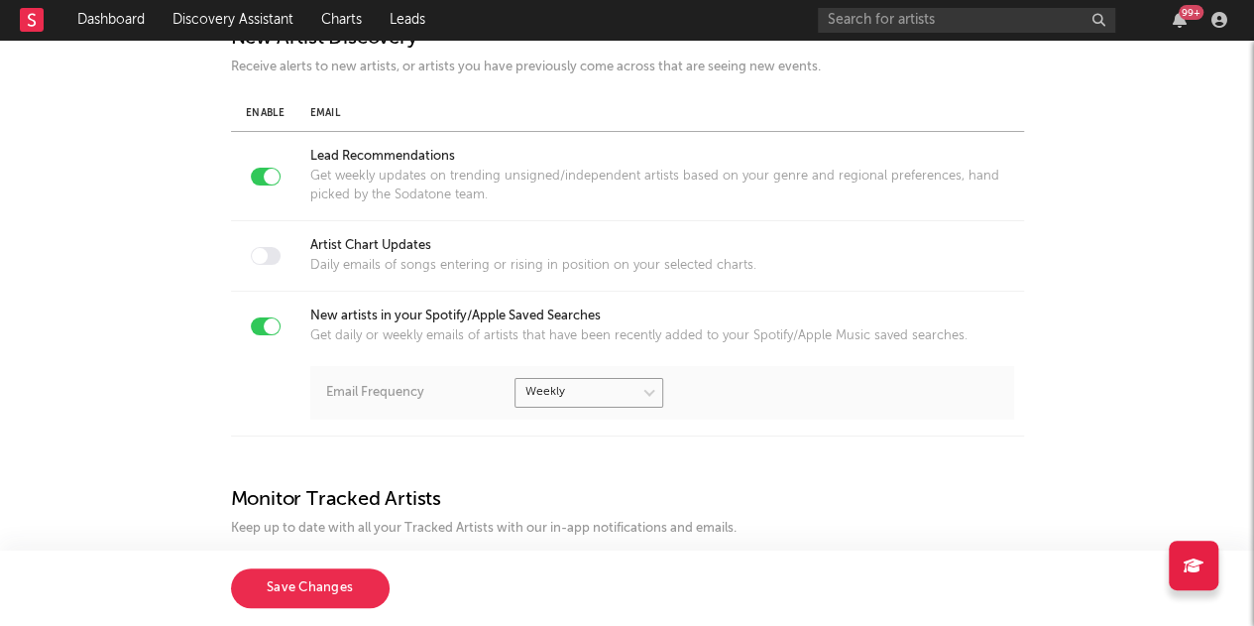
click at [545, 390] on select at bounding box center [589, 393] width 149 height 30
select select "1"
click at [515, 378] on select at bounding box center [589, 393] width 149 height 30
click at [585, 341] on div "Get daily or weekly emails of artists that have been recently added to your Spo…" at bounding box center [638, 336] width 657 height 18
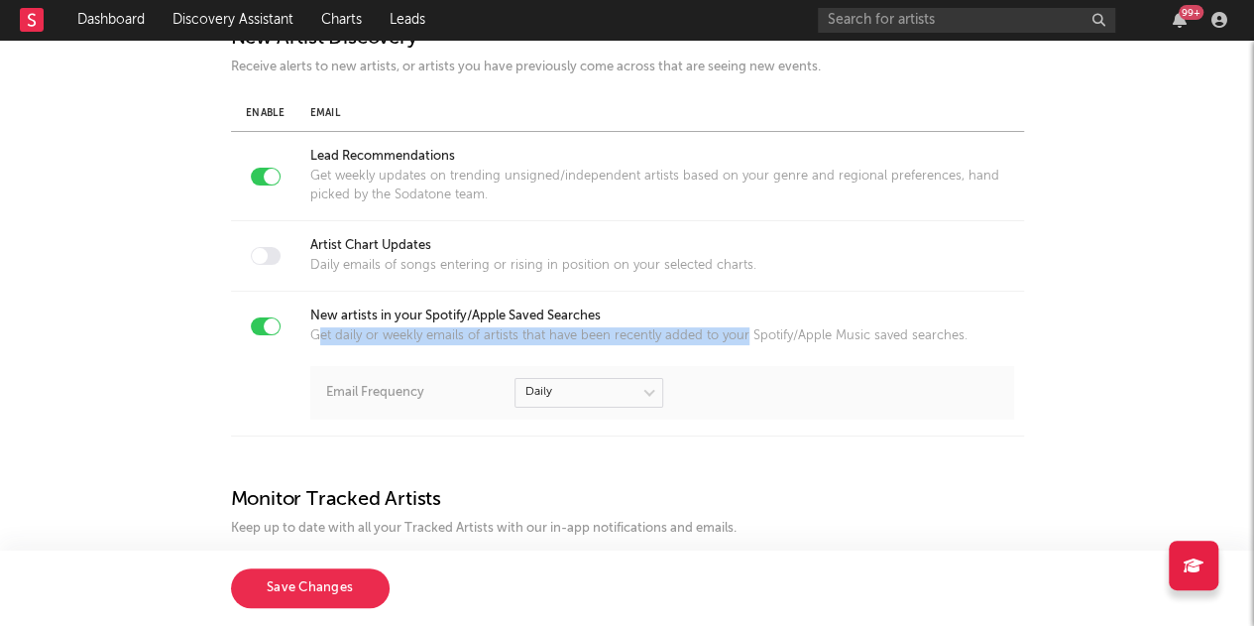
drag, startPoint x: 317, startPoint y: 340, endPoint x: 743, endPoint y: 337, distance: 425.4
click at [743, 337] on div "Get daily or weekly emails of artists that have been recently added to your Spo…" at bounding box center [638, 336] width 657 height 18
click at [491, 336] on div "Get daily or weekly emails of artists that have been recently added to your Spo…" at bounding box center [638, 336] width 657 height 18
drag, startPoint x: 317, startPoint y: 331, endPoint x: 833, endPoint y: 332, distance: 515.6
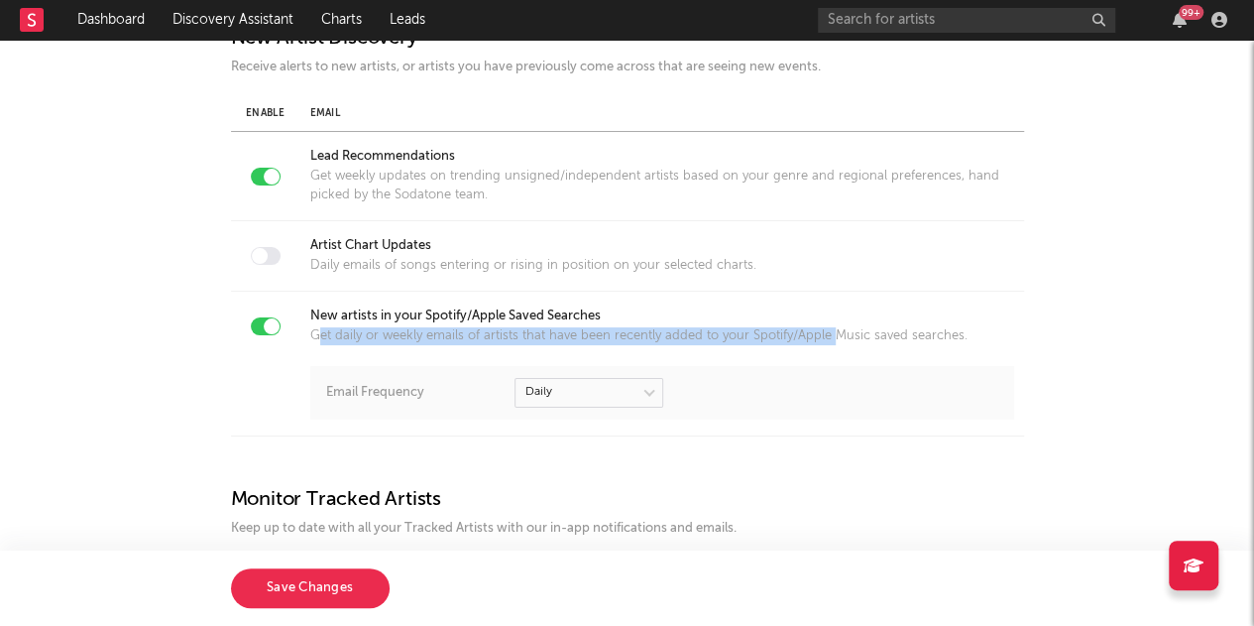
click at [833, 332] on div "Get daily or weekly emails of artists that have been recently added to your Spo…" at bounding box center [638, 336] width 657 height 18
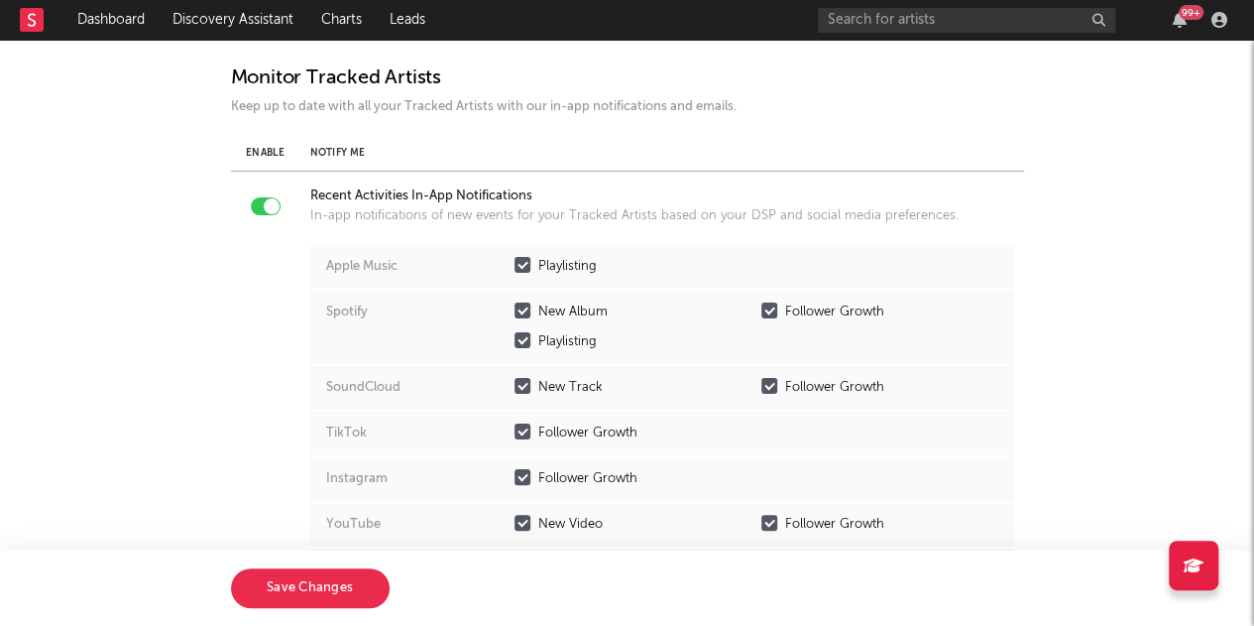
scroll to position [775, 0]
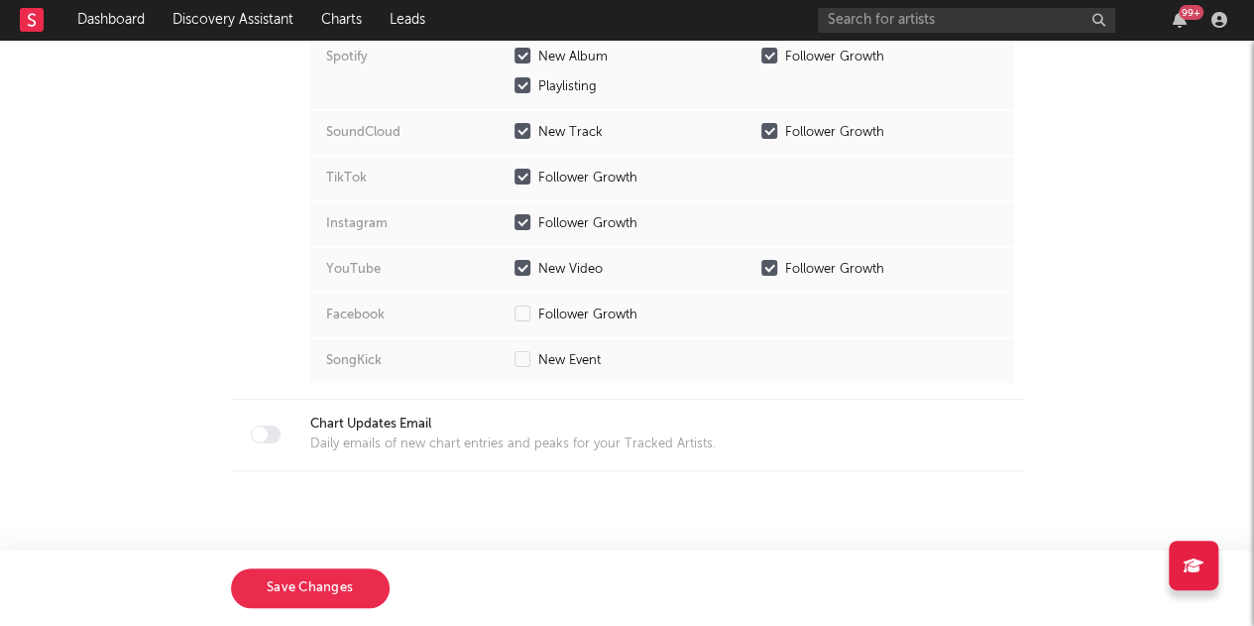
click at [292, 584] on button "Save Changes" at bounding box center [310, 588] width 159 height 40
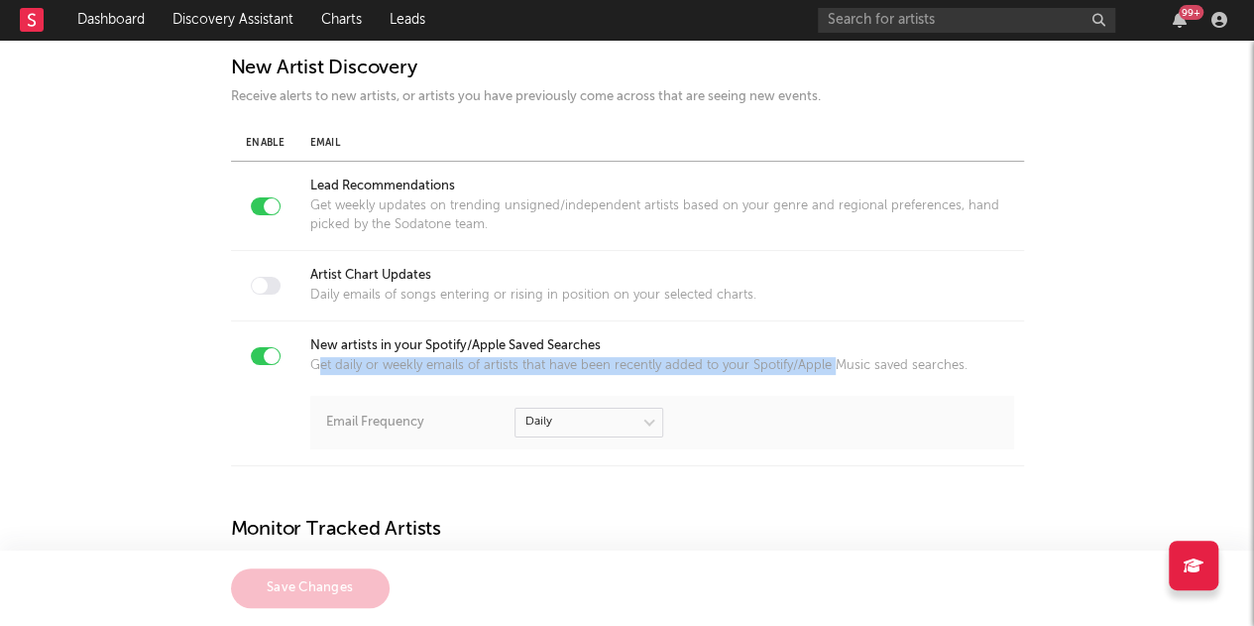
scroll to position [99, 0]
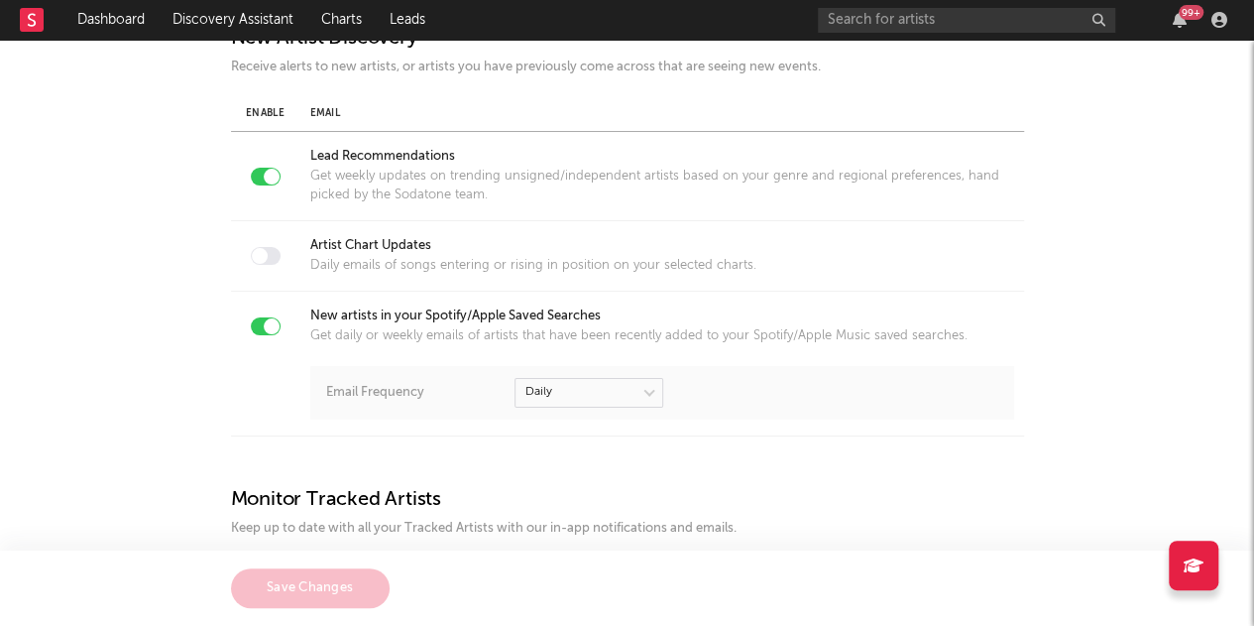
click at [377, 366] on div "Email Frequency" at bounding box center [662, 393] width 704 height 54
click at [614, 415] on div "Email Frequency" at bounding box center [662, 393] width 704 height 54
click at [612, 398] on select at bounding box center [589, 393] width 149 height 30
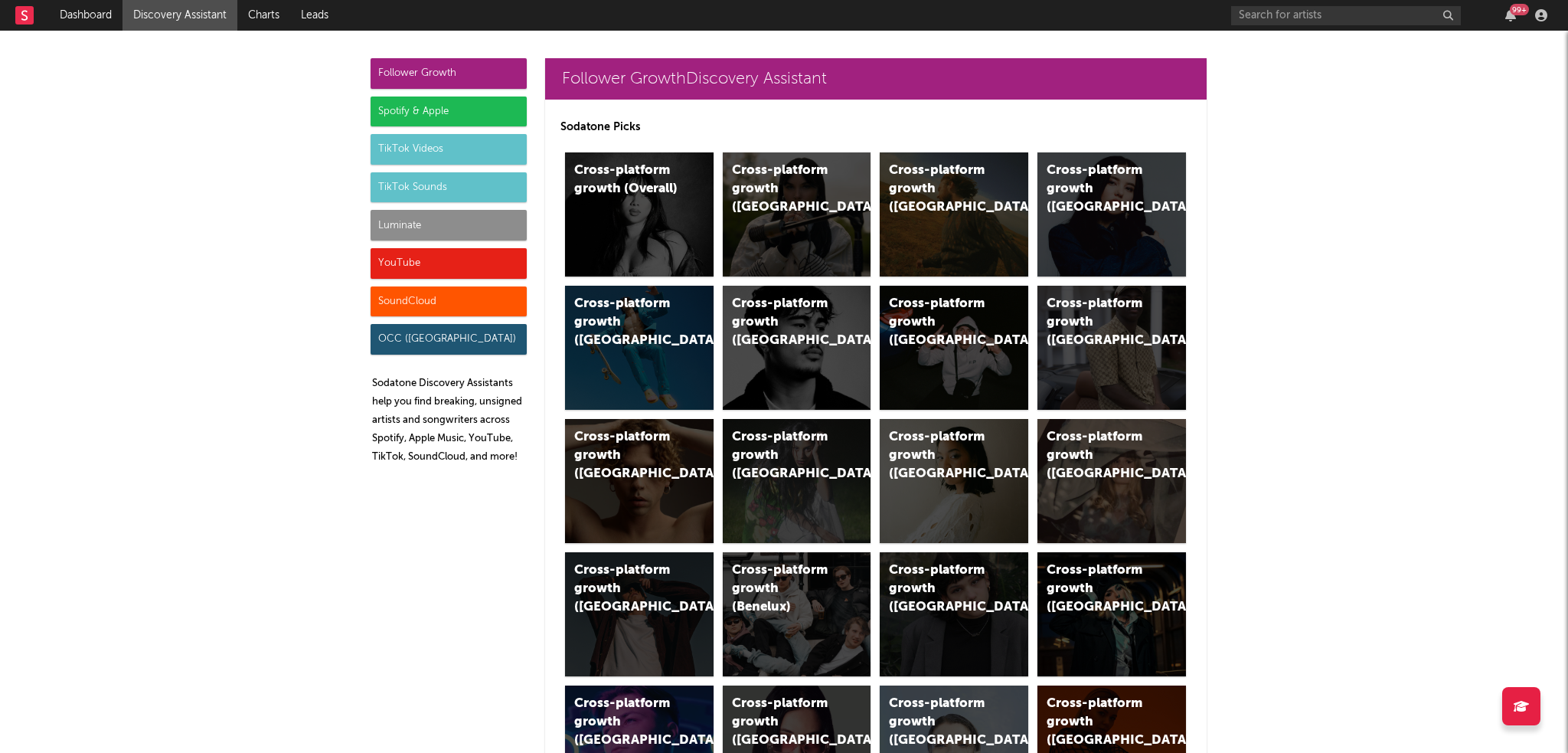
scroll to position [6696, 0]
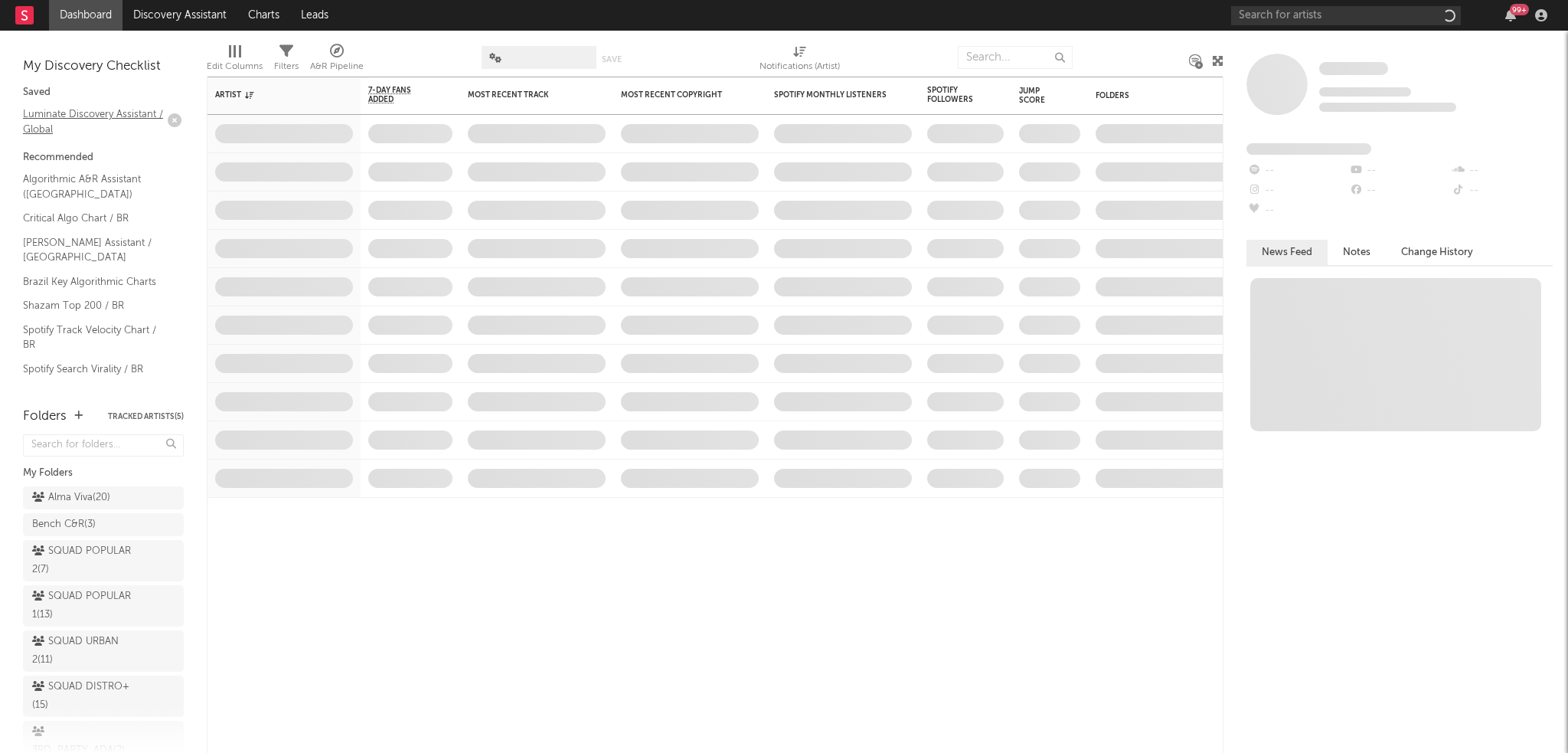
click at [125, 120] on link "Luminate Discovery Assistant / Global" at bounding box center [96, 121] width 145 height 32
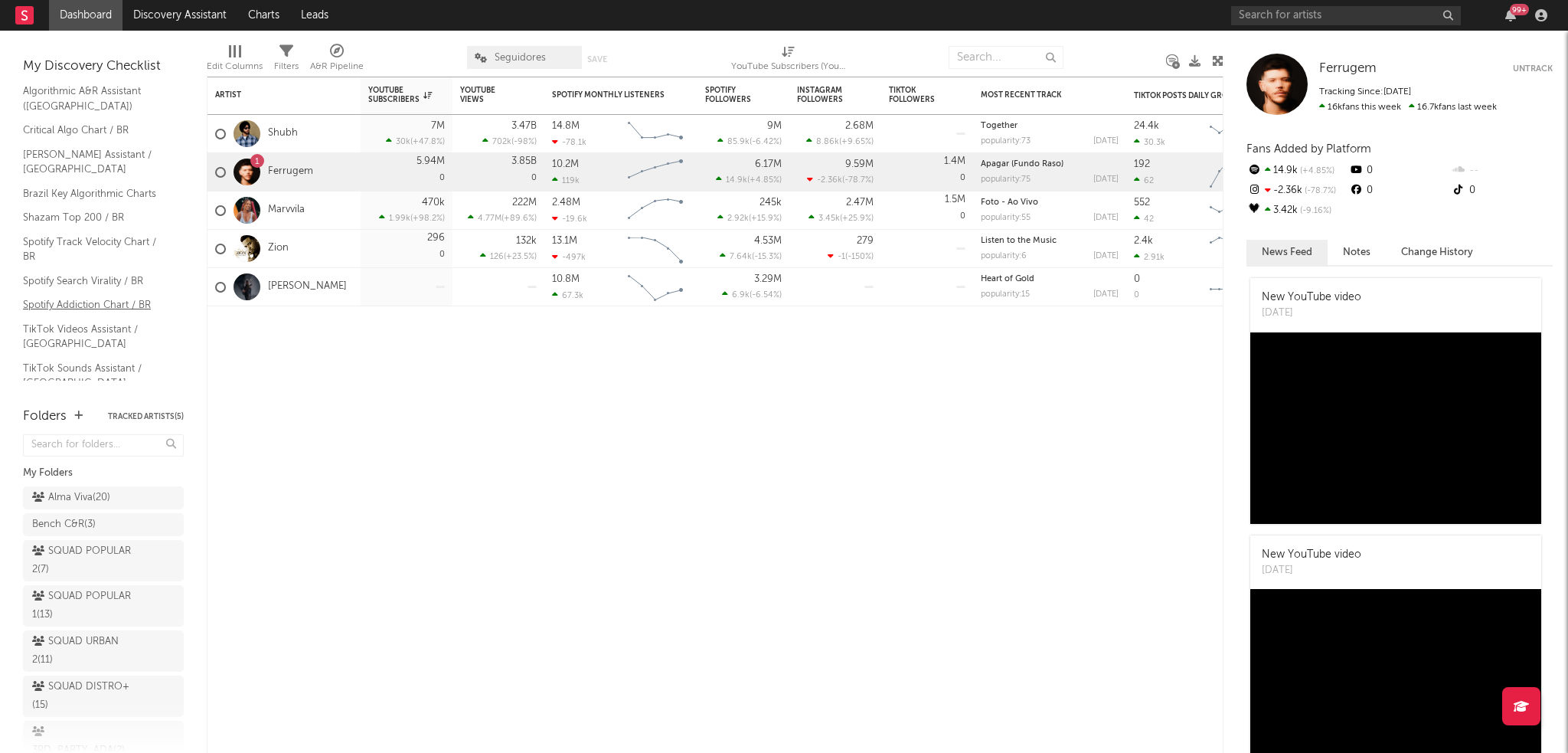
scroll to position [91, 0]
drag, startPoint x: 107, startPoint y: 263, endPoint x: 86, endPoint y: 218, distance: 49.7
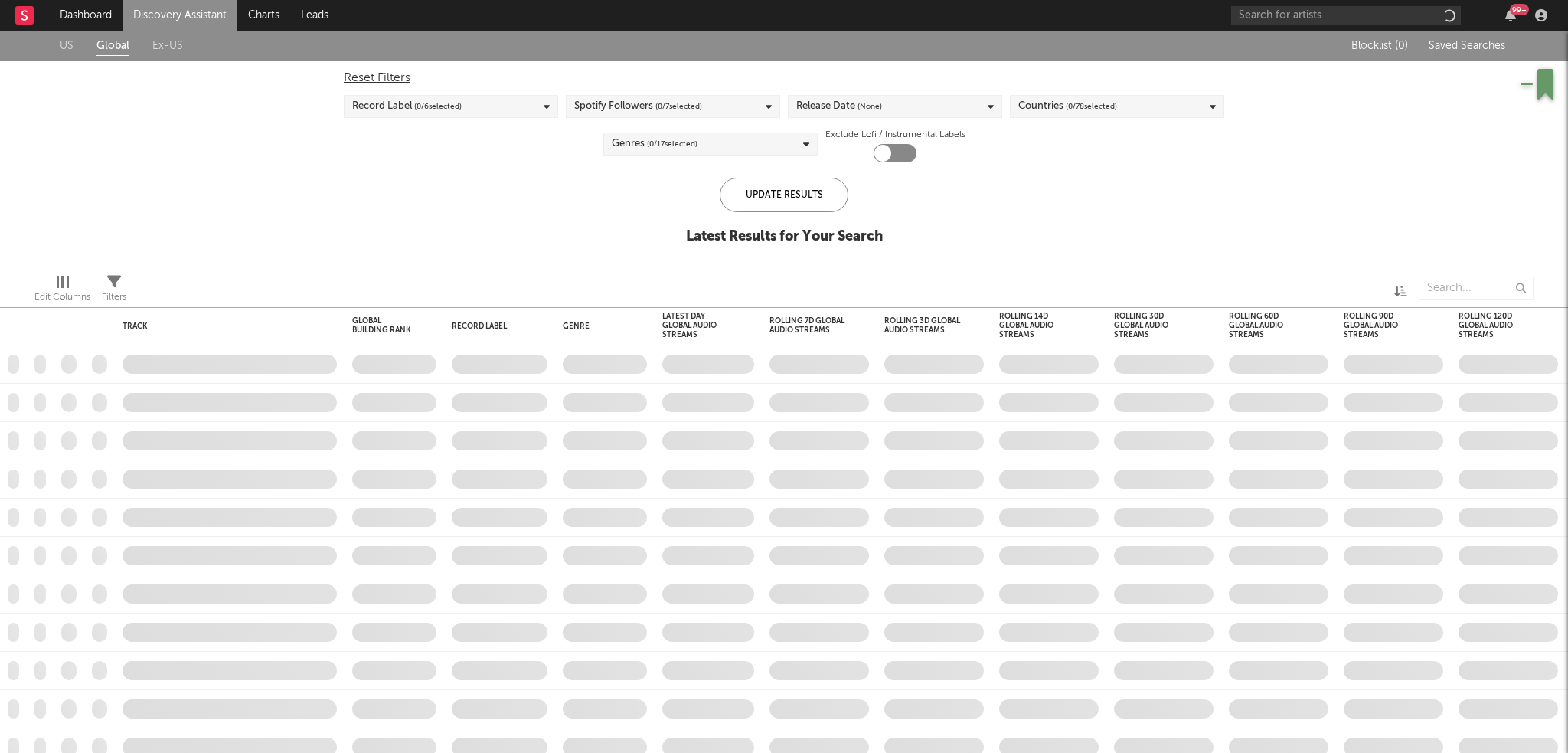
checkbox input "true"
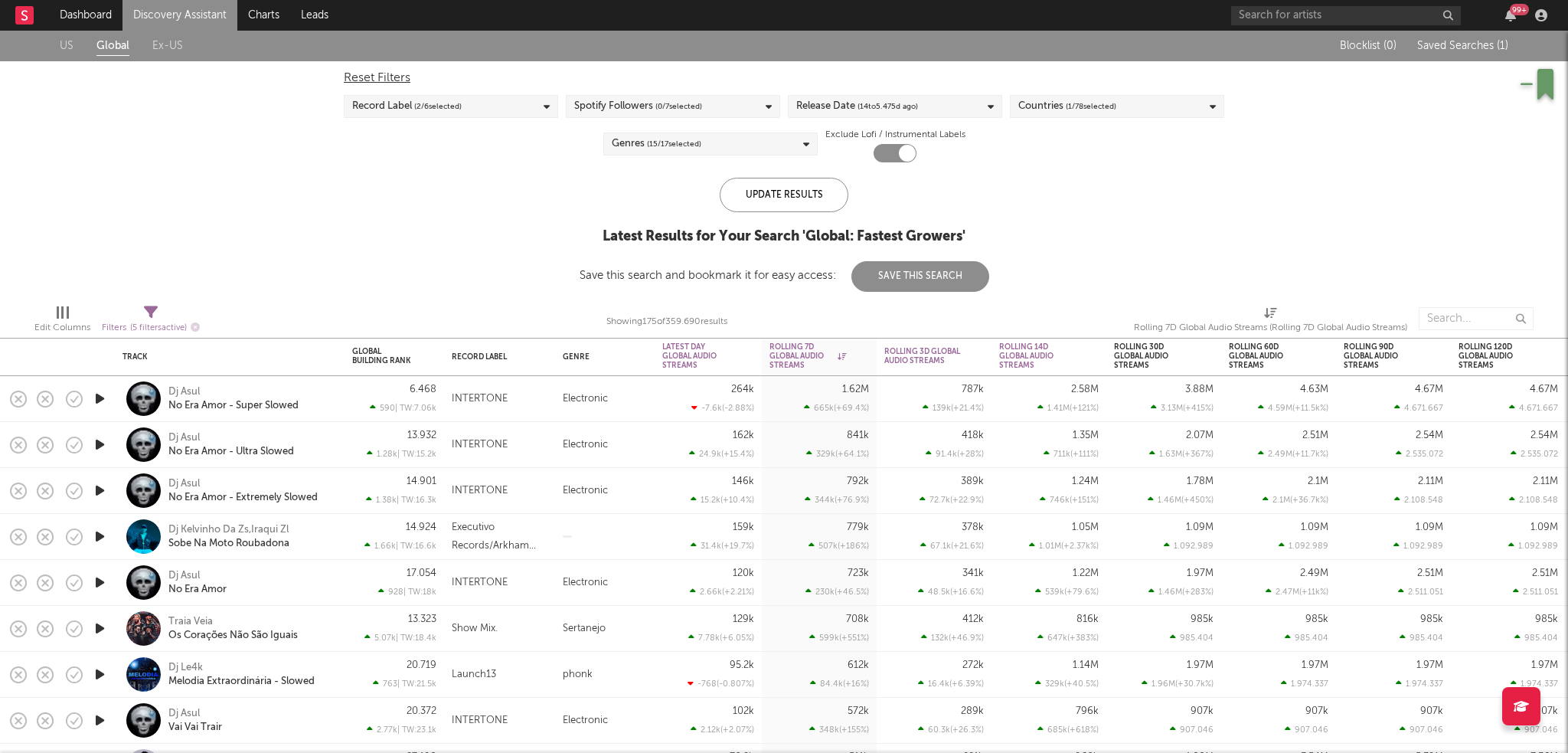
click at [896, 278] on button "Save This Search" at bounding box center [920, 276] width 137 height 31
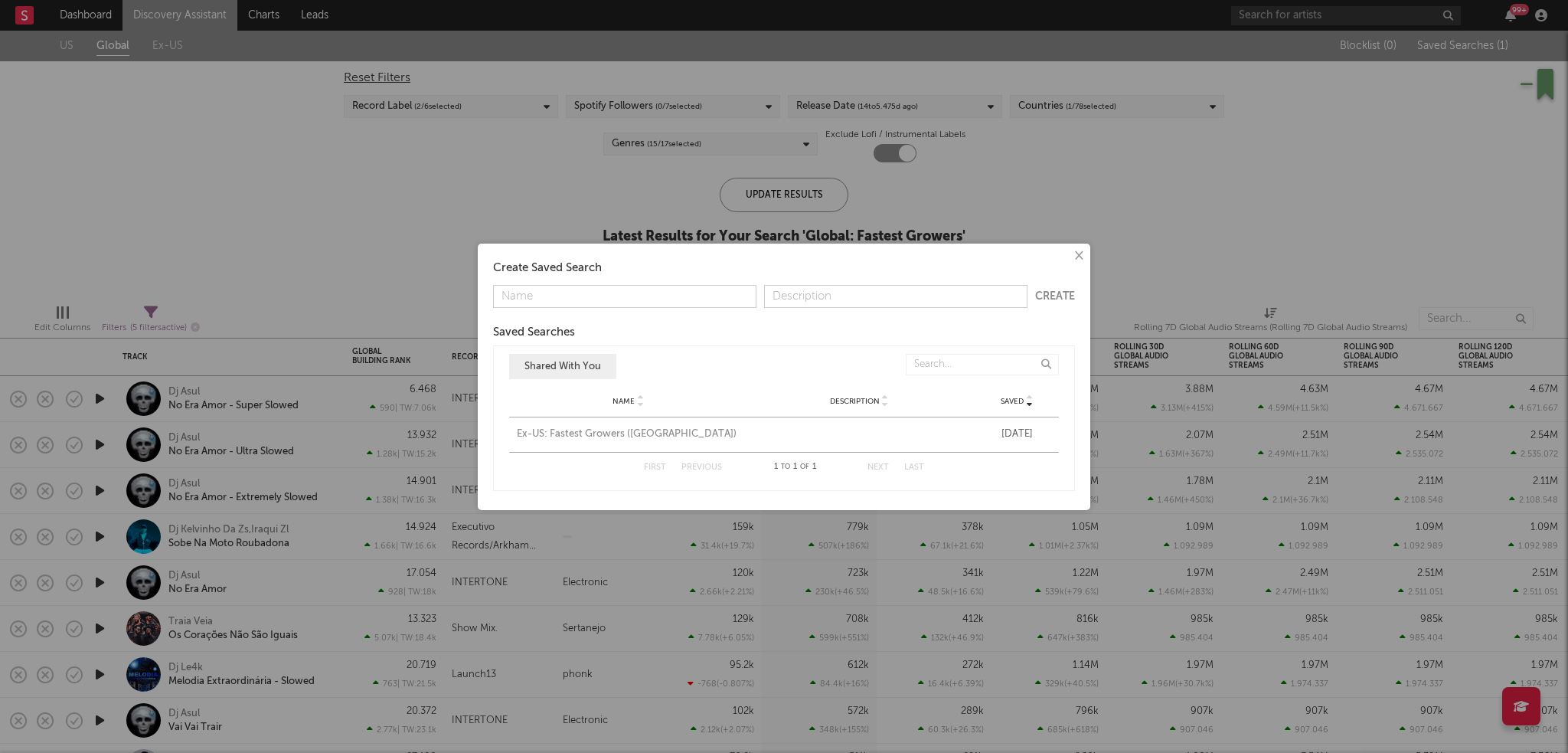
click at [591, 289] on input "text" at bounding box center [625, 297] width 263 height 23
click at [615, 297] on input "text" at bounding box center [625, 297] width 263 height 23
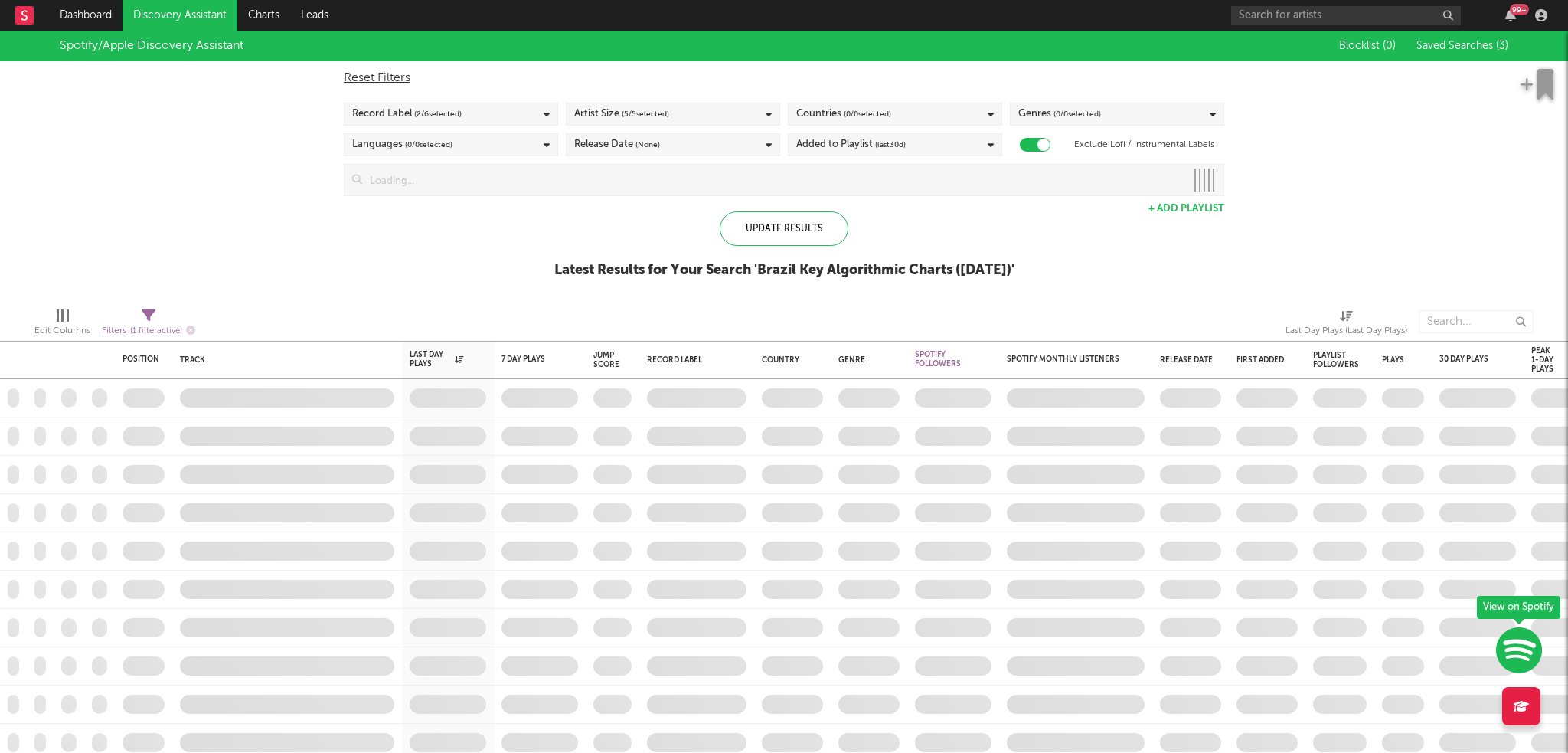
checkbox input "true"
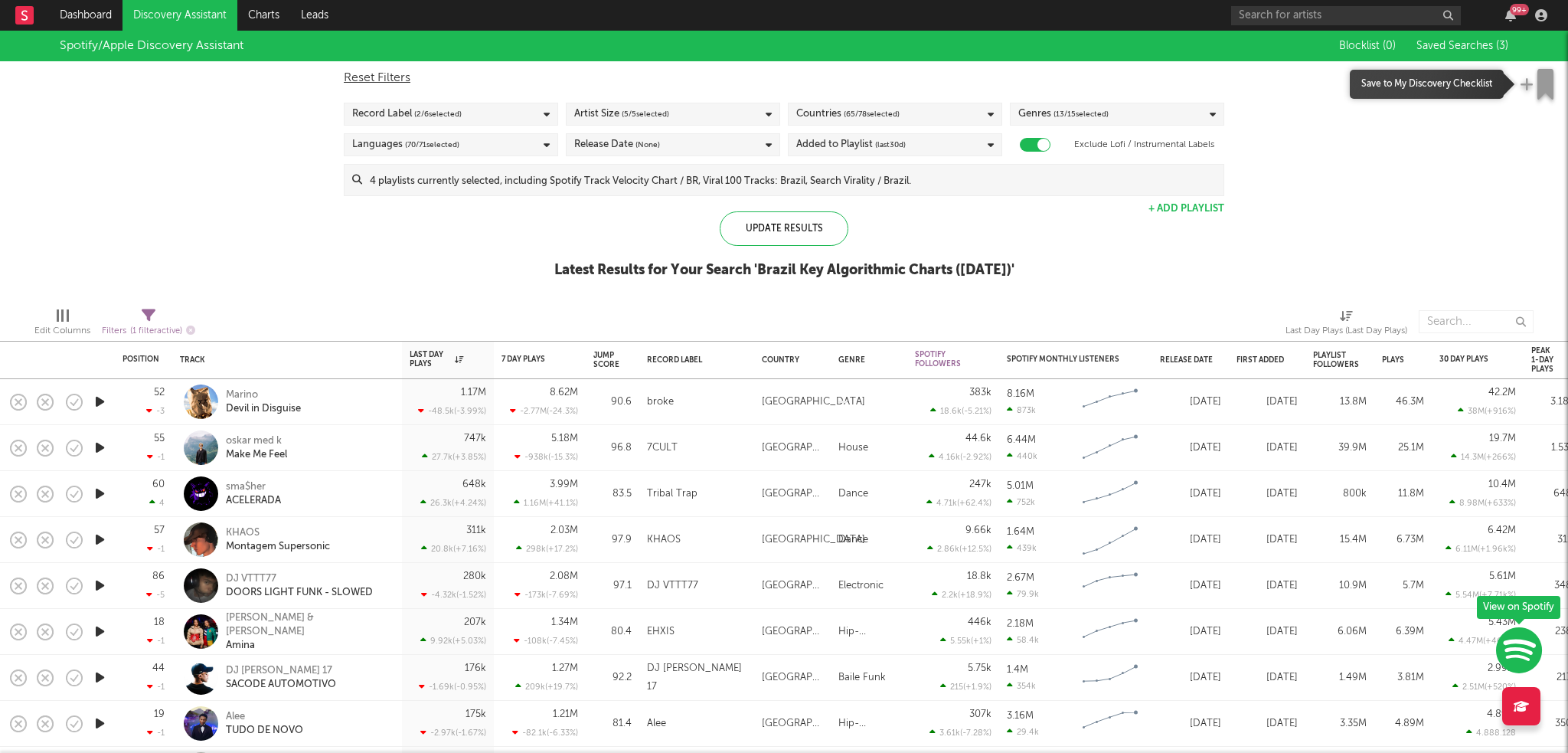
click at [1543, 83] on icon "button" at bounding box center [1545, 84] width 16 height 31
click at [386, 243] on div "Spotify/Apple Discovery Assistant Blocklist ( 0 ) Saved Searches ( 3 ) Reset Fi…" at bounding box center [784, 163] width 1568 height 264
click at [279, 19] on link "Charts" at bounding box center [263, 15] width 52 height 31
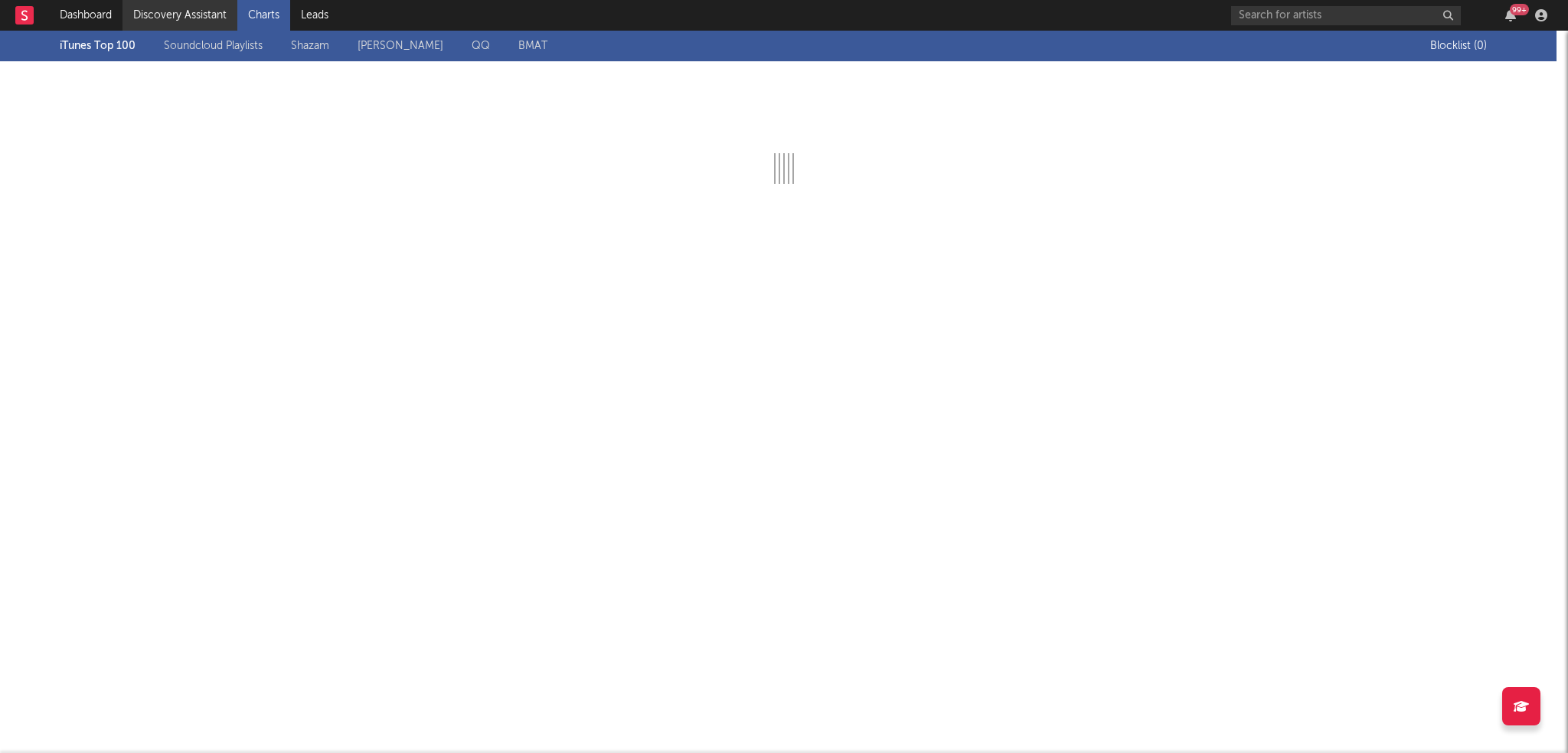
click at [173, 7] on link "Discovery Assistant" at bounding box center [180, 15] width 115 height 31
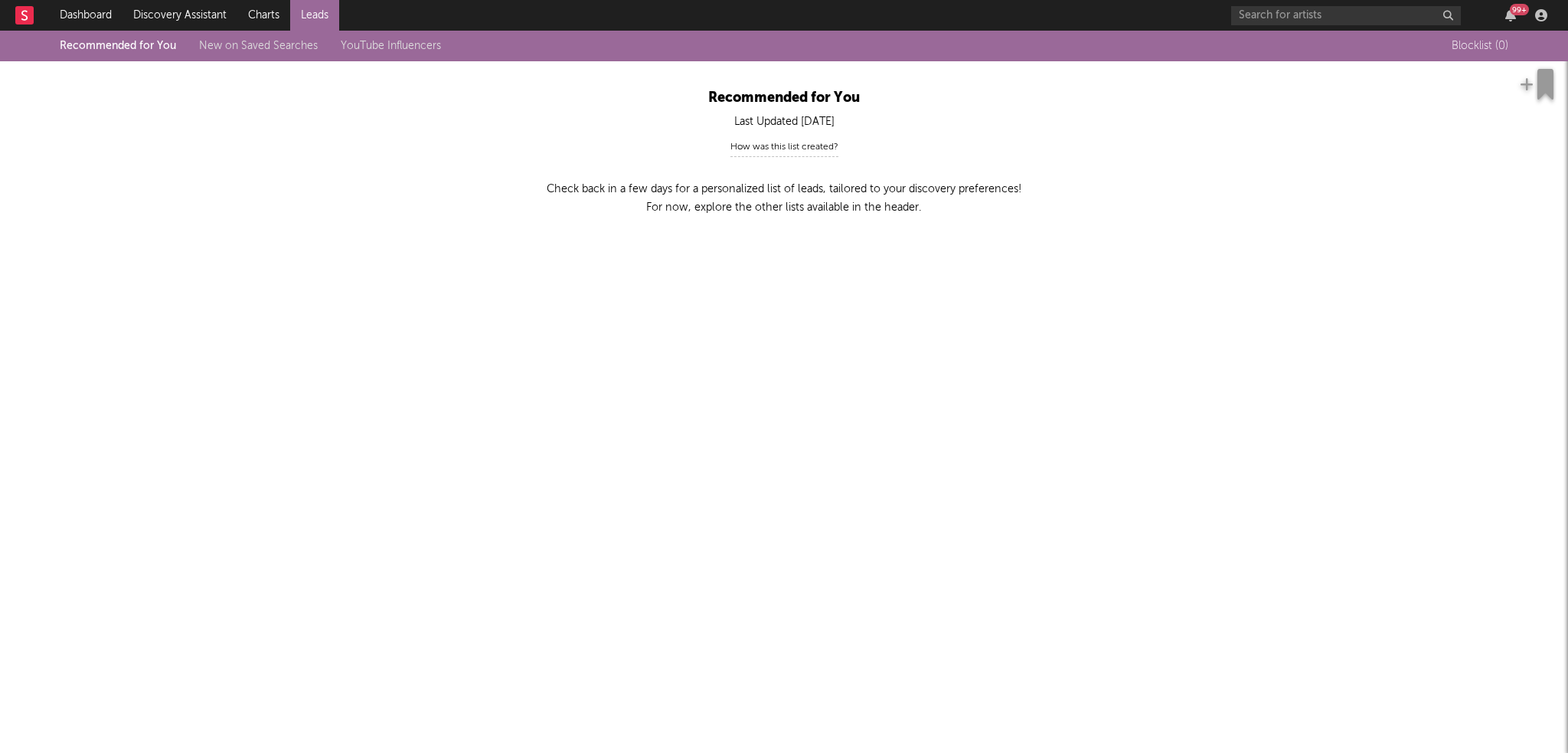
click at [777, 152] on div "How was this list created?" at bounding box center [784, 147] width 108 height 19
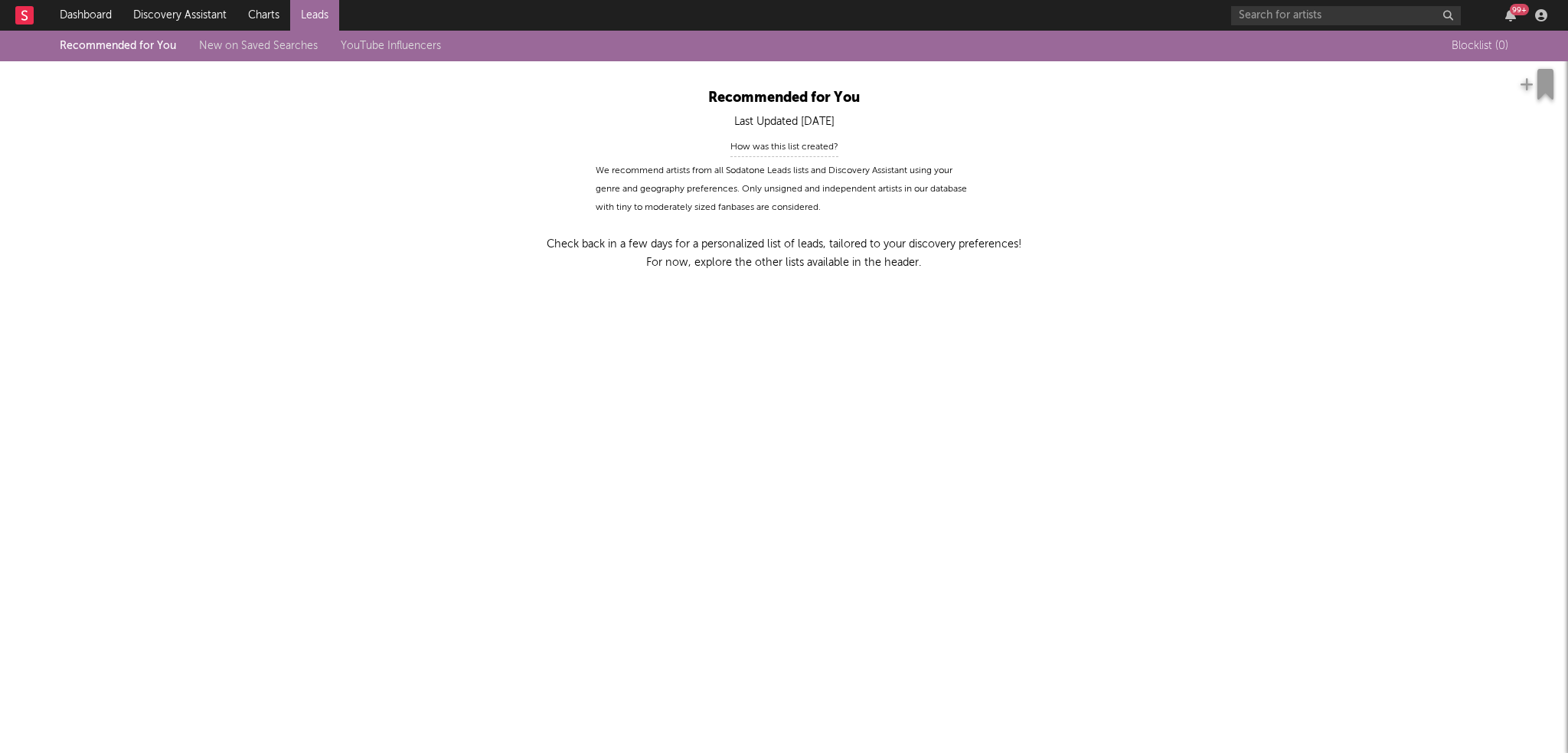
click at [239, 45] on link "New on Saved Searches" at bounding box center [259, 46] width 119 height 11
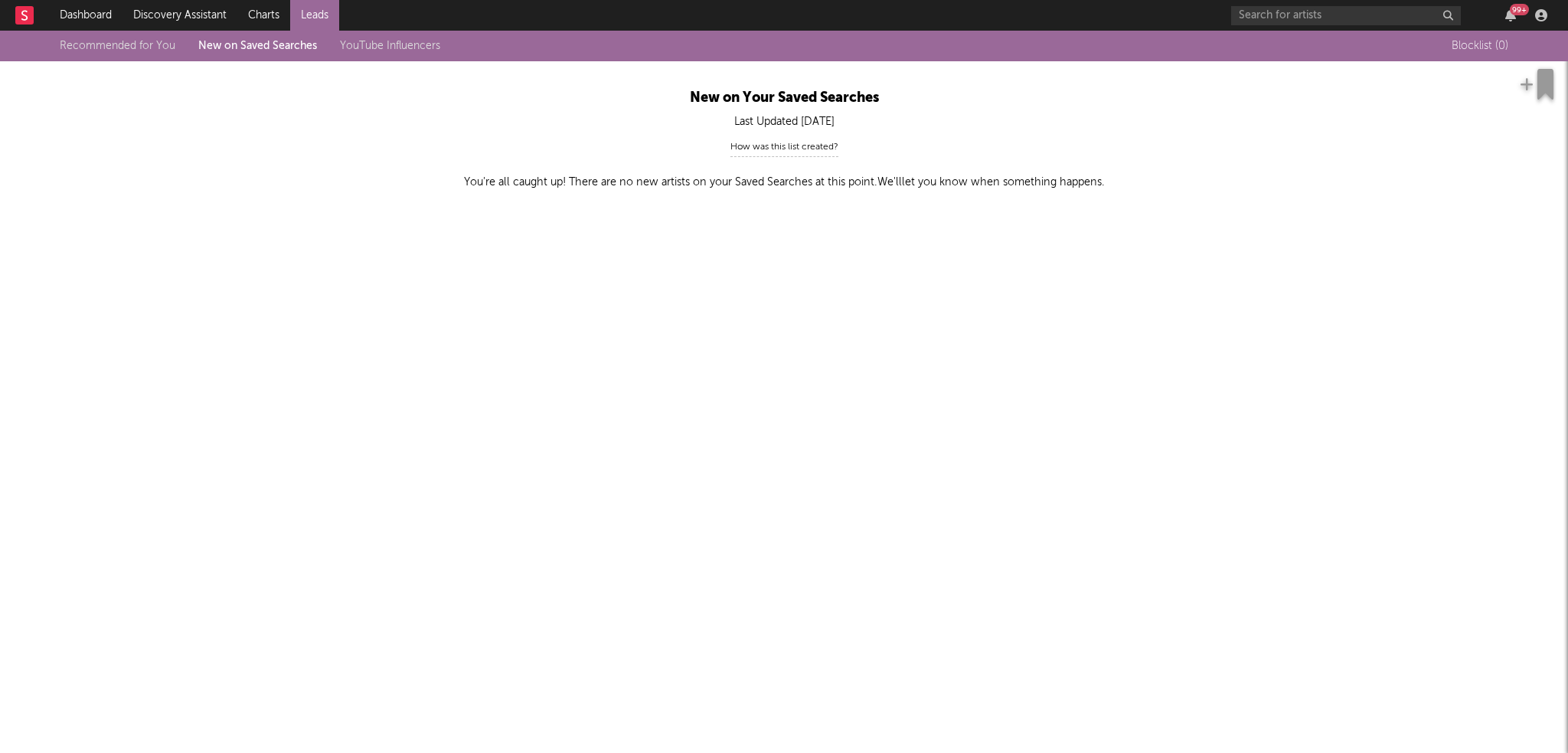
click at [398, 51] on link "YouTube Influencers" at bounding box center [390, 46] width 100 height 11
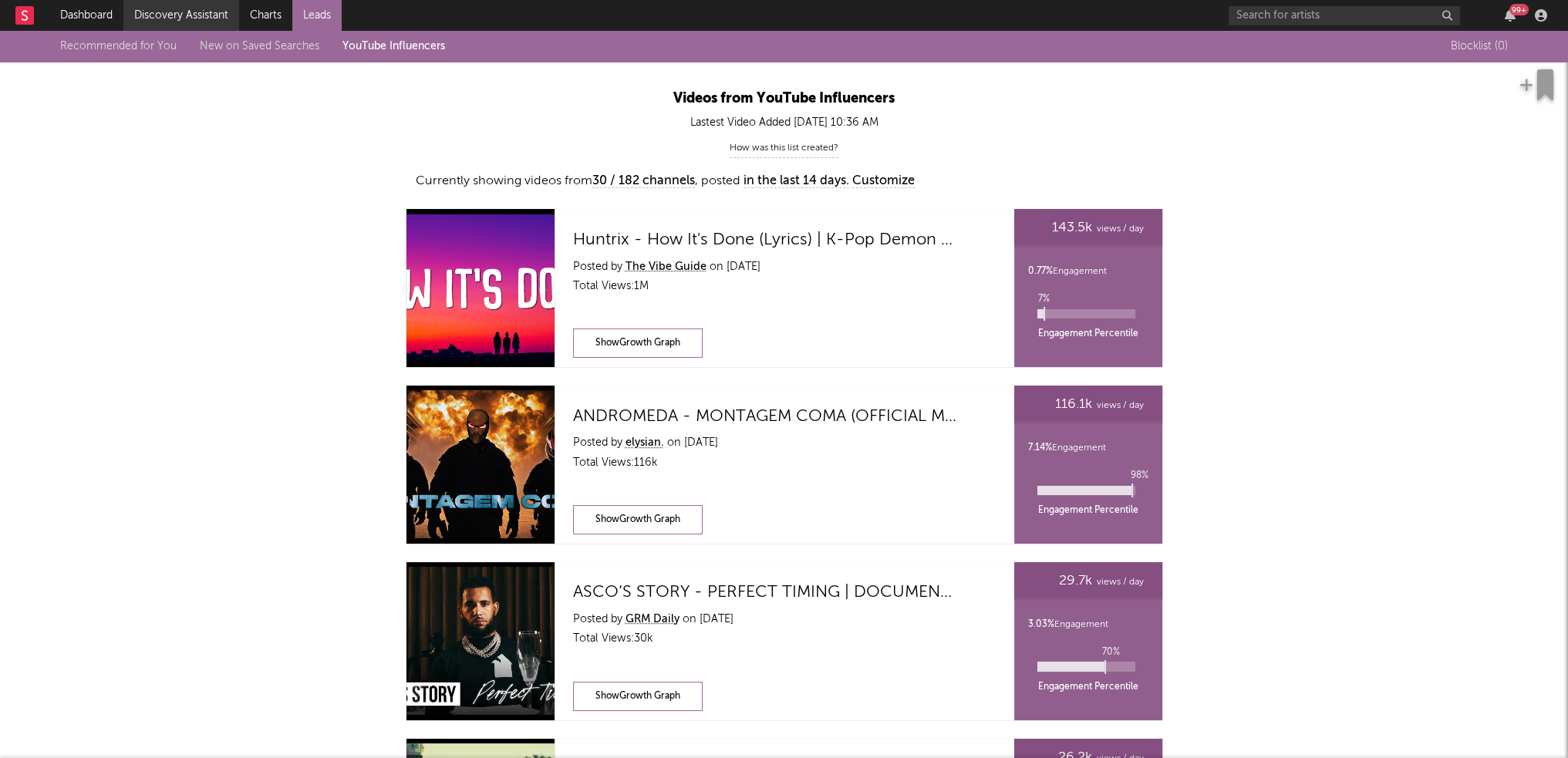
click at [185, 18] on link "Discovery Assistant" at bounding box center [181, 16] width 116 height 31
